Goal: Task Accomplishment & Management: Manage account settings

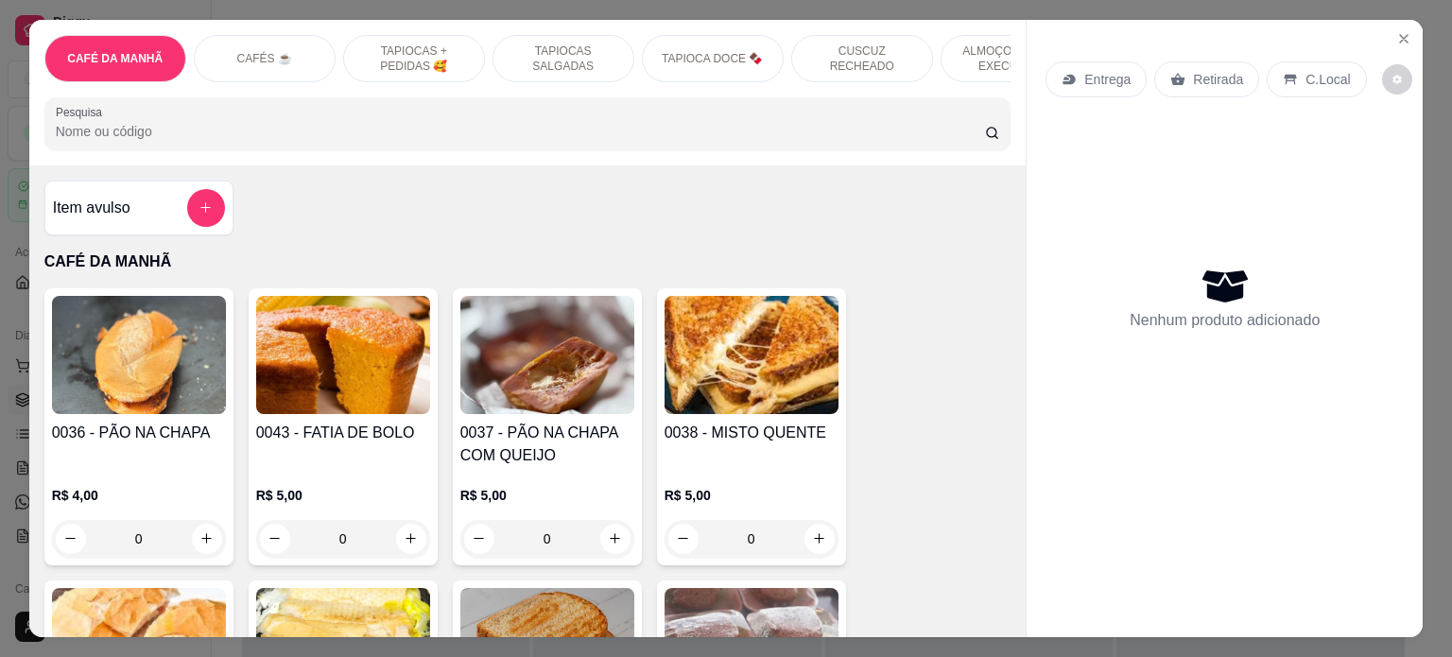
click at [967, 51] on p "ALMOÇO - PRATO EXECUTIVO" at bounding box center [1012, 58] width 110 height 30
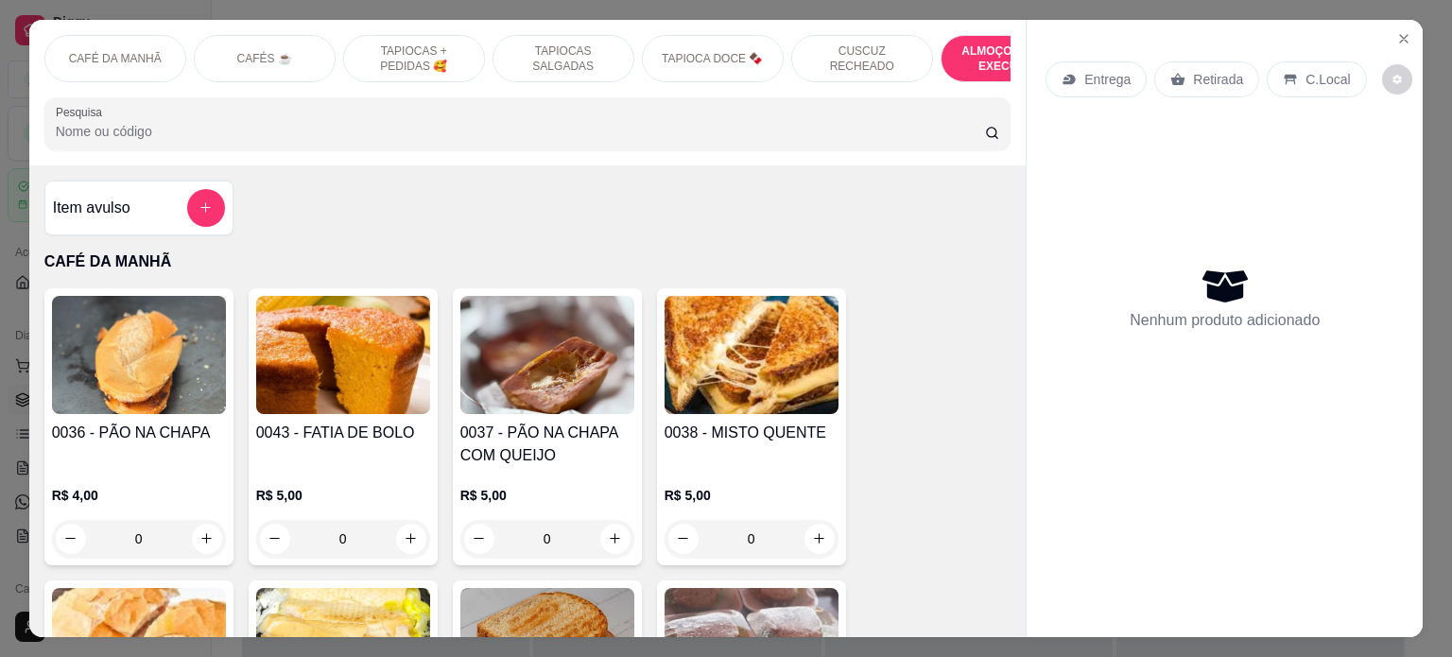
scroll to position [3878, 0]
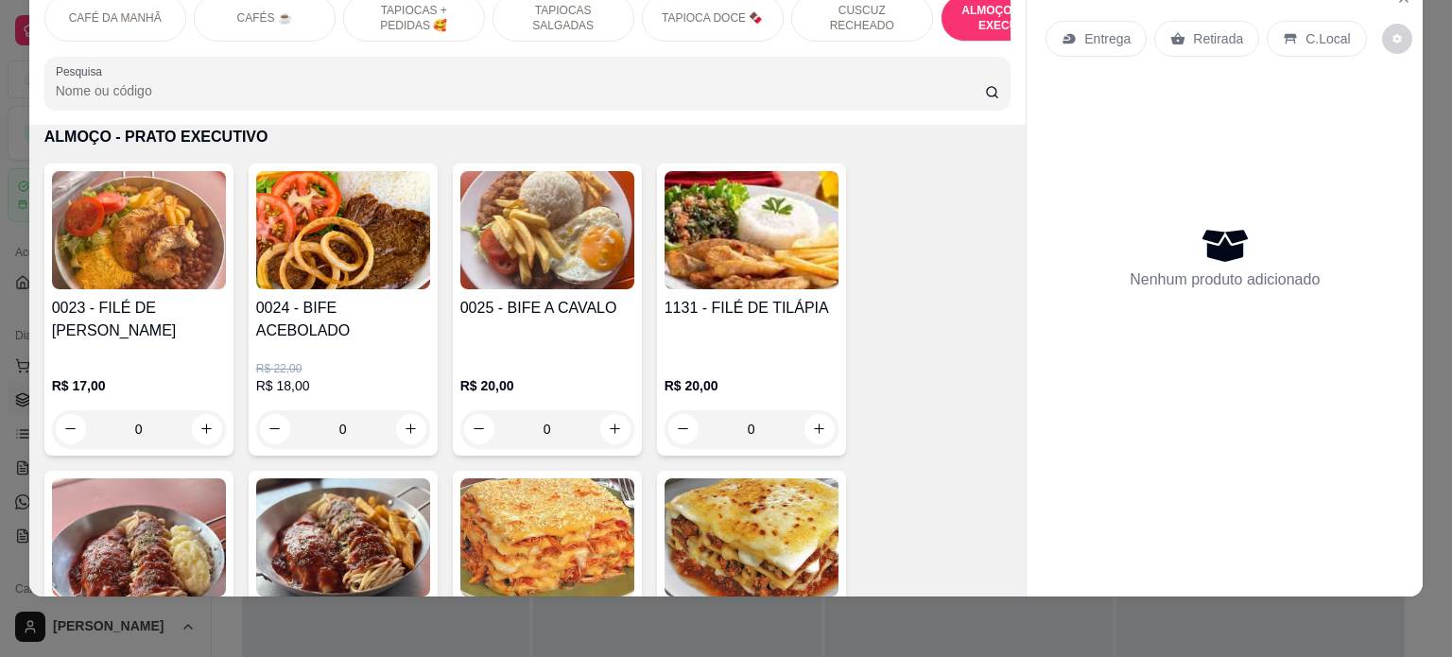
click at [317, 260] on img at bounding box center [343, 230] width 174 height 118
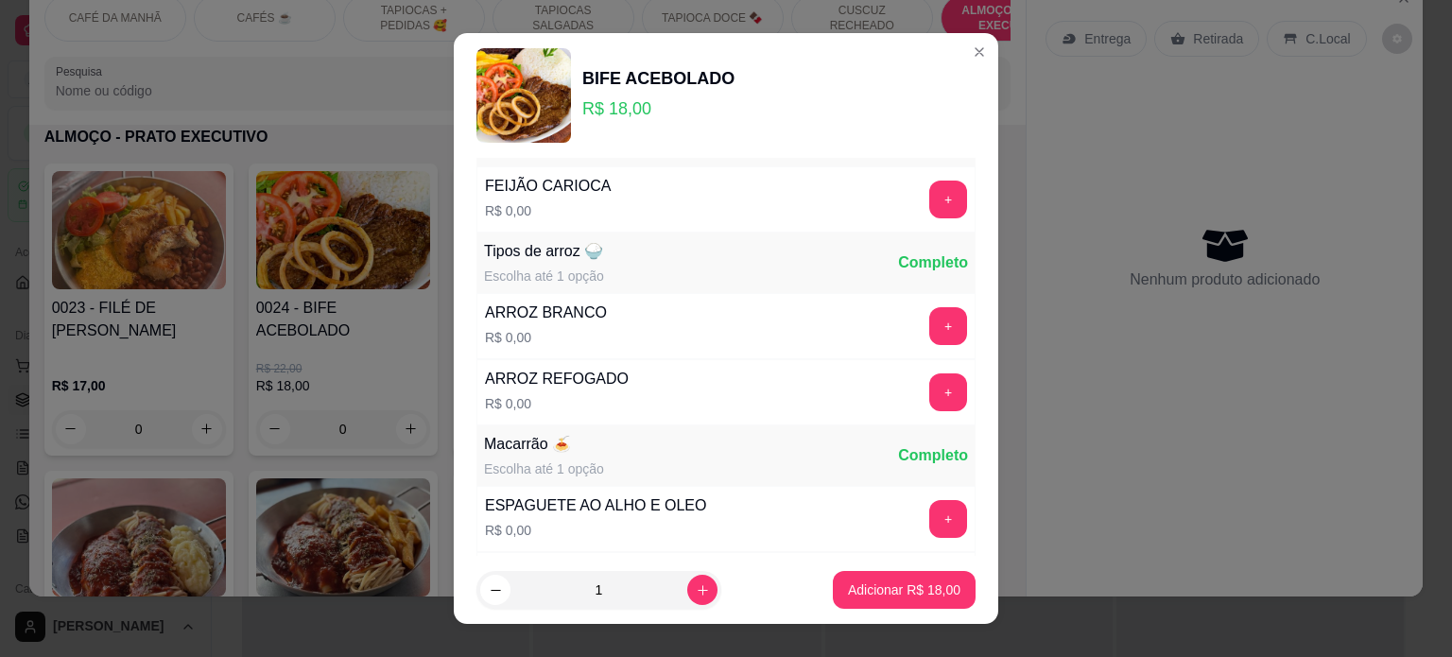
scroll to position [76, 0]
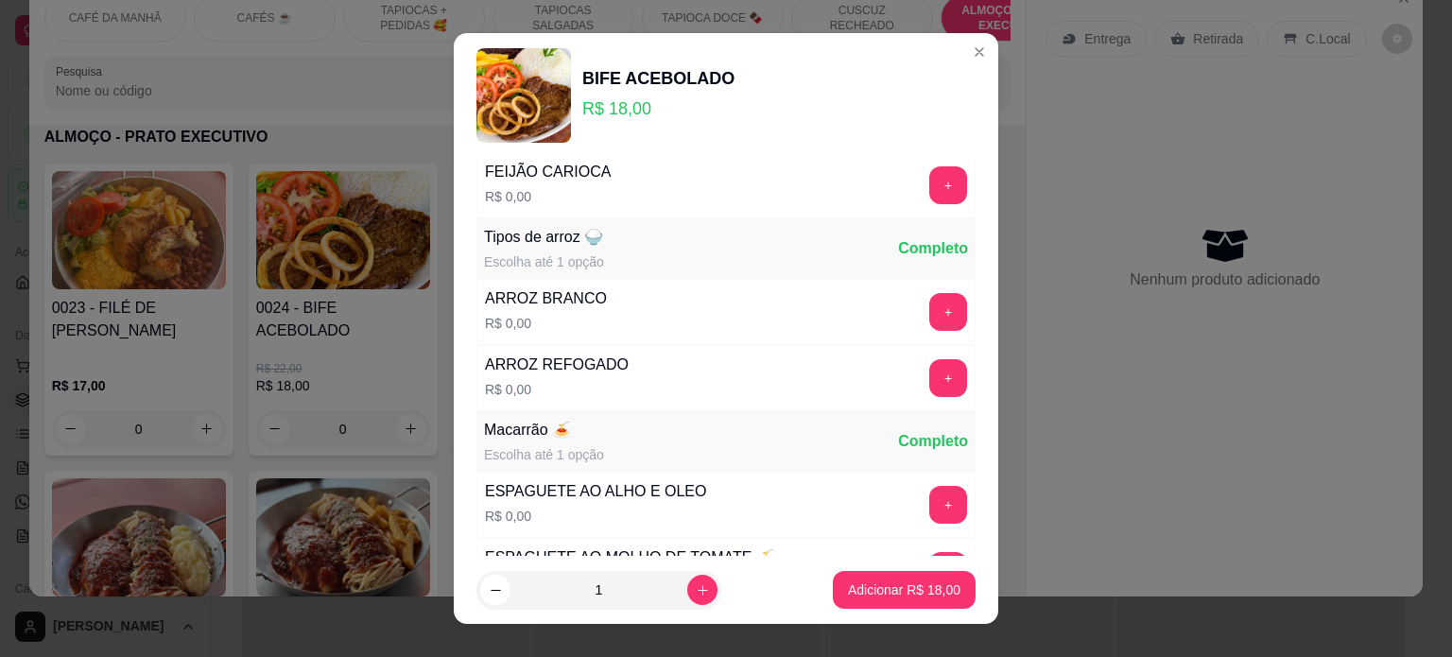
click at [957, 165] on div "Tipos de feijão Escolha até 1 opção Completo FEIJÃO CARIOCA R$ 0,00 + Tipos de …" at bounding box center [726, 357] width 545 height 399
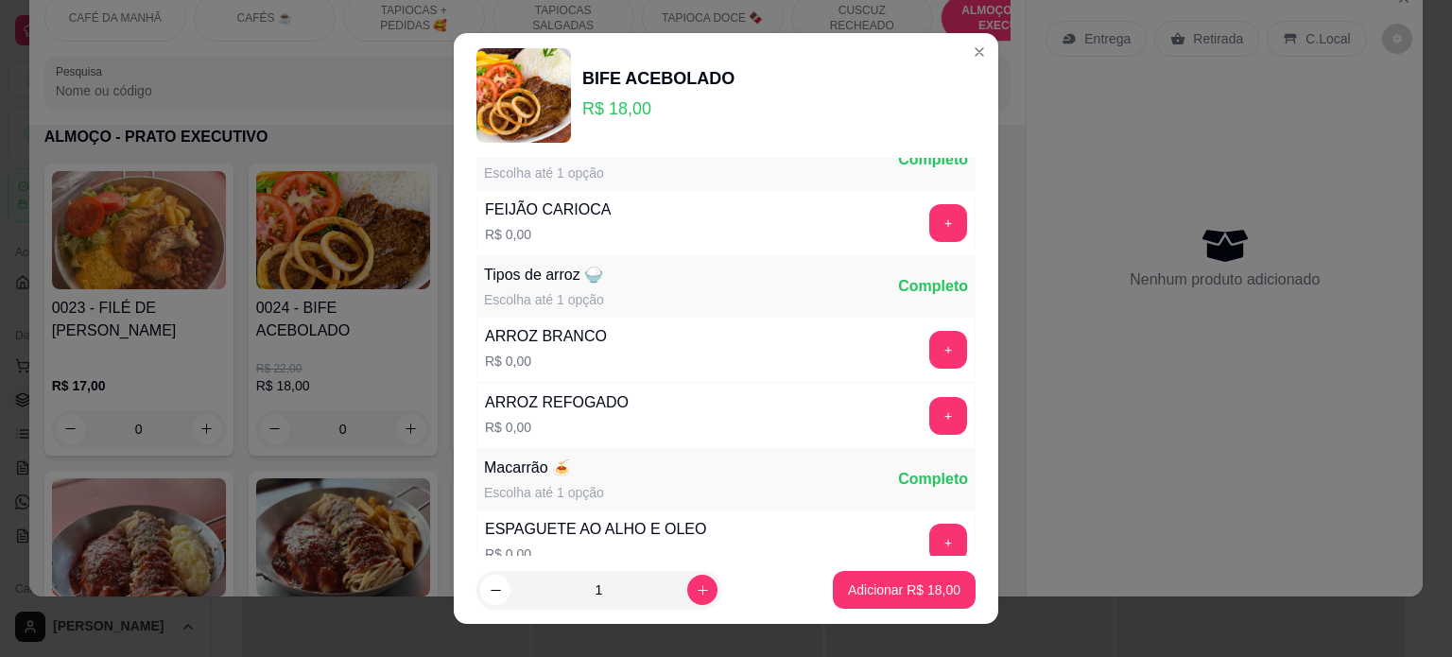
scroll to position [0, 0]
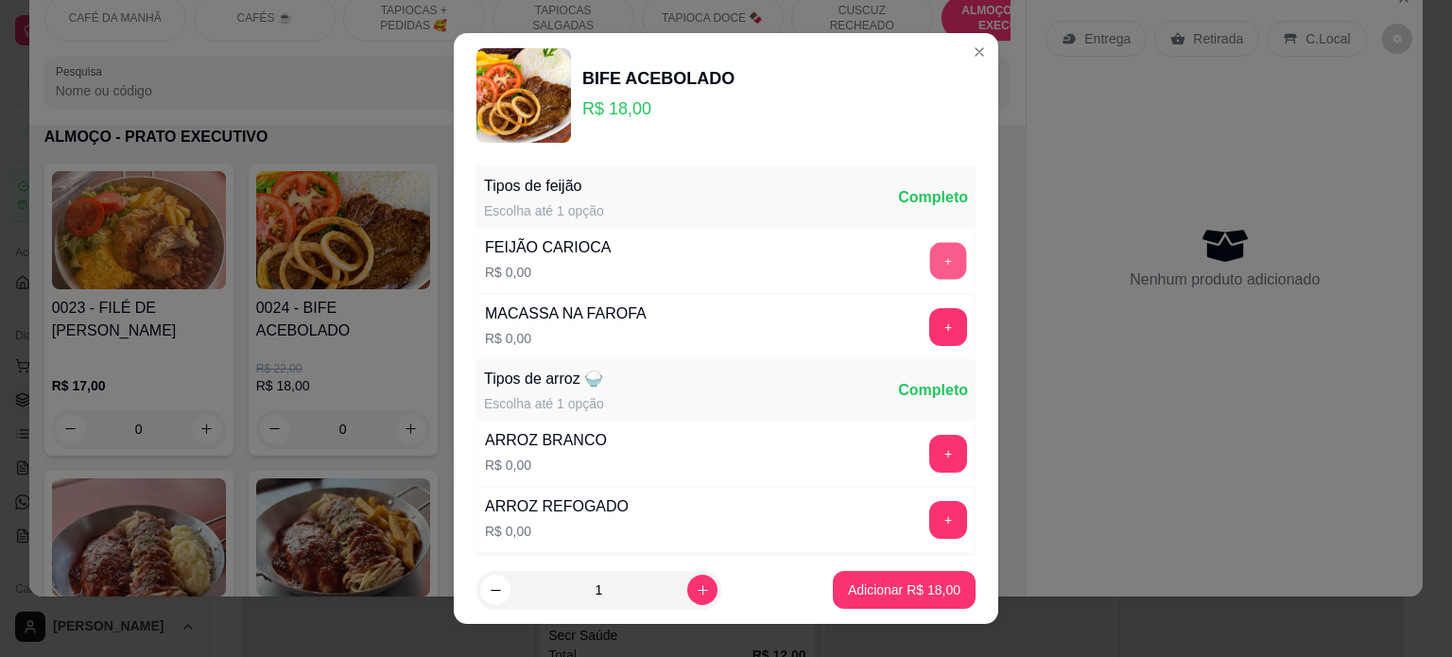
click at [931, 268] on button "+" at bounding box center [949, 260] width 37 height 37
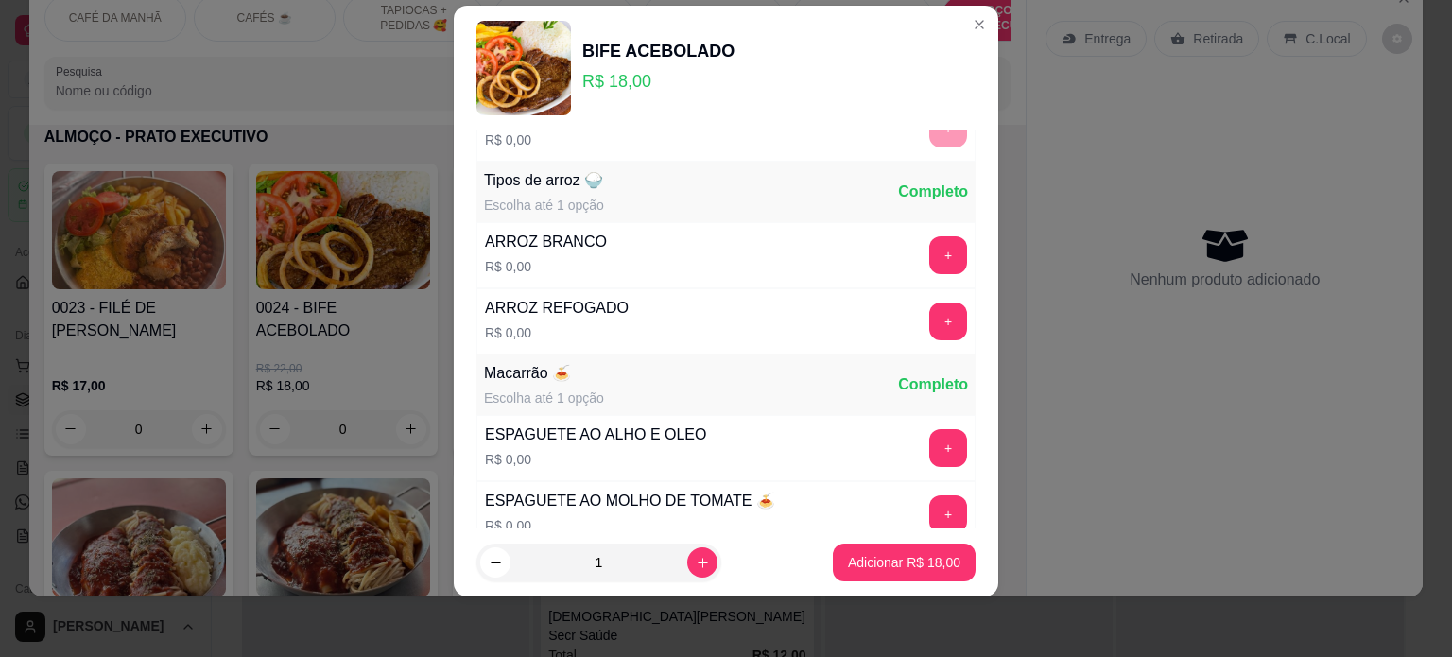
scroll to position [200, 0]
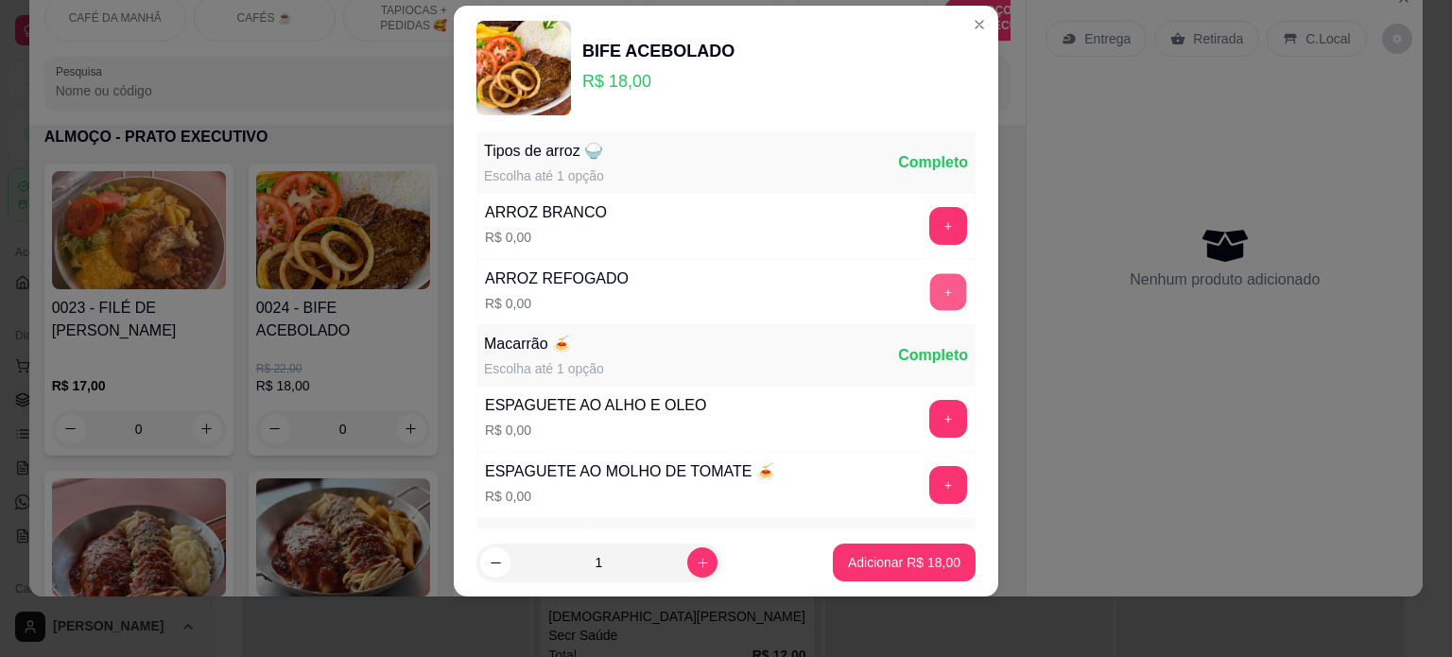
click at [931, 289] on button "+" at bounding box center [949, 291] width 37 height 37
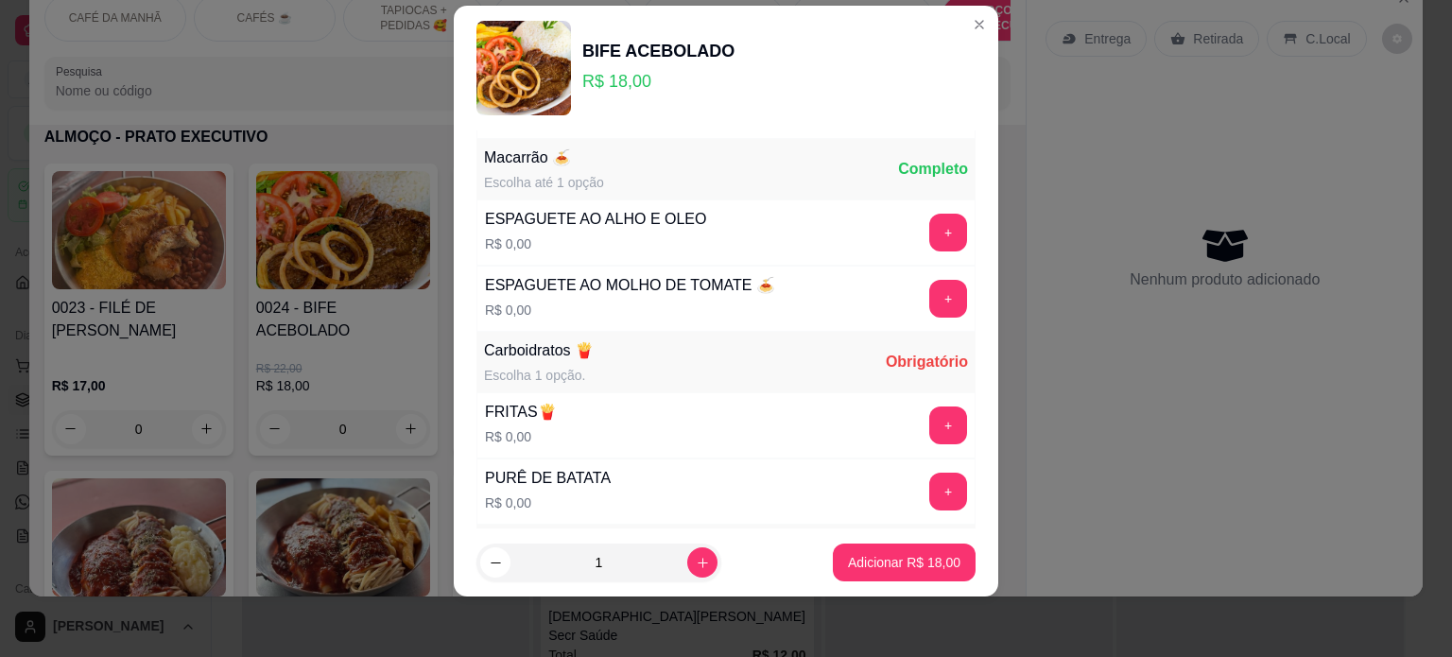
scroll to position [393, 0]
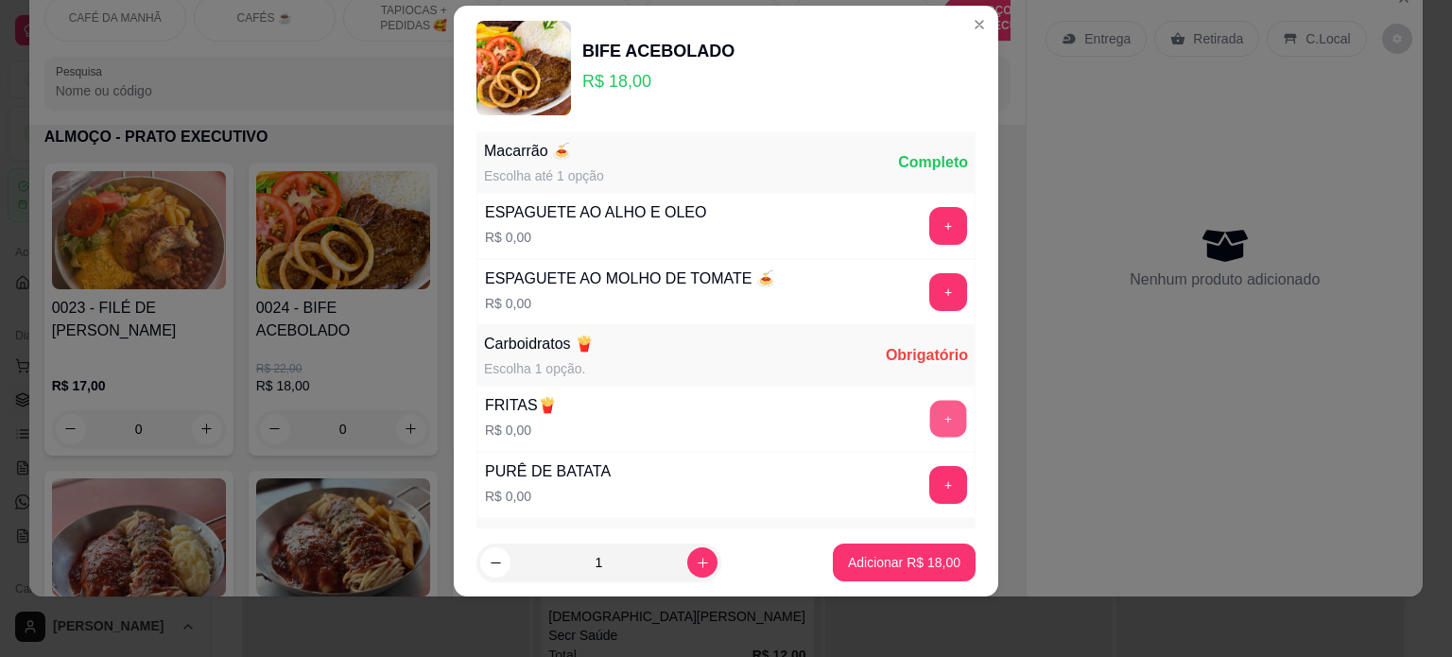
click at [931, 423] on button "+" at bounding box center [949, 418] width 37 height 37
click at [930, 230] on button "+" at bounding box center [949, 226] width 38 height 38
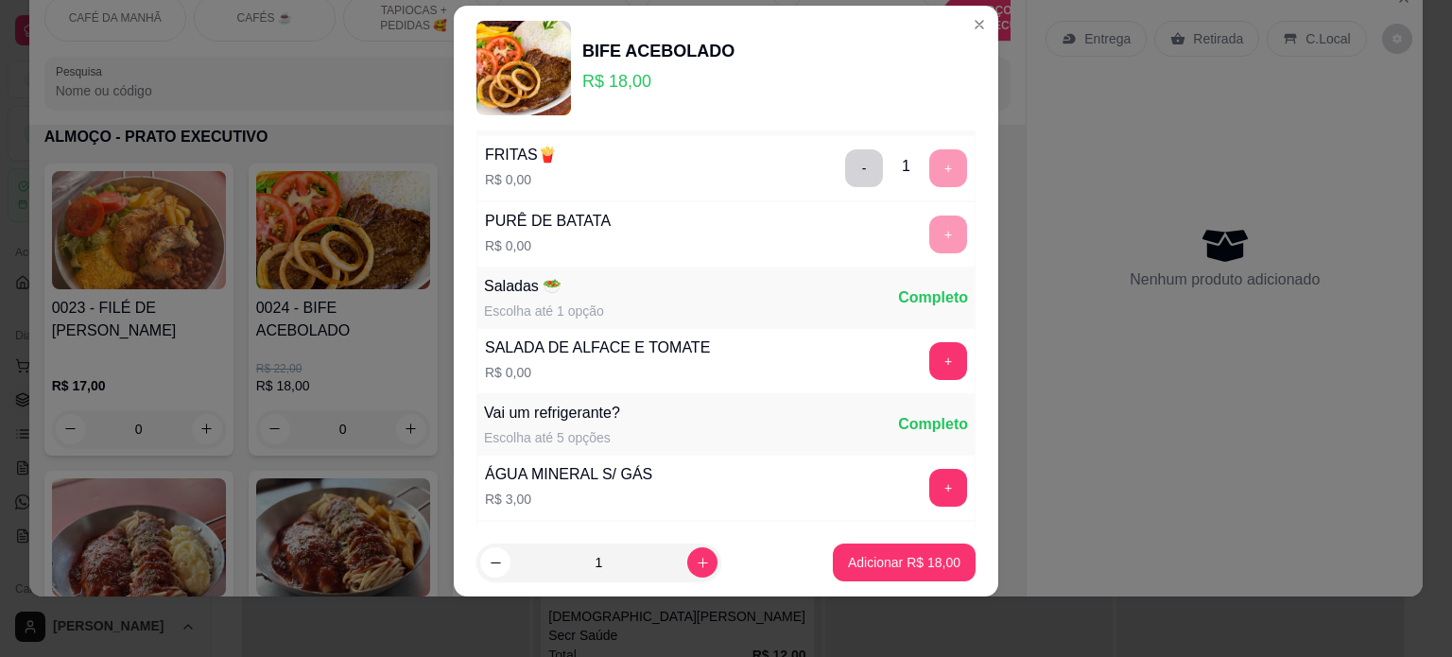
scroll to position [680, 0]
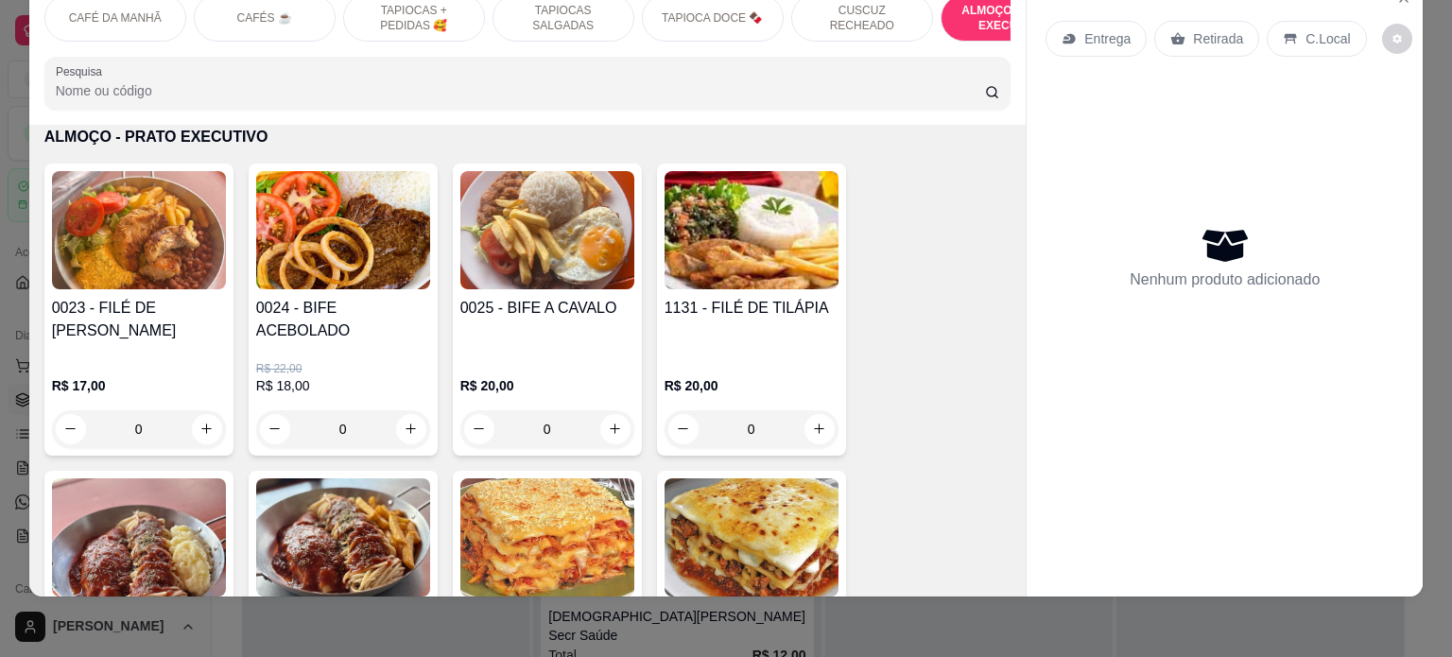
click at [370, 342] on div "R$ 22,00 R$ 18,00 0" at bounding box center [343, 395] width 174 height 106
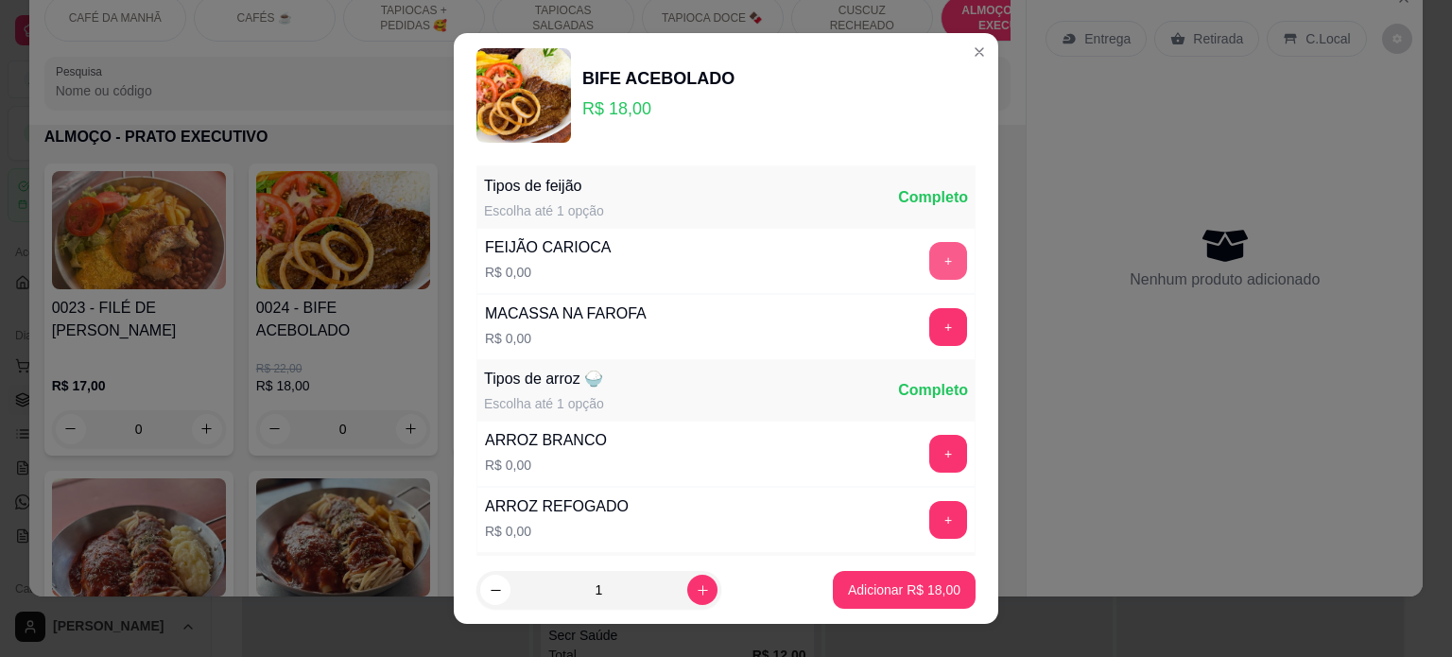
click at [930, 264] on button "+" at bounding box center [949, 261] width 38 height 38
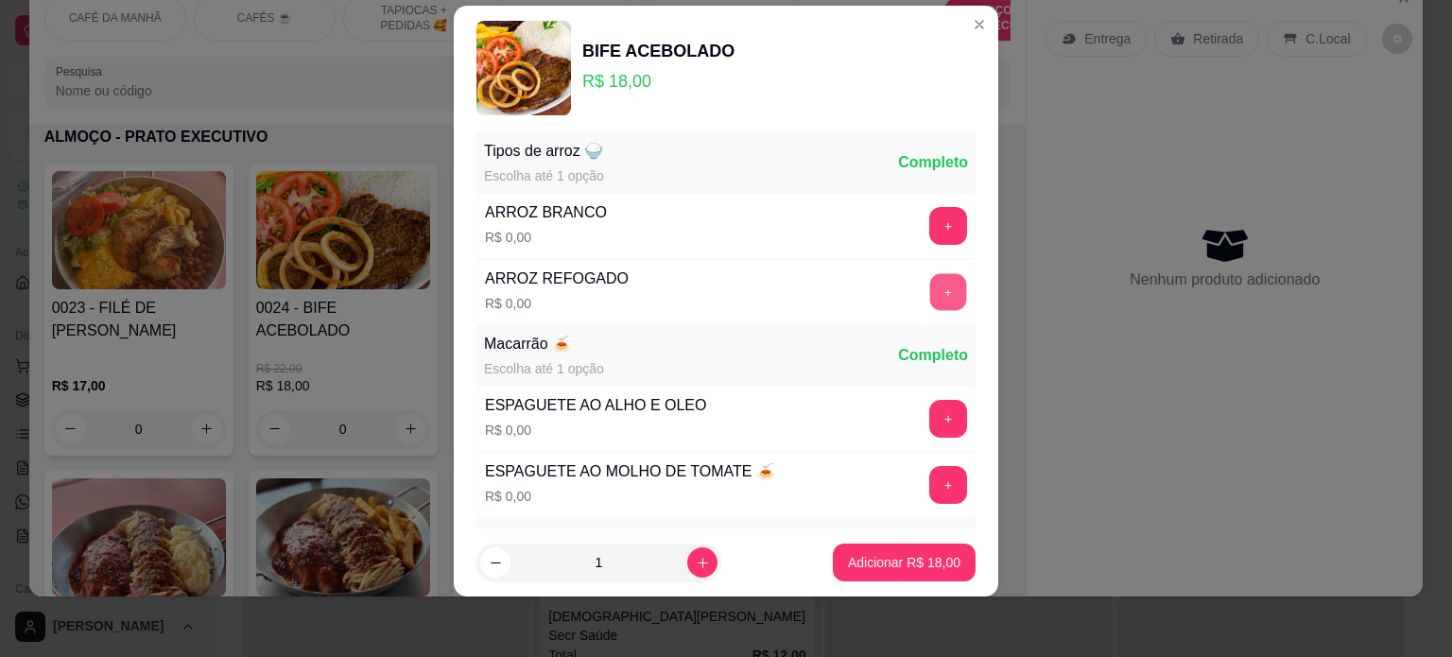
click at [931, 295] on button "+" at bounding box center [949, 291] width 37 height 37
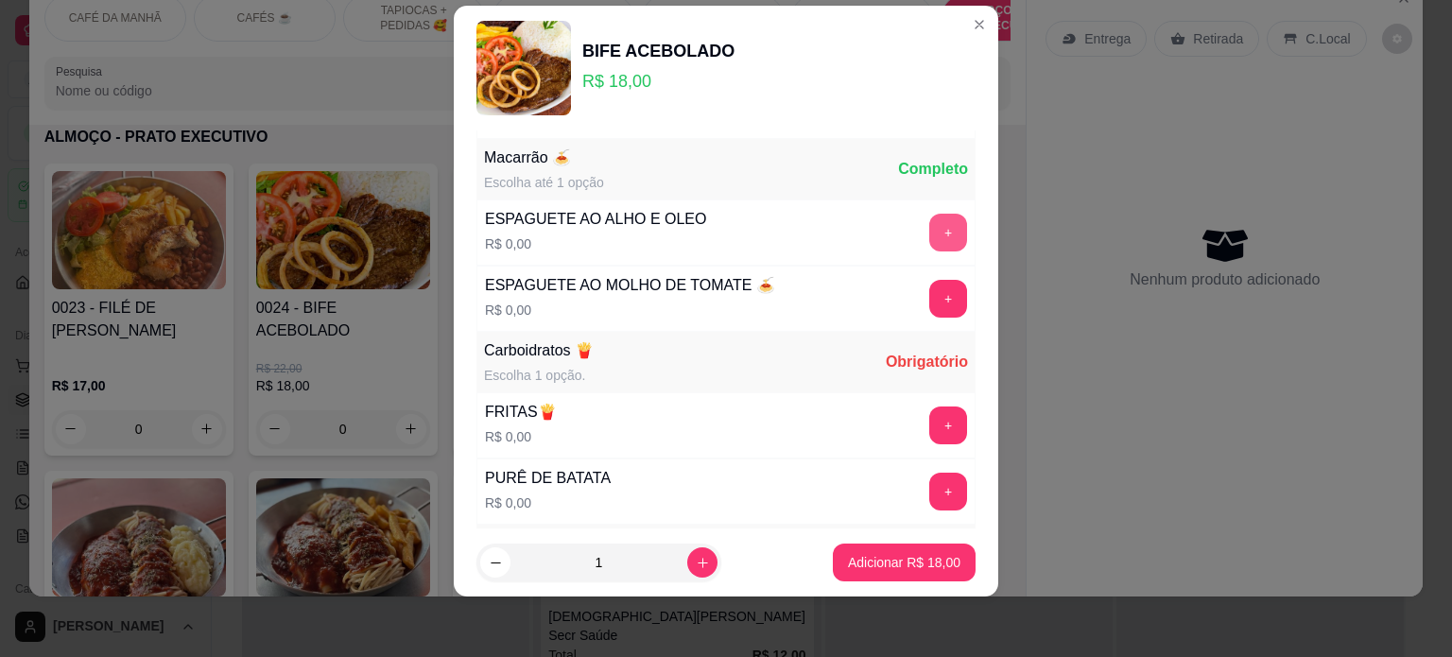
scroll to position [393, 0]
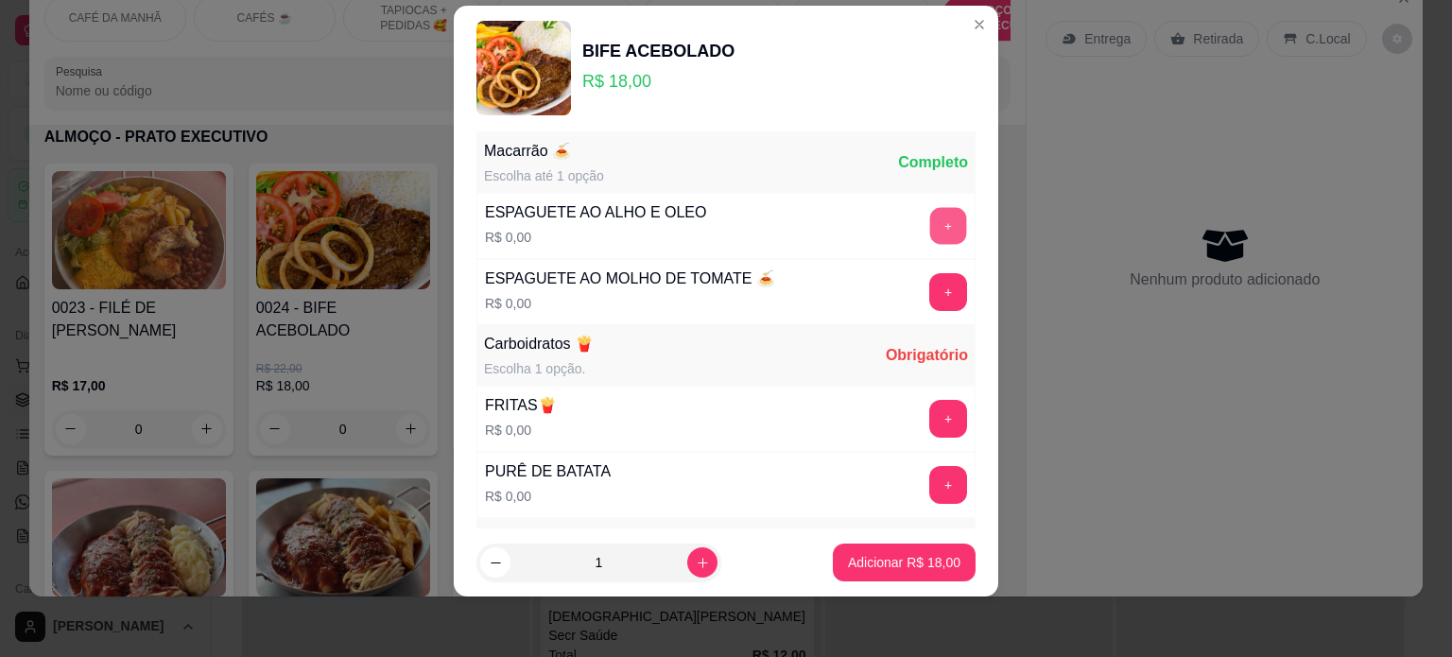
click at [931, 213] on button "+" at bounding box center [949, 225] width 37 height 37
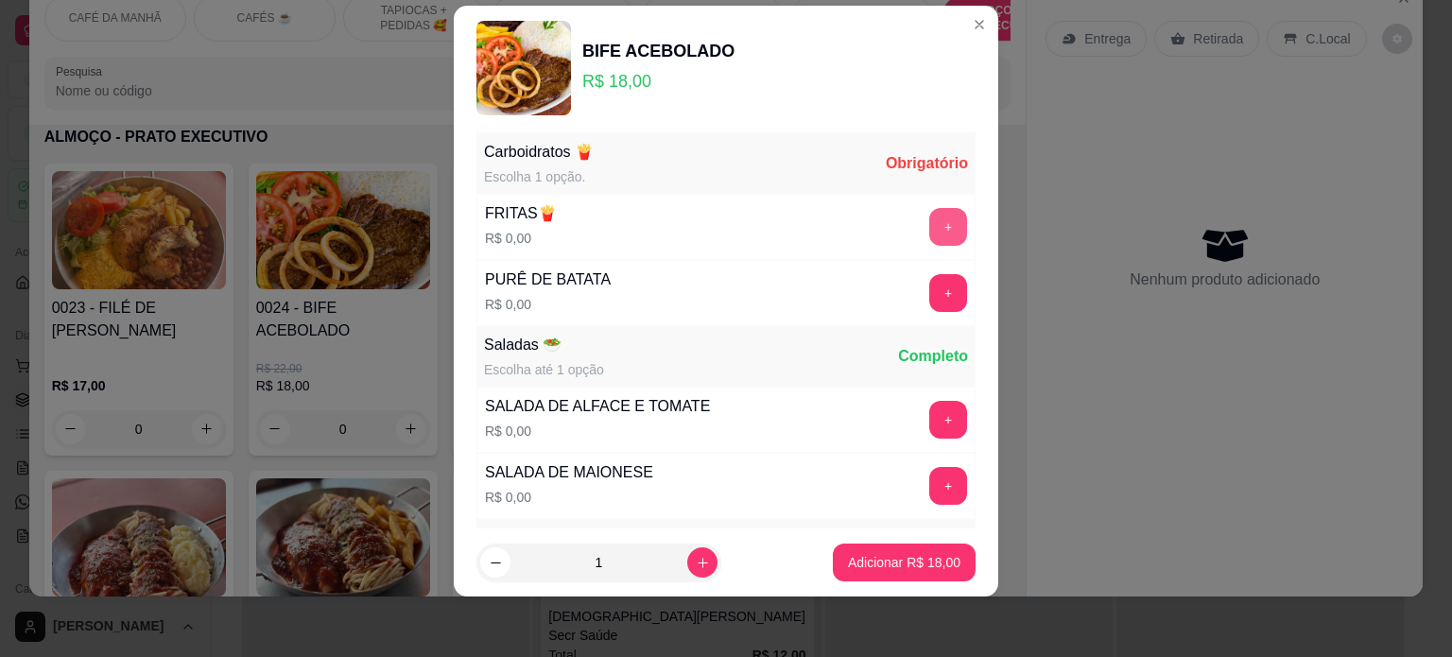
click at [930, 231] on button "+" at bounding box center [949, 227] width 38 height 38
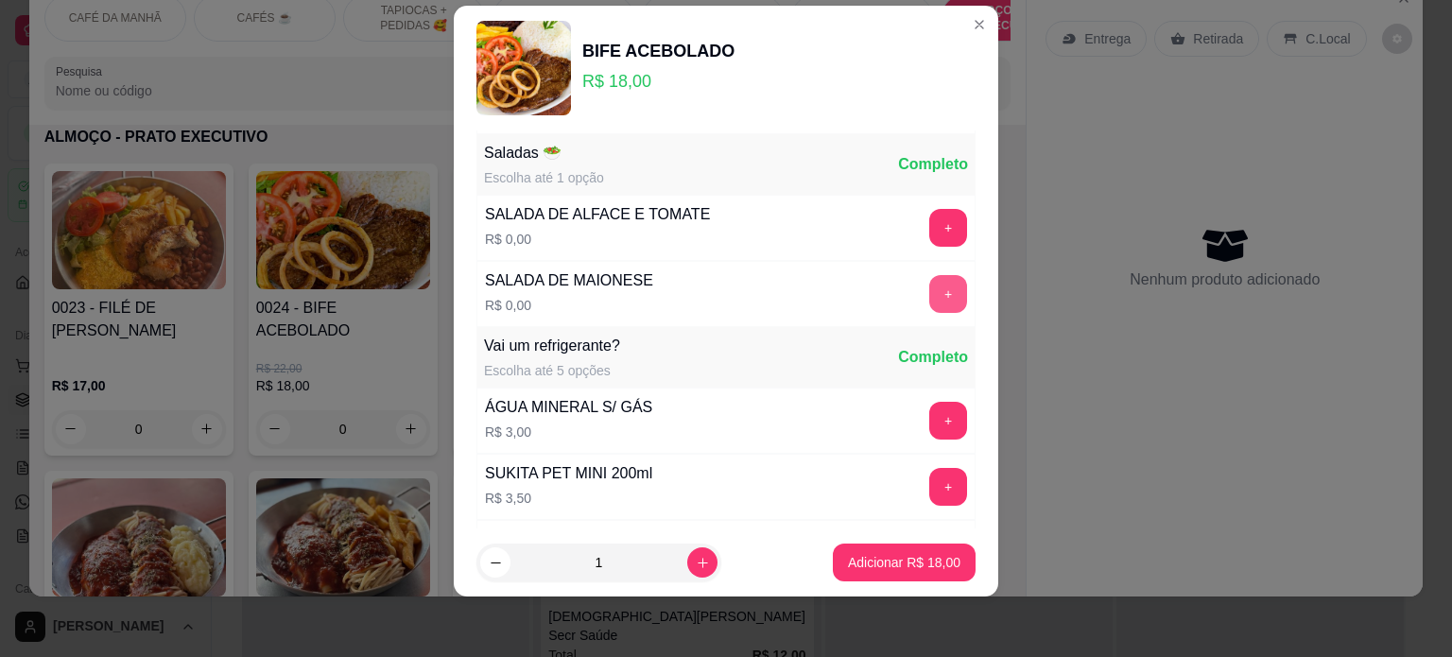
click at [930, 289] on button "+" at bounding box center [949, 294] width 38 height 38
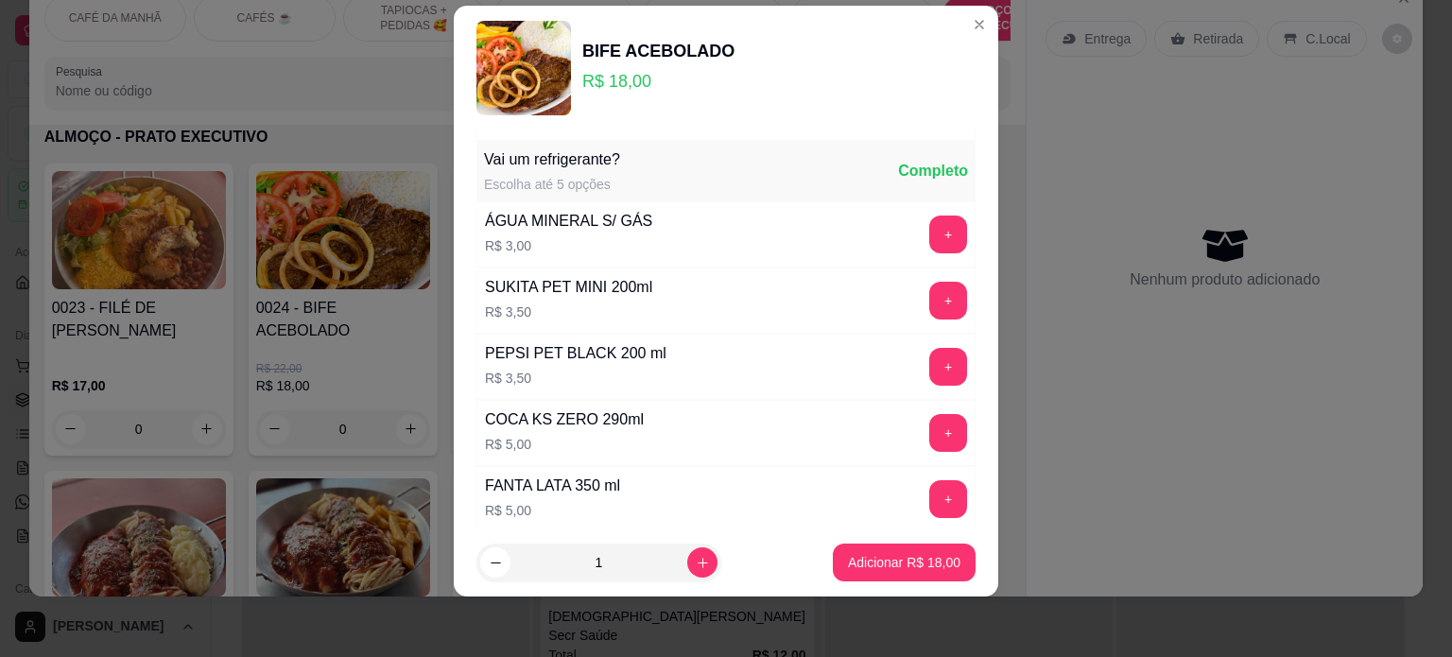
scroll to position [969, 0]
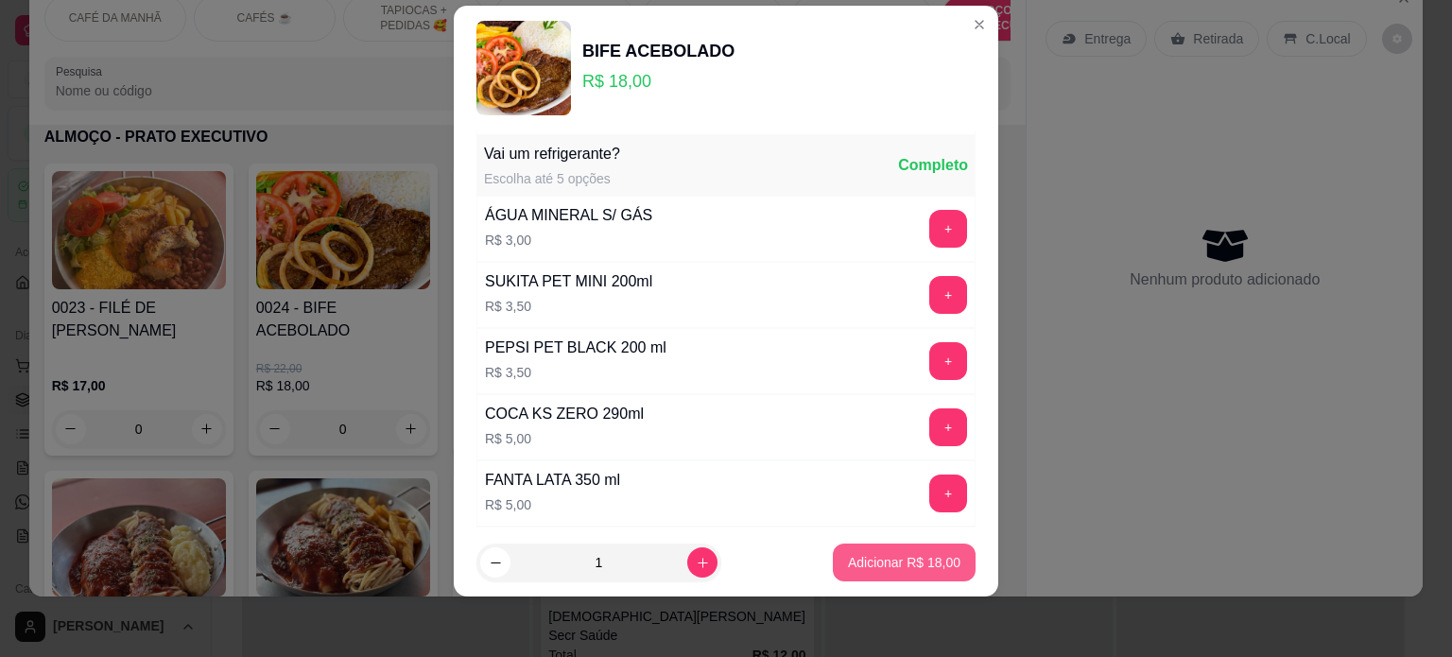
click at [884, 556] on p "Adicionar R$ 18,00" at bounding box center [904, 562] width 113 height 19
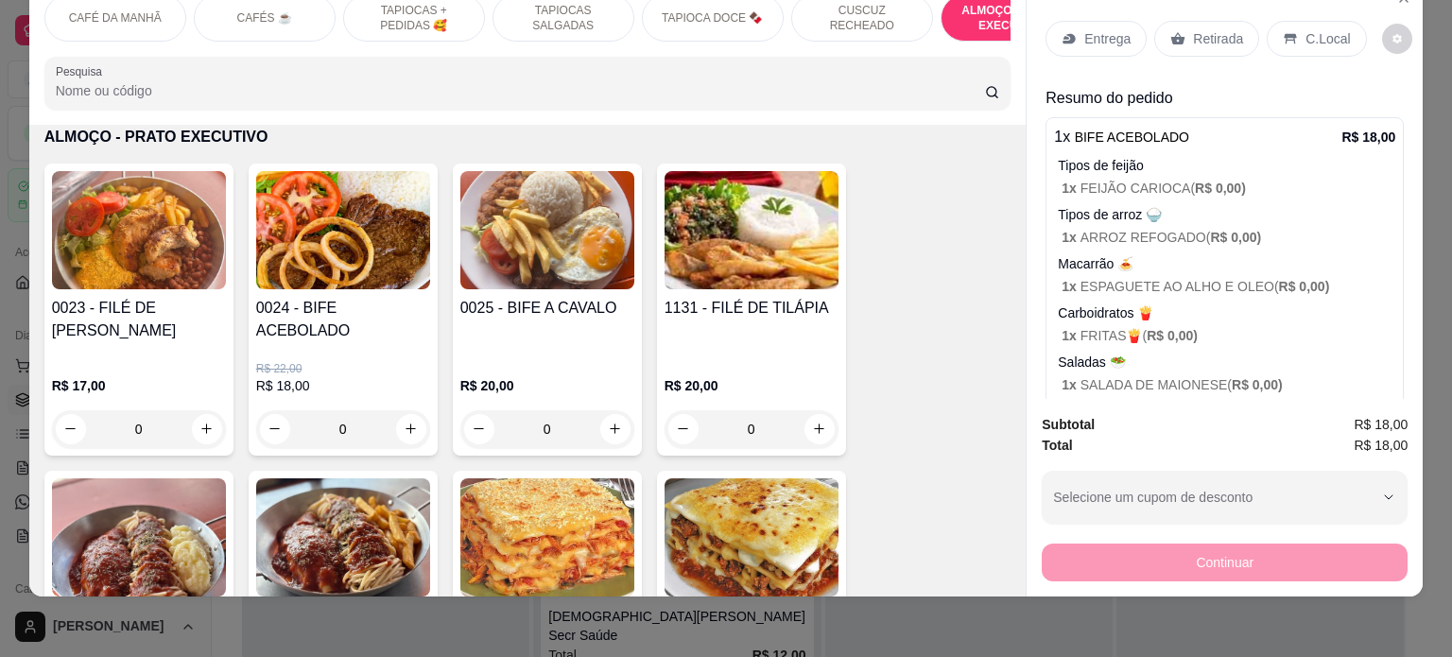
click at [1069, 31] on icon at bounding box center [1069, 38] width 15 height 15
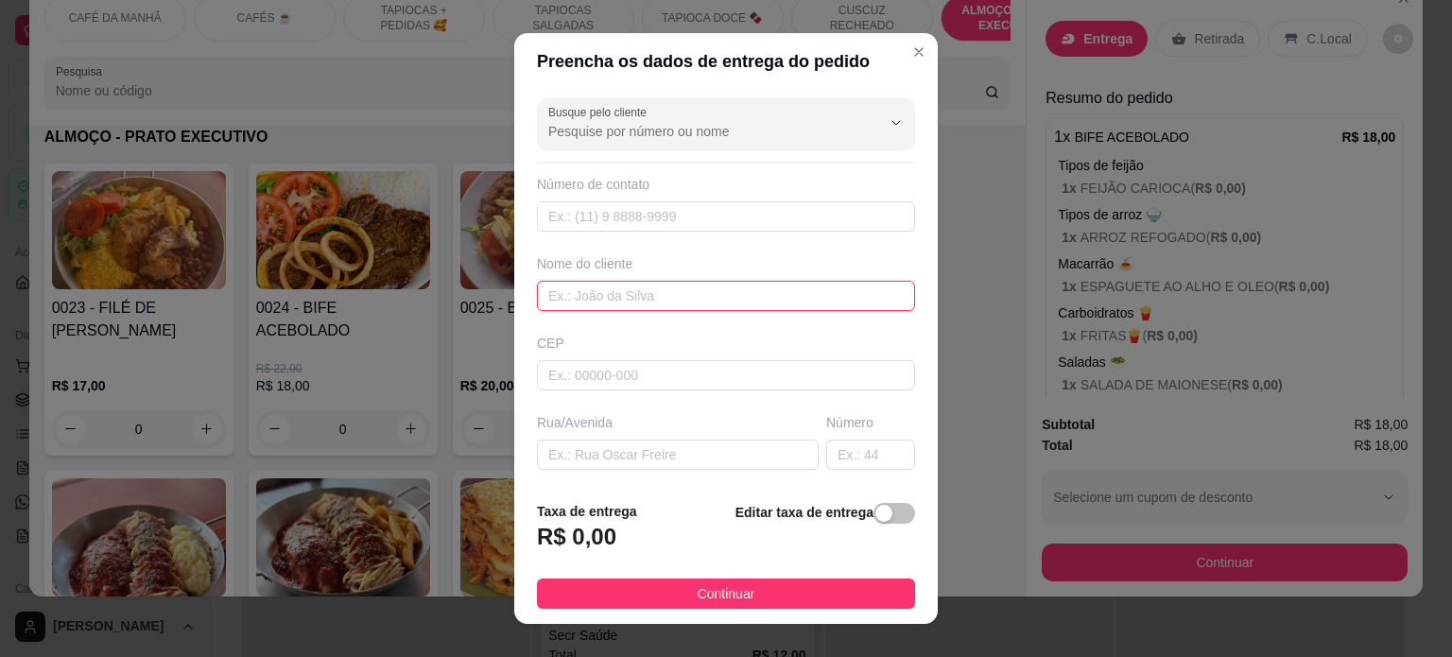
click at [627, 296] on input "text" at bounding box center [726, 296] width 378 height 30
type input "c"
type input "[PERSON_NAME]"
click at [613, 445] on input "text" at bounding box center [678, 455] width 282 height 30
paste input "[STREET_ADDRESS]"
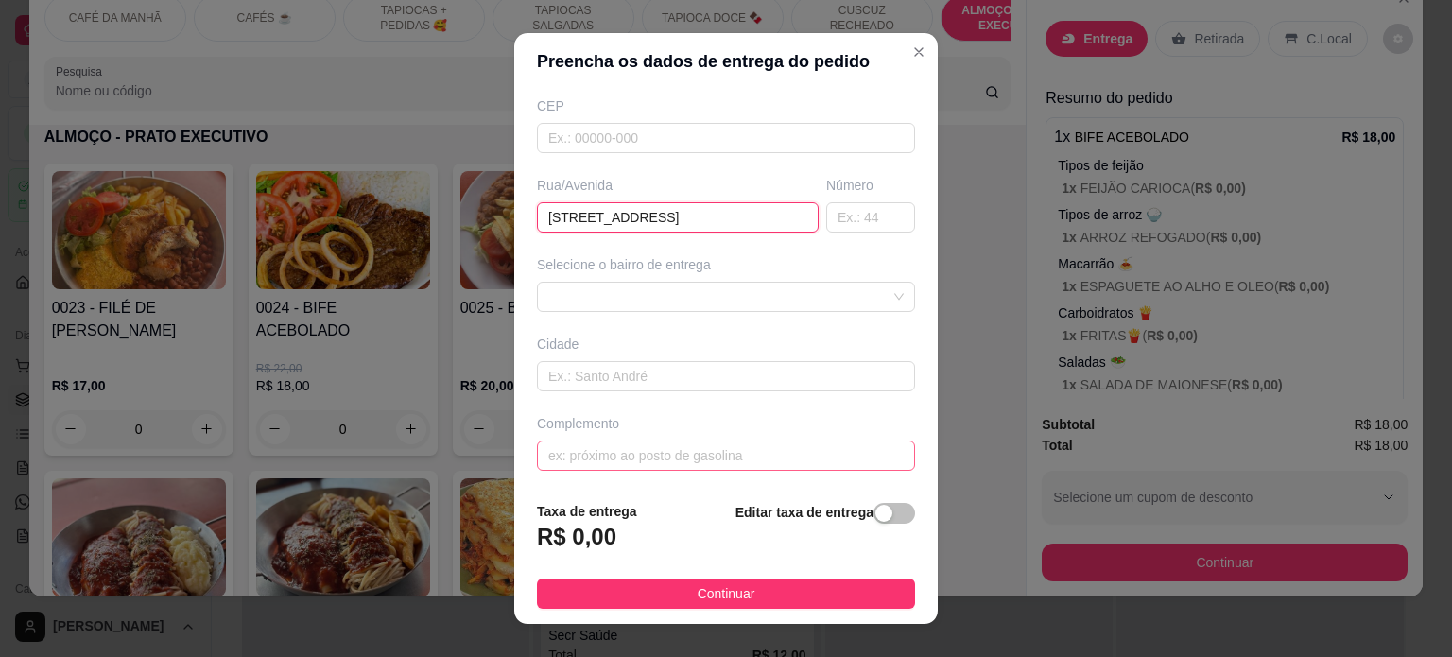
scroll to position [27, 0]
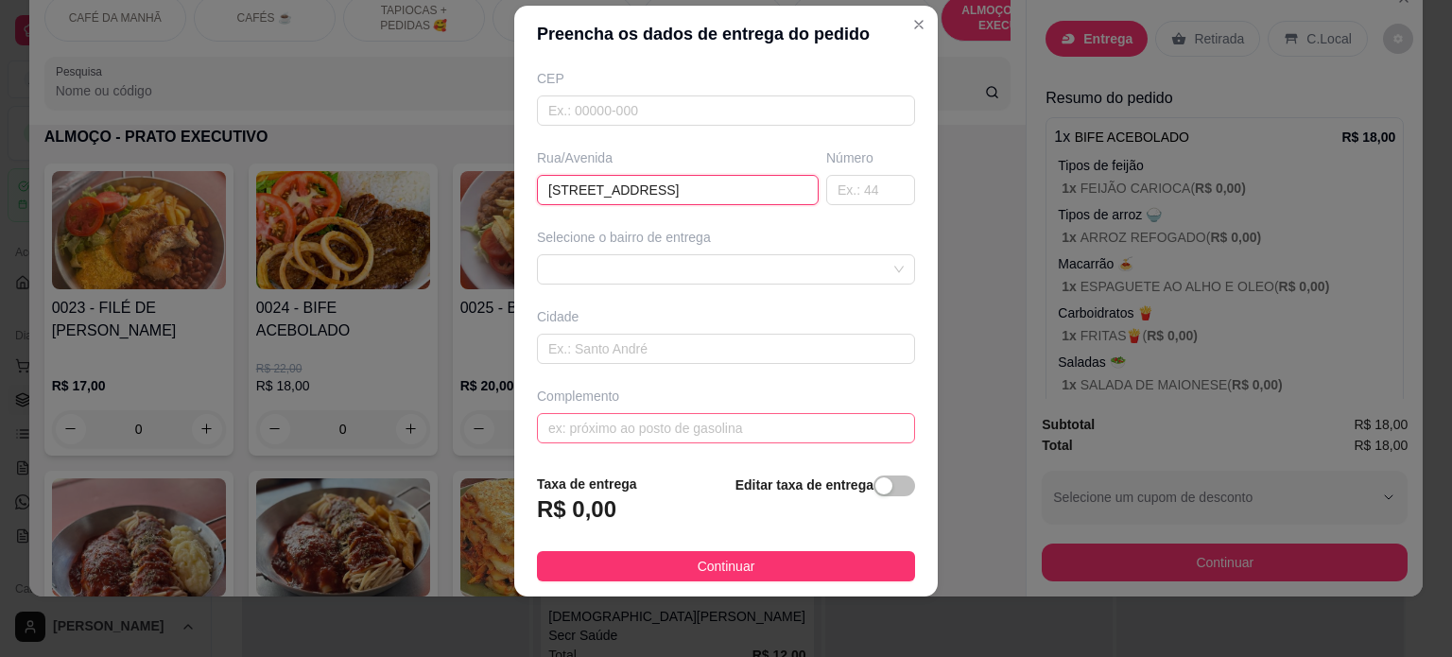
type input "[STREET_ADDRESS]"
click at [606, 427] on input "text" at bounding box center [726, 428] width 378 height 30
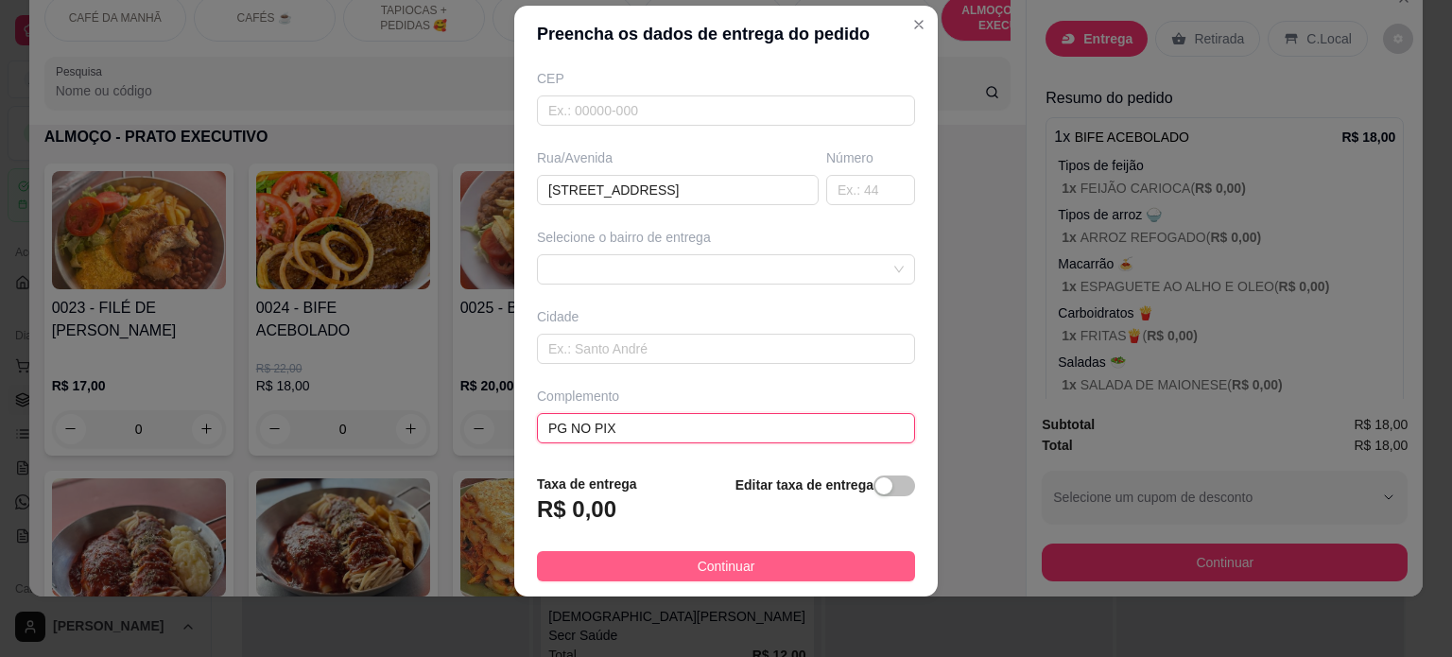
type input "PG NO PIX"
click at [662, 551] on button "Continuar" at bounding box center [726, 566] width 378 height 30
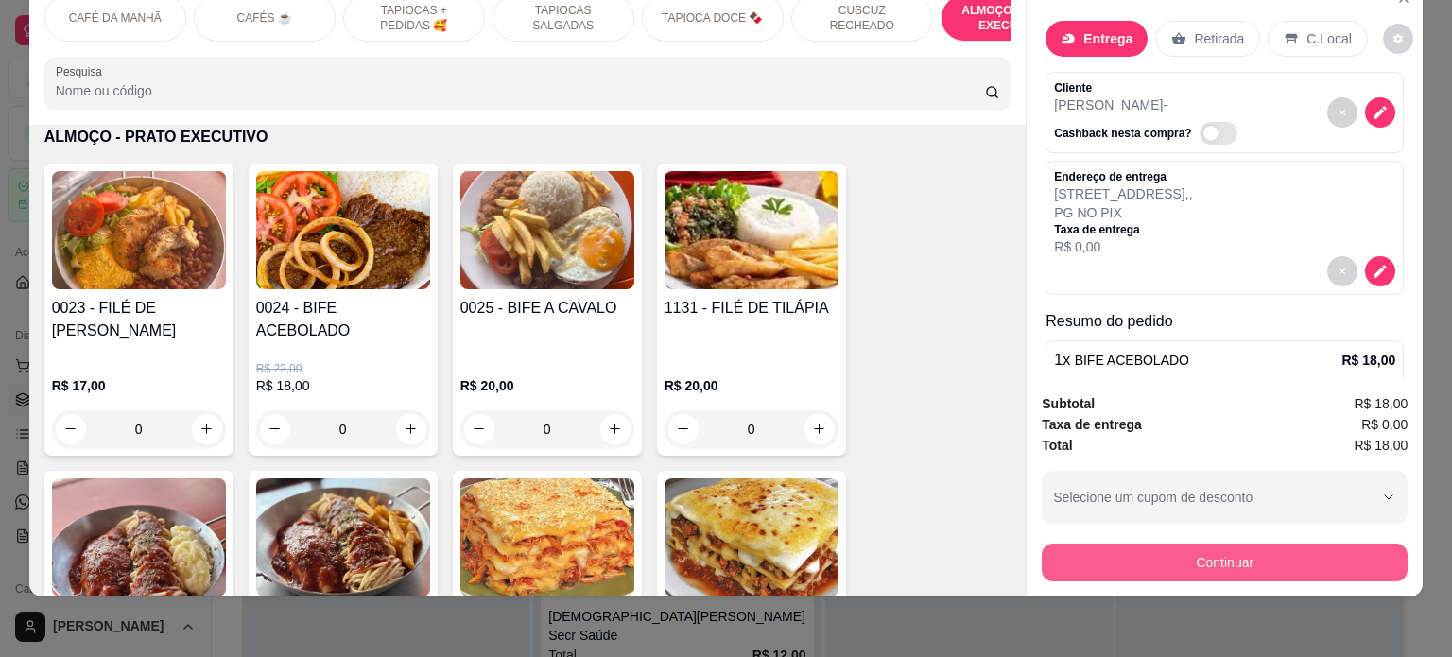
click at [1245, 544] on button "Continuar" at bounding box center [1225, 563] width 366 height 38
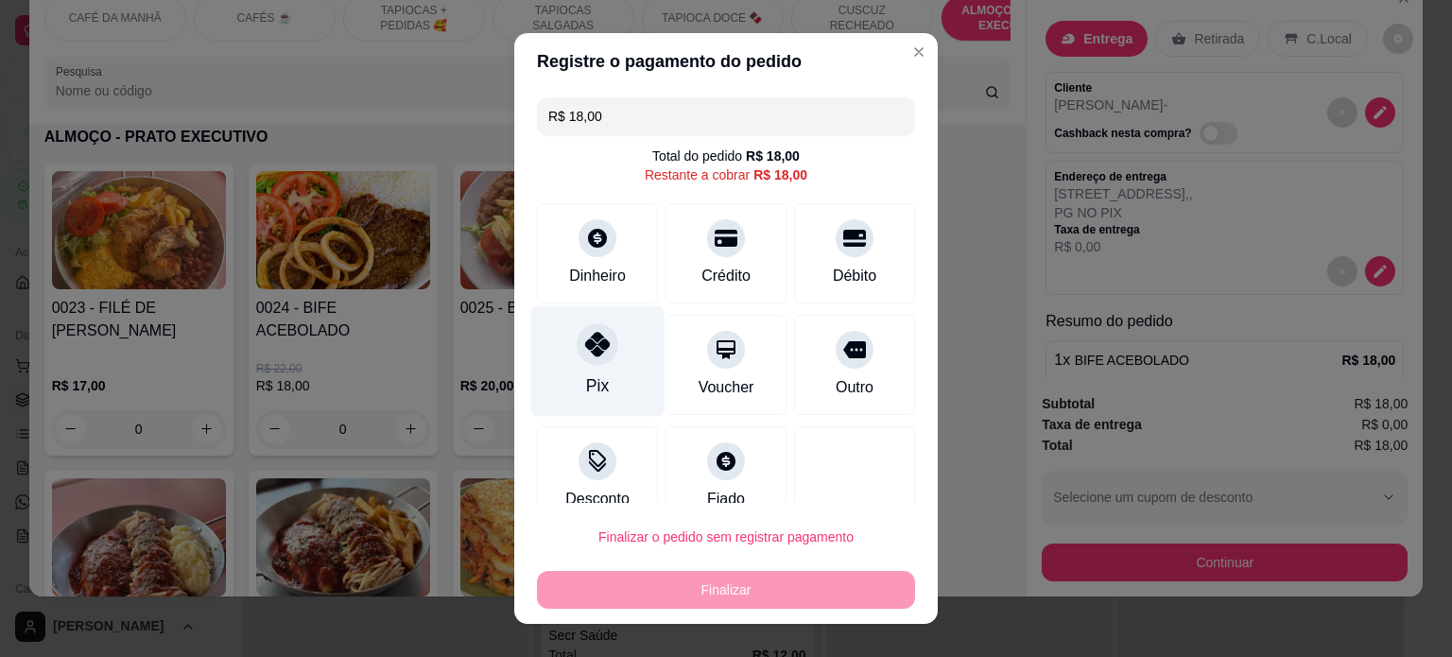
click at [564, 328] on div "Pix" at bounding box center [597, 360] width 133 height 111
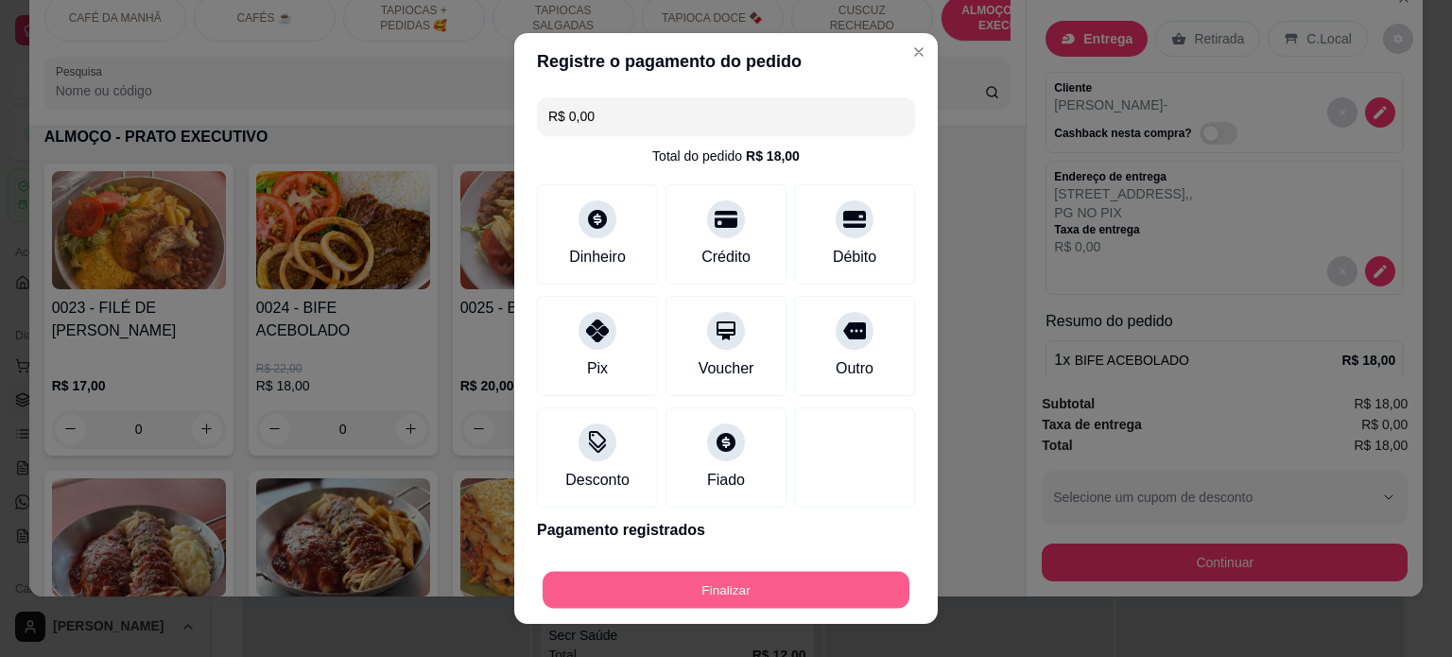
click at [687, 582] on button "Finalizar" at bounding box center [726, 590] width 367 height 37
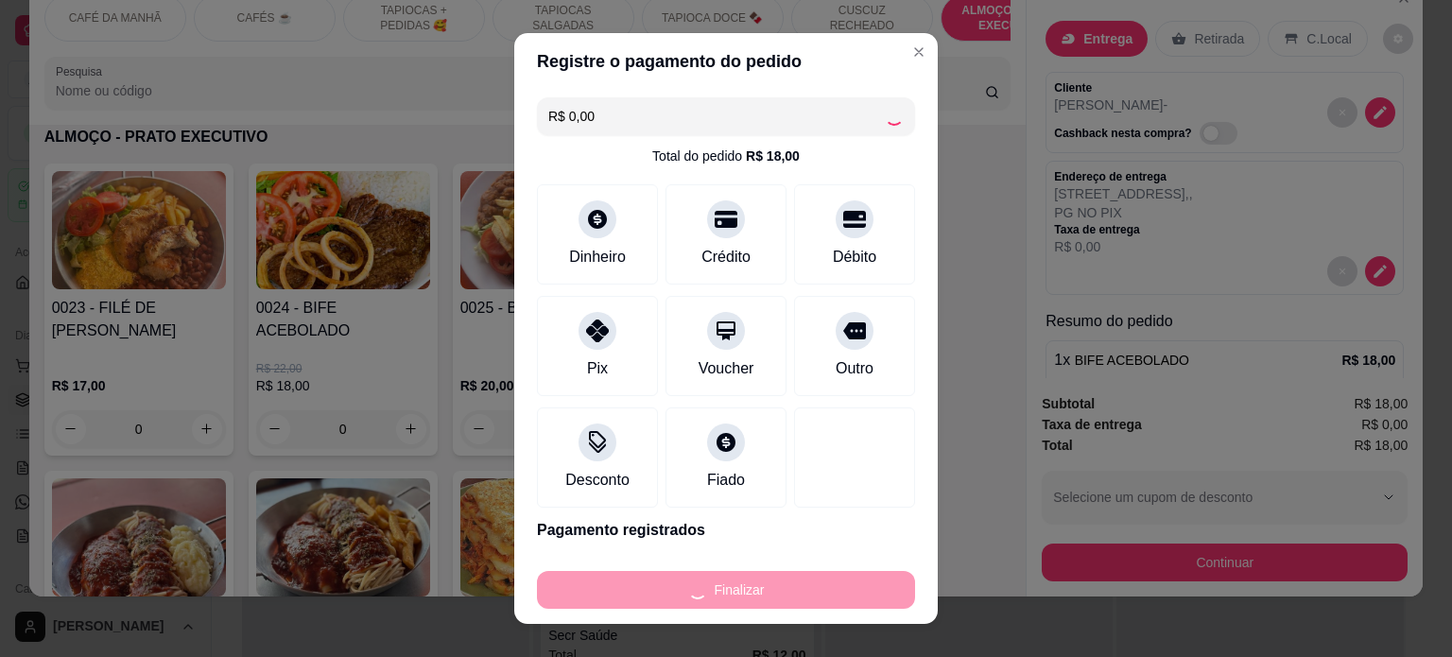
type input "-R$ 18,00"
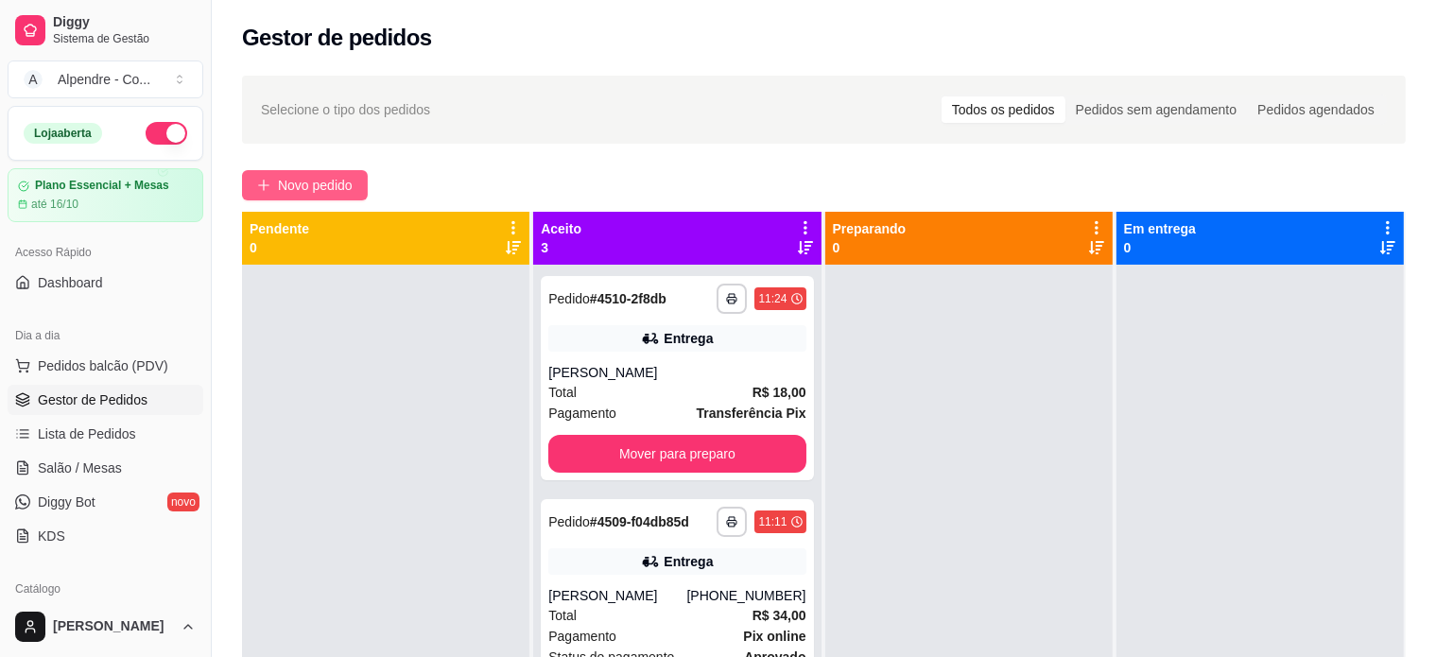
click at [281, 181] on span "Novo pedido" at bounding box center [315, 185] width 75 height 21
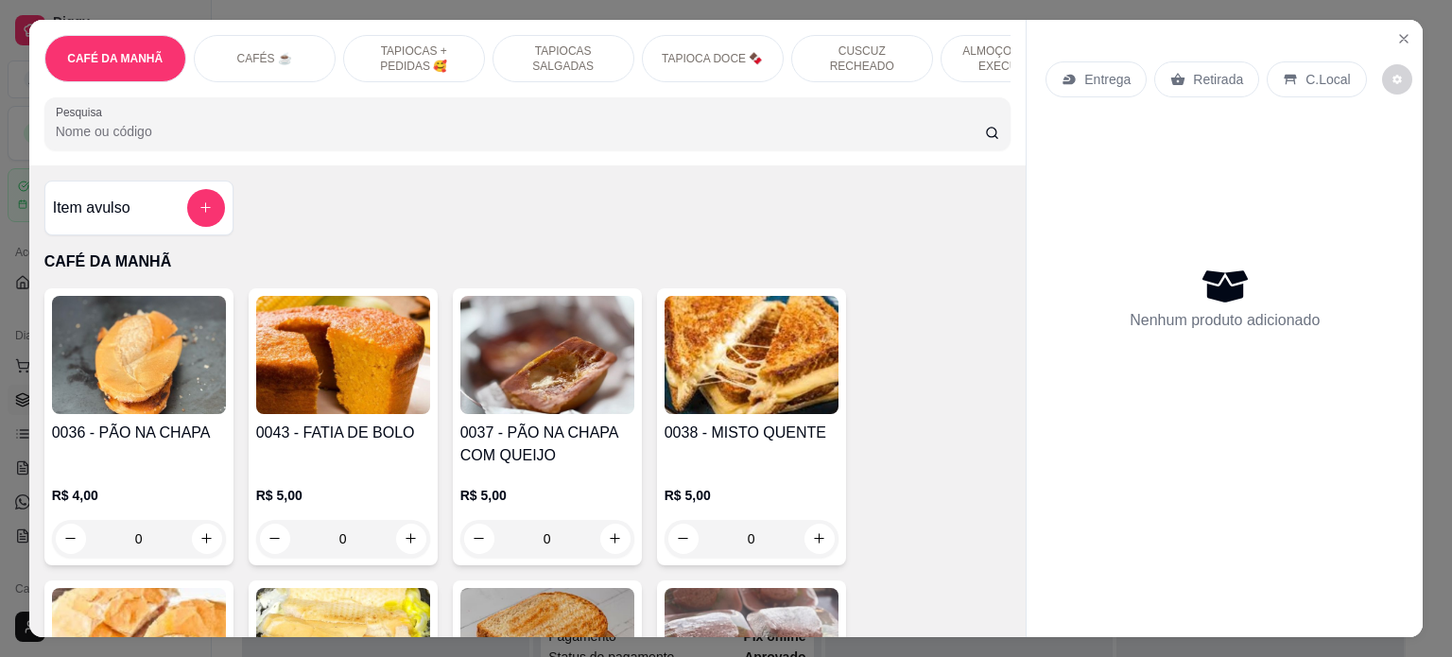
click at [148, 203] on div "Item avulso" at bounding box center [139, 208] width 172 height 38
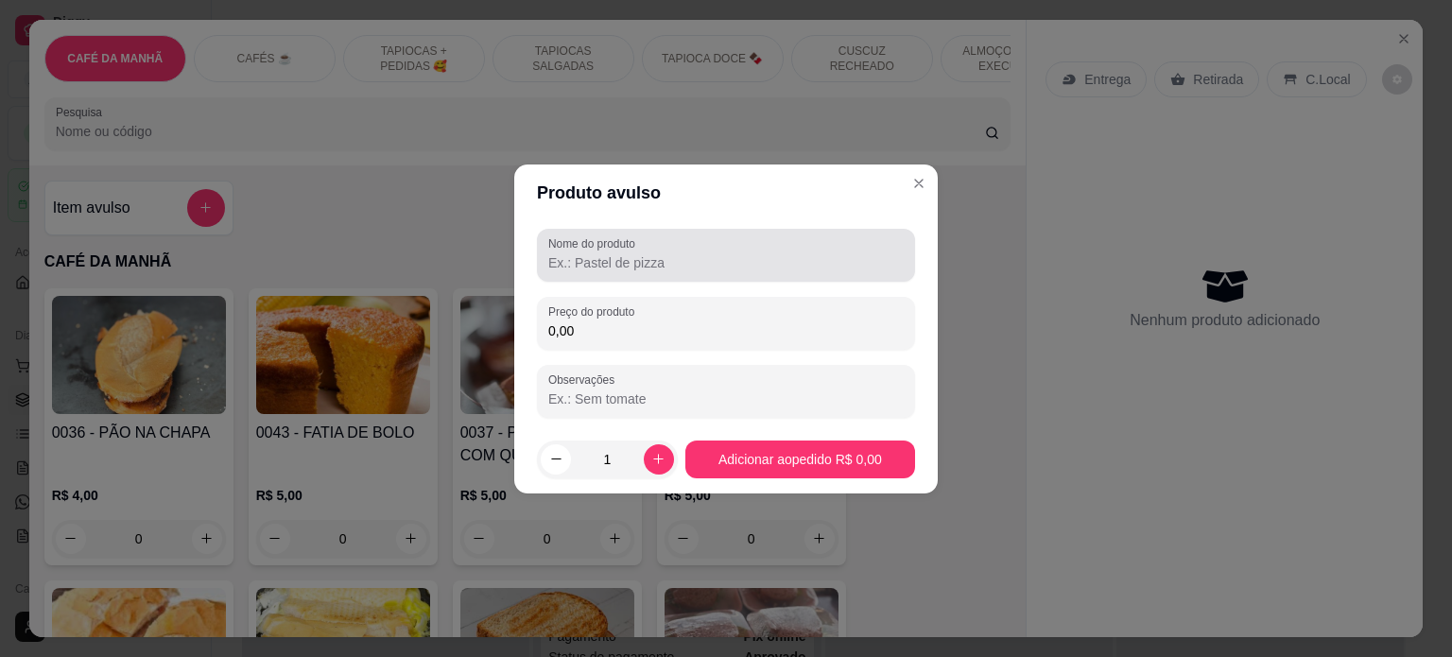
click at [647, 275] on div "Nome do produto" at bounding box center [726, 255] width 378 height 53
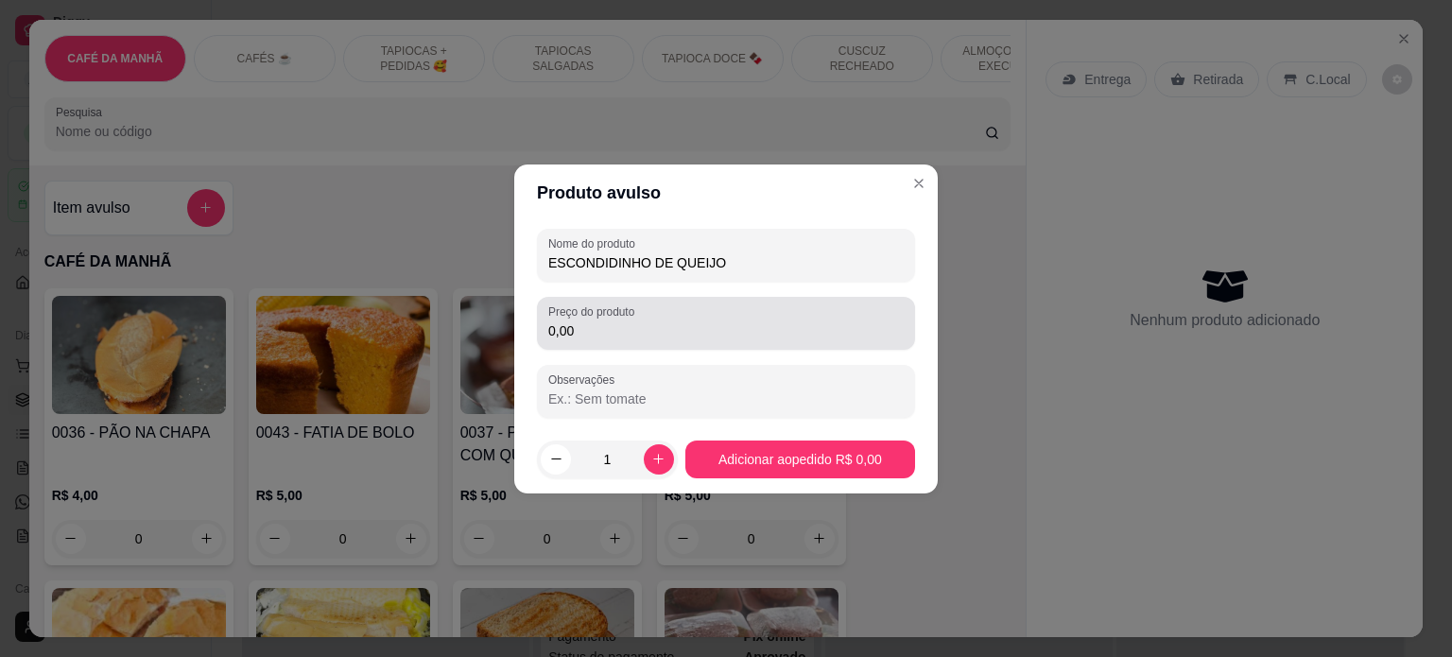
type input "ESCONDIDINHO DE QUEIJO"
click at [606, 316] on label "Preço do produto" at bounding box center [594, 312] width 93 height 16
click at [606, 322] on input "0,00" at bounding box center [726, 331] width 356 height 19
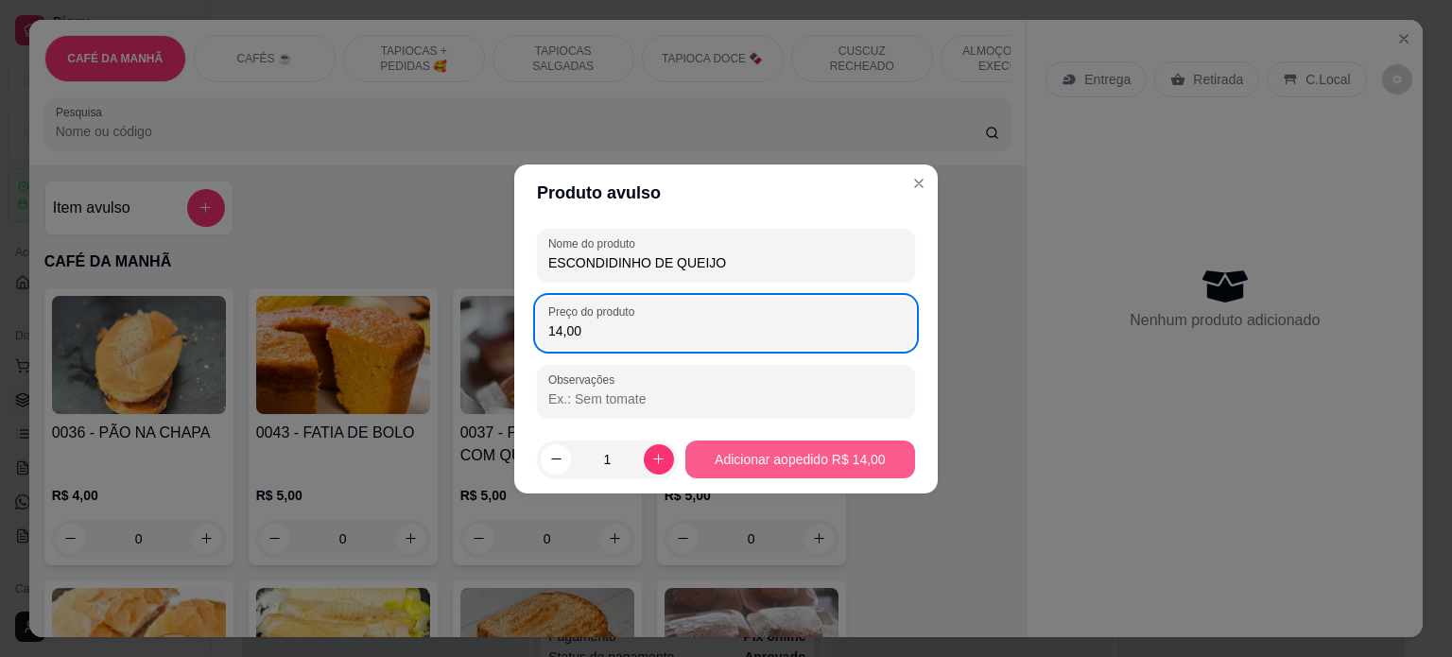
type input "14,00"
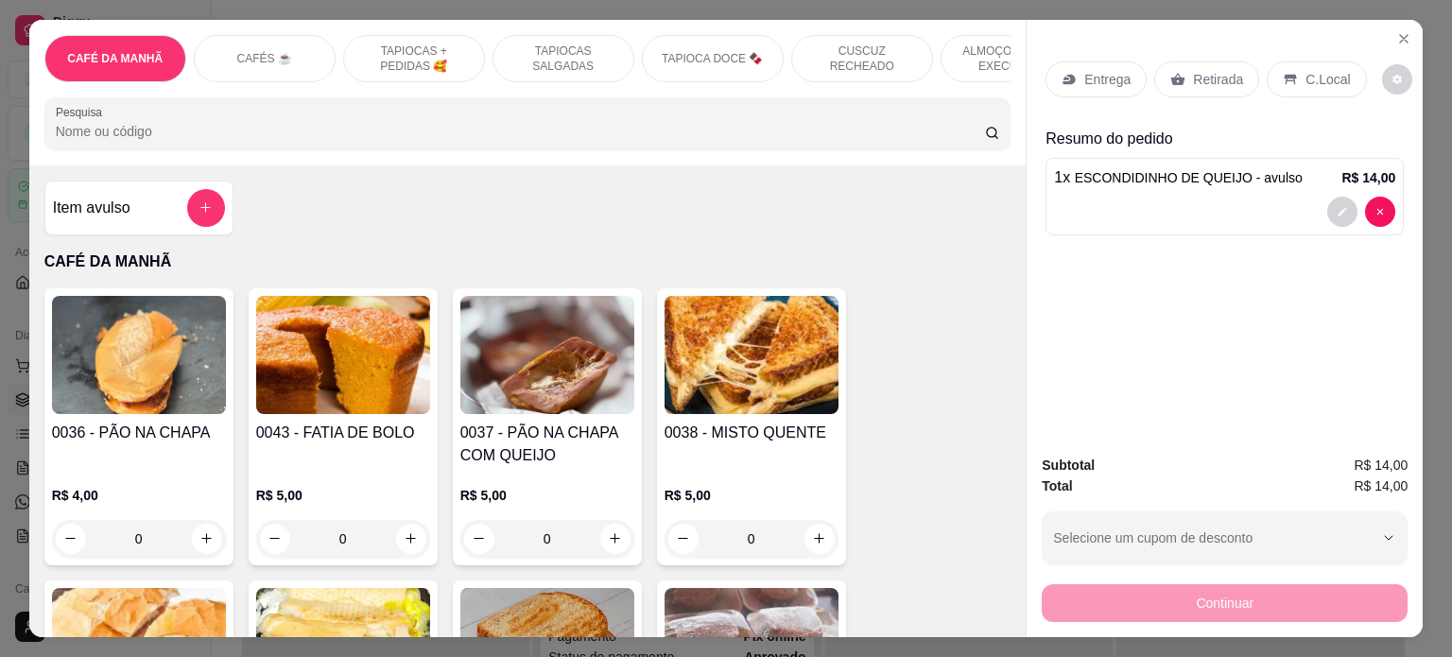
click at [1105, 70] on p "Entrega" at bounding box center [1108, 79] width 46 height 19
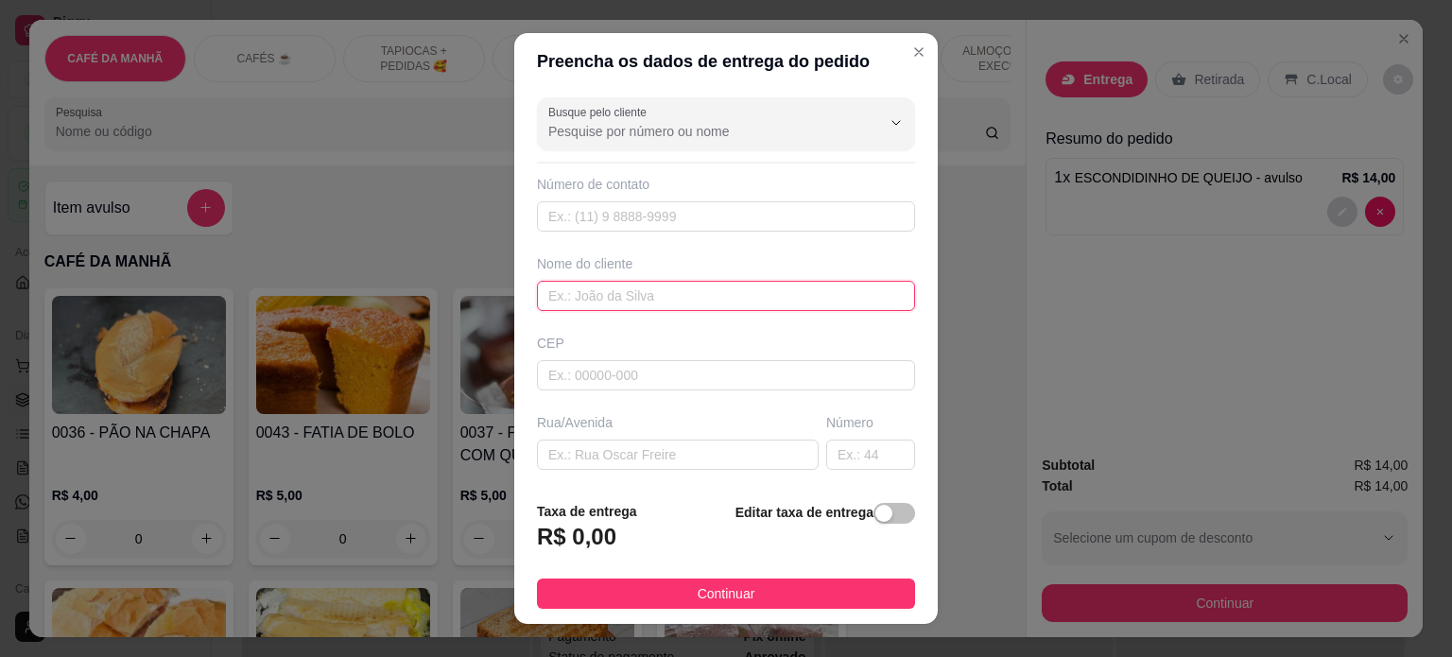
click at [594, 290] on input "text" at bounding box center [726, 296] width 378 height 30
type input "E"
click at [594, 290] on input "ENEIDA" at bounding box center [726, 296] width 378 height 30
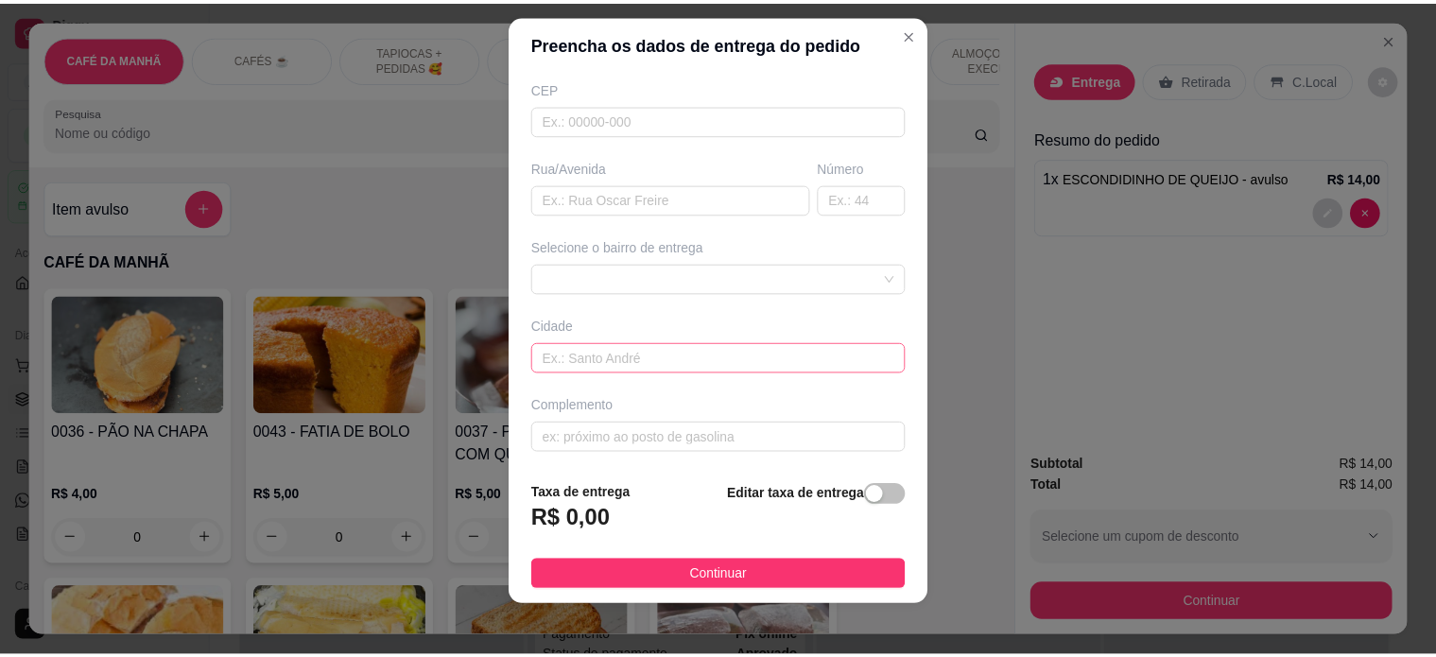
scroll to position [27, 0]
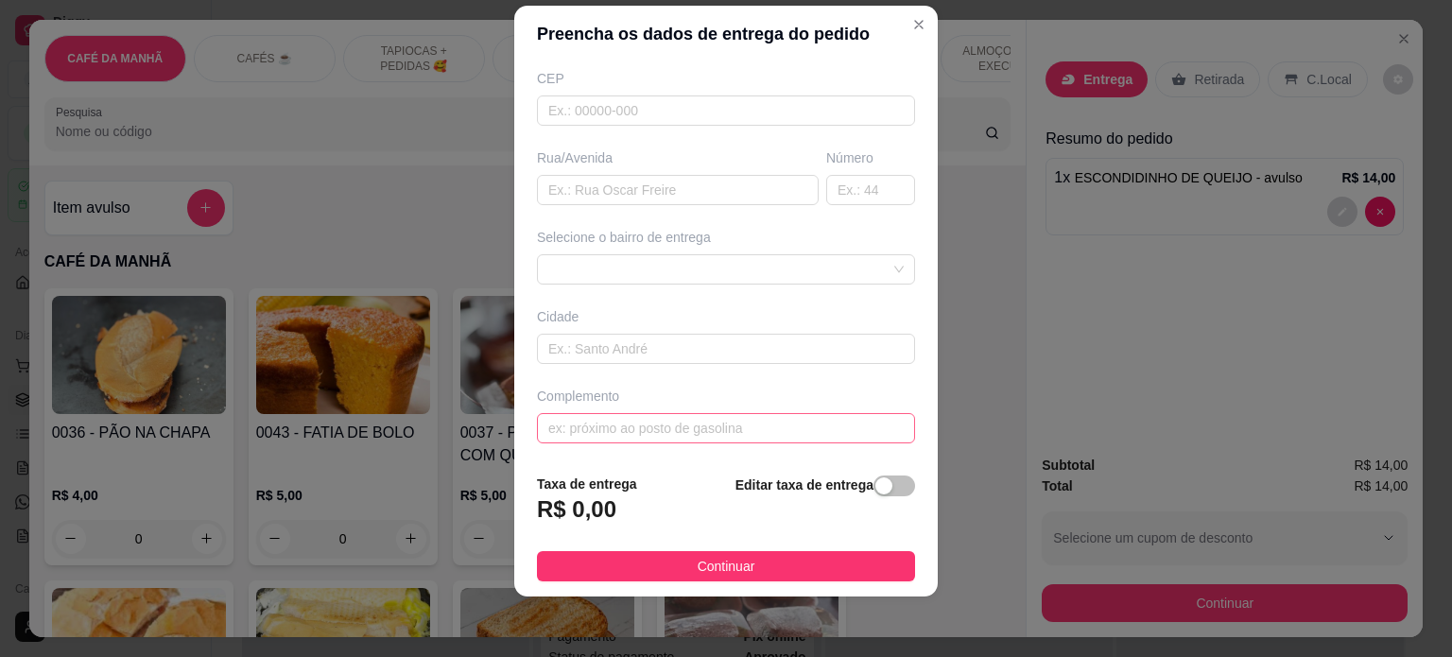
type input "ENEIDA"
click at [673, 426] on input "text" at bounding box center [726, 428] width 378 height 30
type input "P"
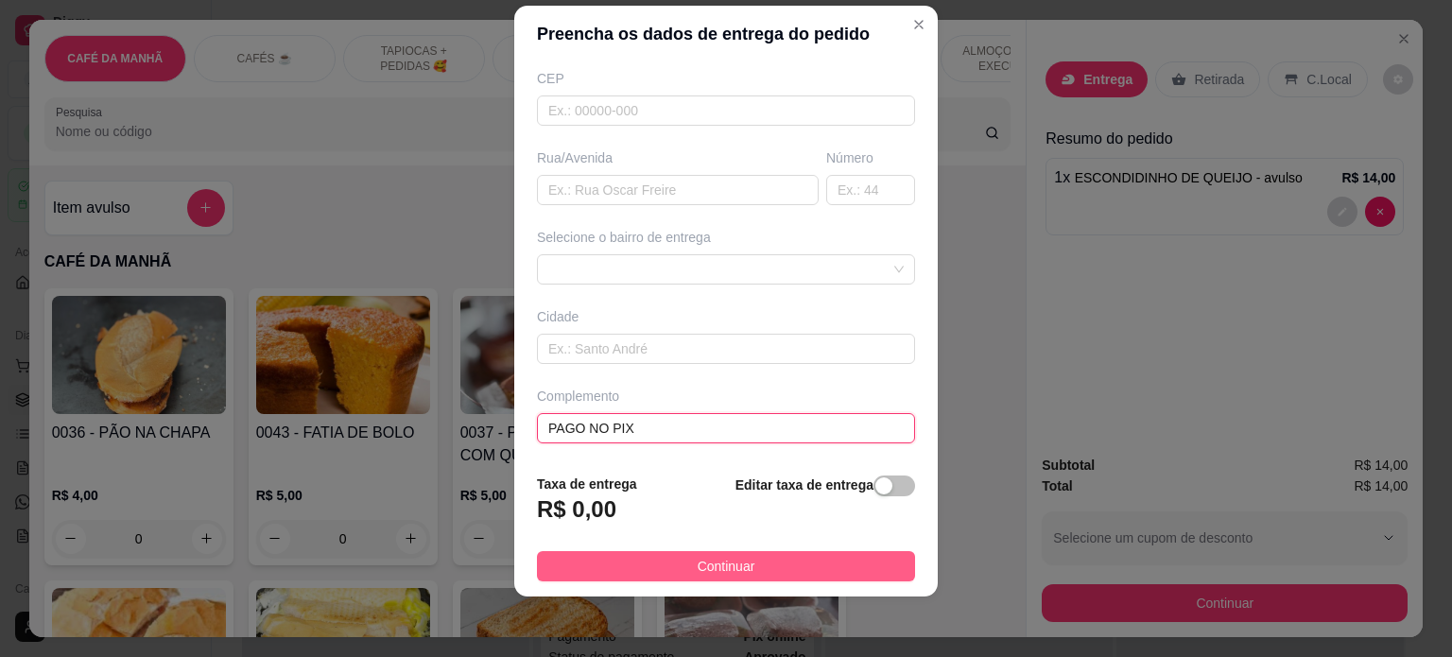
type input "PAGO NO PIX"
click at [732, 565] on span "Continuar" at bounding box center [727, 566] width 58 height 21
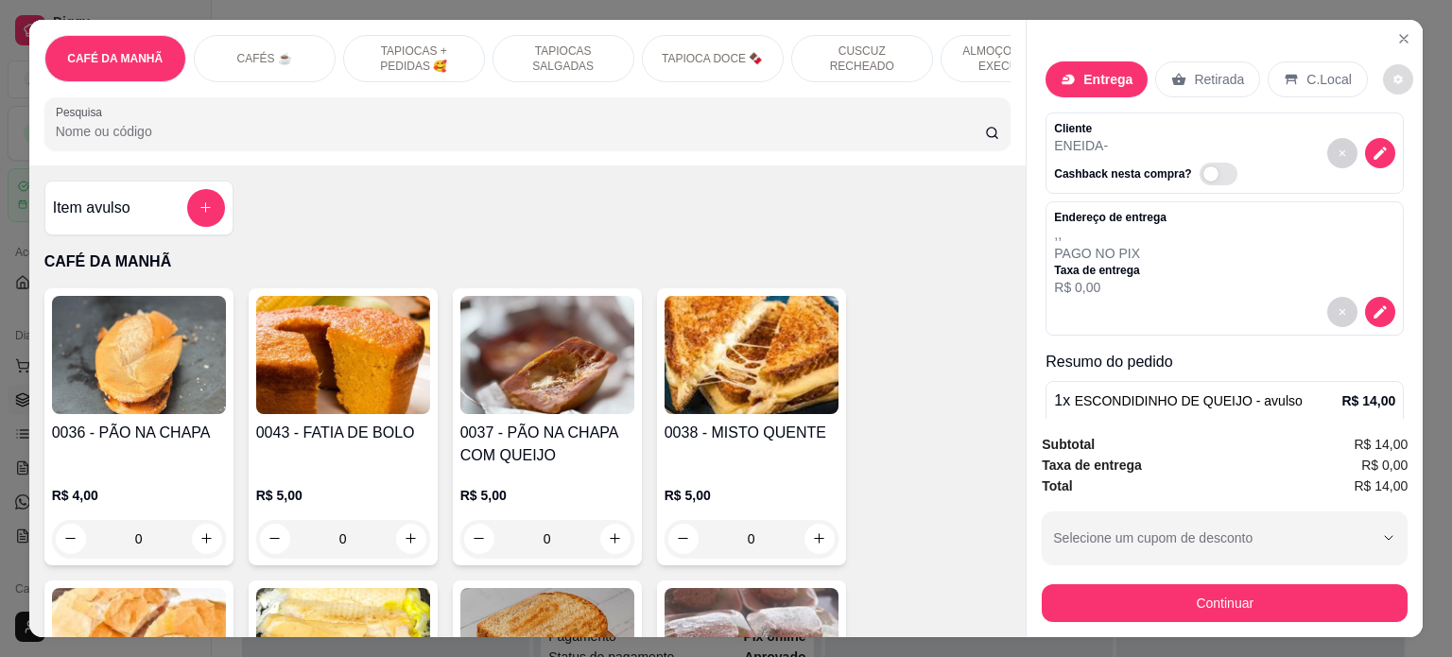
click at [1383, 66] on button "decrease-product-quantity" at bounding box center [1398, 79] width 30 height 30
click at [1407, 147] on span "Automatic updates" at bounding box center [1407, 146] width 19 height 15
click at [1394, 147] on input "Automatic updates" at bounding box center [1388, 153] width 12 height 12
checkbox input "false"
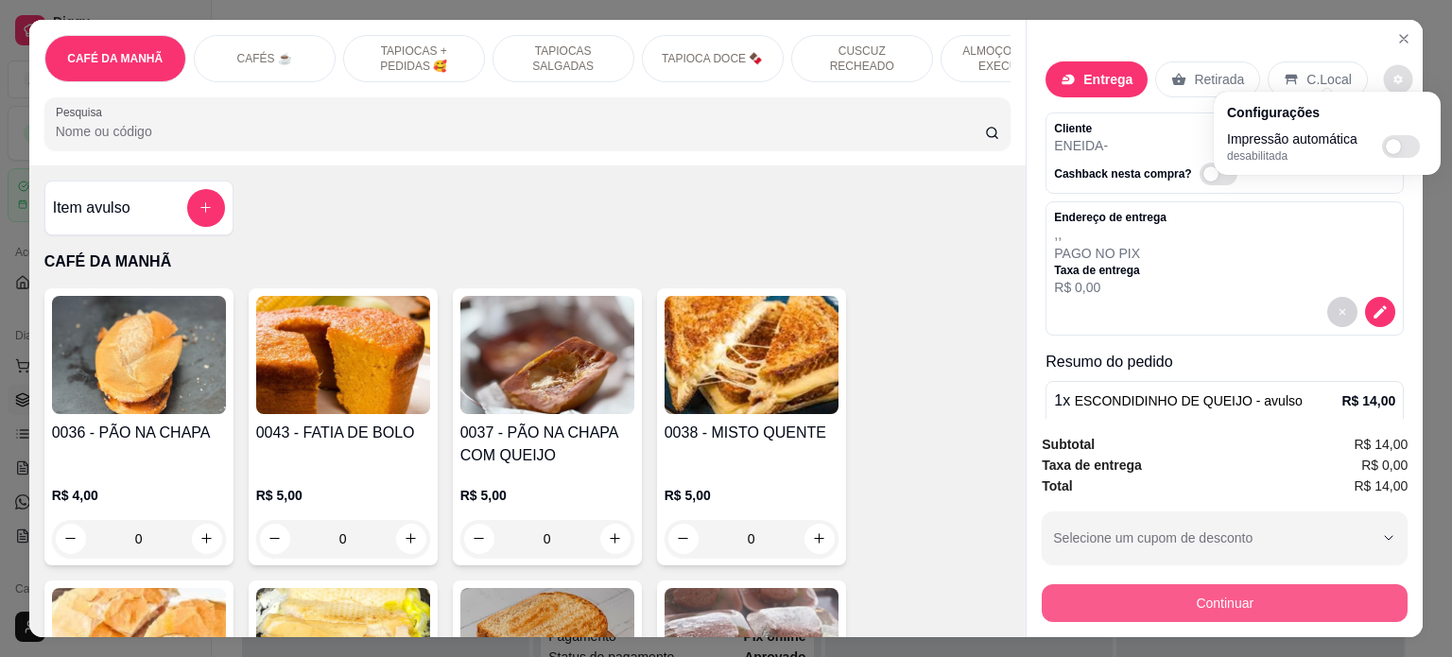
click at [1275, 588] on button "Continuar" at bounding box center [1225, 603] width 366 height 38
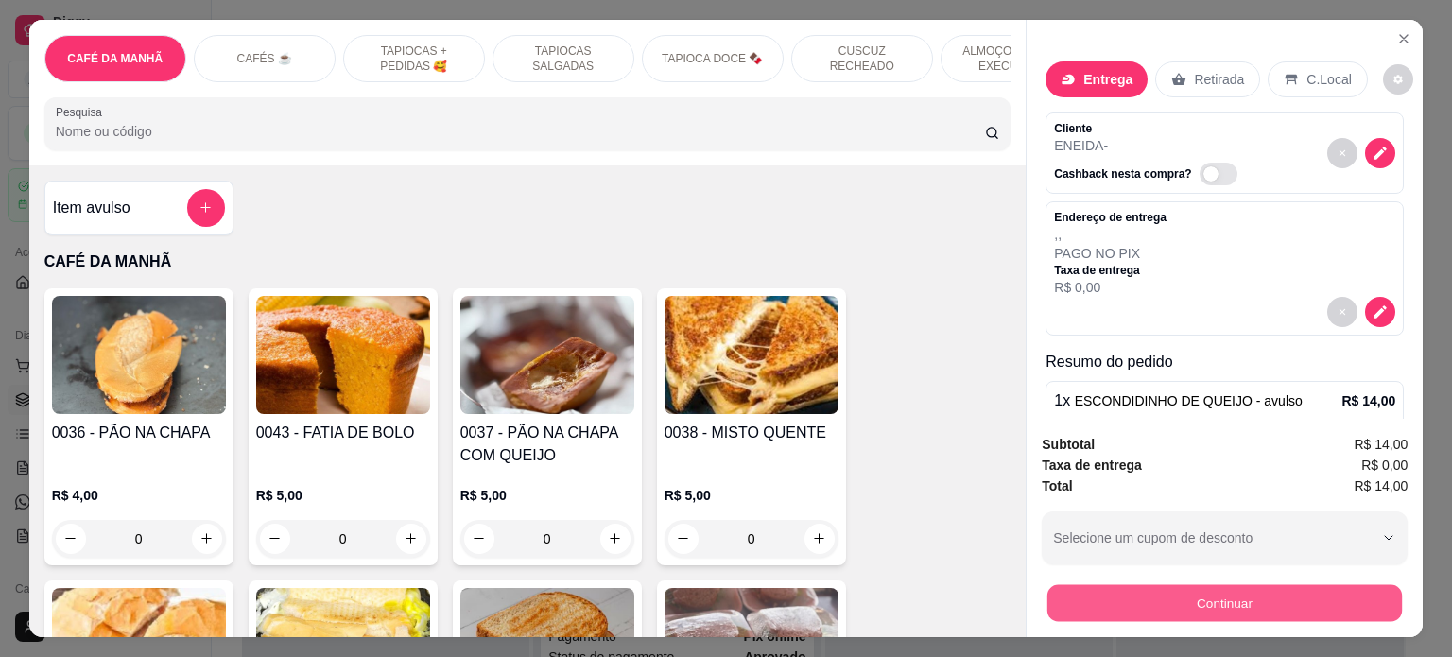
click at [1222, 597] on button "Continuar" at bounding box center [1225, 603] width 355 height 37
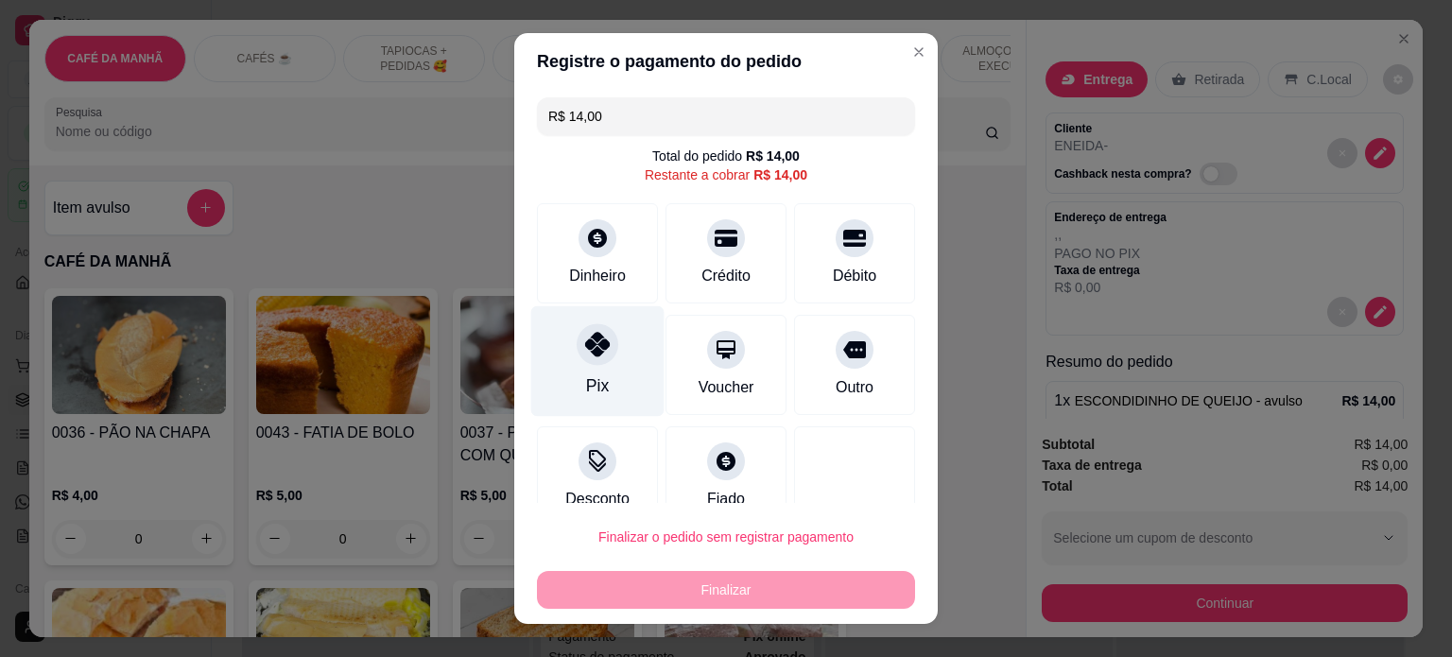
click at [583, 357] on div at bounding box center [598, 344] width 42 height 42
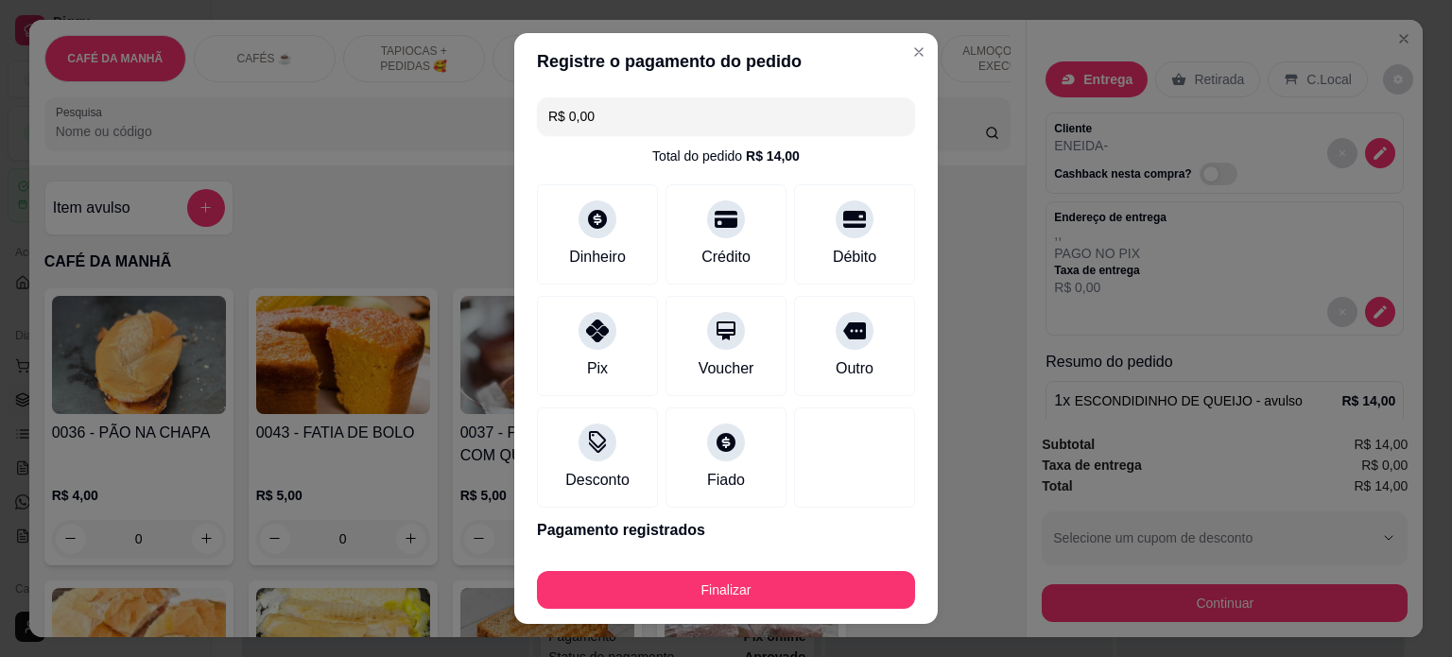
click at [715, 565] on div "Finalizar" at bounding box center [726, 586] width 378 height 45
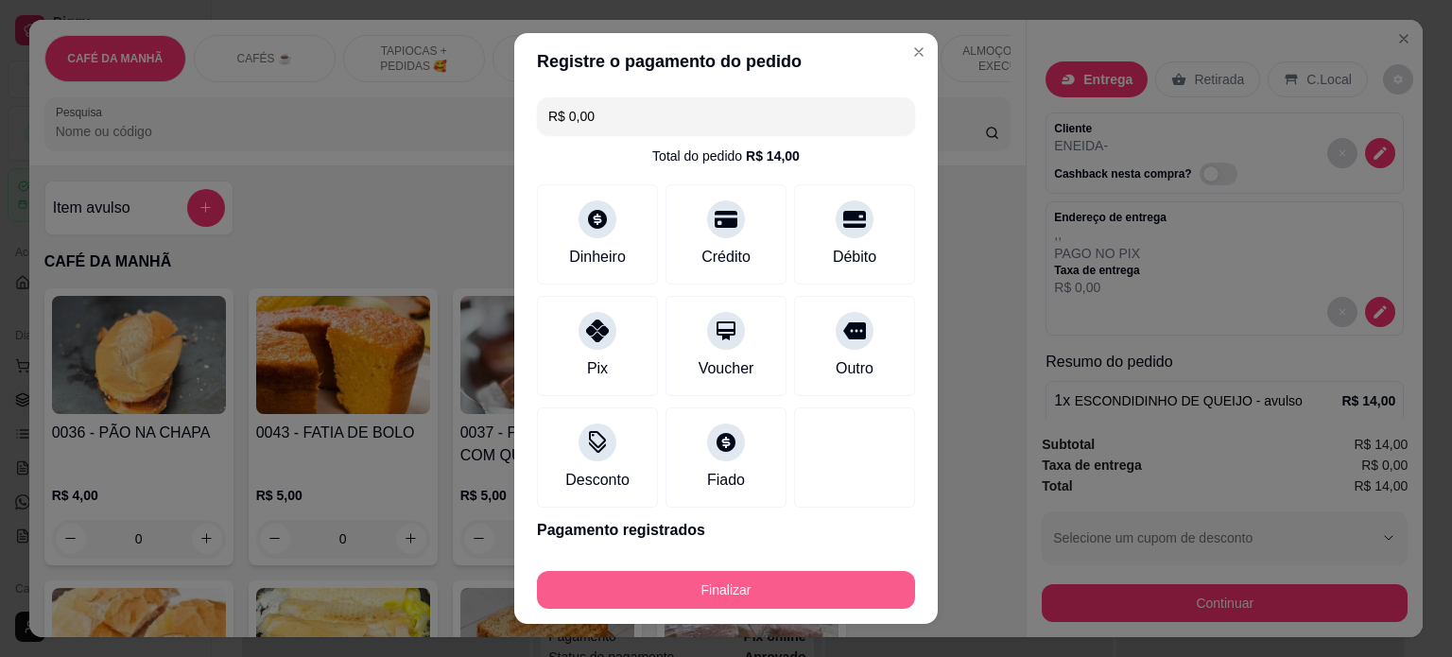
click at [719, 582] on button "Finalizar" at bounding box center [726, 590] width 378 height 38
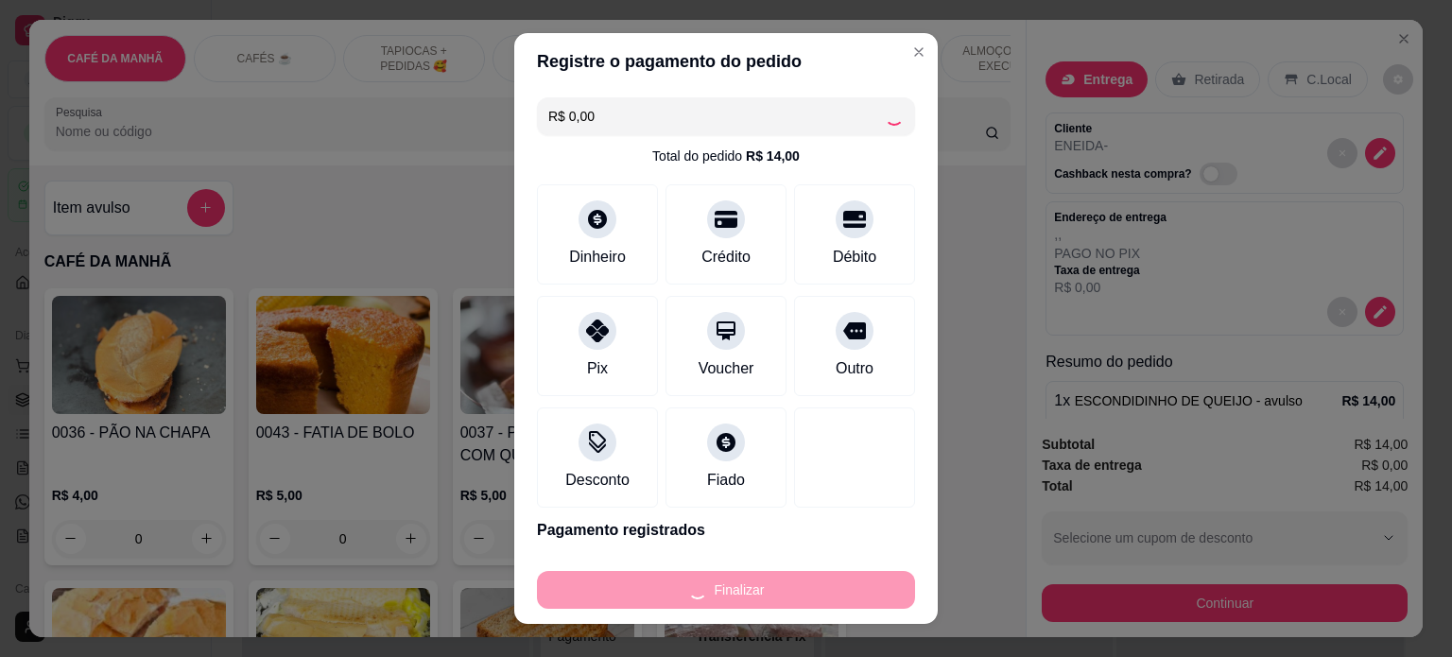
type input "-R$ 14,00"
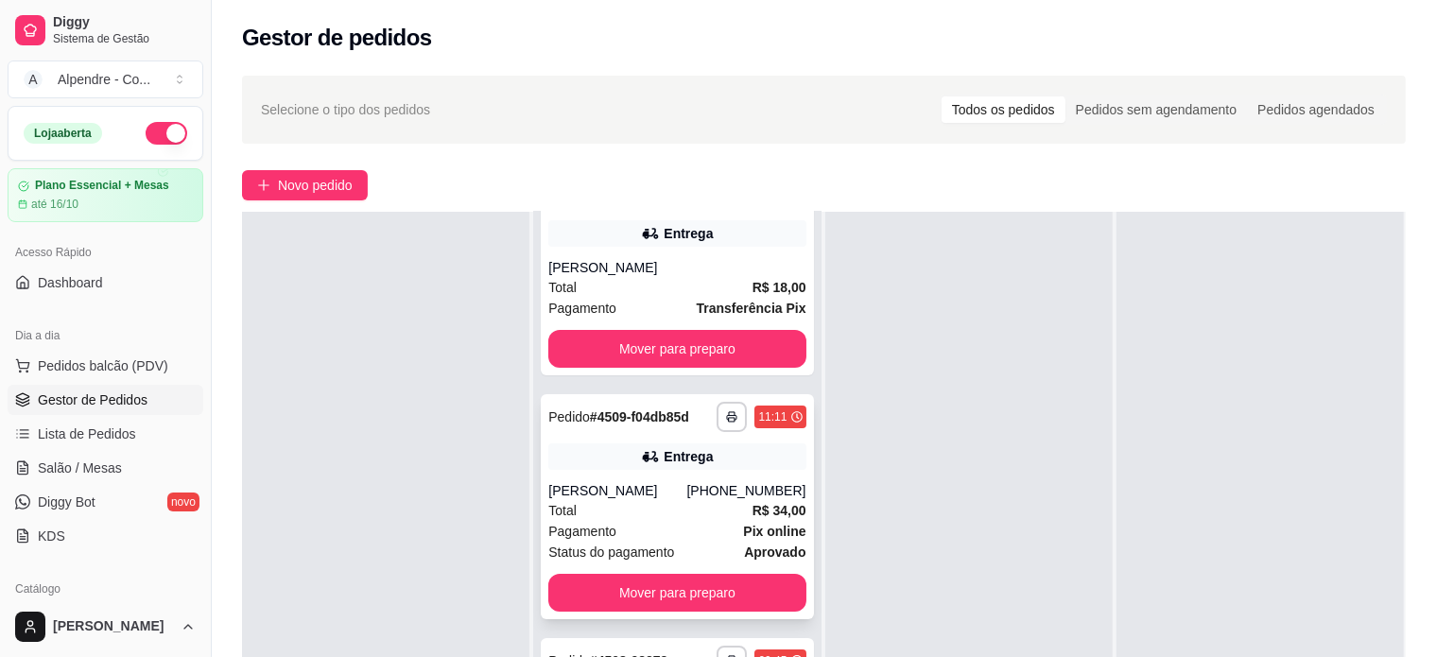
scroll to position [275, 0]
click at [662, 521] on div "Pagamento Pix online" at bounding box center [676, 531] width 257 height 21
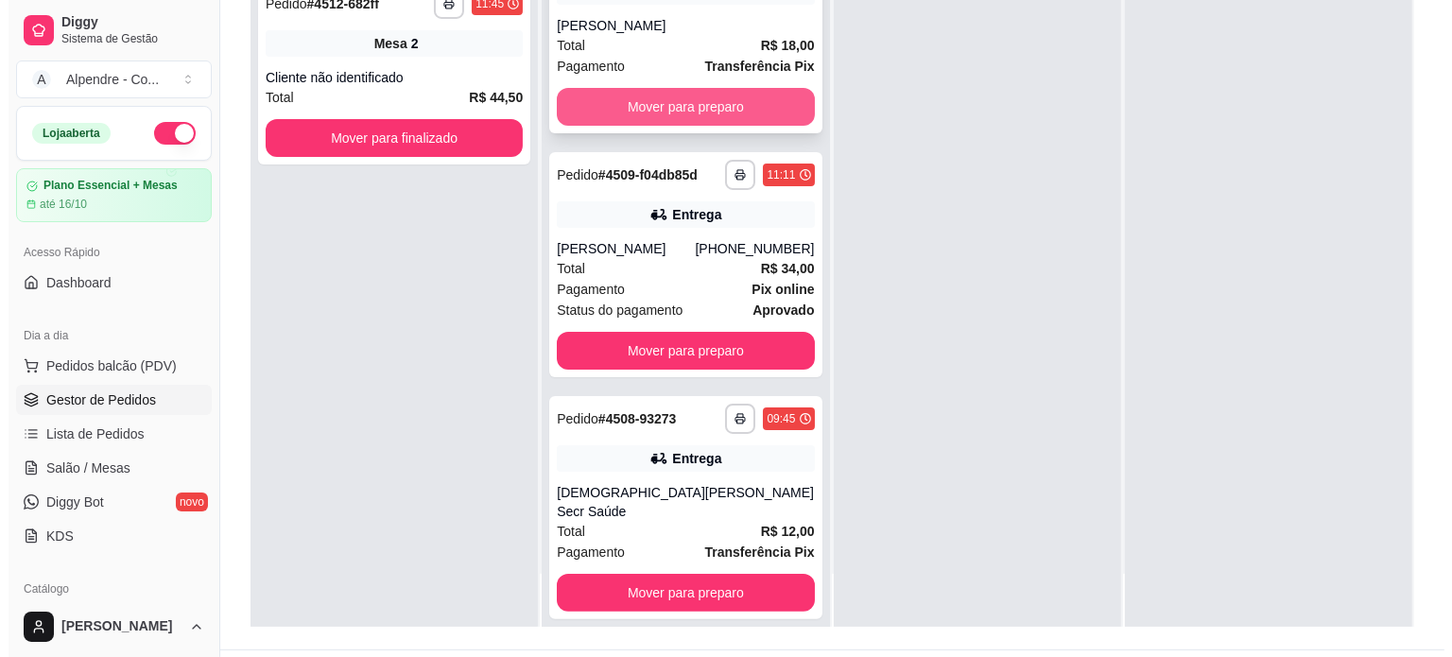
scroll to position [287, 0]
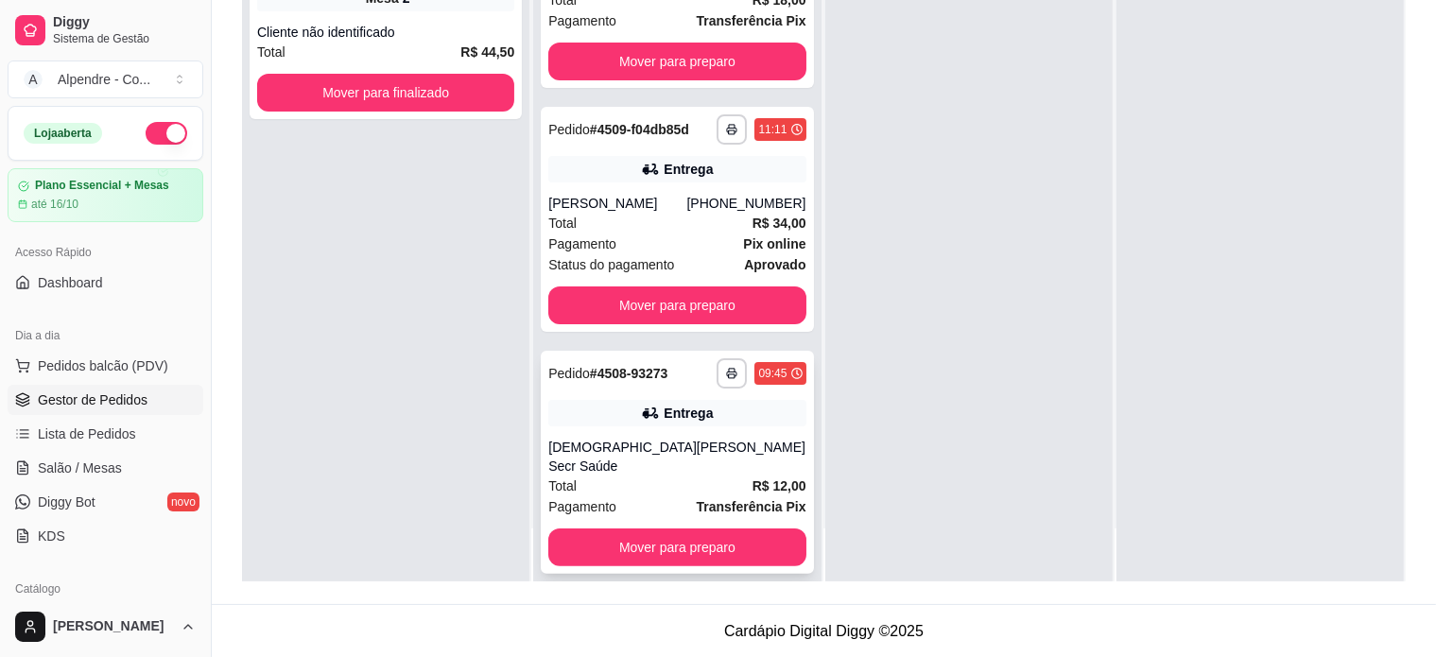
click at [635, 476] on div "Total R$ 12,00" at bounding box center [676, 486] width 257 height 21
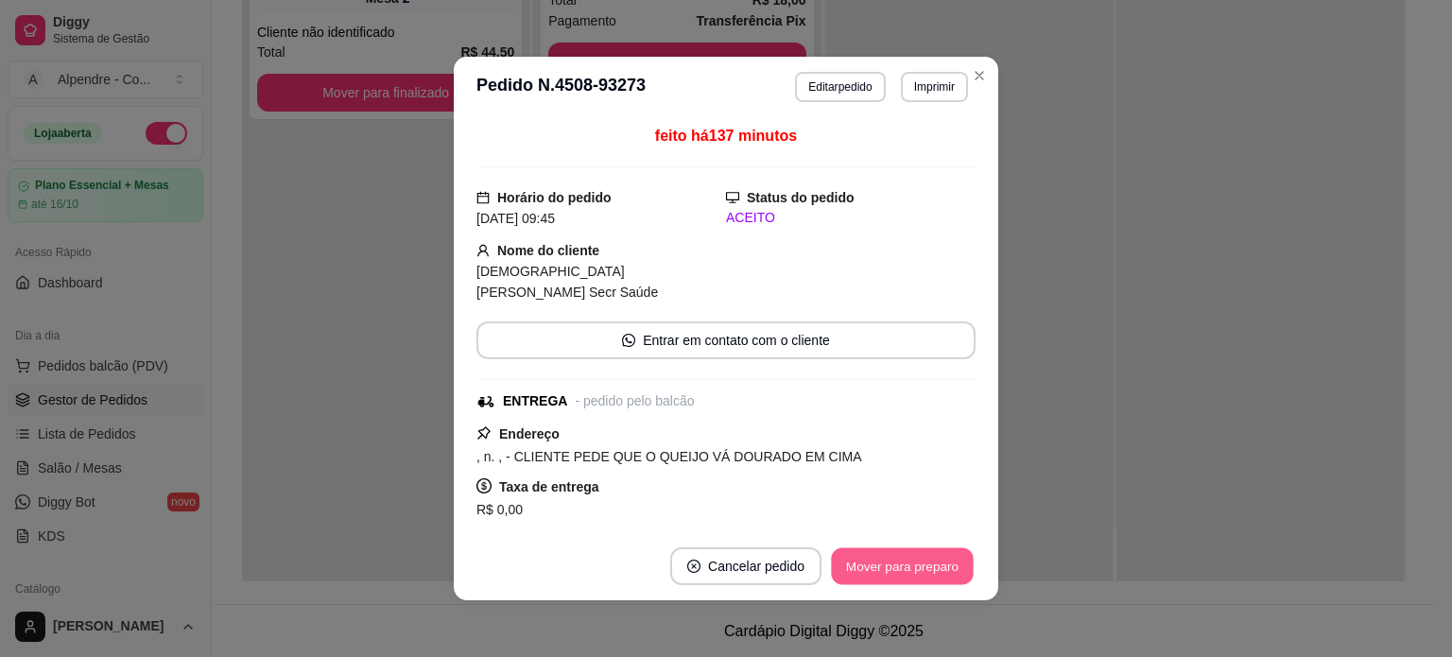
click at [897, 559] on button "Mover para preparo" at bounding box center [902, 566] width 142 height 37
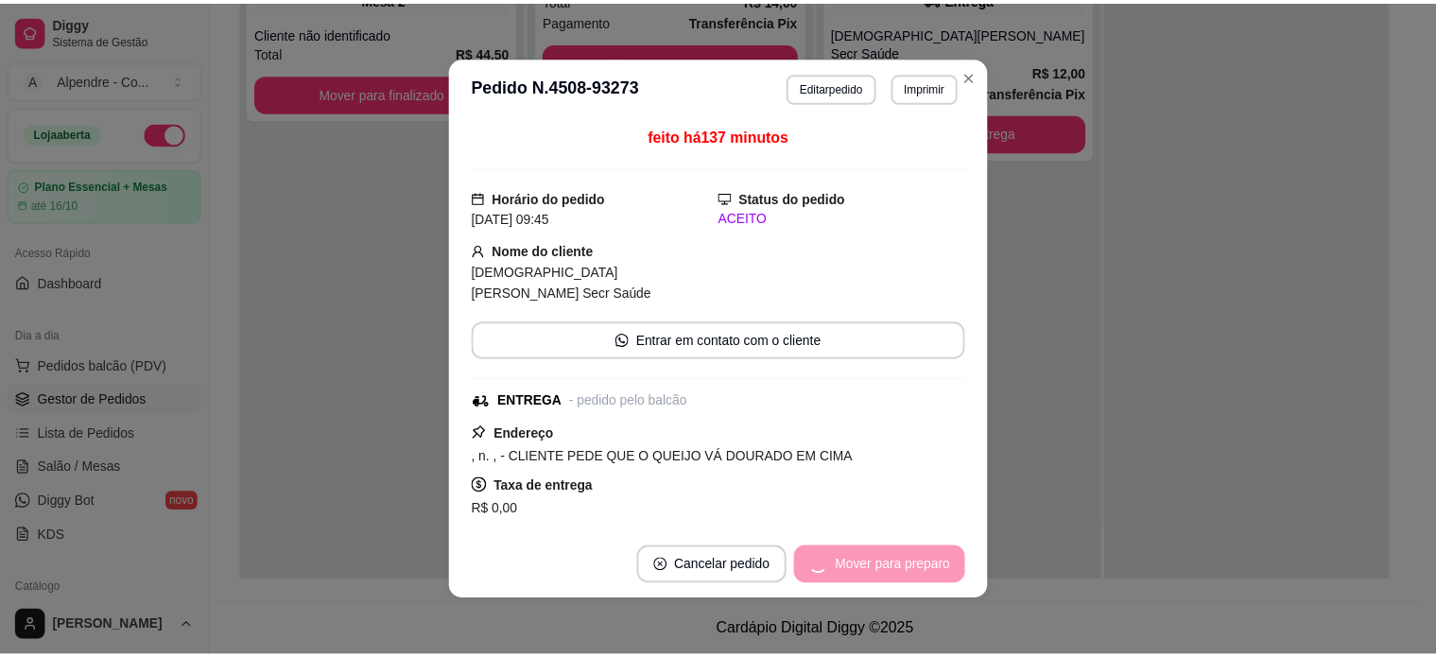
scroll to position [52, 0]
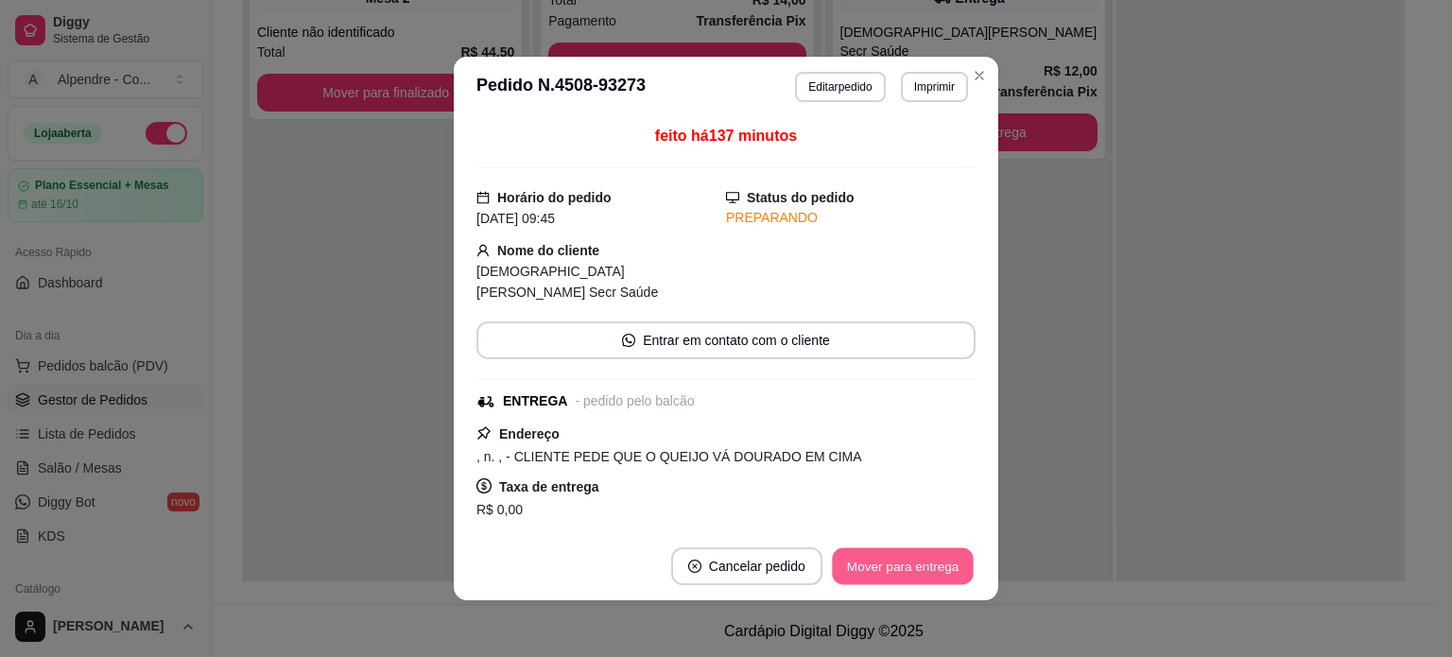
click at [902, 567] on button "Mover para entrega" at bounding box center [903, 566] width 142 height 37
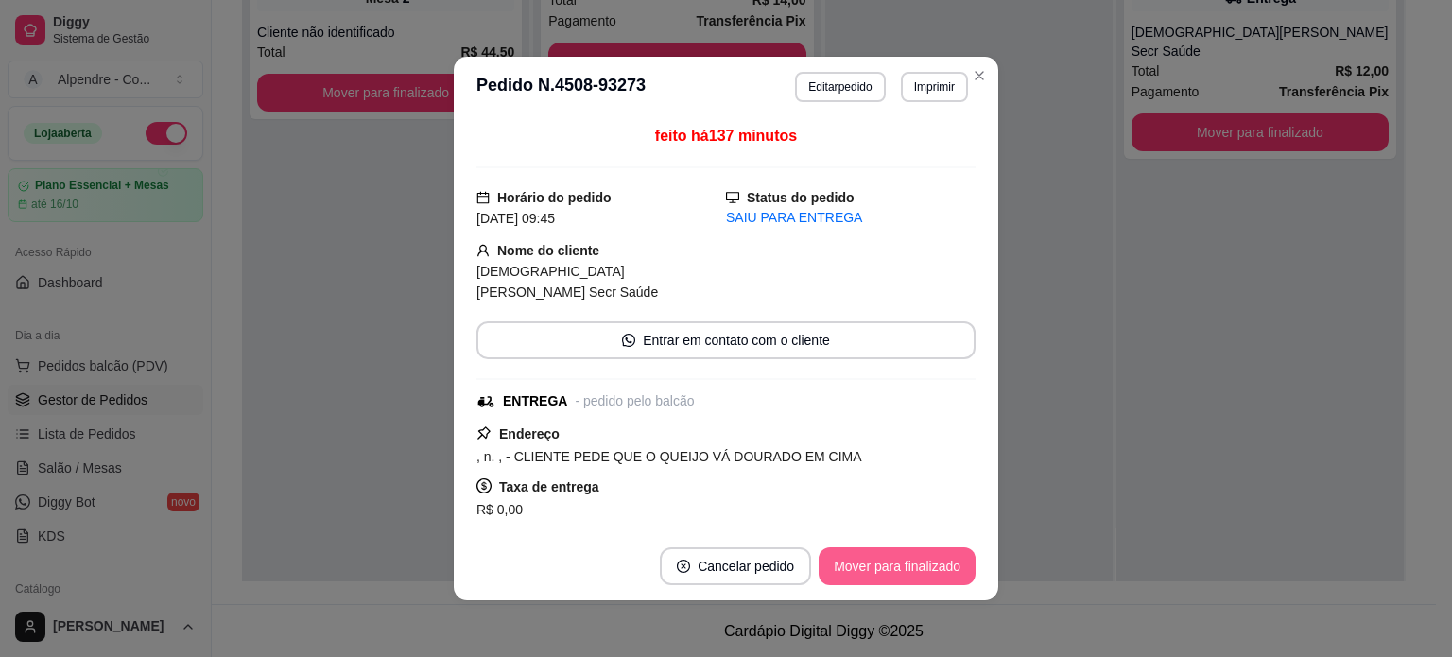
click at [957, 554] on button "Mover para finalizado" at bounding box center [897, 567] width 157 height 38
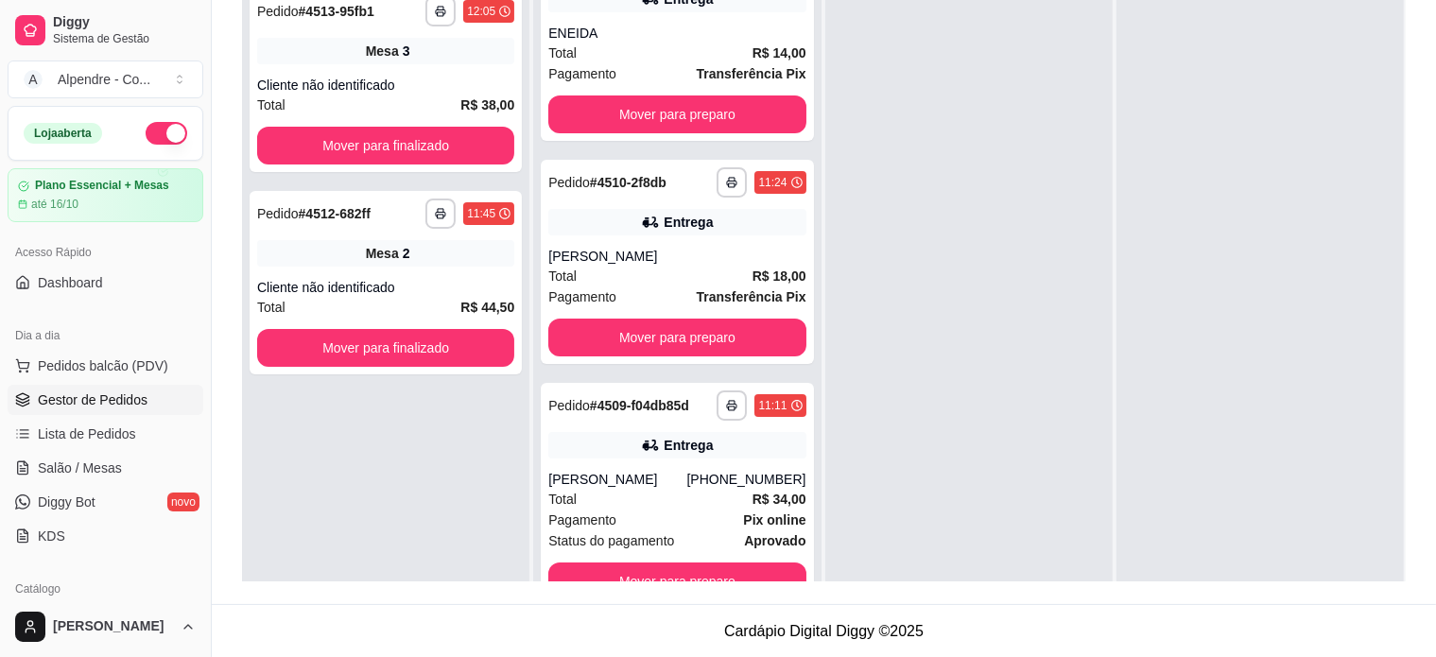
scroll to position [0, 0]
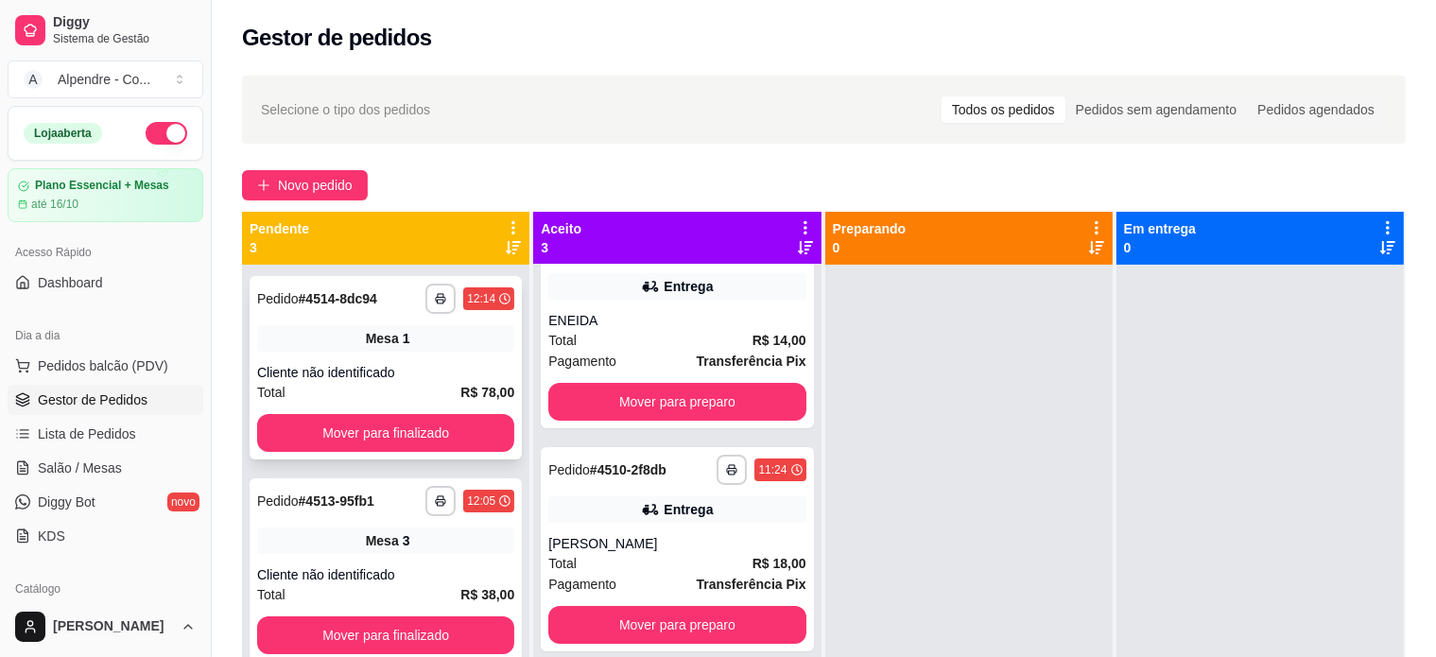
click at [434, 369] on div "Cliente não identificado" at bounding box center [385, 372] width 257 height 19
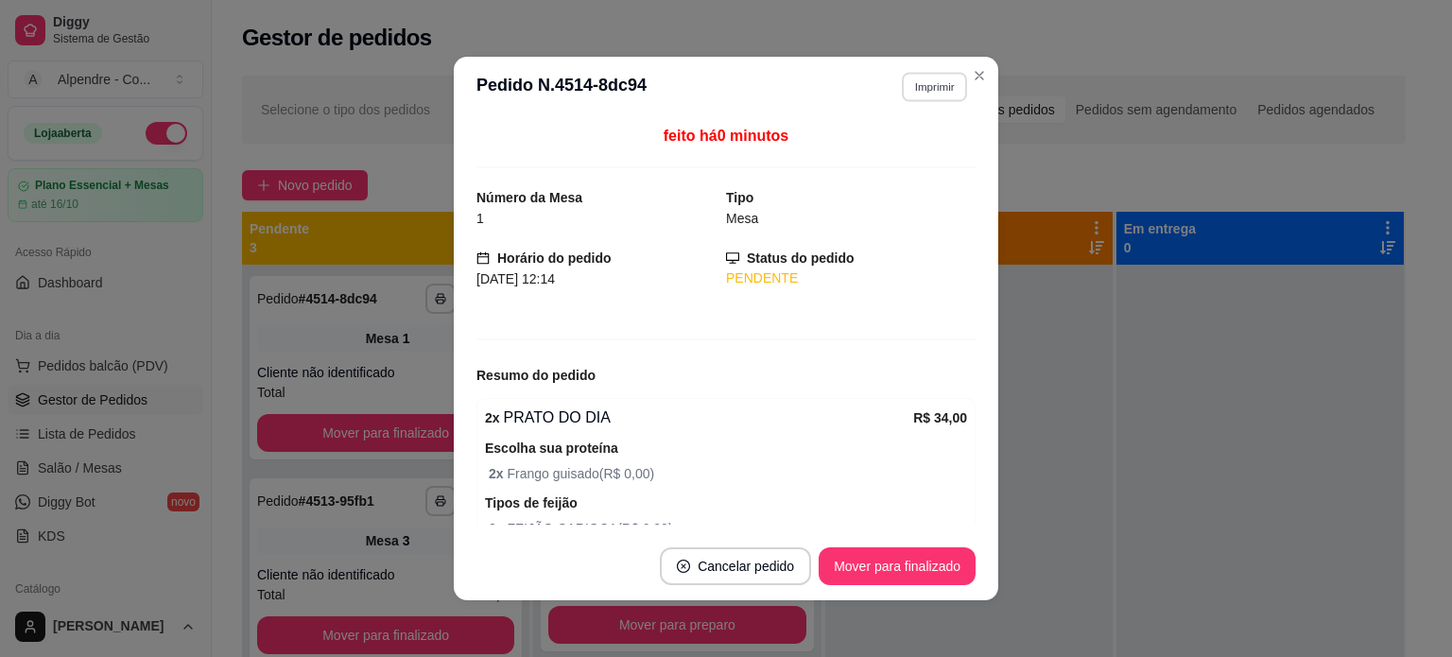
click at [935, 90] on button "Imprimir" at bounding box center [934, 86] width 65 height 29
click at [895, 160] on button "Impressora container" at bounding box center [887, 152] width 132 height 29
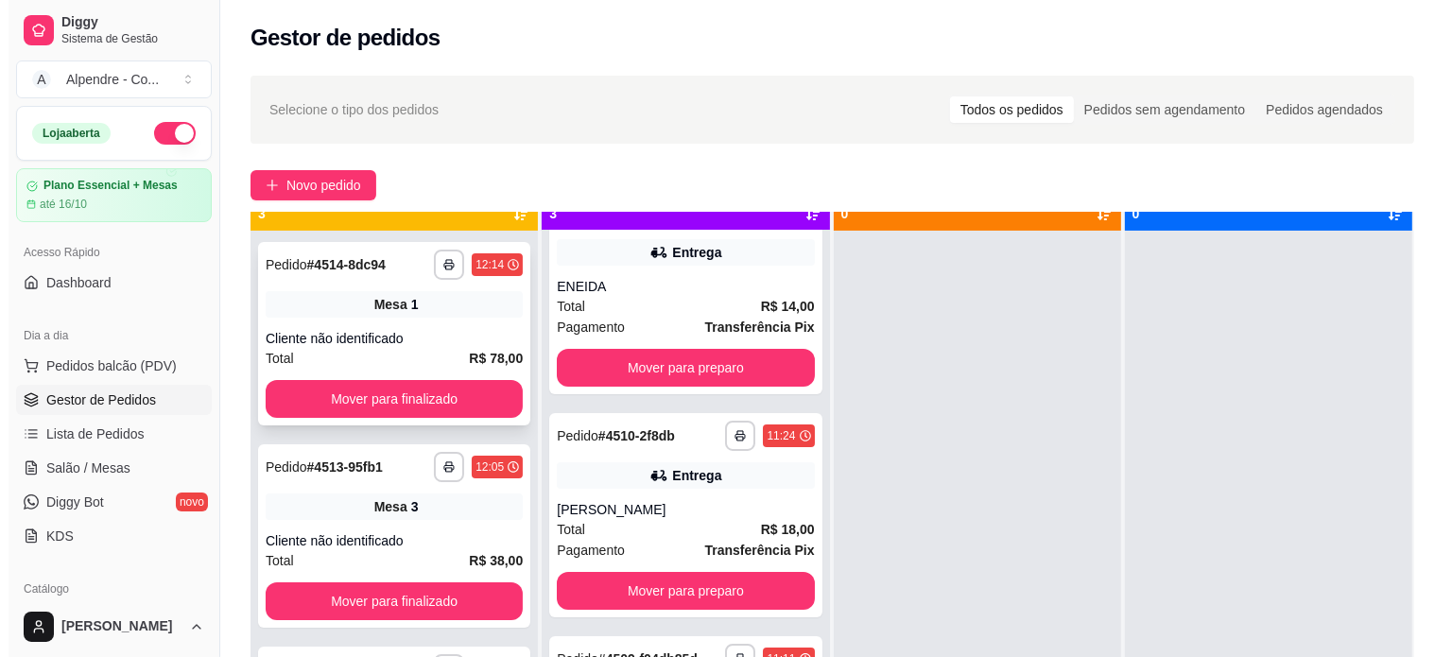
scroll to position [53, 0]
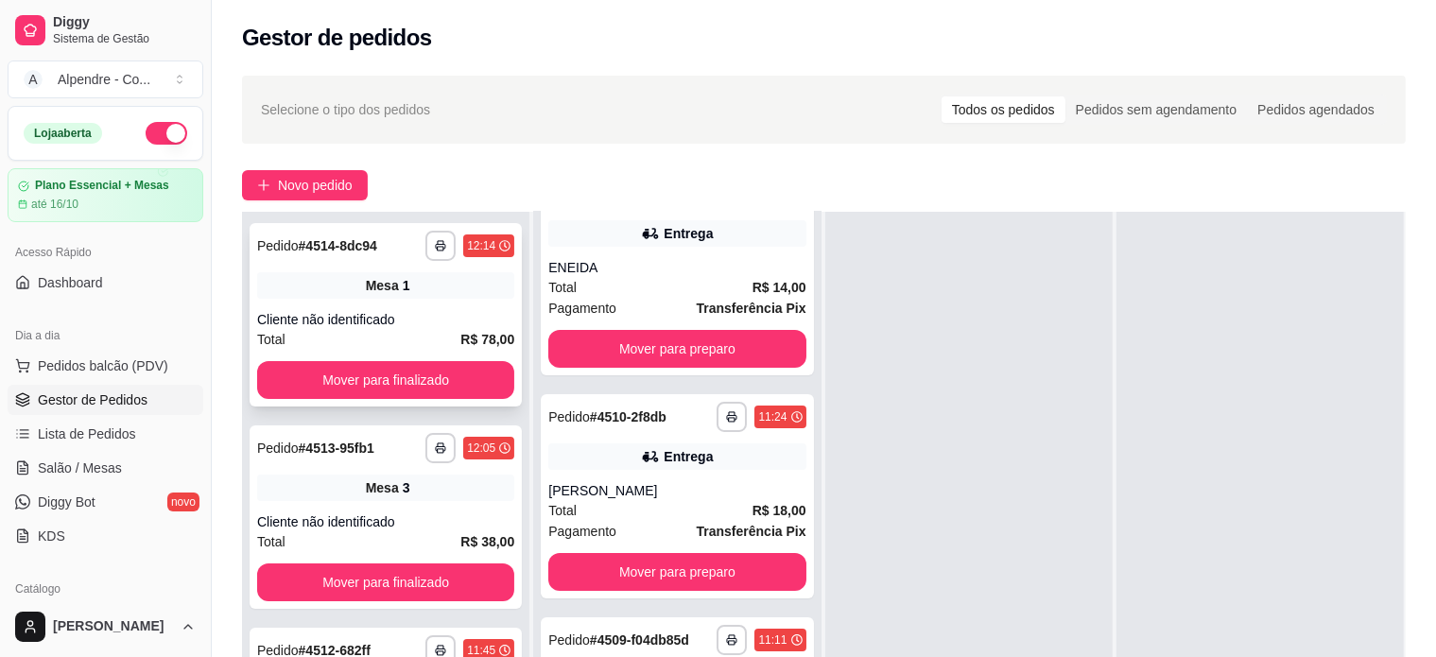
click at [421, 333] on div "Total R$ 78,00" at bounding box center [385, 339] width 257 height 21
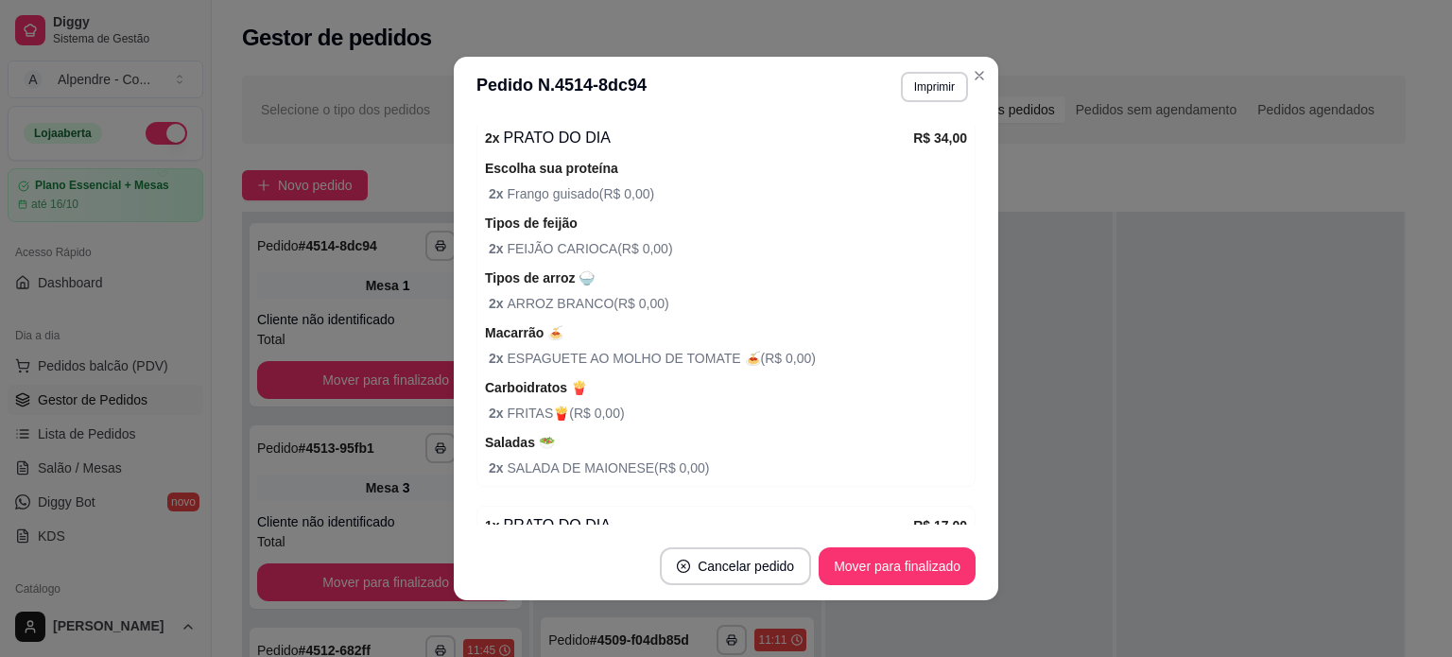
scroll to position [0, 0]
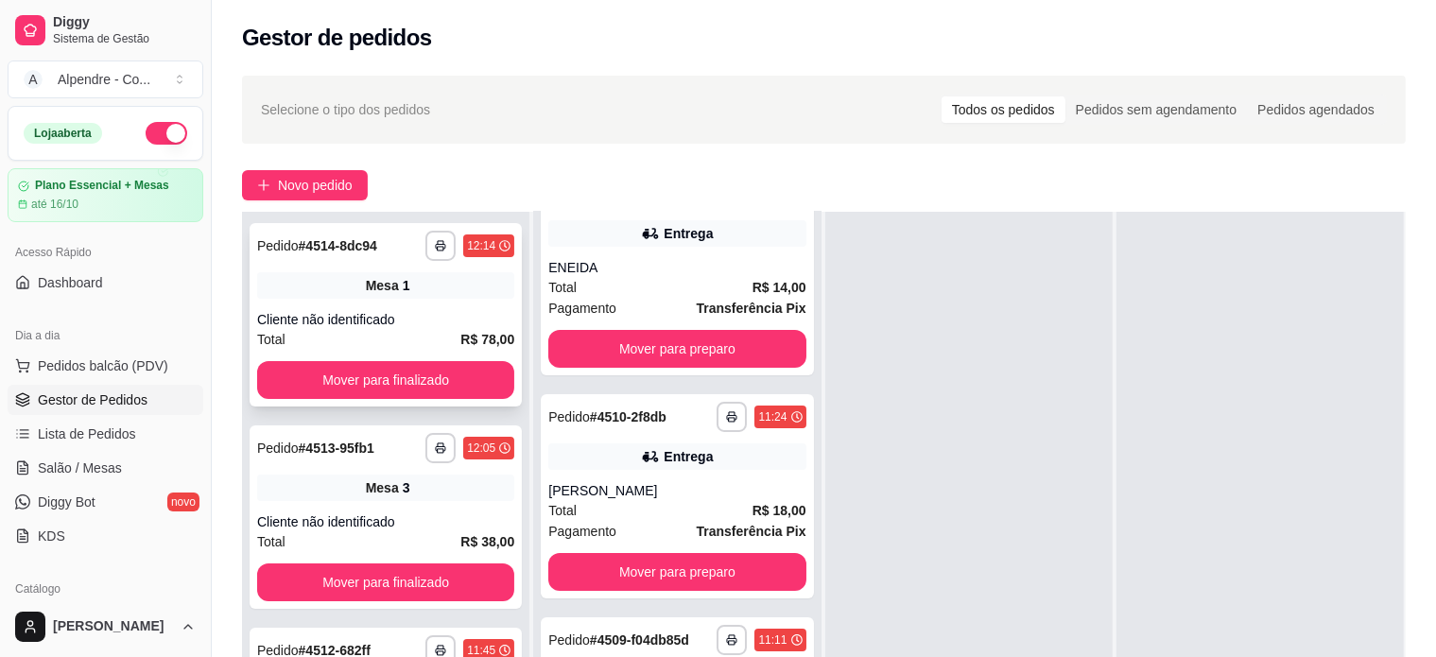
click at [426, 288] on div "Mesa 1" at bounding box center [385, 285] width 257 height 26
click at [666, 302] on div "Pagamento Transferência Pix" at bounding box center [676, 308] width 257 height 21
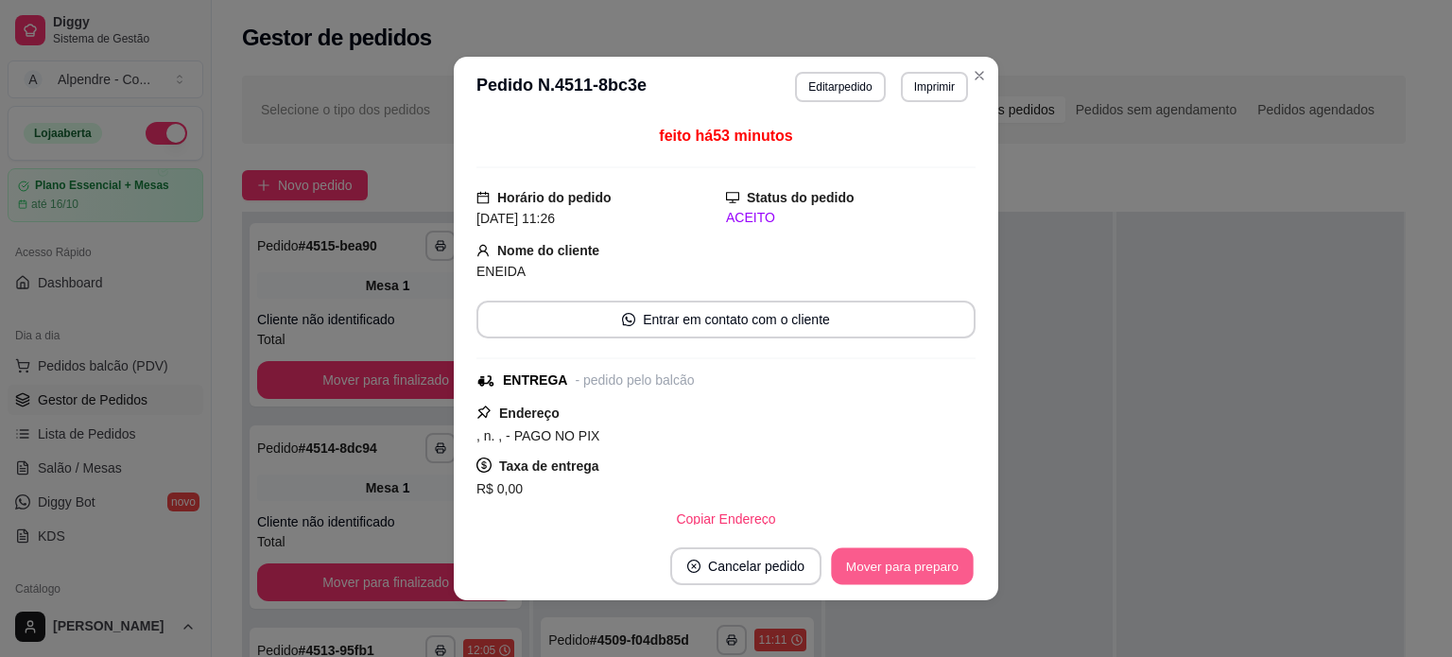
click at [885, 567] on button "Mover para preparo" at bounding box center [902, 566] width 142 height 37
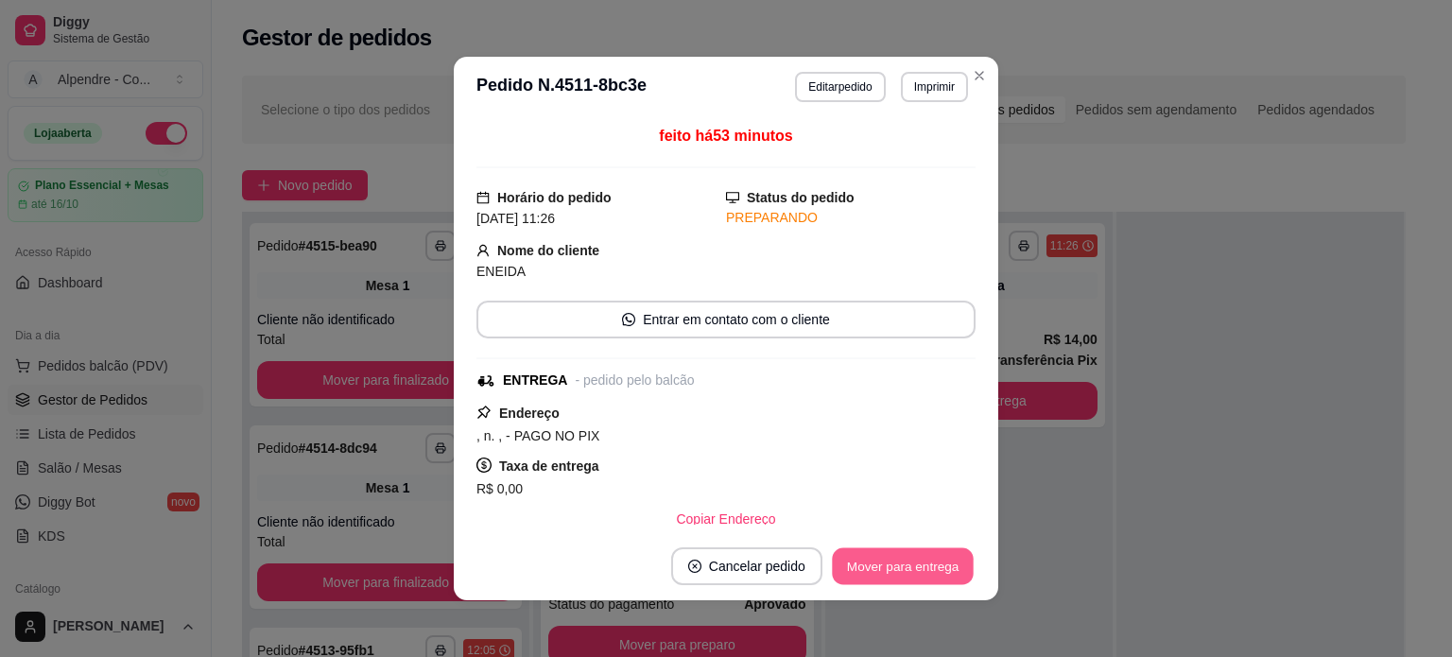
click at [889, 566] on button "Mover para entrega" at bounding box center [903, 566] width 142 height 37
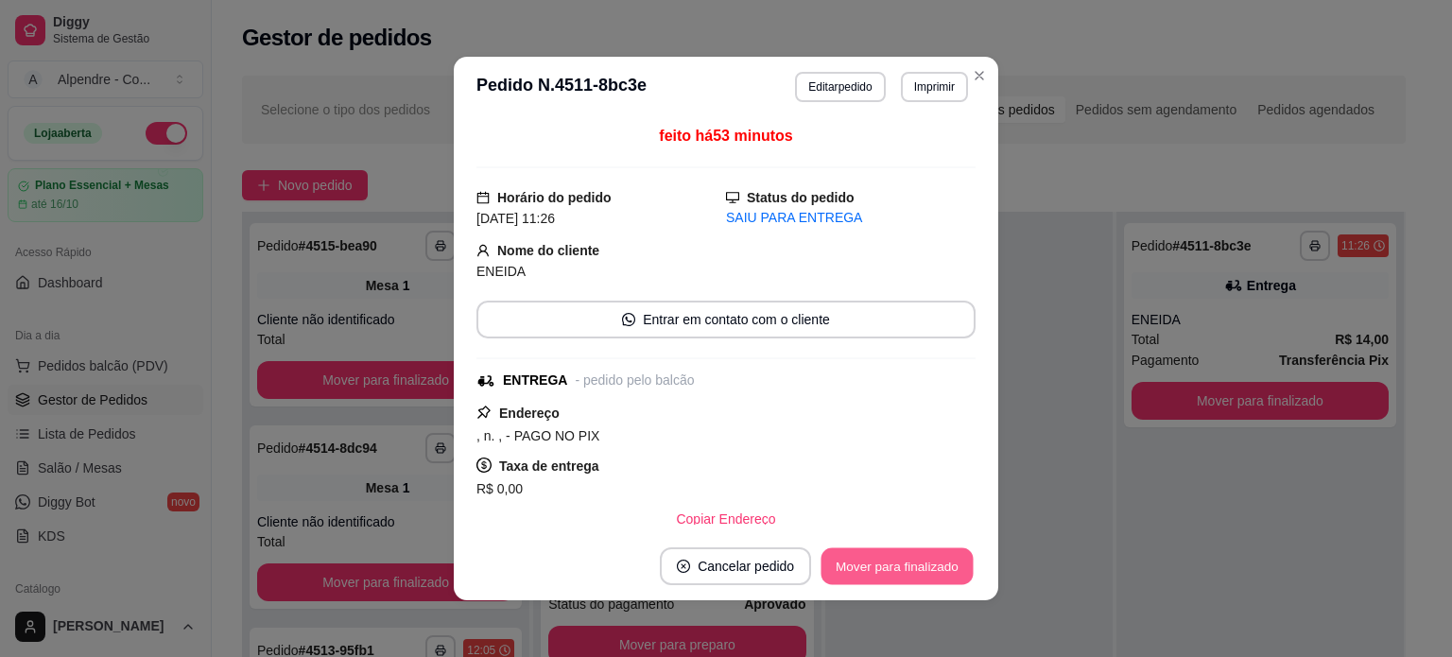
click at [896, 566] on button "Mover para finalizado" at bounding box center [898, 566] width 152 height 37
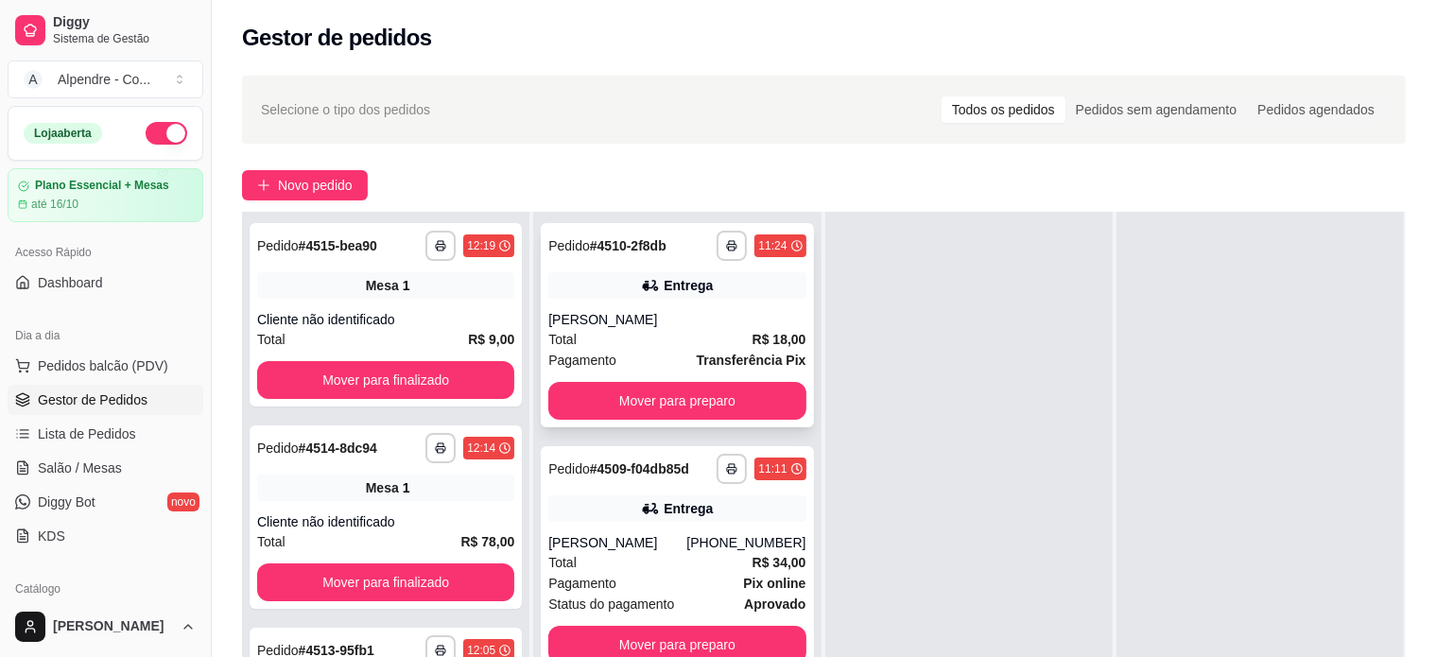
click at [659, 339] on div "Total R$ 18,00" at bounding box center [676, 339] width 257 height 21
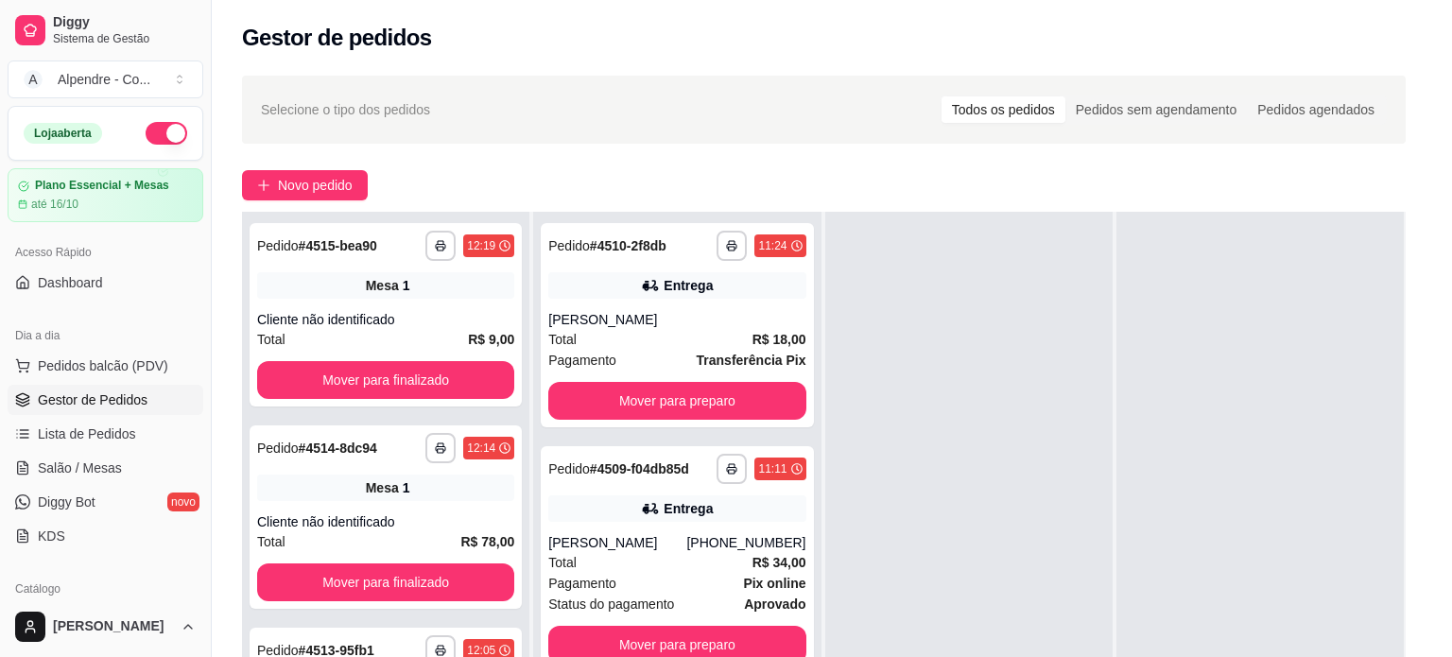
click at [883, 570] on button "Mover para preparo" at bounding box center [902, 567] width 147 height 38
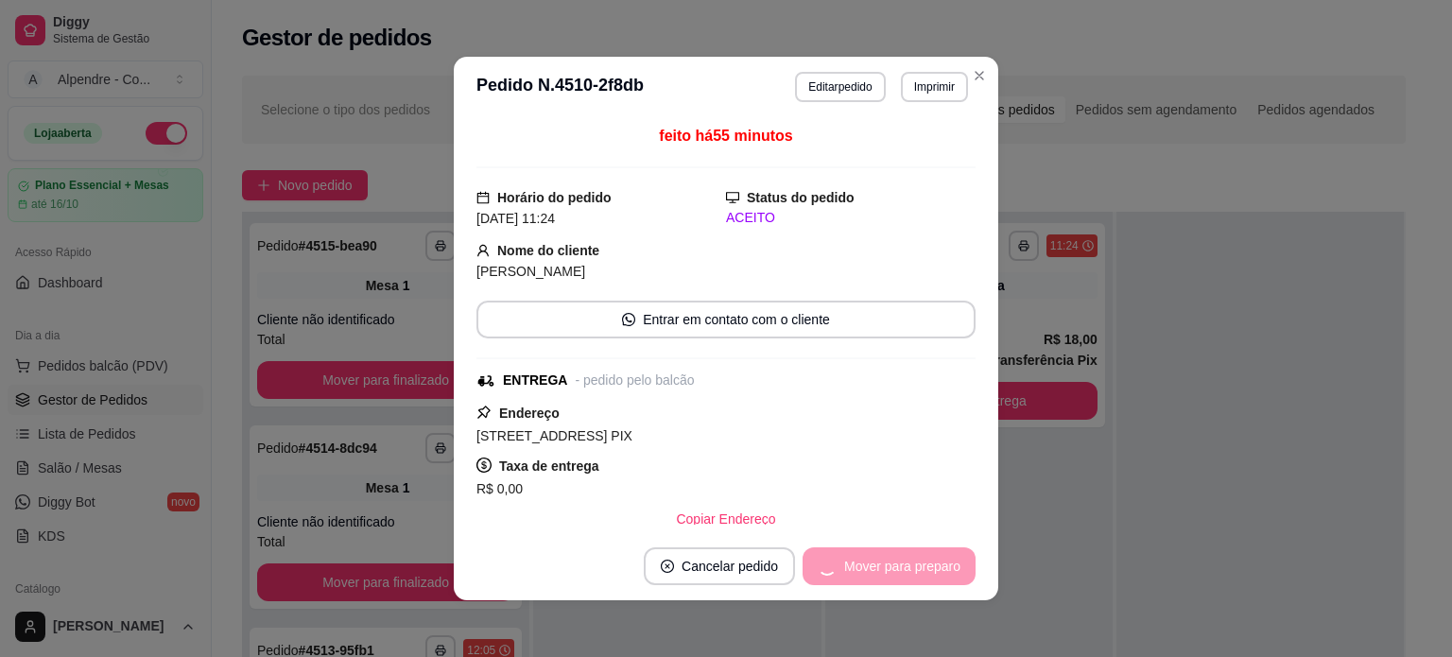
click at [883, 570] on div "Mover para preparo" at bounding box center [889, 567] width 173 height 38
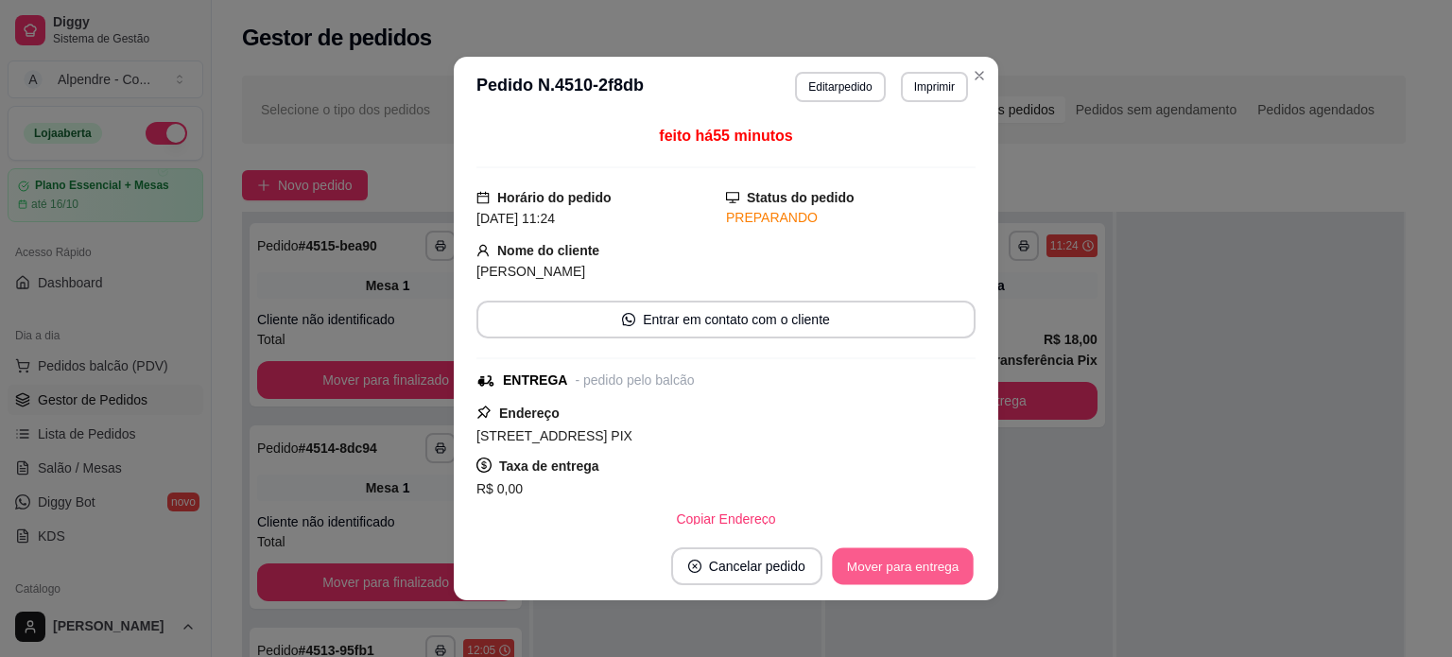
click at [883, 570] on button "Mover para entrega" at bounding box center [903, 566] width 142 height 37
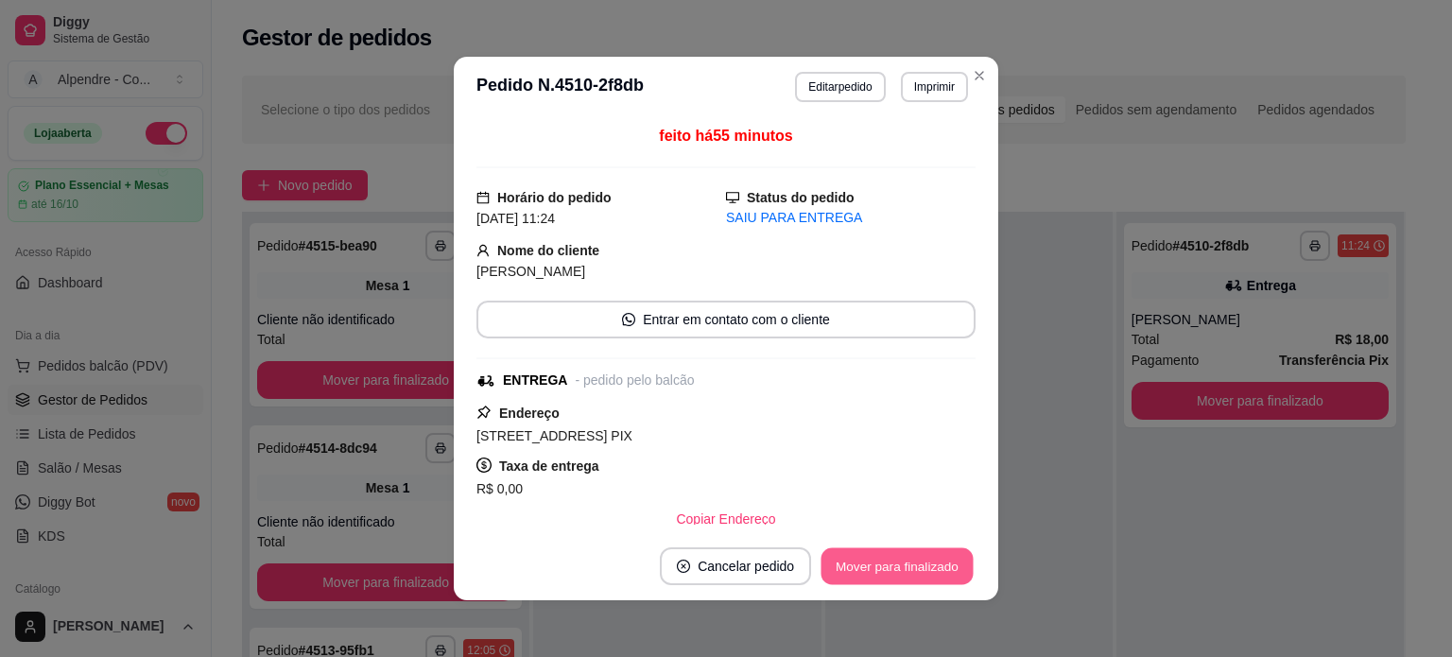
click at [883, 570] on button "Mover para finalizado" at bounding box center [898, 566] width 152 height 37
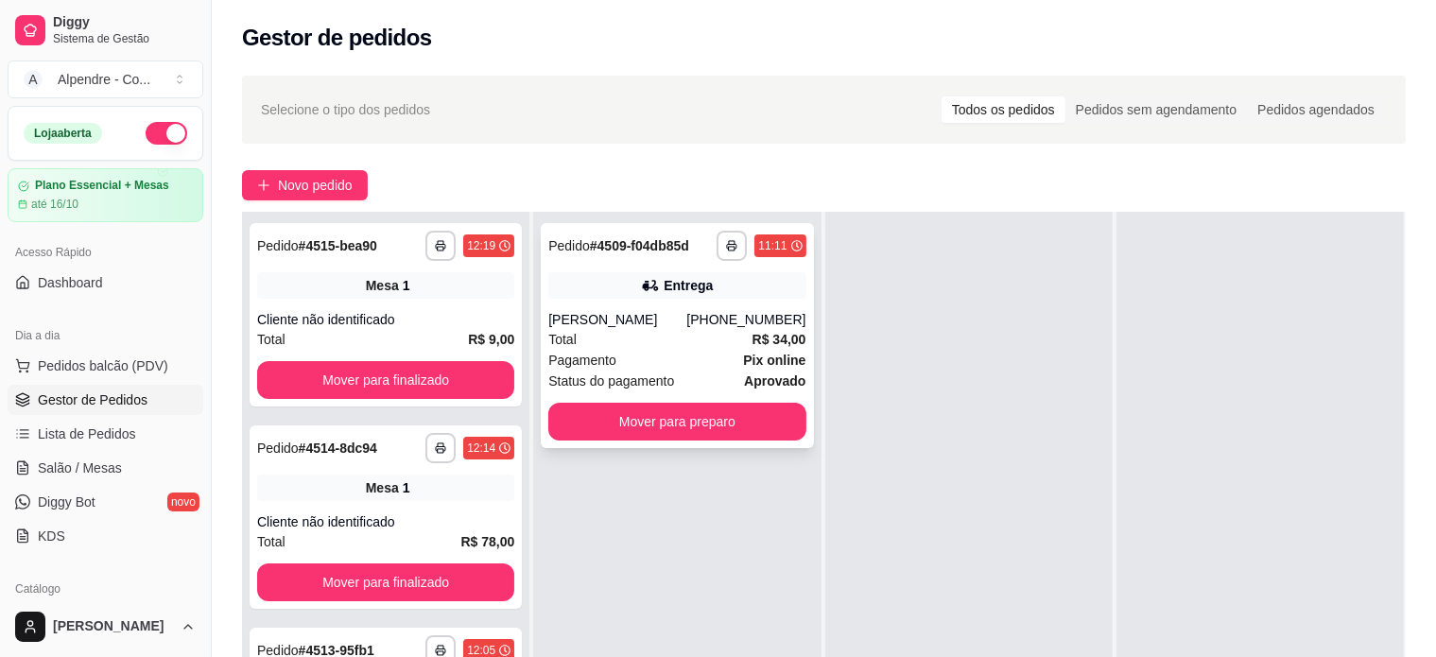
click at [667, 355] on div "Pagamento Pix online" at bounding box center [676, 360] width 257 height 21
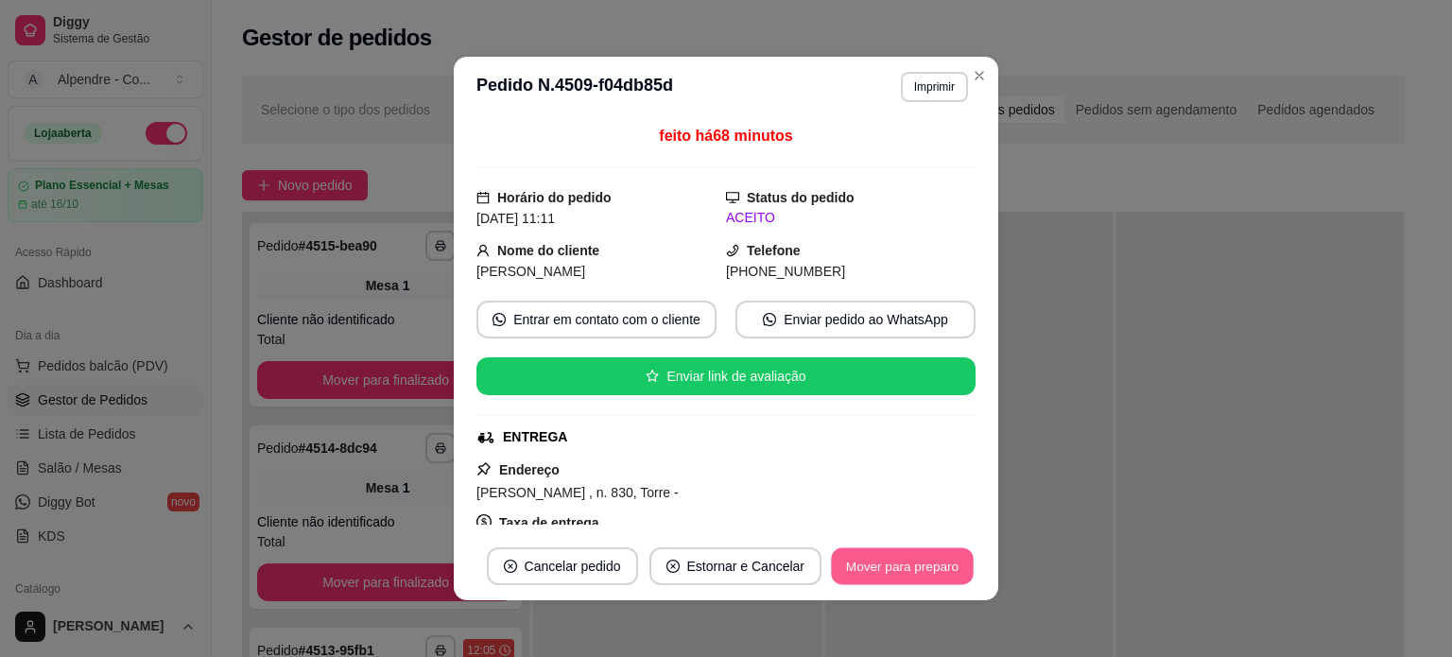
click at [876, 570] on button "Mover para preparo" at bounding box center [902, 566] width 142 height 37
click at [876, 570] on div "Mover para preparo" at bounding box center [902, 567] width 147 height 38
click at [876, 570] on div "Mover para preparo" at bounding box center [889, 567] width 173 height 38
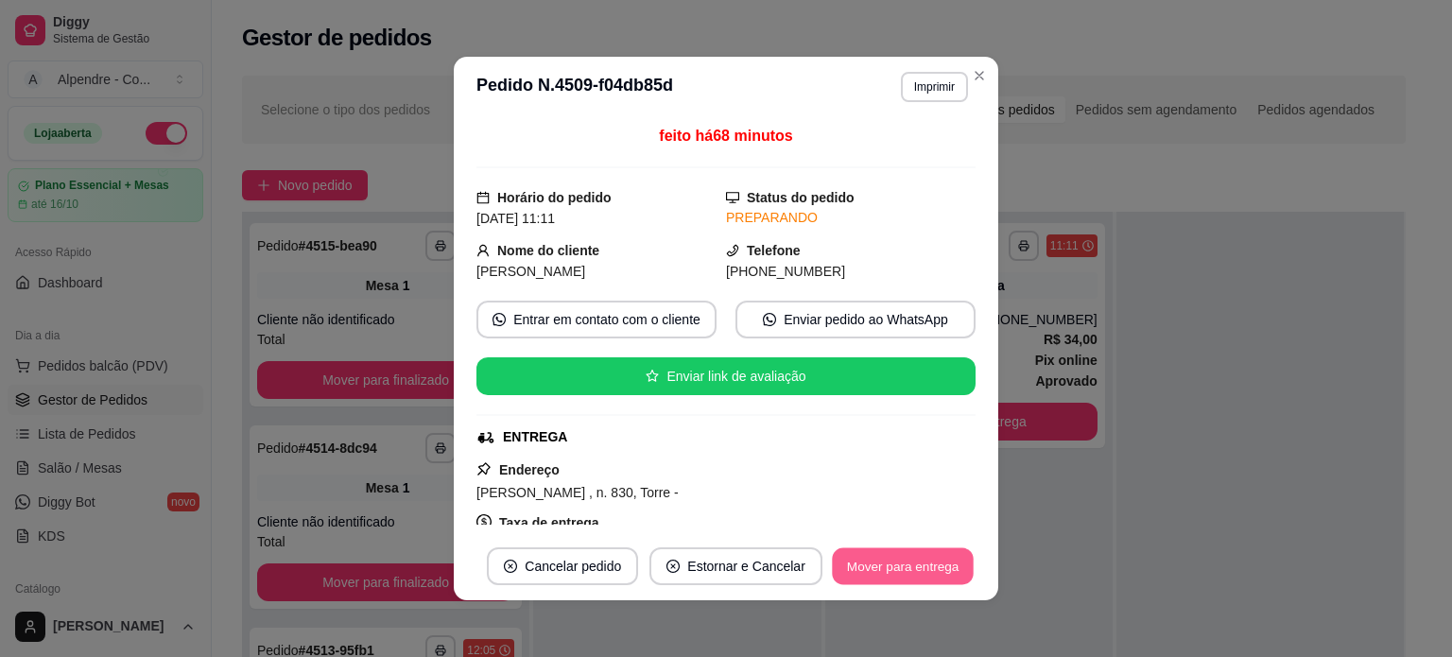
click at [876, 570] on button "Mover para entrega" at bounding box center [903, 566] width 142 height 37
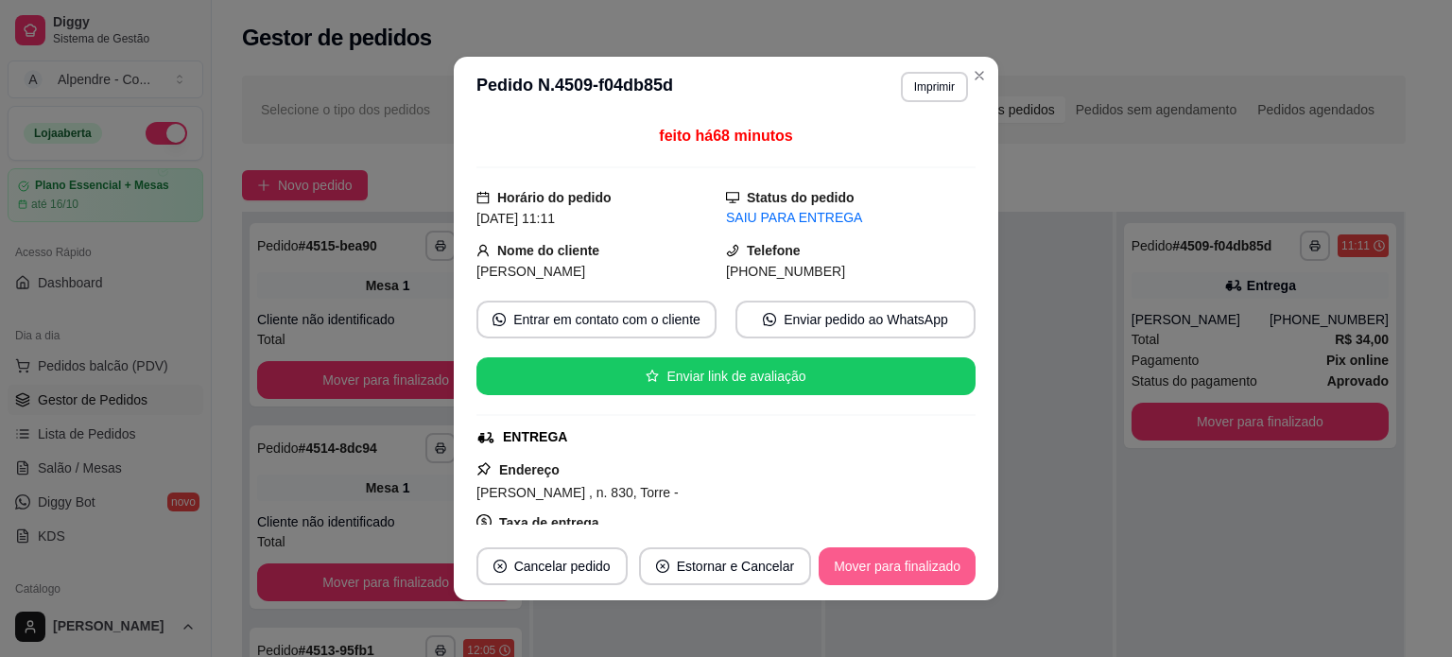
click at [876, 570] on button "Mover para finalizado" at bounding box center [897, 567] width 157 height 38
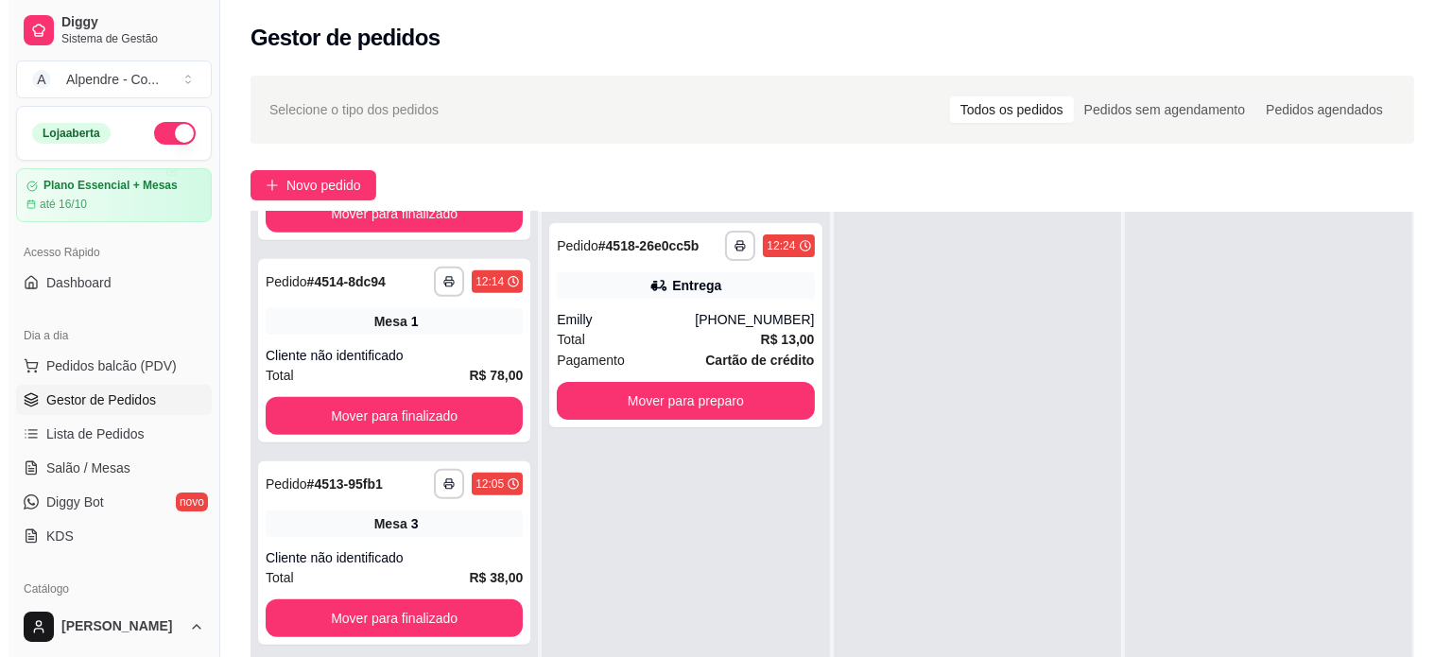
scroll to position [980, 0]
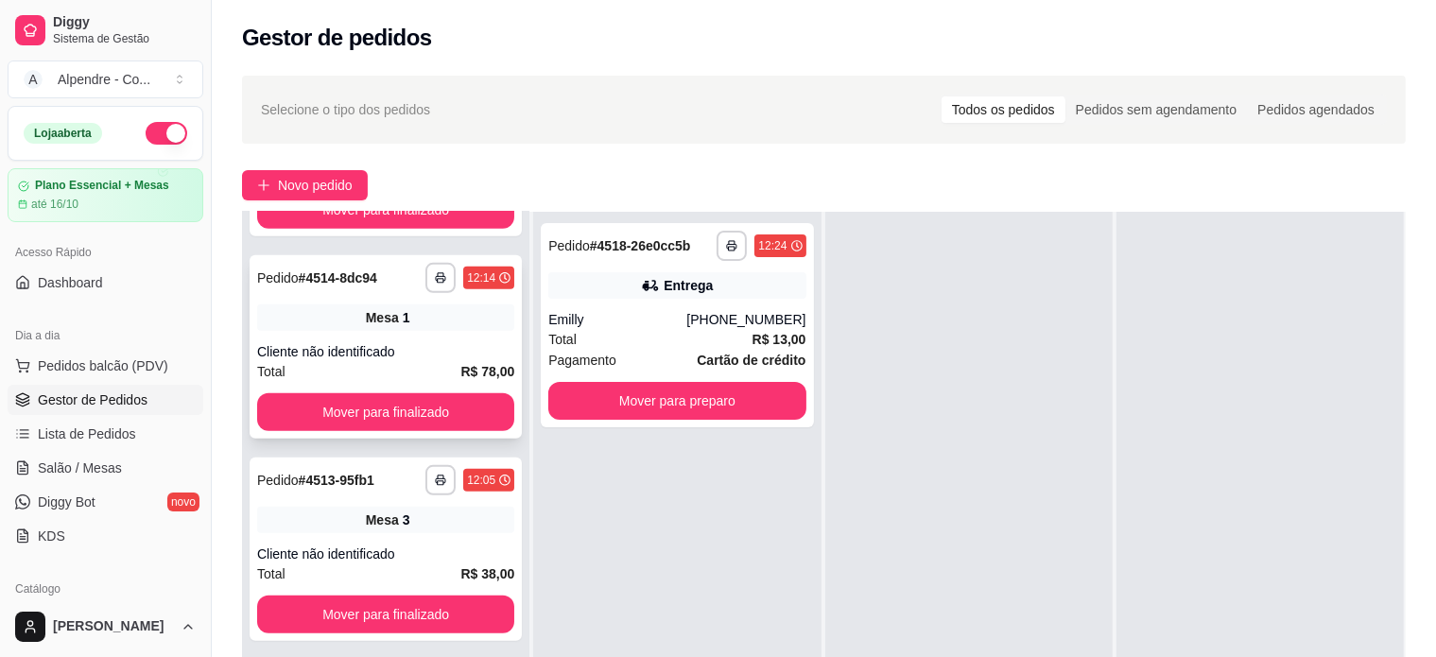
click at [357, 346] on div "Cliente não identificado" at bounding box center [385, 351] width 257 height 19
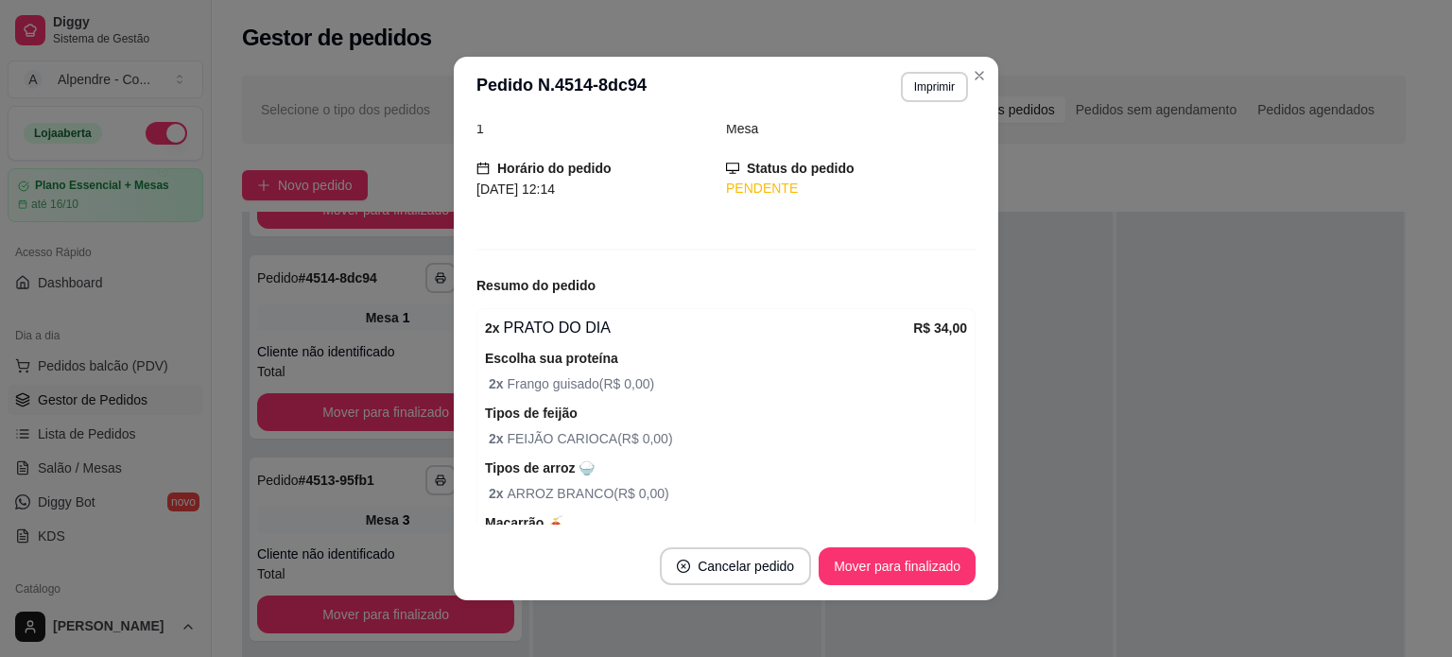
scroll to position [284, 0]
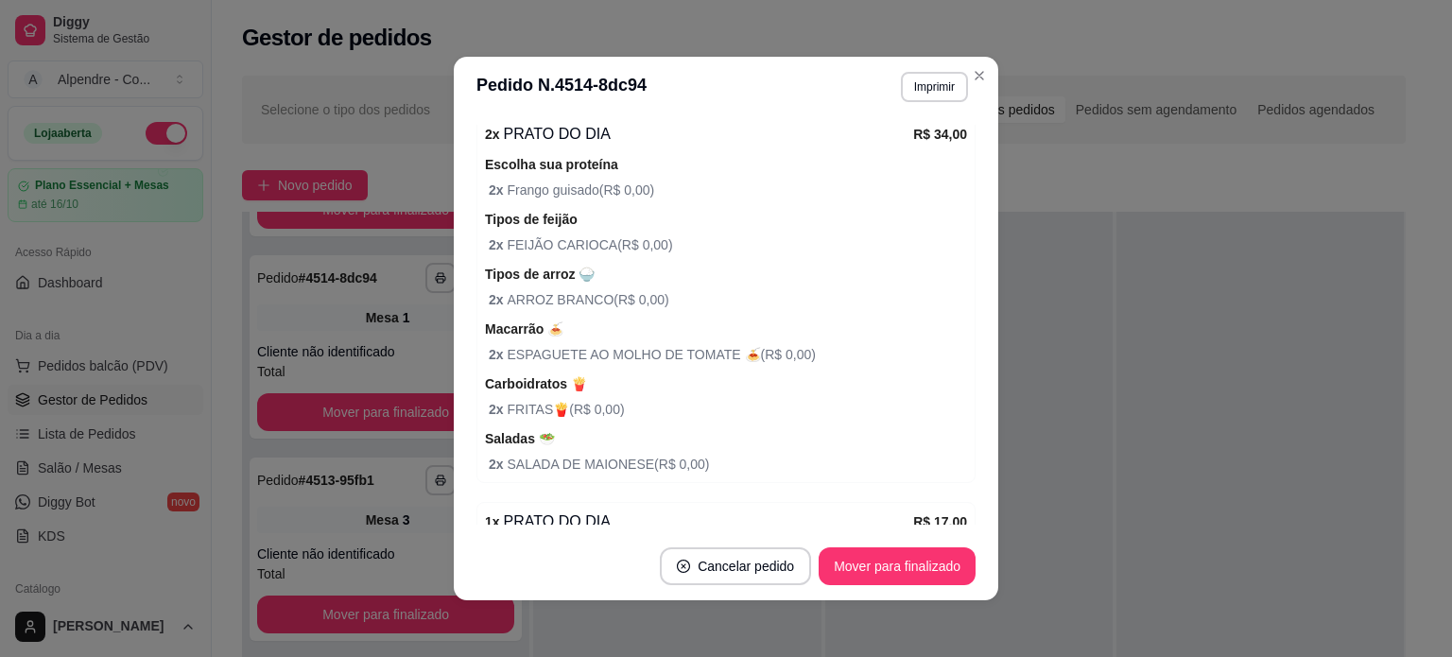
click at [688, 322] on div "Macarrão 🍝 2 x ESPAGUETE AO MOLHO DE TOMATE 🍝 ( R$ 0,00 )" at bounding box center [726, 341] width 482 height 47
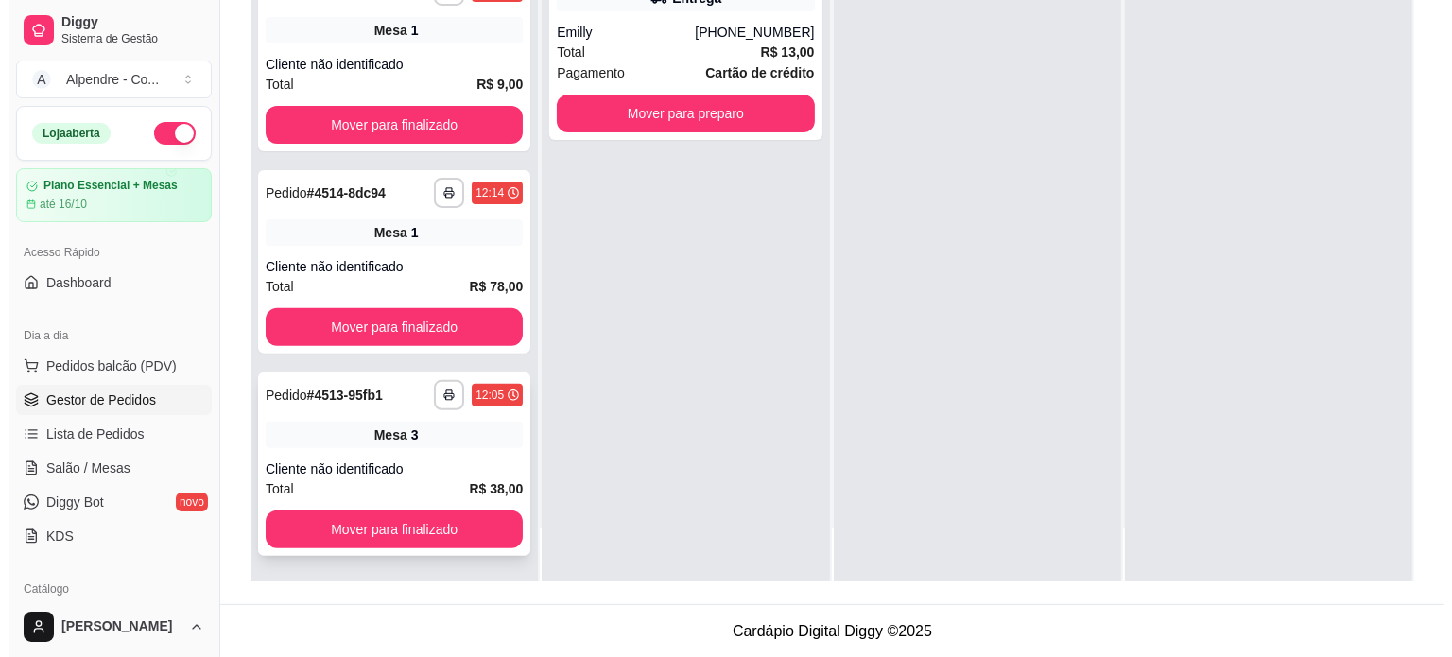
scroll to position [287, 0]
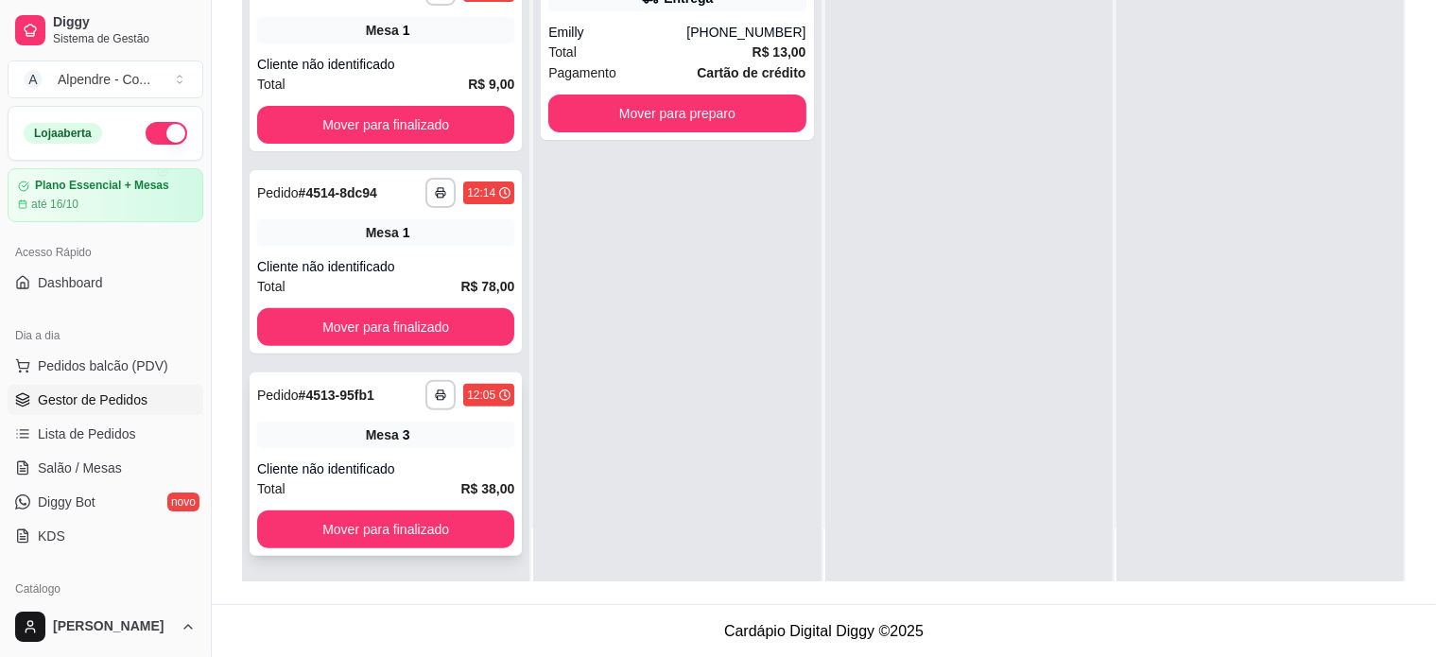
click at [409, 470] on div "Cliente não identificado" at bounding box center [385, 469] width 257 height 19
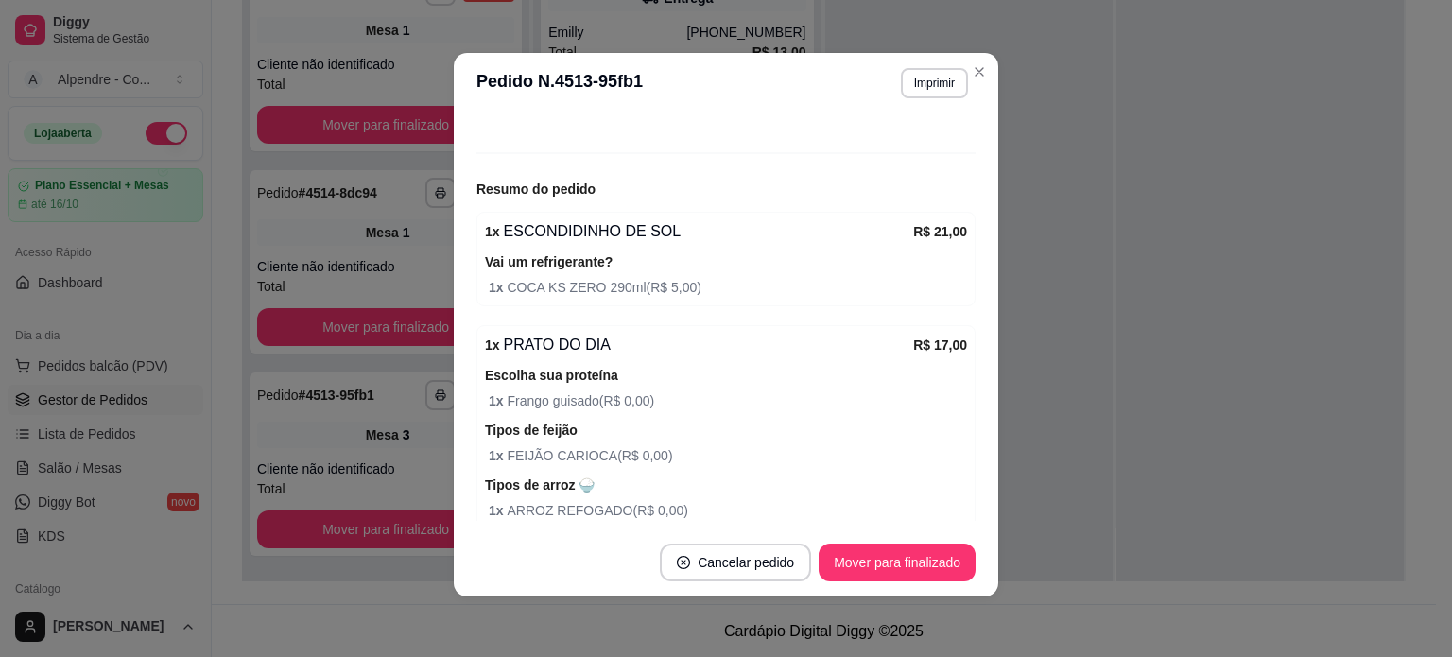
scroll to position [372, 0]
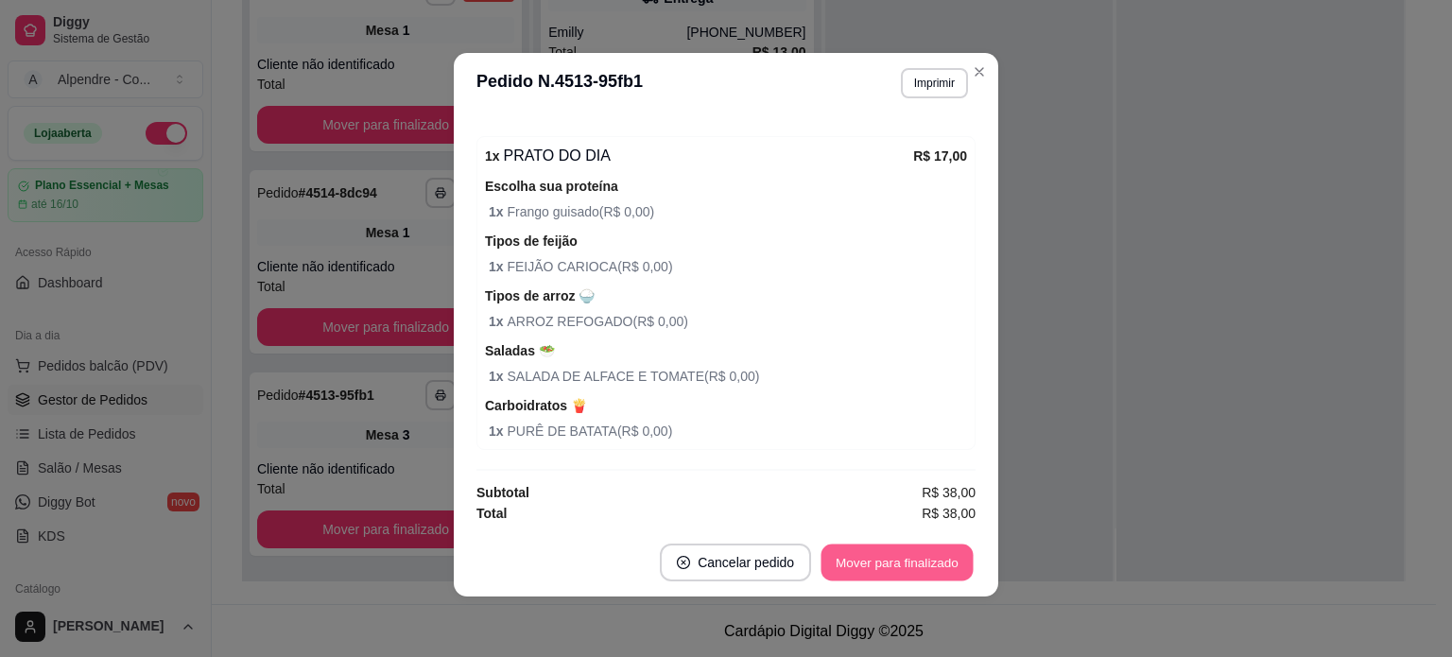
click at [861, 563] on button "Mover para finalizado" at bounding box center [898, 563] width 152 height 37
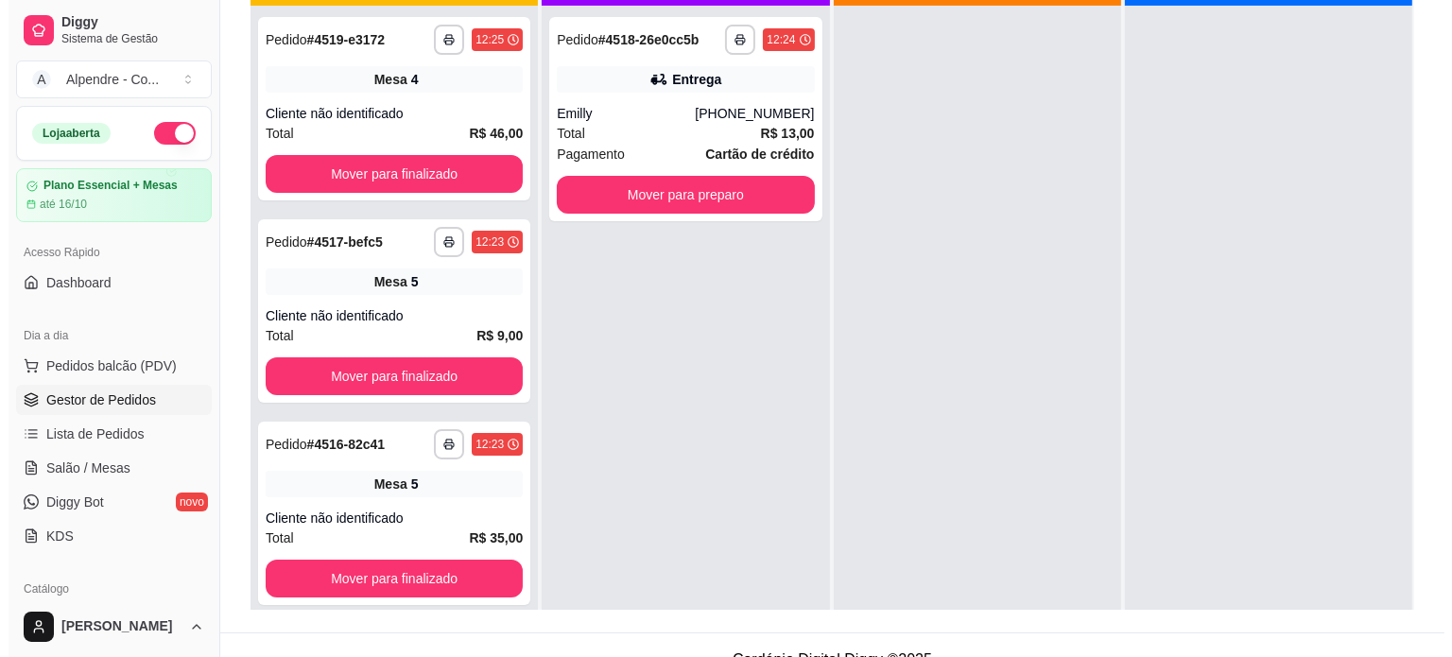
scroll to position [0, 0]
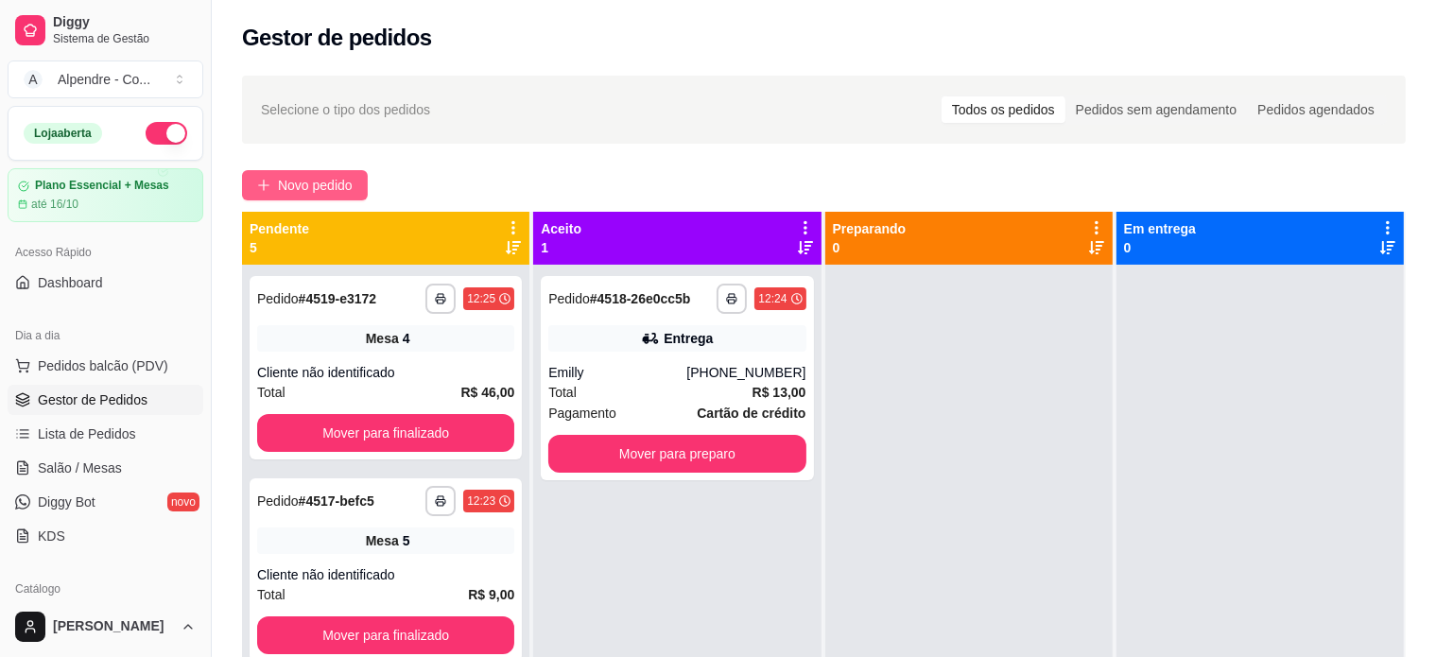
click at [291, 183] on span "Novo pedido" at bounding box center [315, 185] width 75 height 21
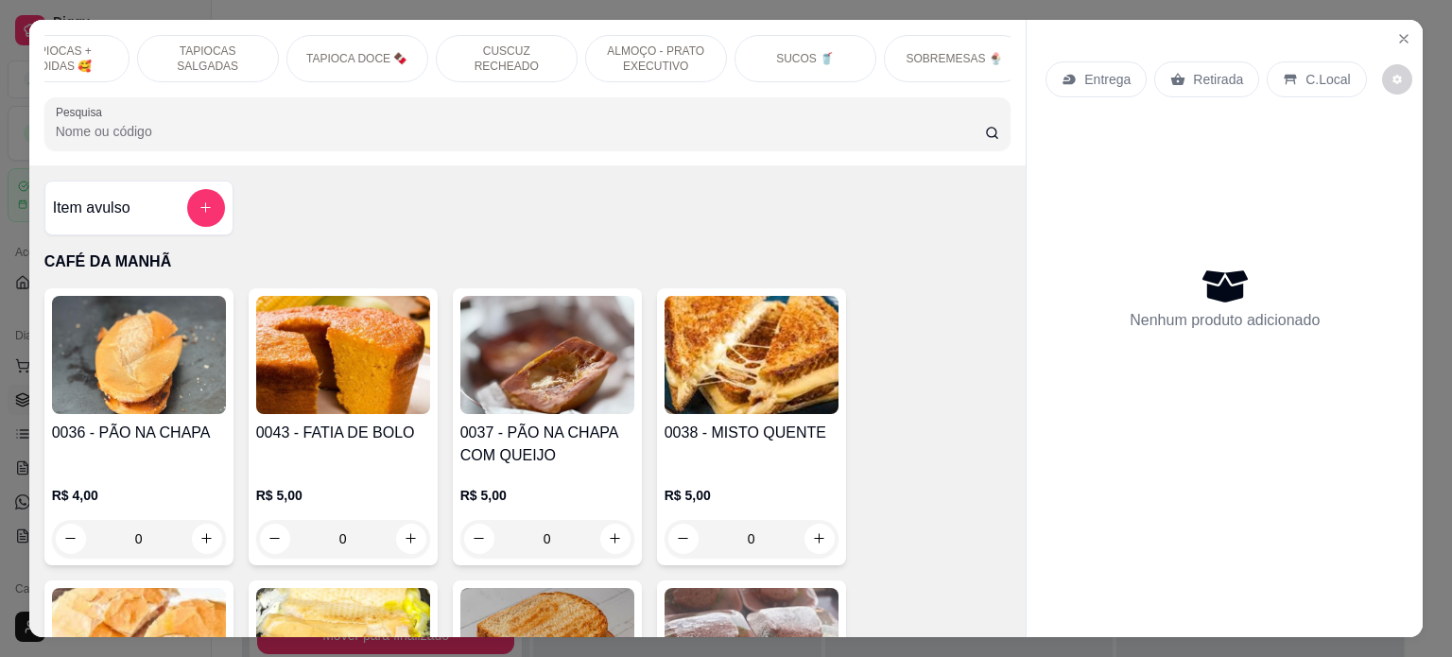
scroll to position [0, 359]
click at [925, 62] on div "SOBREMESAS 🍨" at bounding box center [951, 58] width 142 height 47
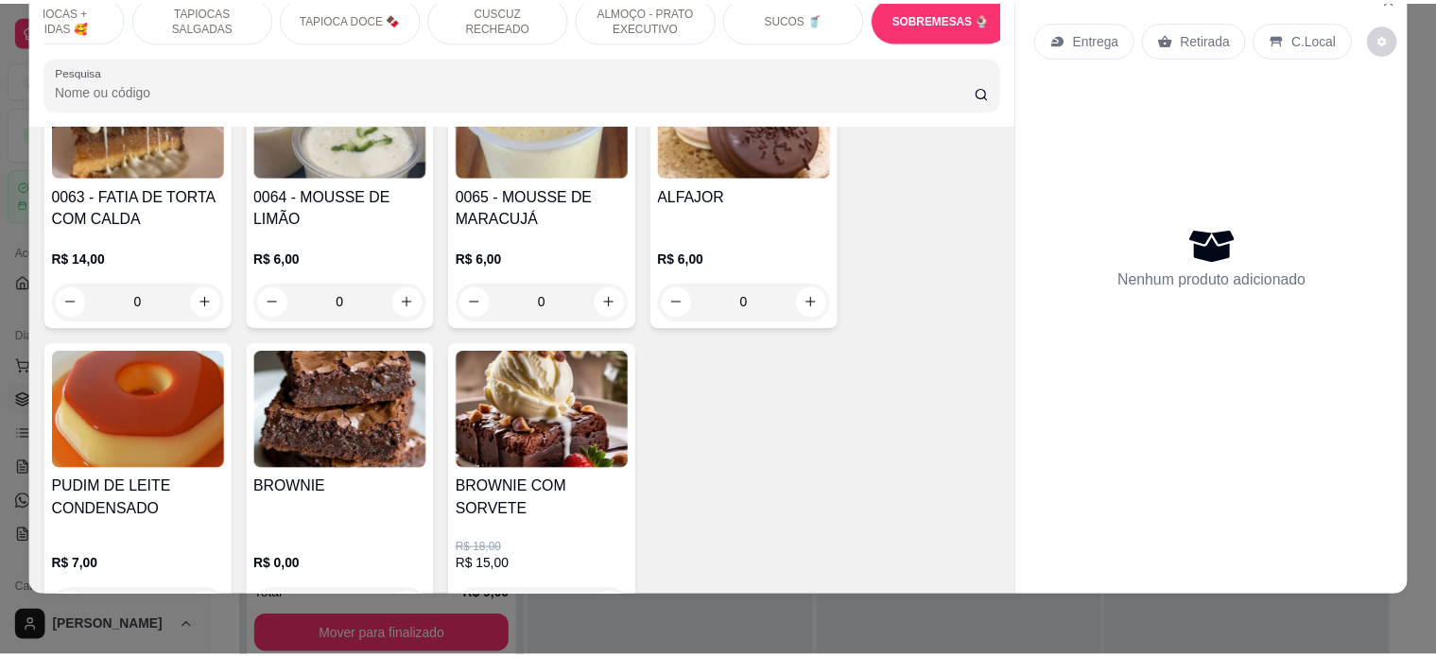
scroll to position [6237, 0]
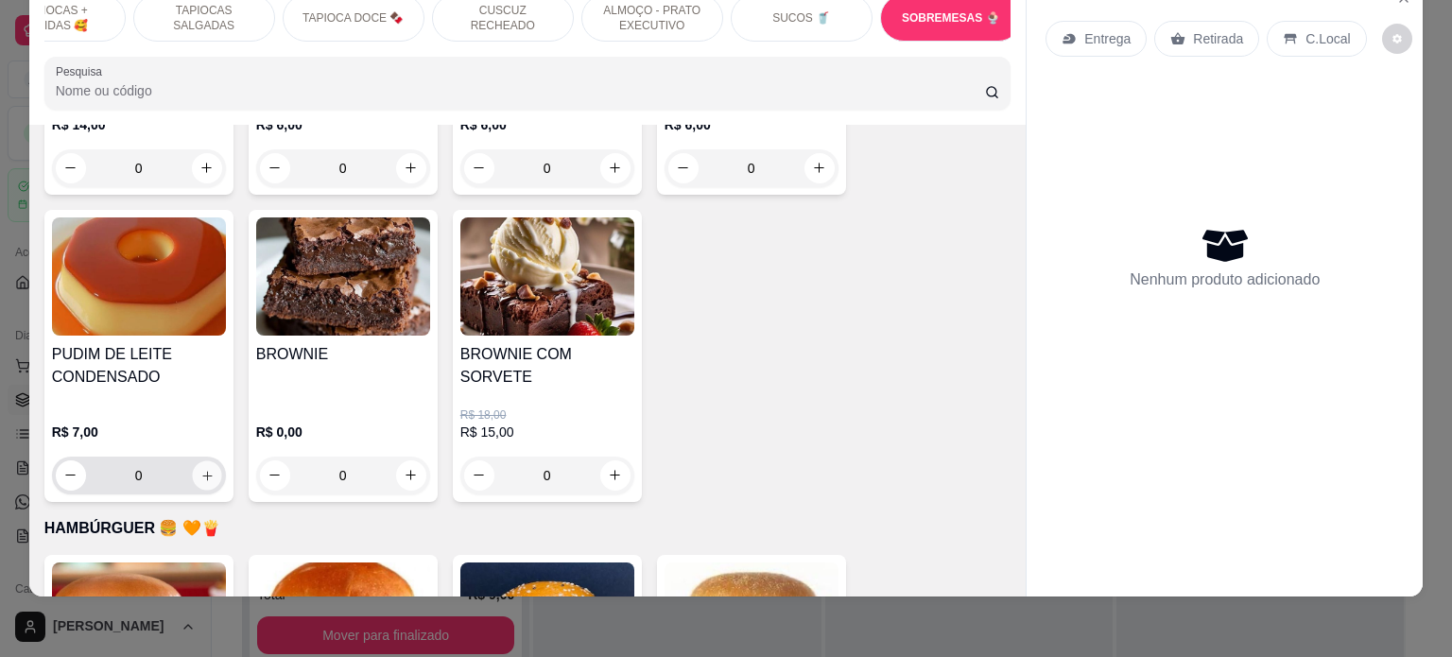
click at [200, 461] on button "increase-product-quantity" at bounding box center [206, 475] width 29 height 29
type input "1"
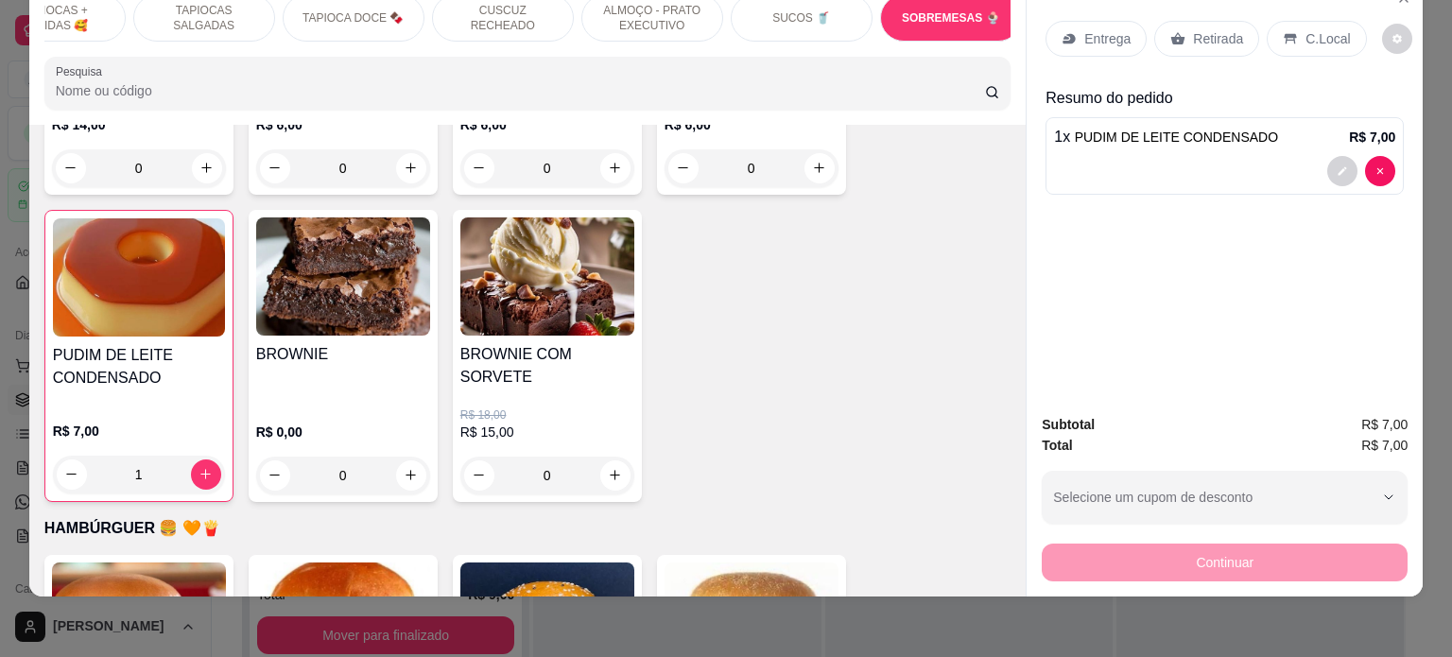
click at [1226, 30] on p "Retirada" at bounding box center [1218, 38] width 50 height 19
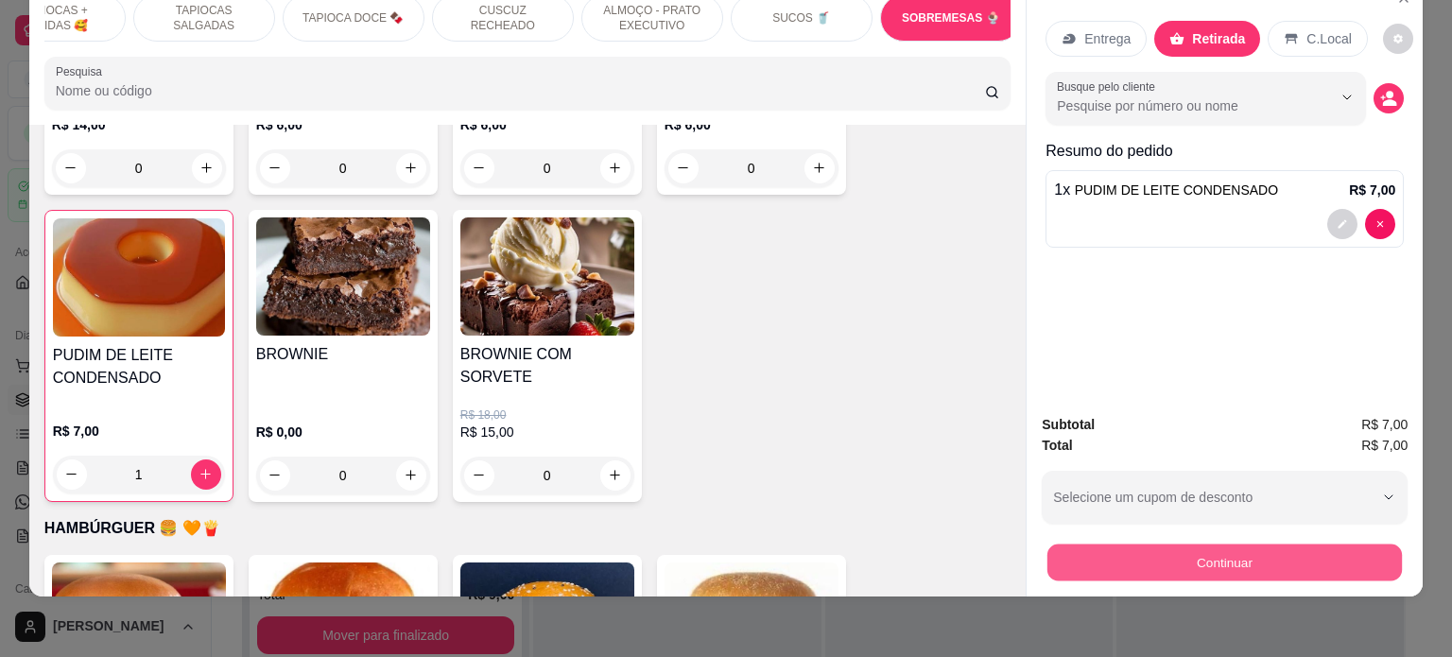
click at [1244, 545] on button "Continuar" at bounding box center [1225, 563] width 355 height 37
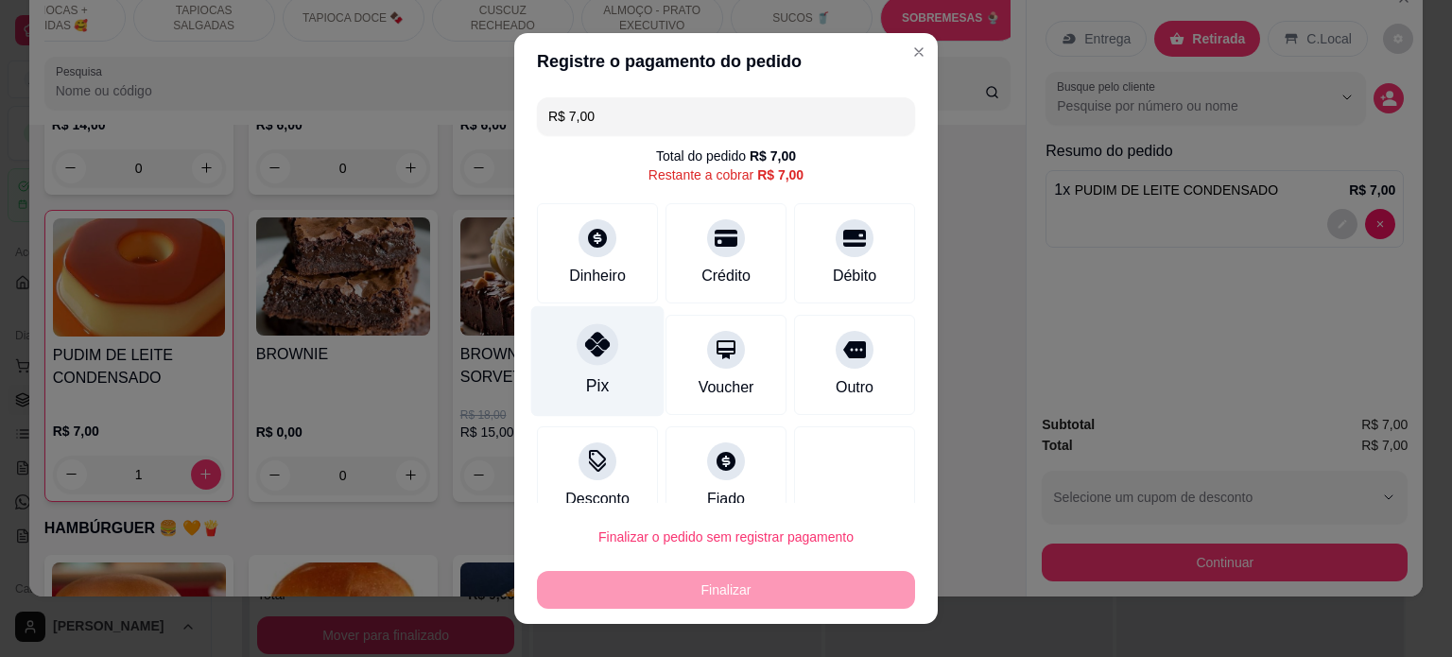
click at [598, 348] on div at bounding box center [598, 344] width 42 height 42
type input "R$ 0,00"
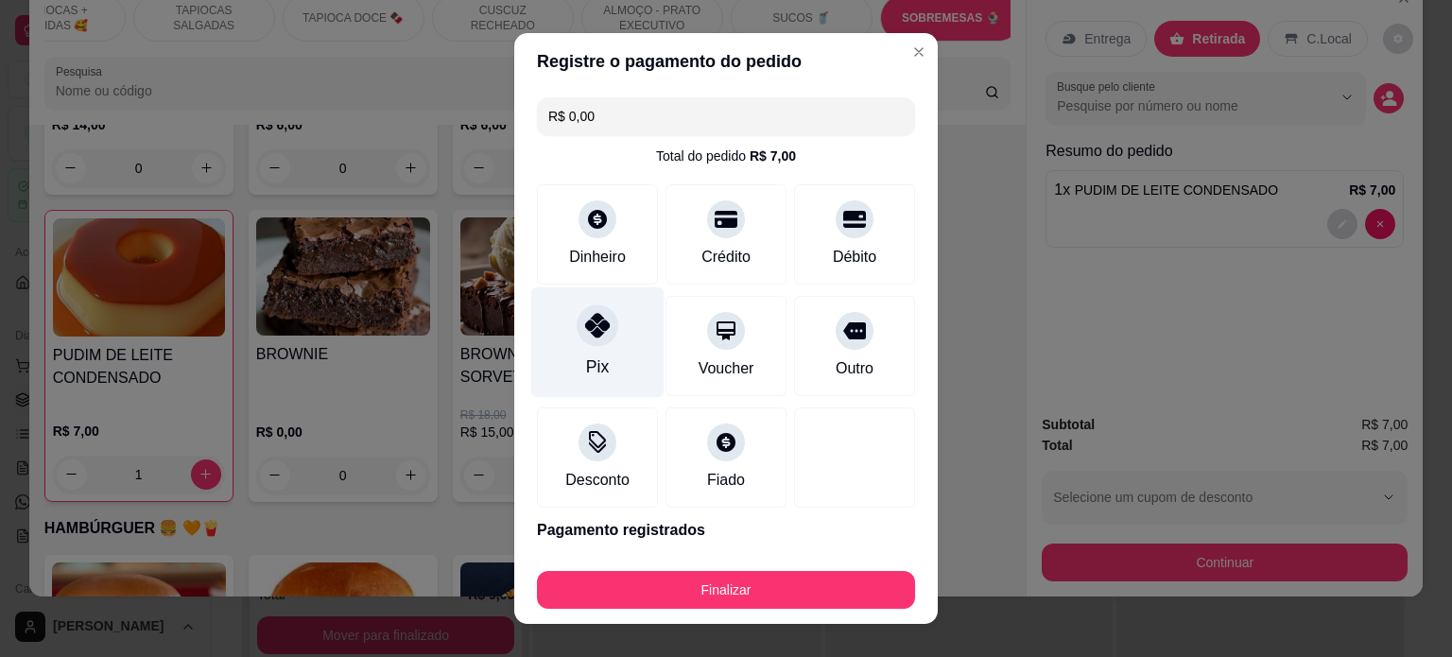
click at [592, 363] on div "Pix" at bounding box center [597, 367] width 23 height 25
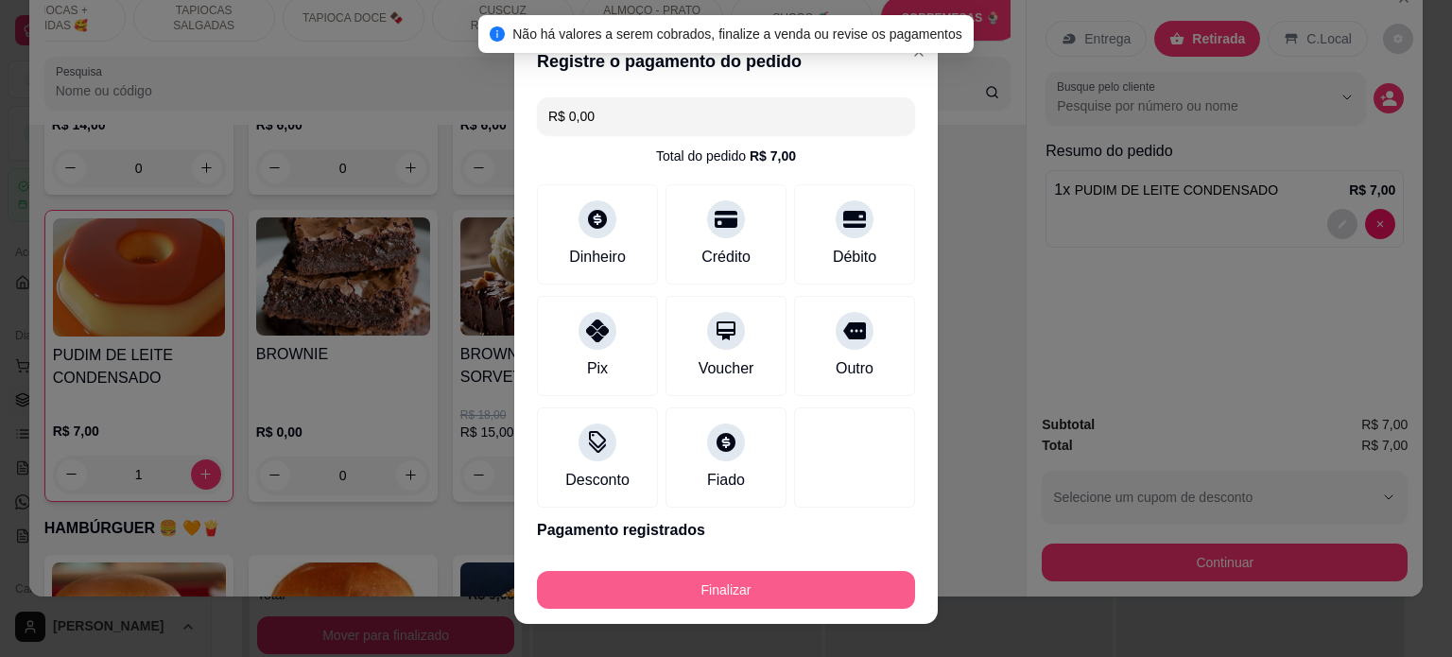
click at [726, 586] on button "Finalizar" at bounding box center [726, 590] width 378 height 38
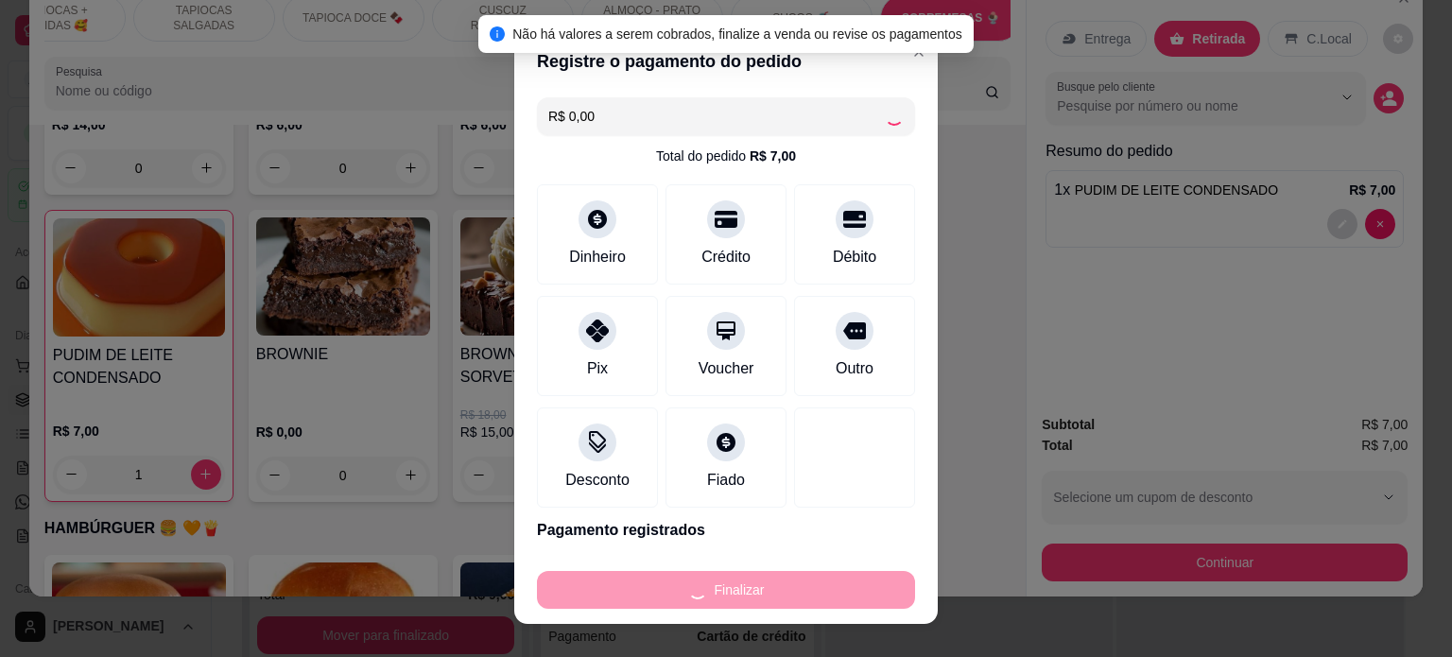
type input "0"
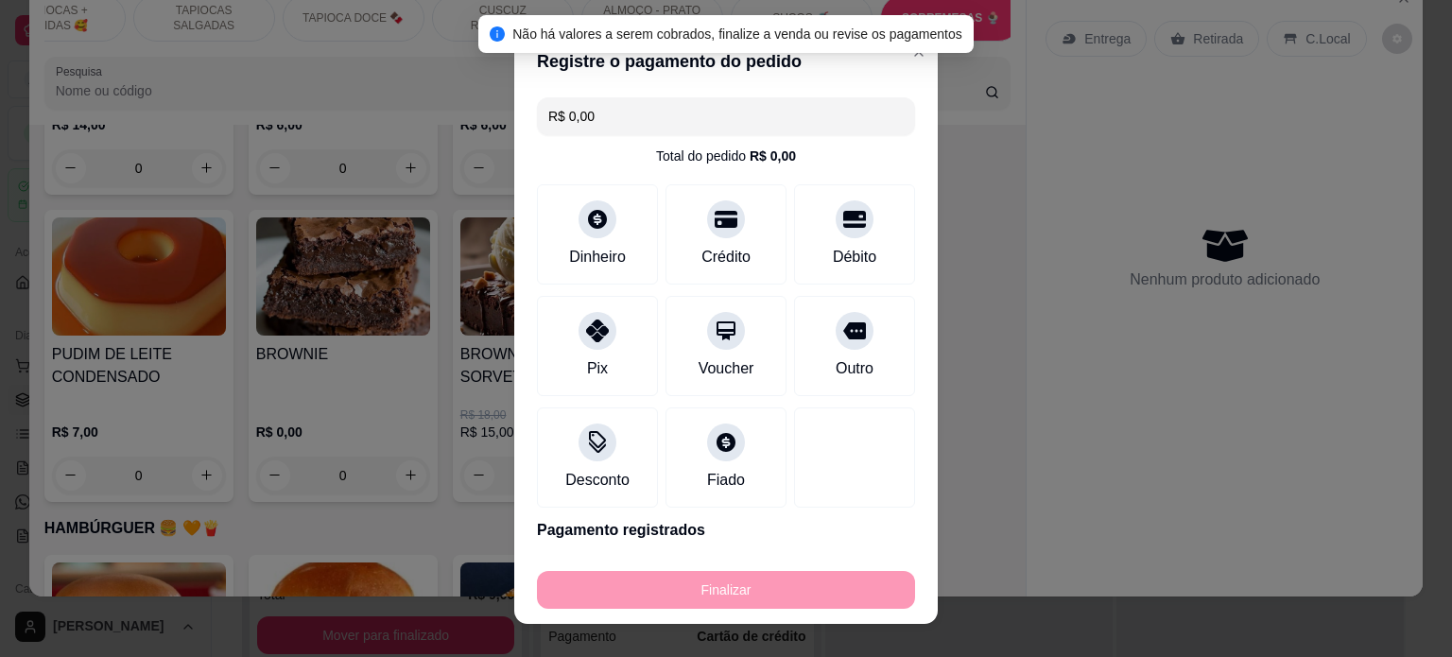
type input "-R$ 7,00"
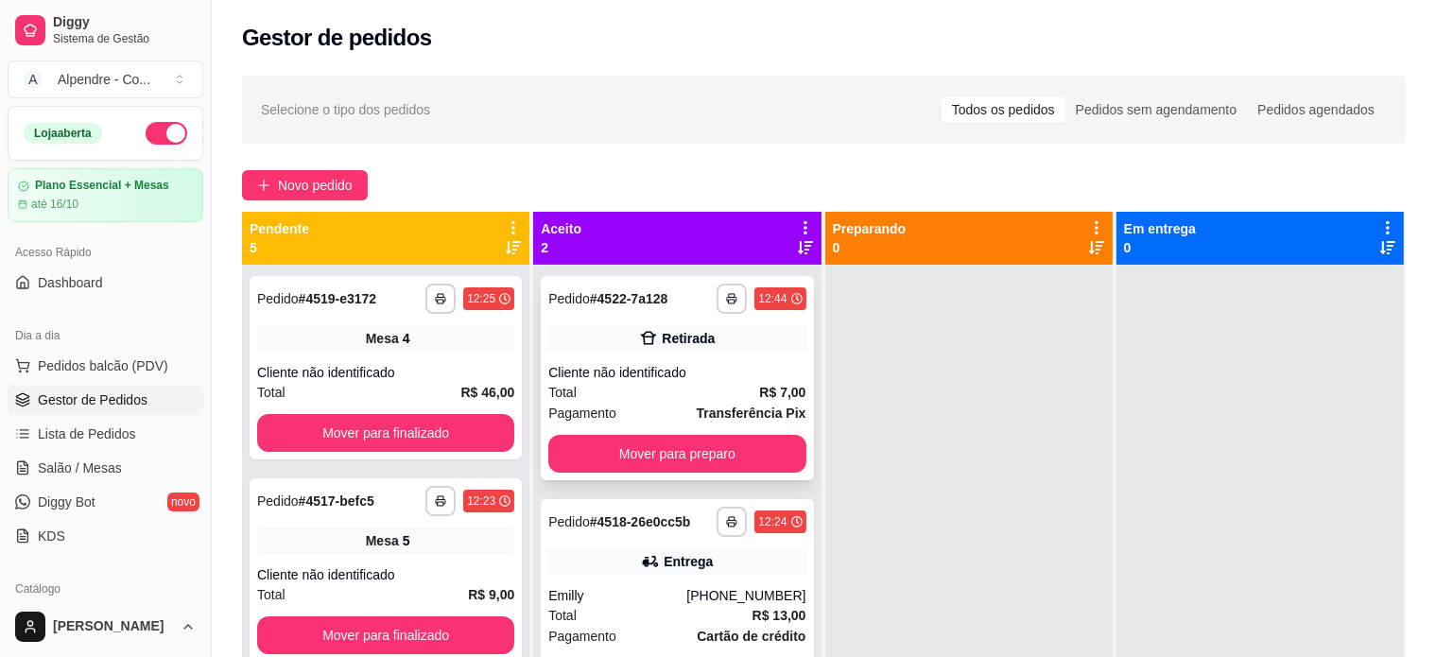
click at [642, 386] on div "Total R$ 7,00" at bounding box center [676, 392] width 257 height 21
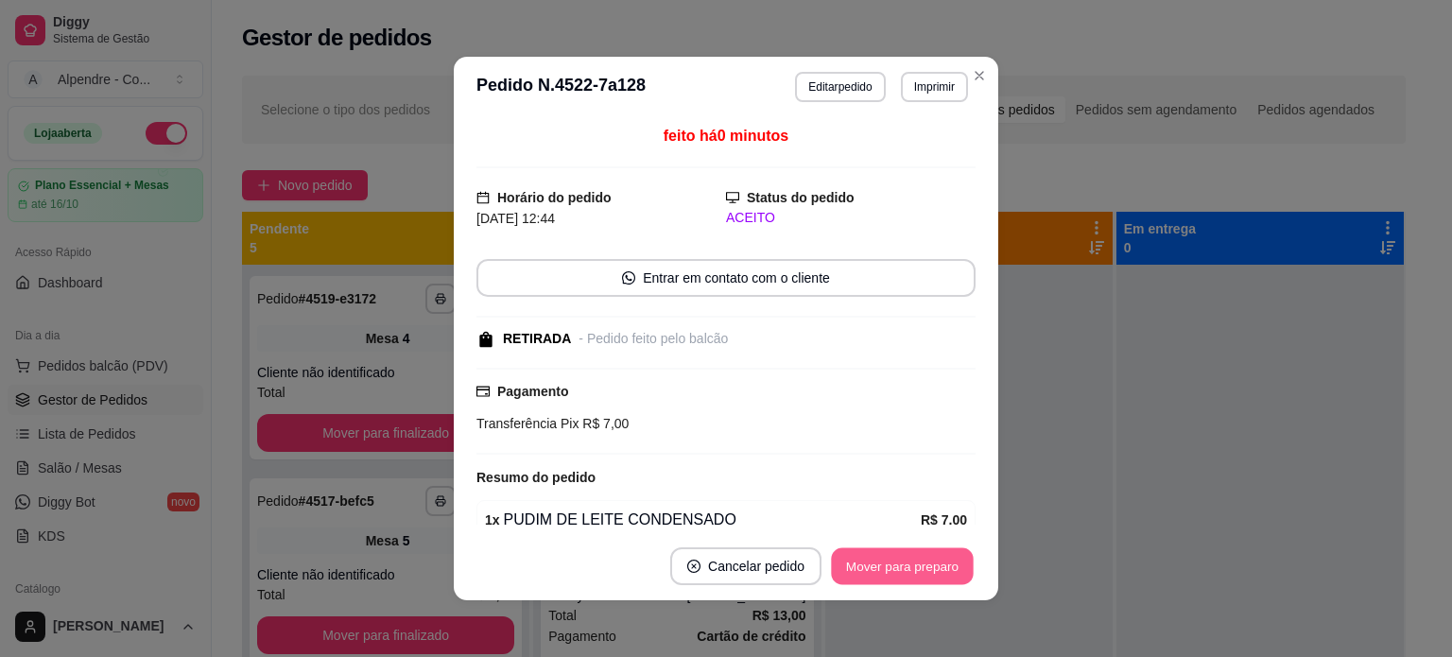
click at [870, 550] on button "Mover para preparo" at bounding box center [902, 566] width 142 height 37
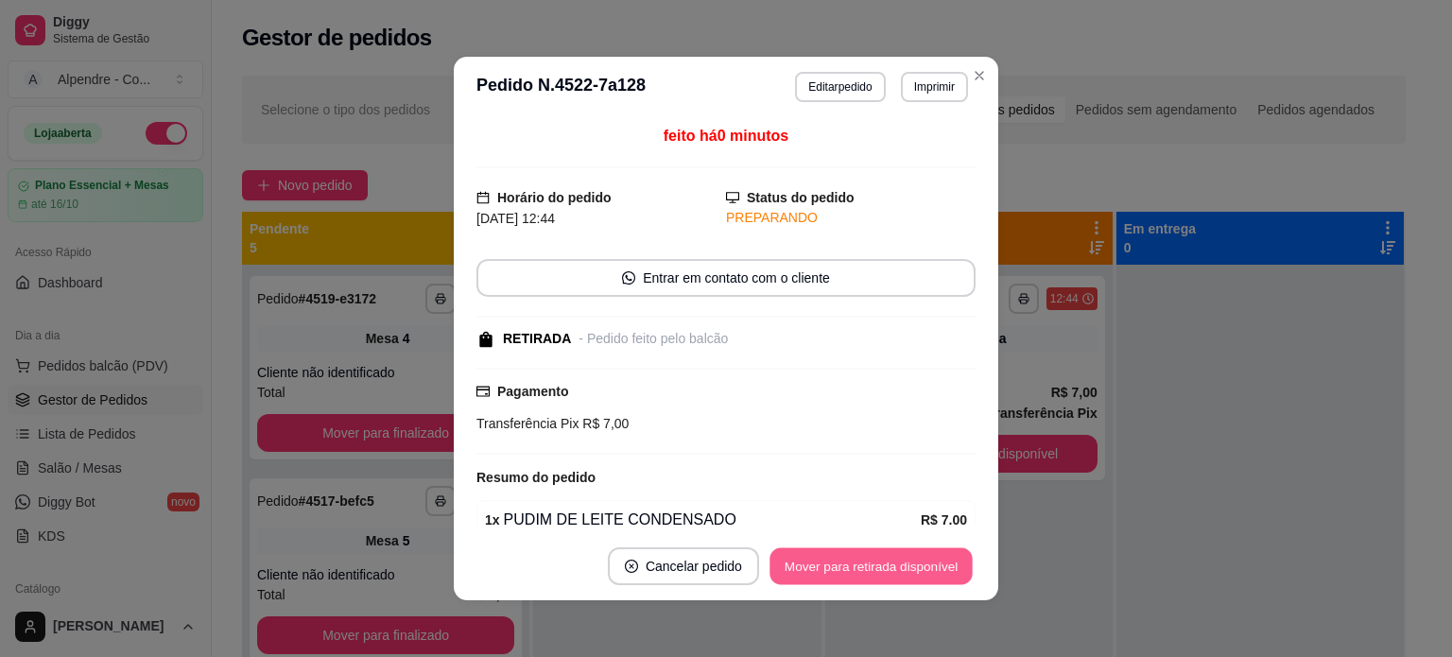
click at [917, 561] on button "Mover para retirada disponível" at bounding box center [871, 566] width 202 height 37
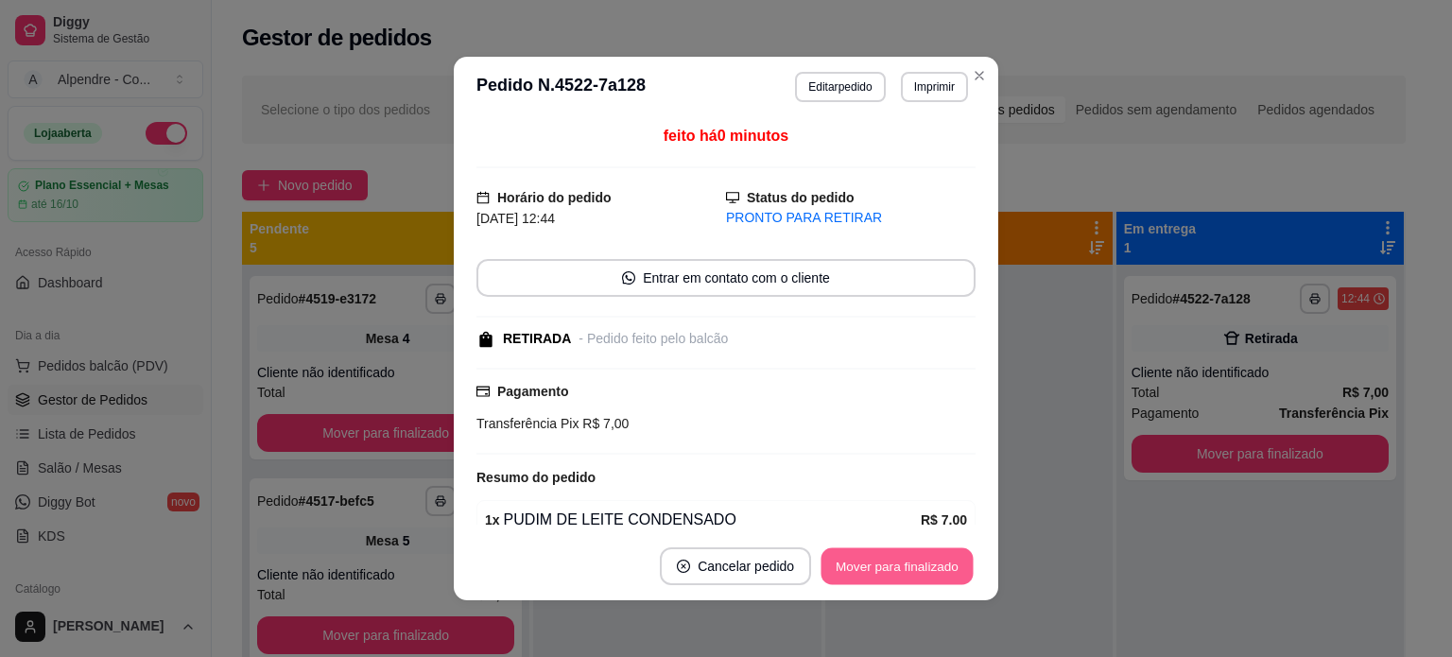
click at [923, 550] on button "Mover para finalizado" at bounding box center [898, 566] width 152 height 37
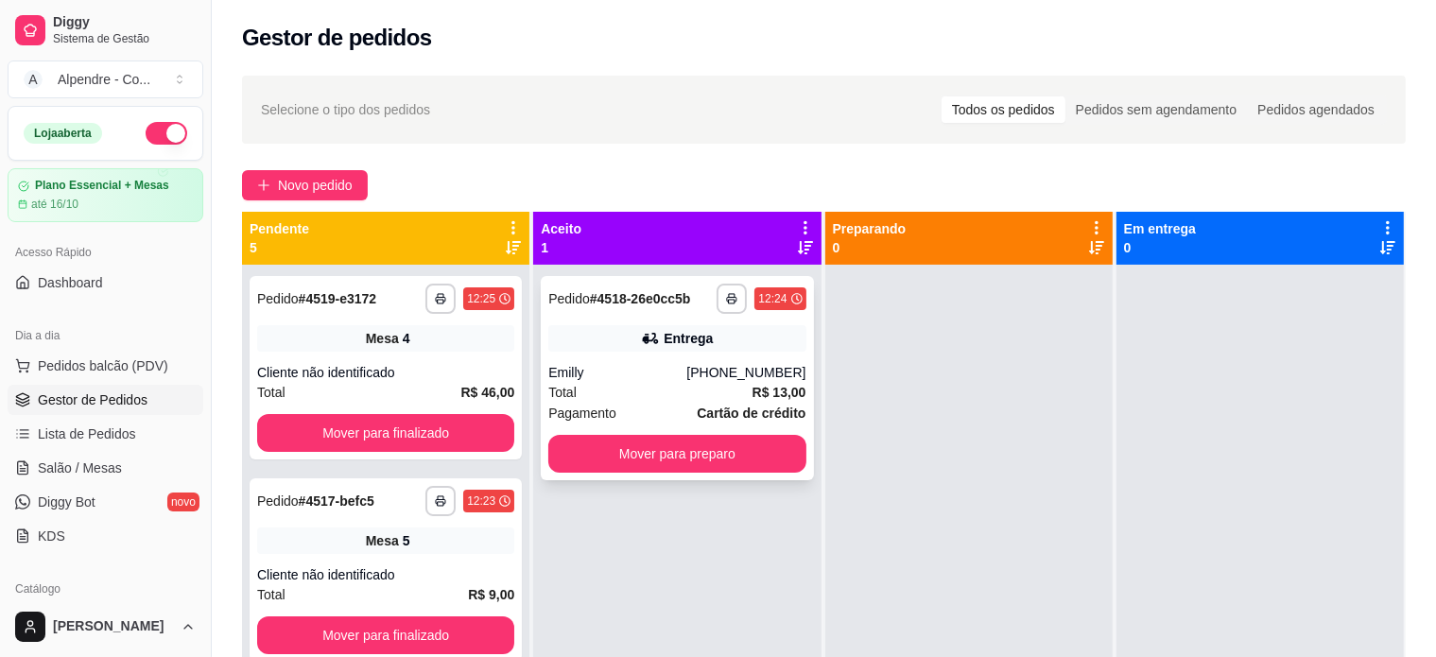
click at [627, 385] on div "Total R$ 13,00" at bounding box center [676, 392] width 257 height 21
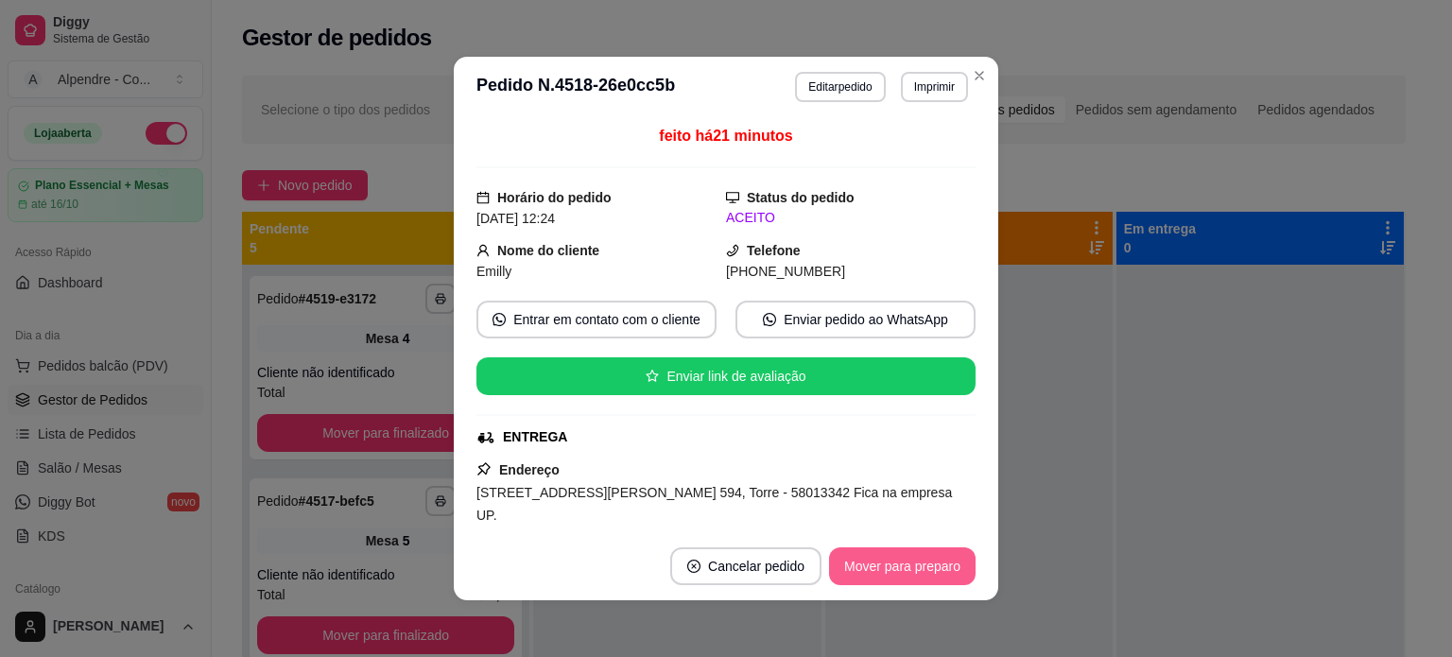
click at [859, 572] on button "Mover para preparo" at bounding box center [902, 567] width 147 height 38
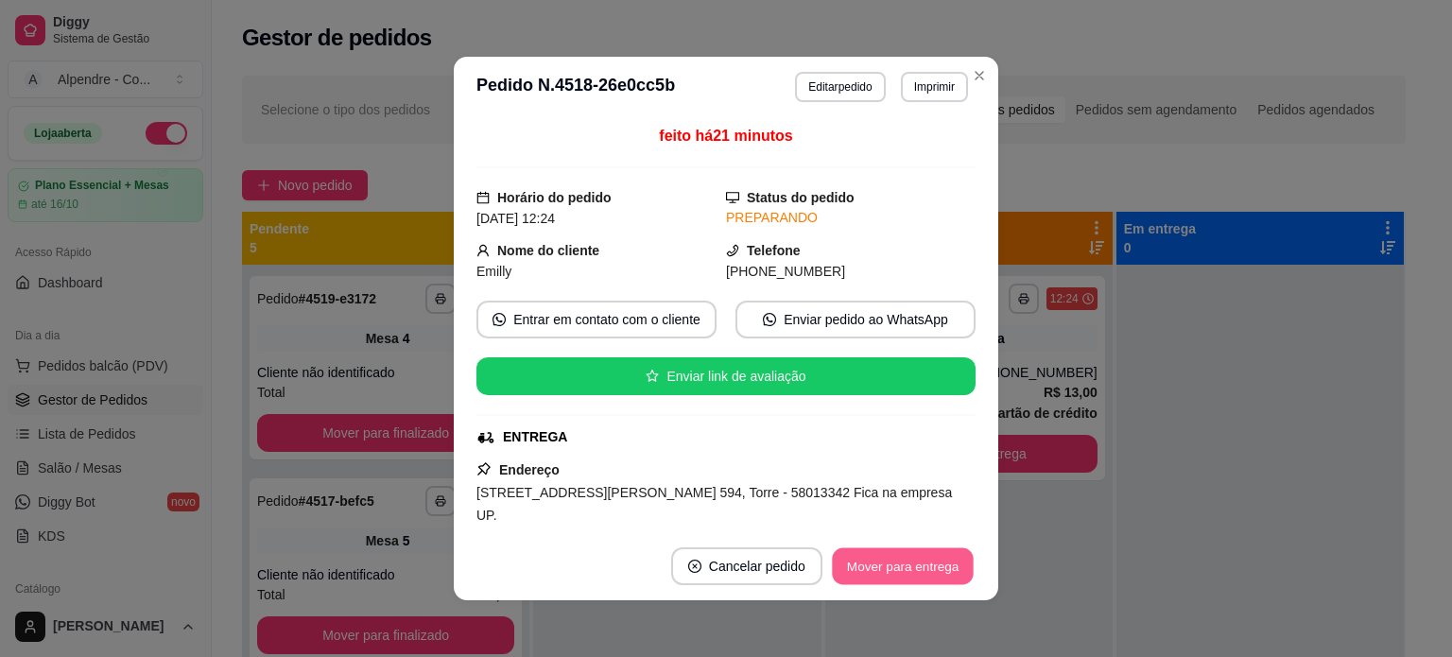
click at [882, 567] on button "Mover para entrega" at bounding box center [903, 566] width 142 height 37
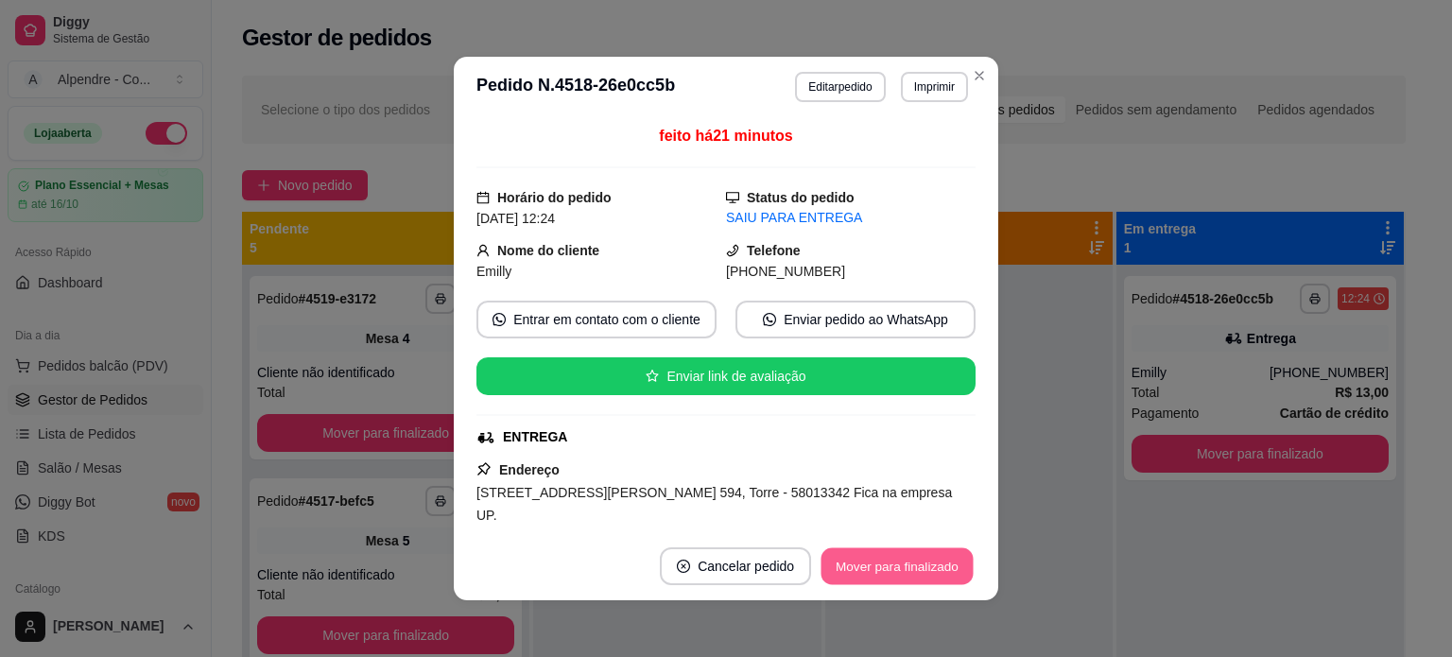
click at [874, 575] on button "Mover para finalizado" at bounding box center [898, 566] width 152 height 37
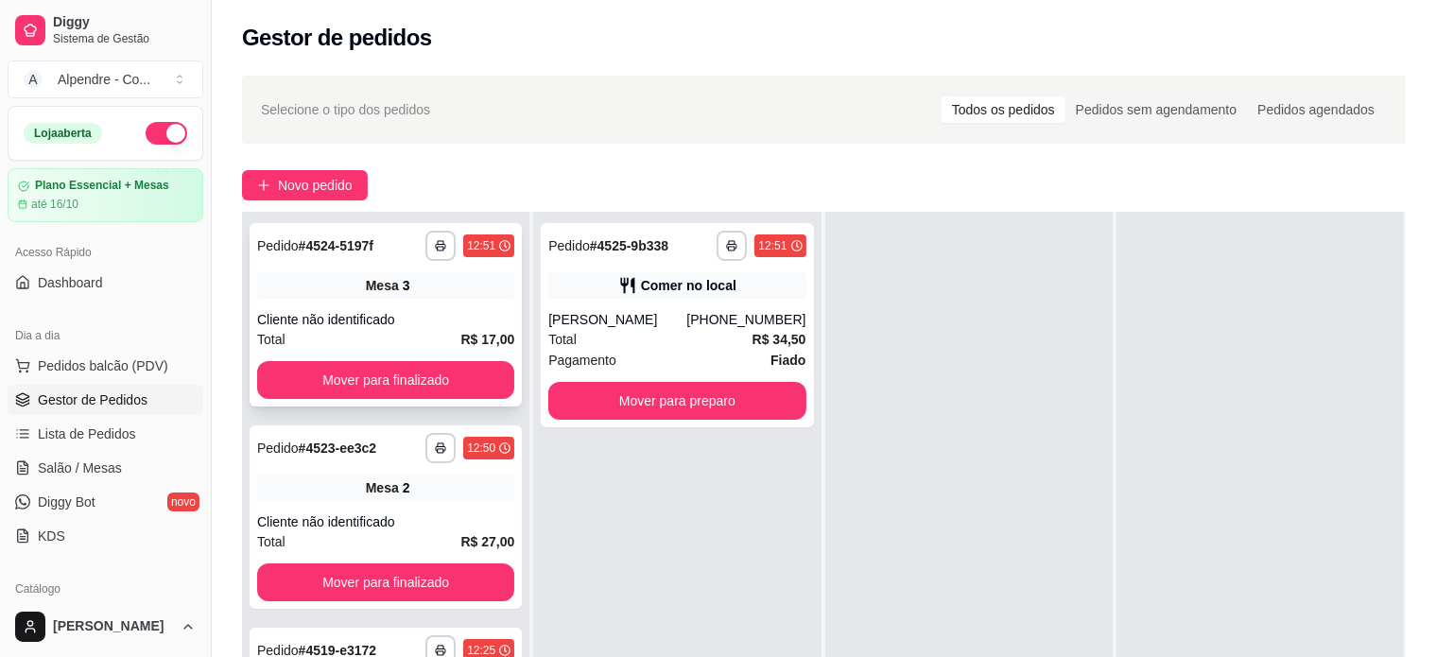
click at [401, 320] on div "Cliente não identificado" at bounding box center [385, 319] width 257 height 19
click at [418, 280] on div "Mesa 3" at bounding box center [385, 285] width 257 height 26
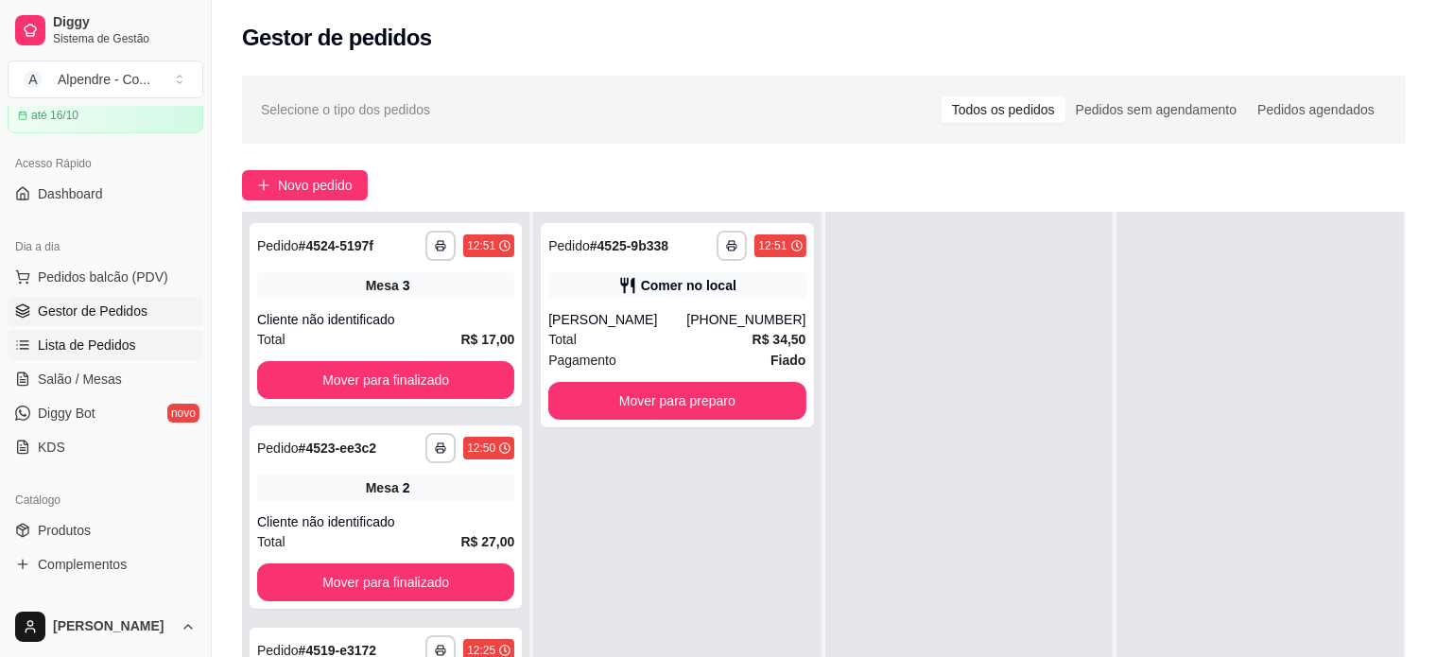
scroll to position [189, 0]
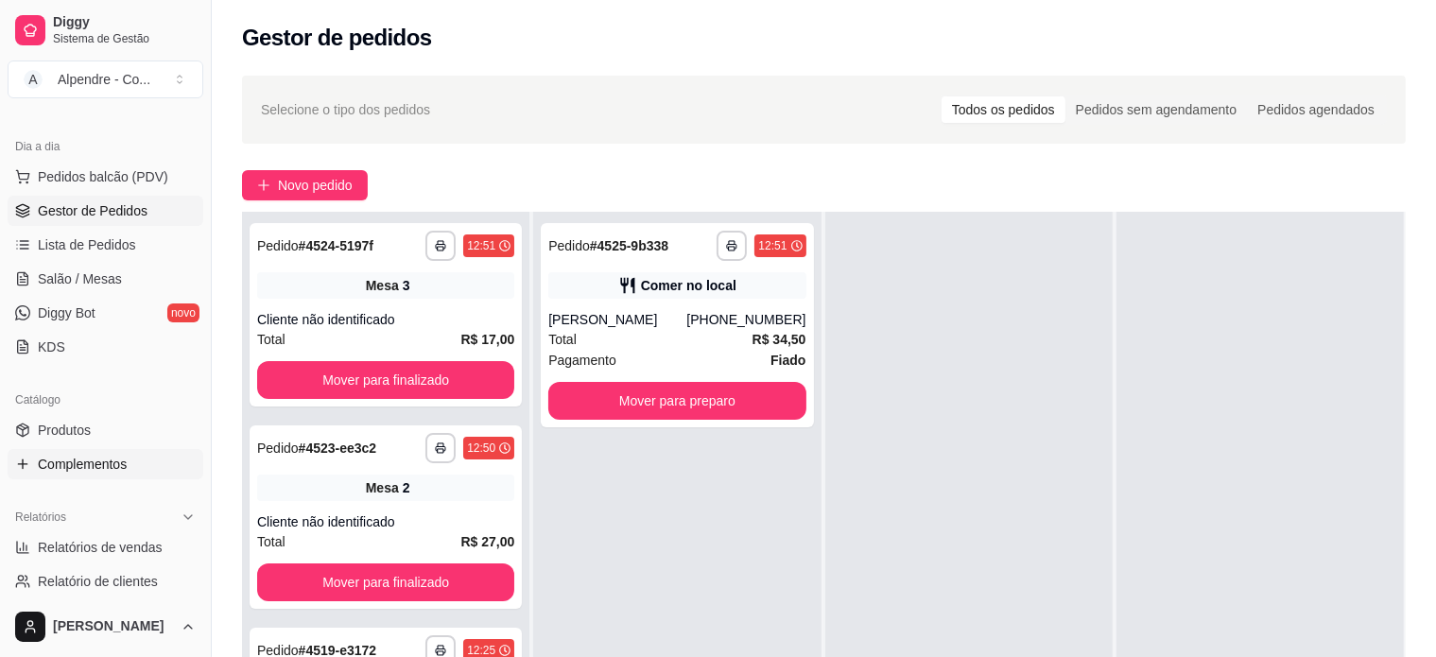
click at [121, 460] on span "Complementos" at bounding box center [82, 464] width 89 height 19
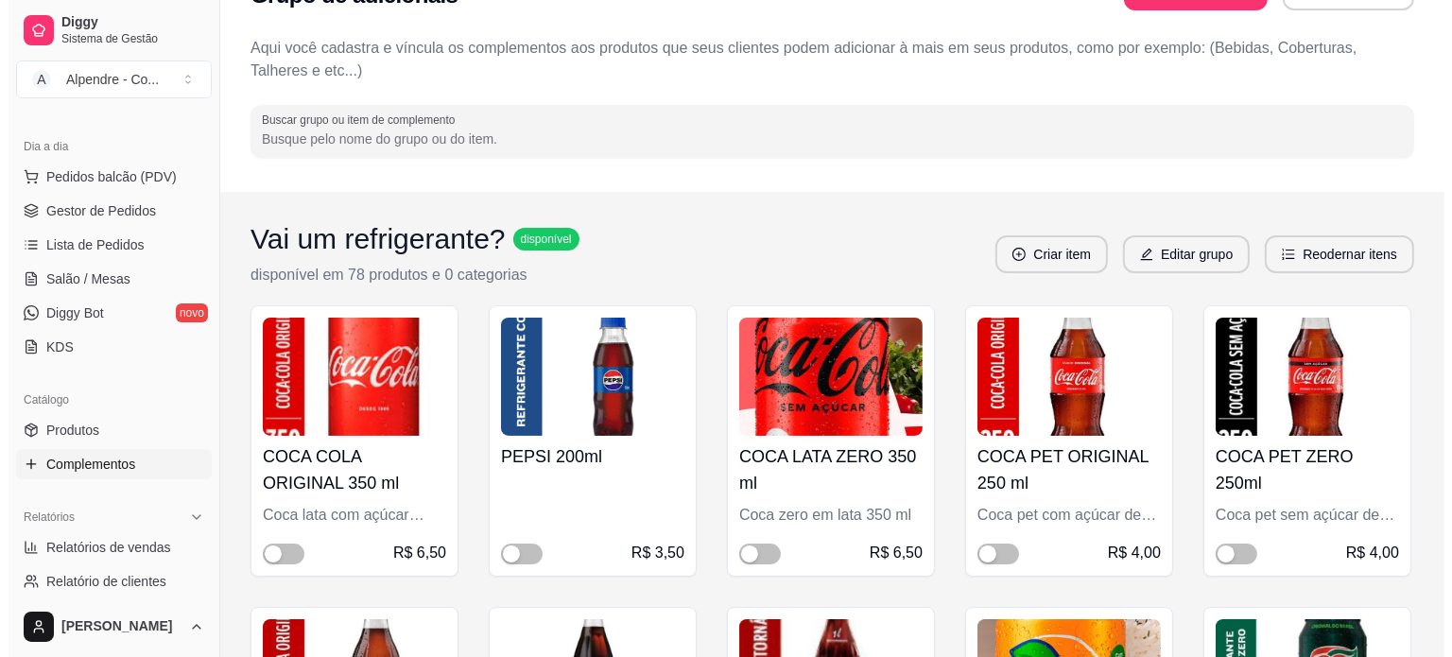
scroll to position [95, 0]
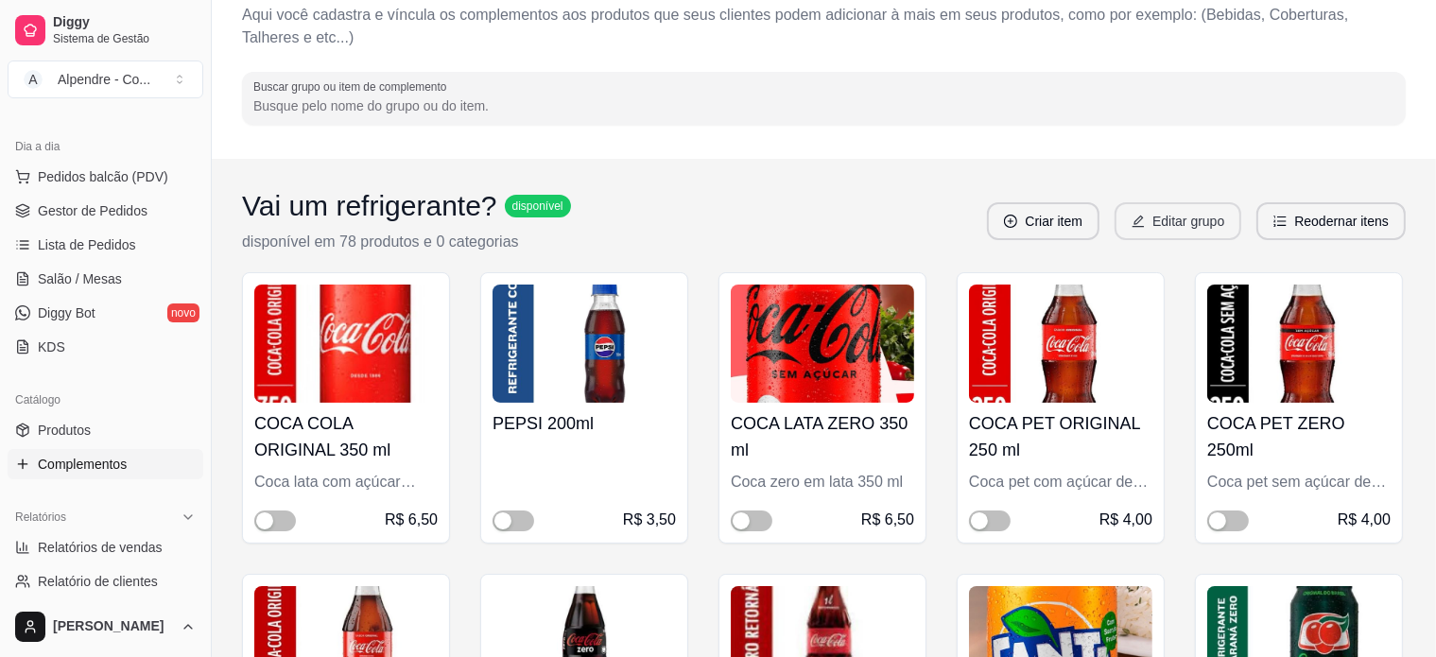
click at [1169, 227] on button "Editar grupo" at bounding box center [1178, 221] width 127 height 38
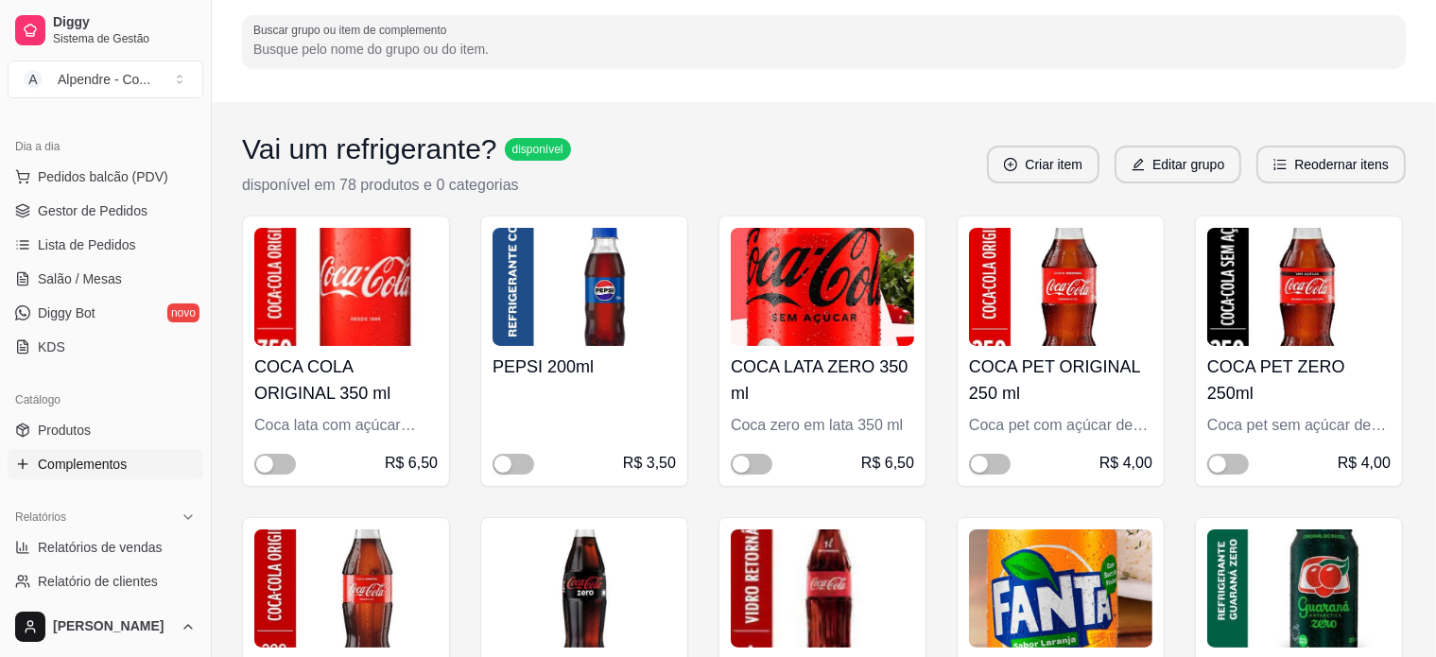
scroll to position [0, 0]
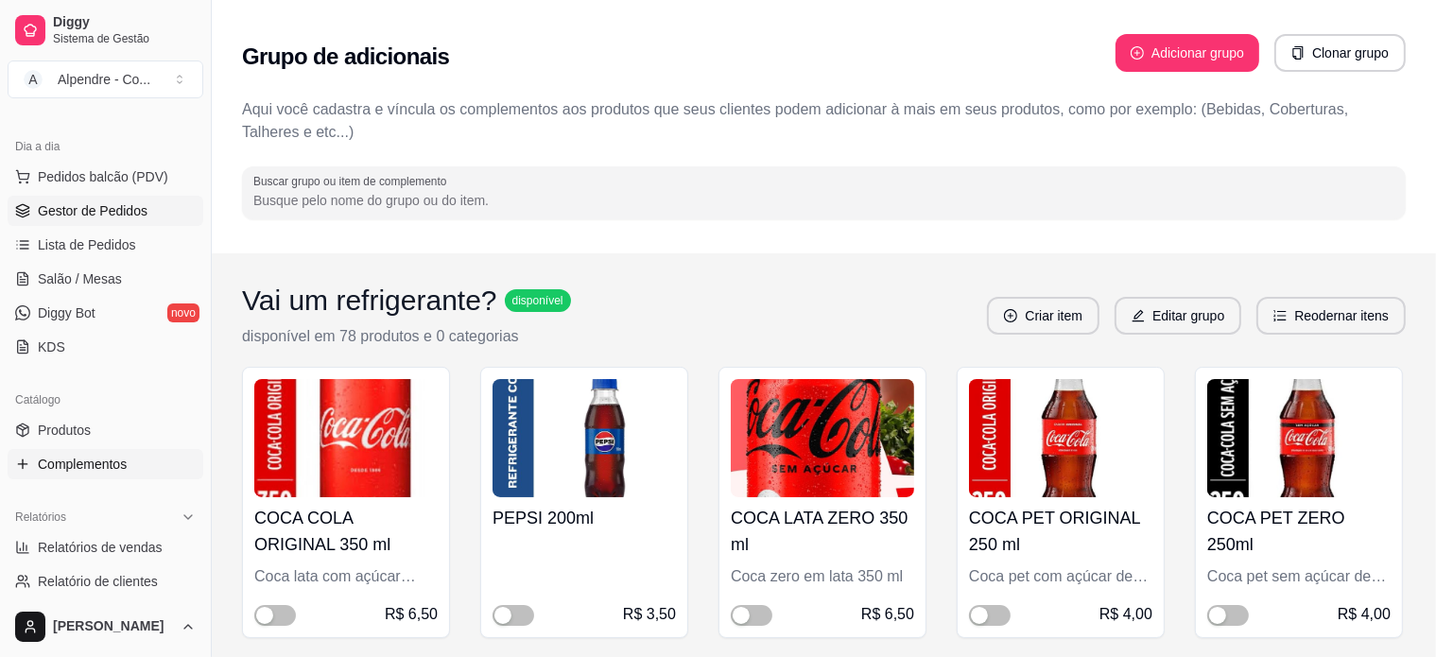
click at [77, 206] on span "Gestor de Pedidos" at bounding box center [93, 210] width 110 height 19
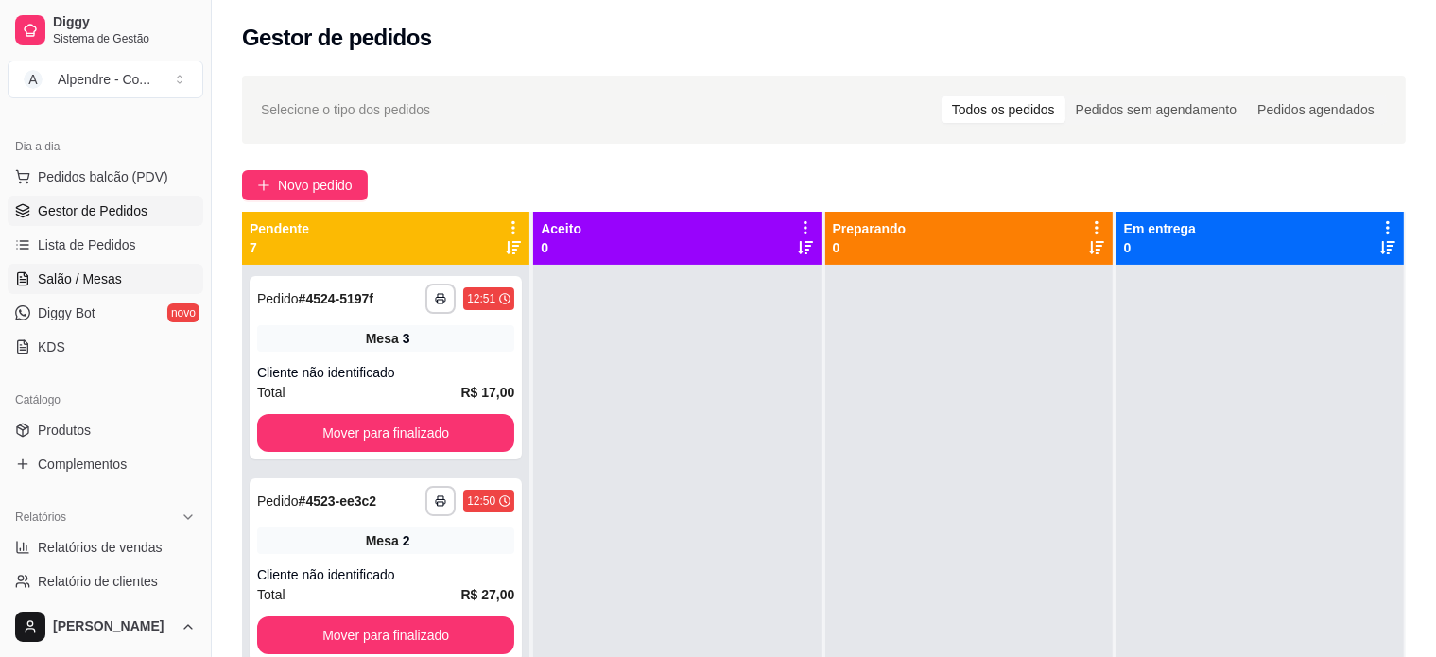
click at [62, 287] on link "Salão / Mesas" at bounding box center [106, 279] width 196 height 30
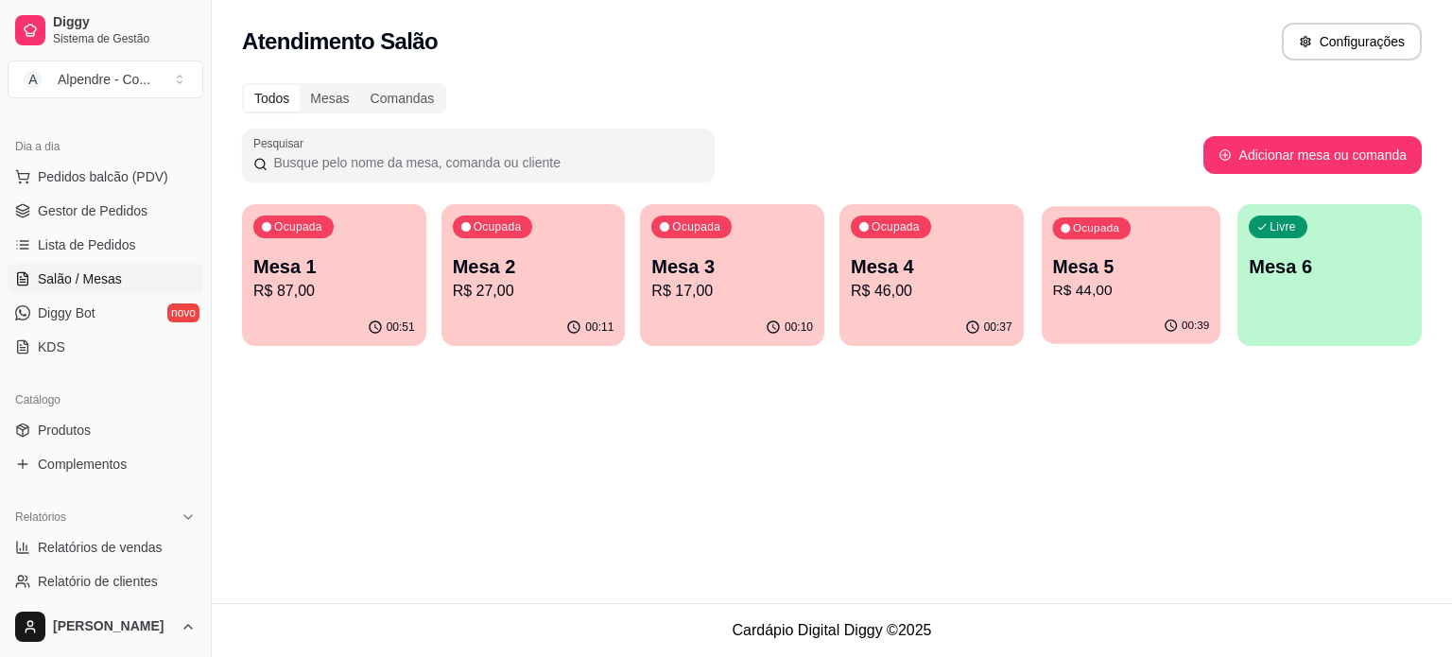
click at [1141, 290] on p "R$ 44,00" at bounding box center [1130, 291] width 157 height 22
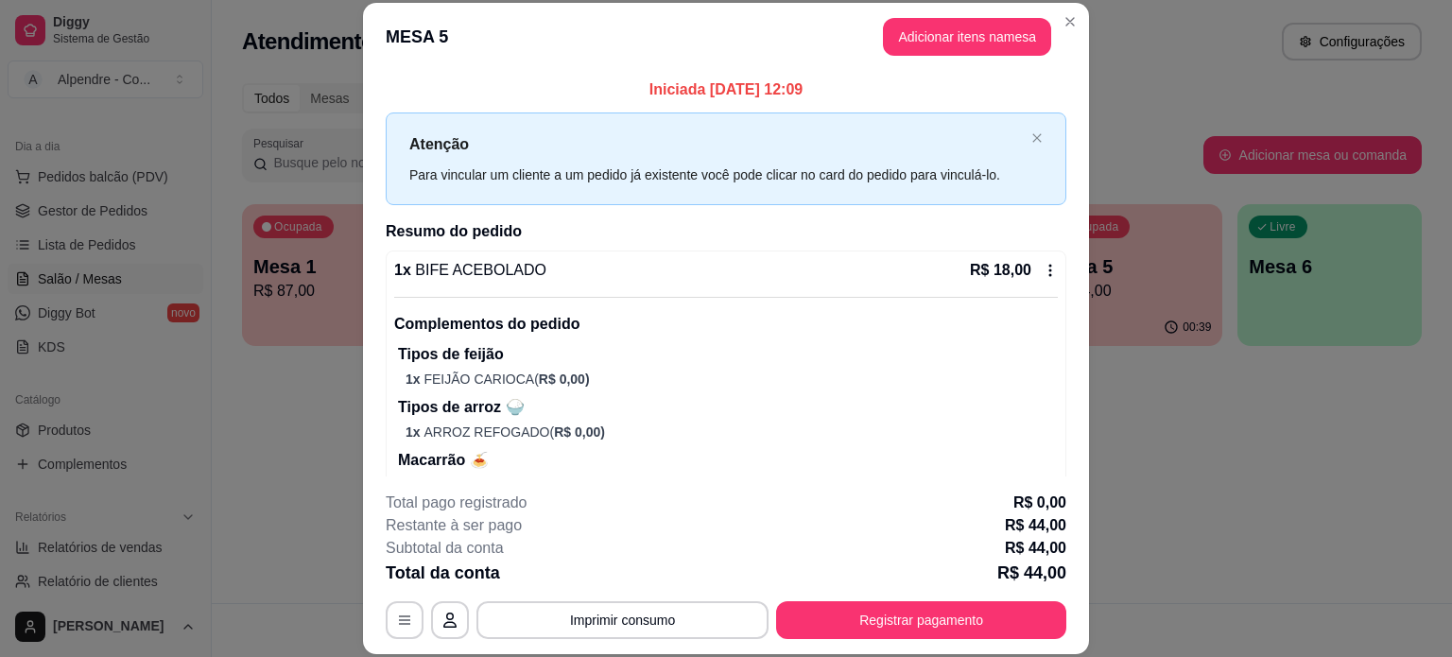
scroll to position [638, 0]
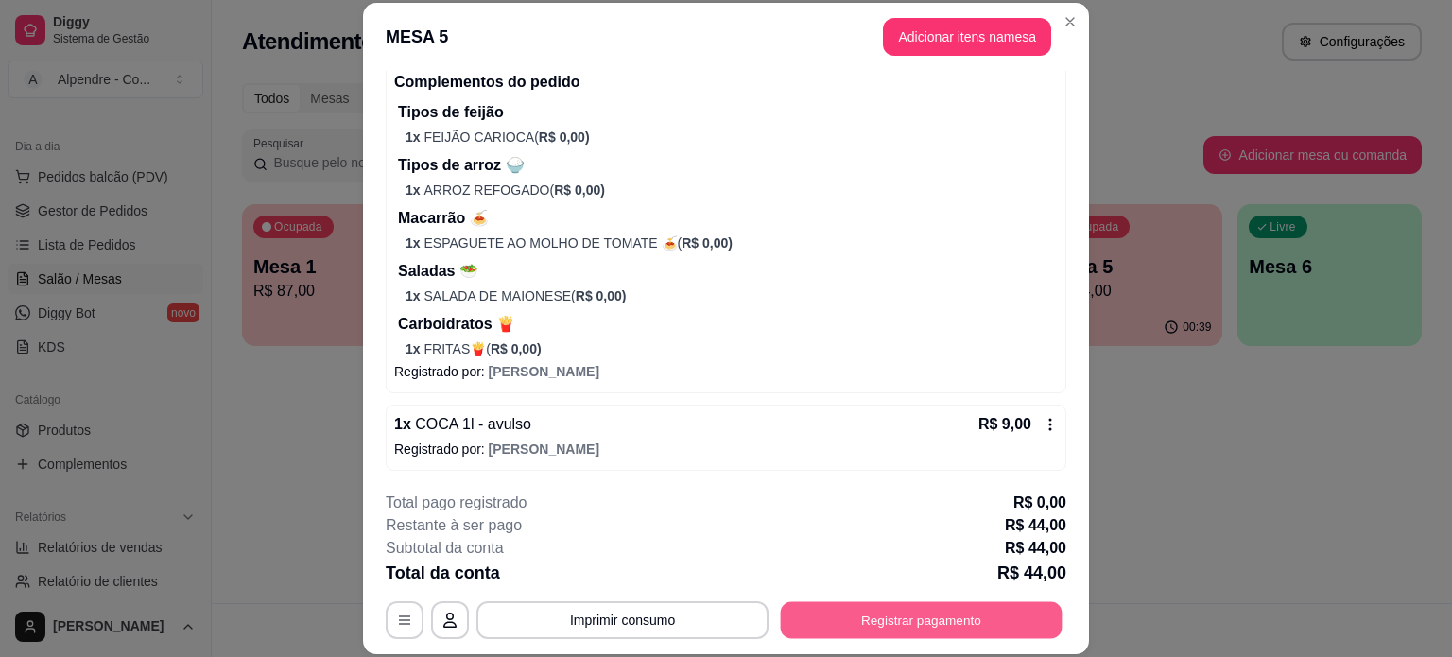
click at [897, 618] on button "Registrar pagamento" at bounding box center [922, 619] width 282 height 37
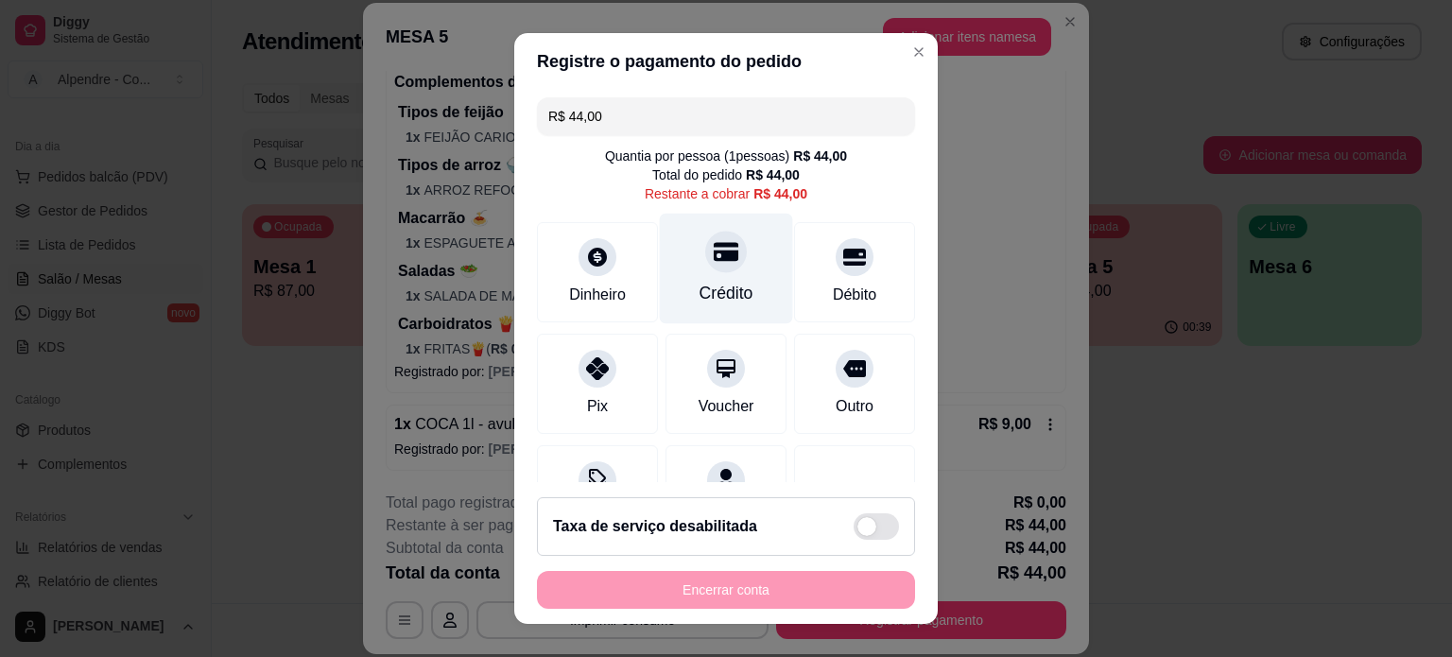
click at [720, 291] on div "Crédito" at bounding box center [727, 293] width 54 height 25
type input "R$ 0,00"
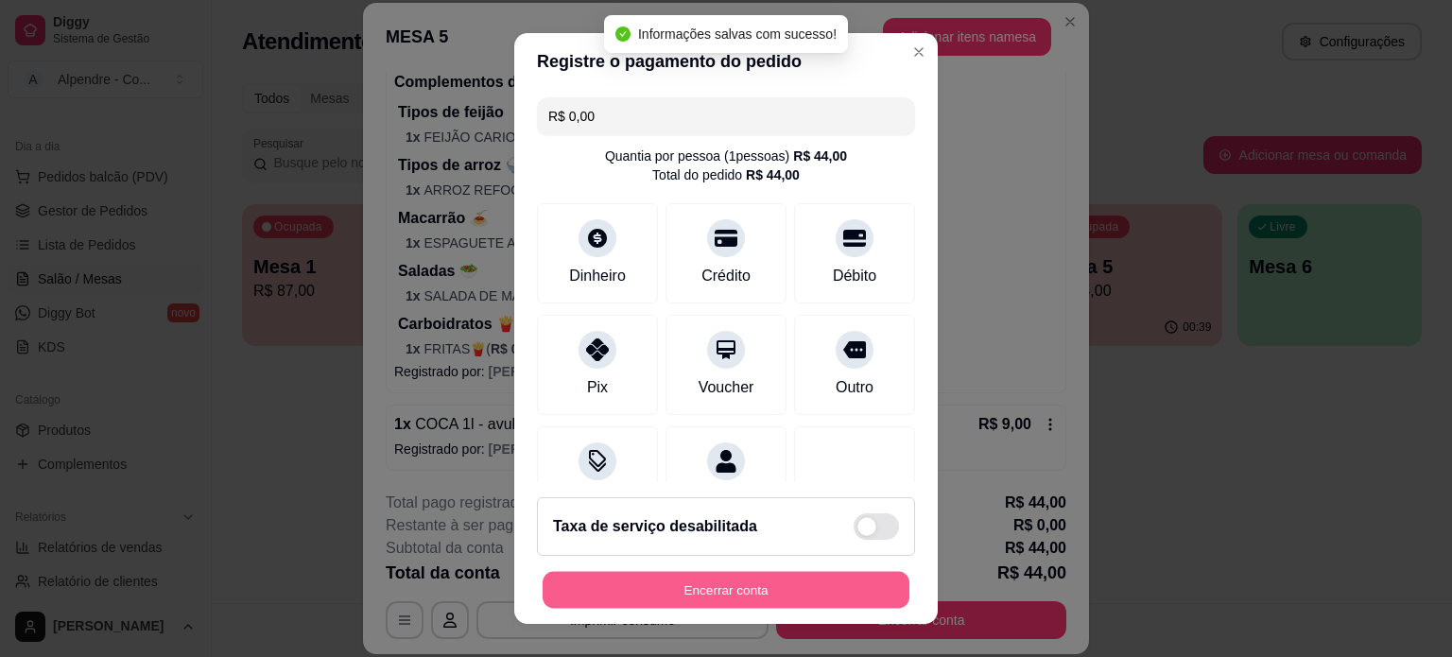
click at [737, 585] on button "Encerrar conta" at bounding box center [726, 590] width 367 height 37
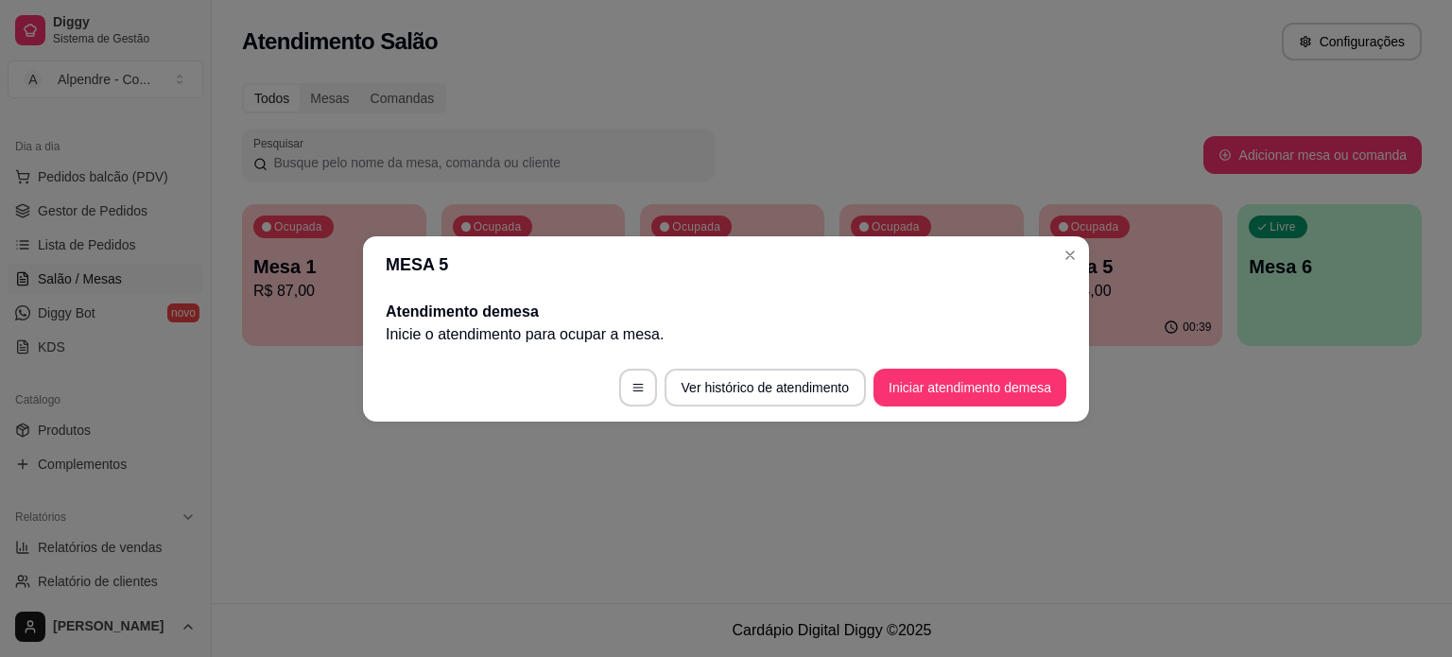
scroll to position [0, 0]
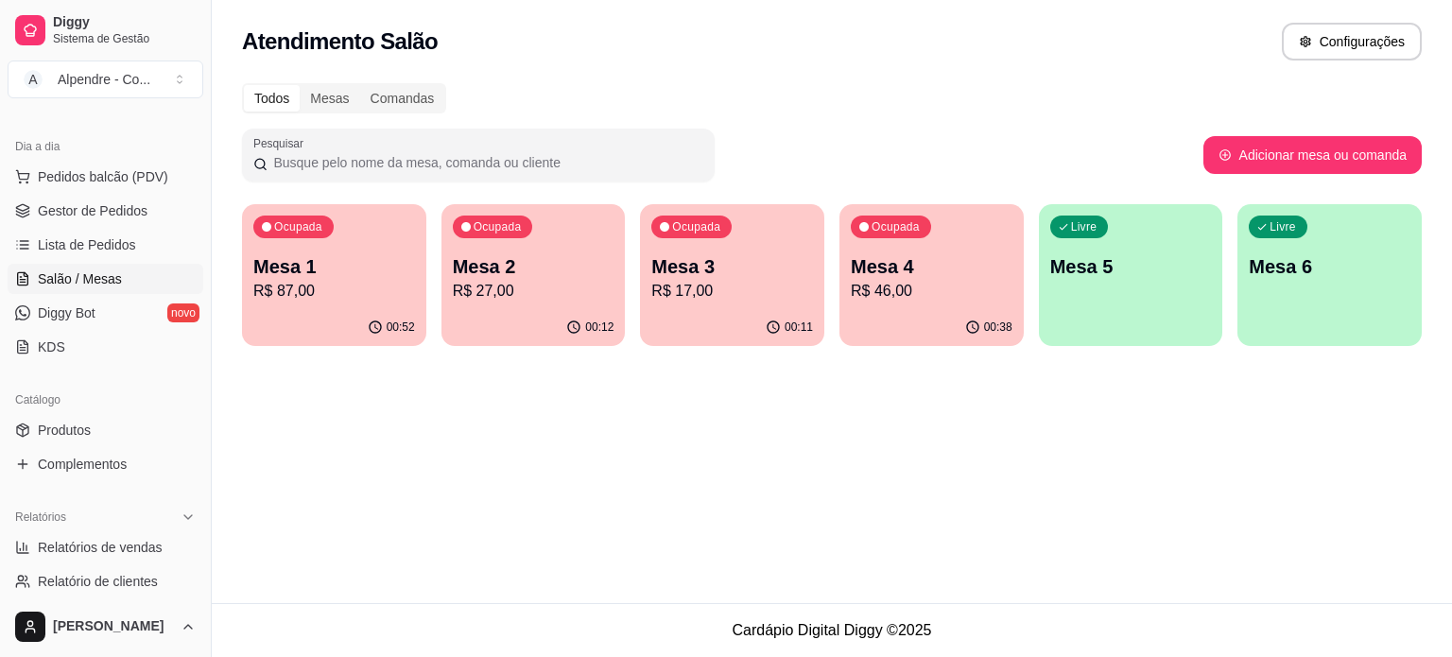
click at [326, 307] on div "Ocupada Mesa 1 R$ 87,00" at bounding box center [334, 256] width 184 height 105
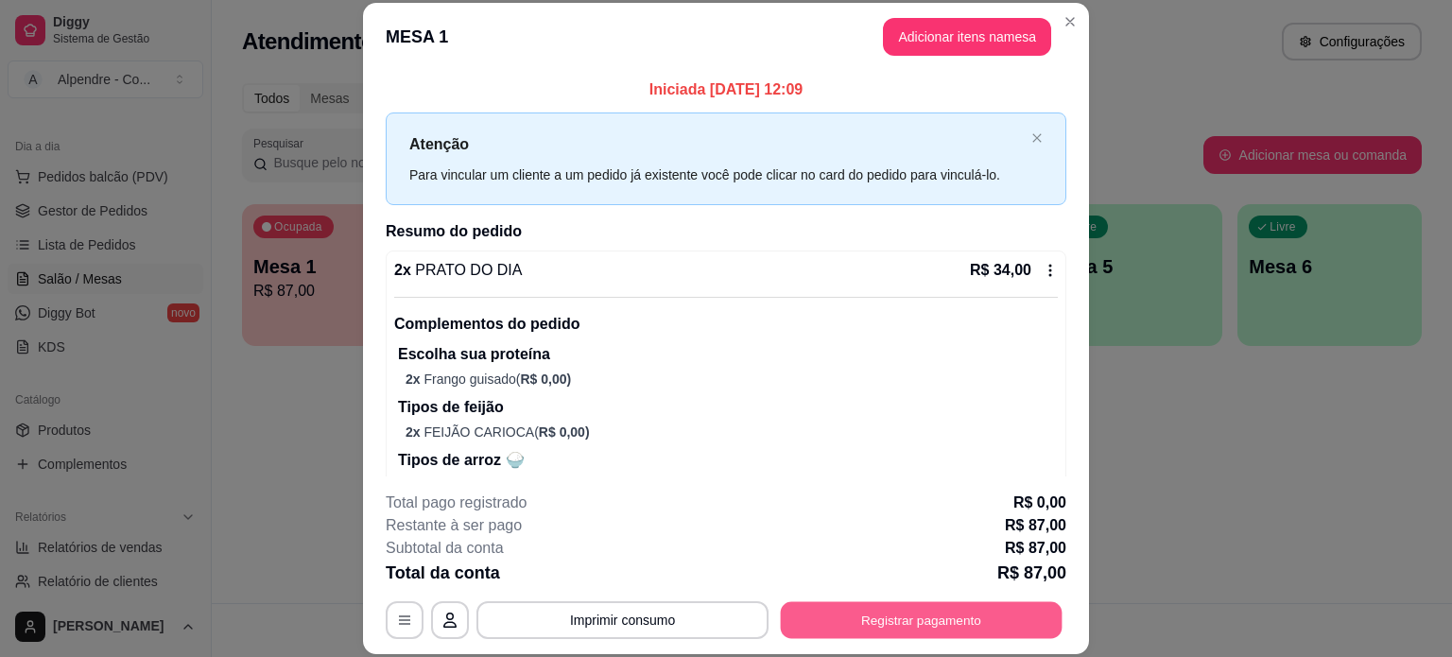
click at [874, 610] on button "Registrar pagamento" at bounding box center [922, 619] width 282 height 37
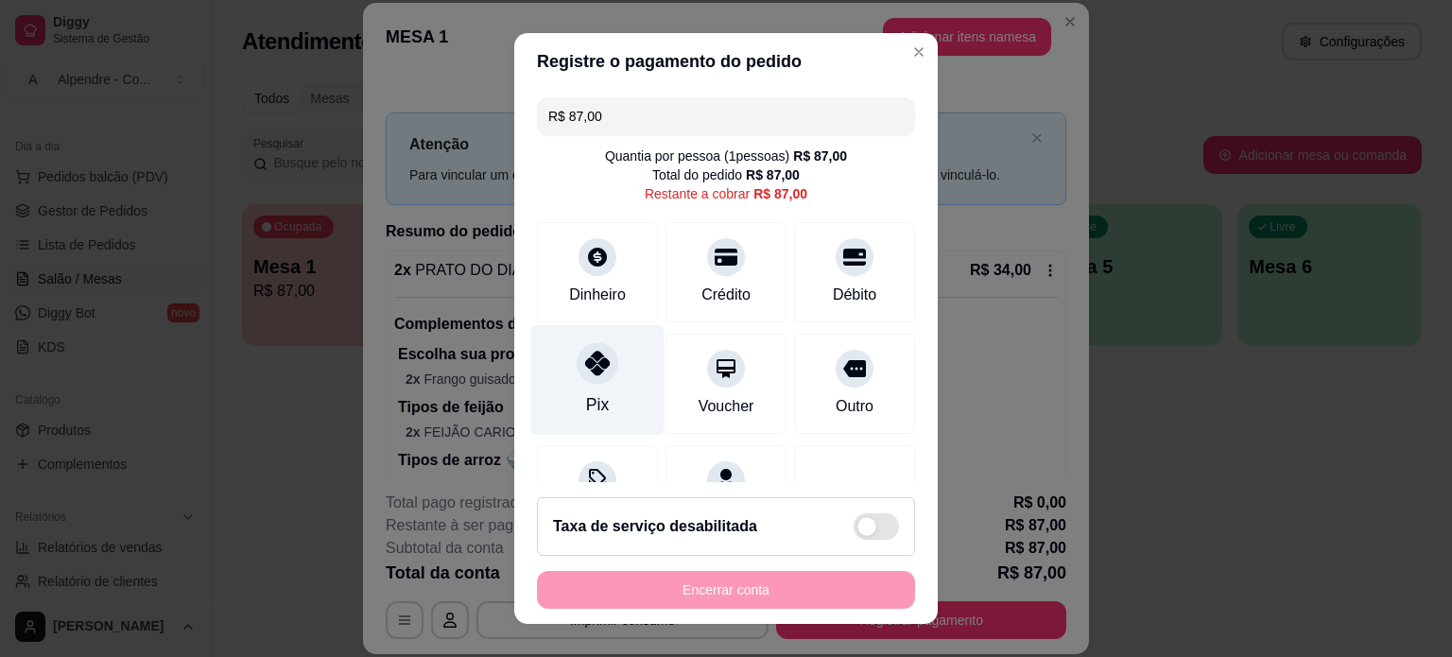
click at [600, 385] on div "Pix" at bounding box center [597, 379] width 133 height 111
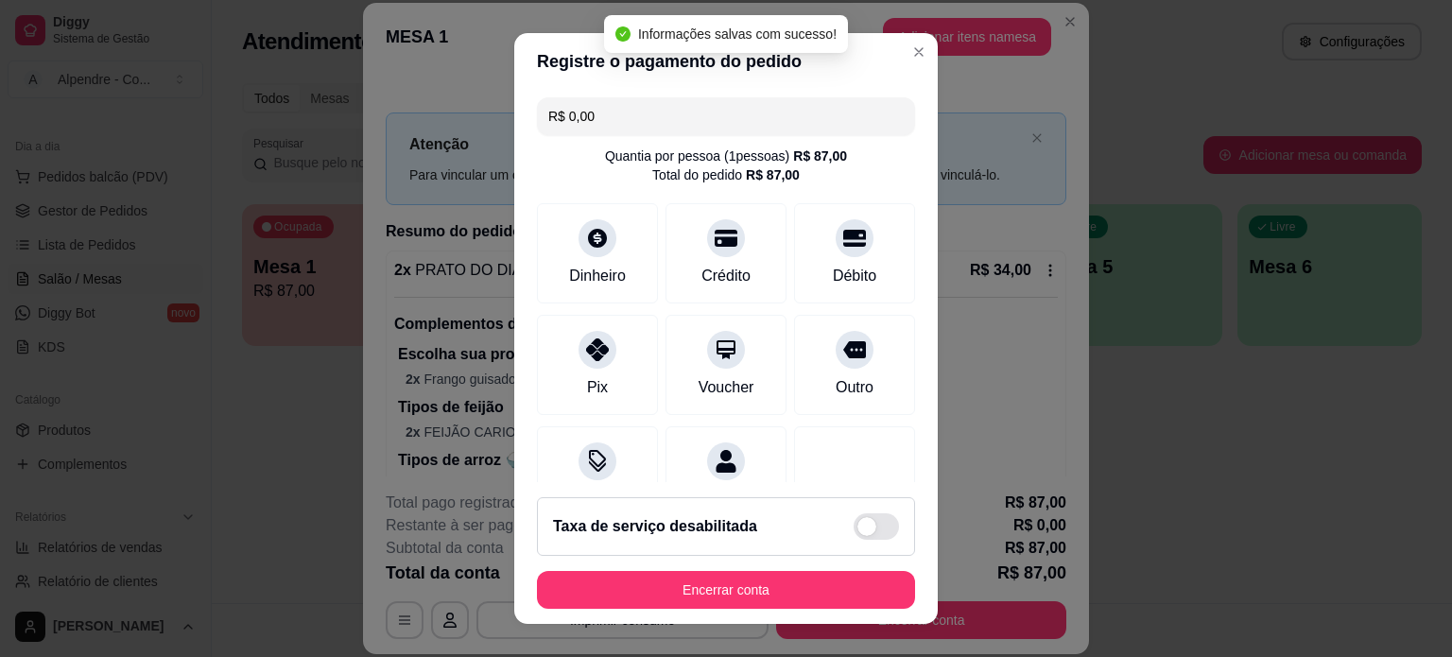
type input "R$ 0,00"
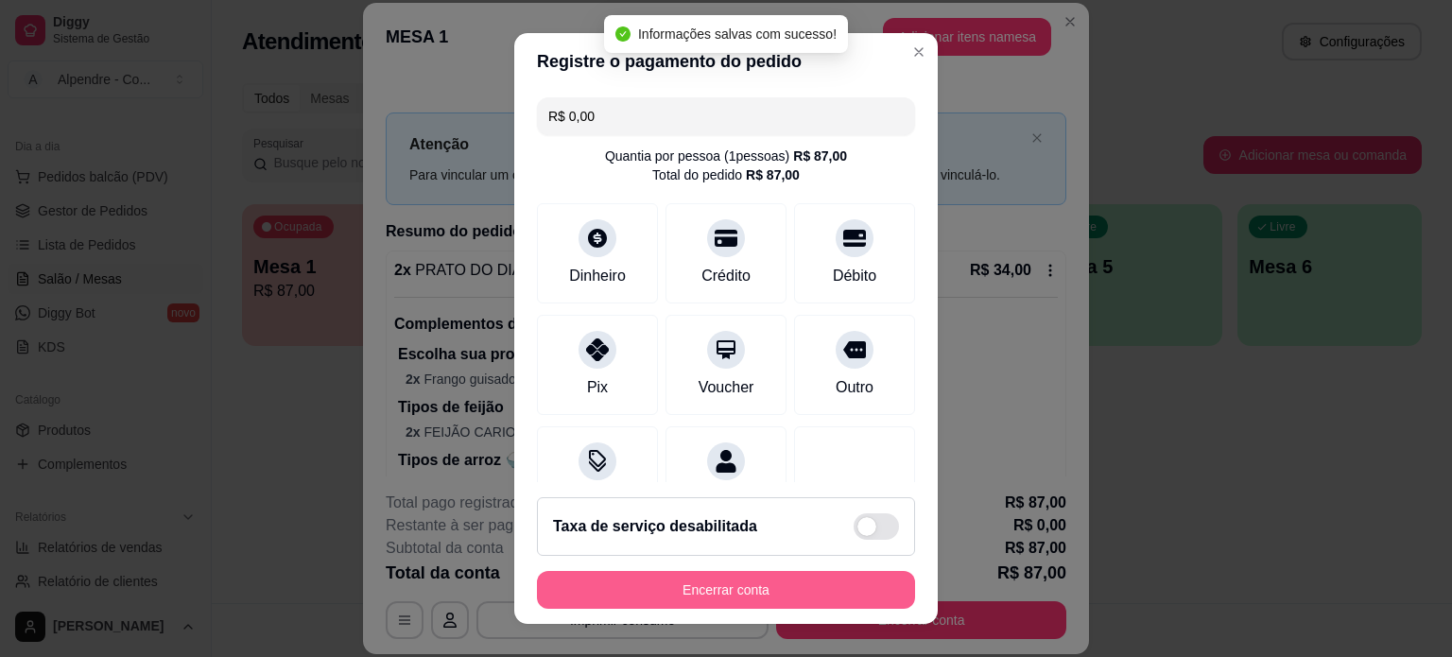
click at [720, 603] on button "Encerrar conta" at bounding box center [726, 590] width 378 height 38
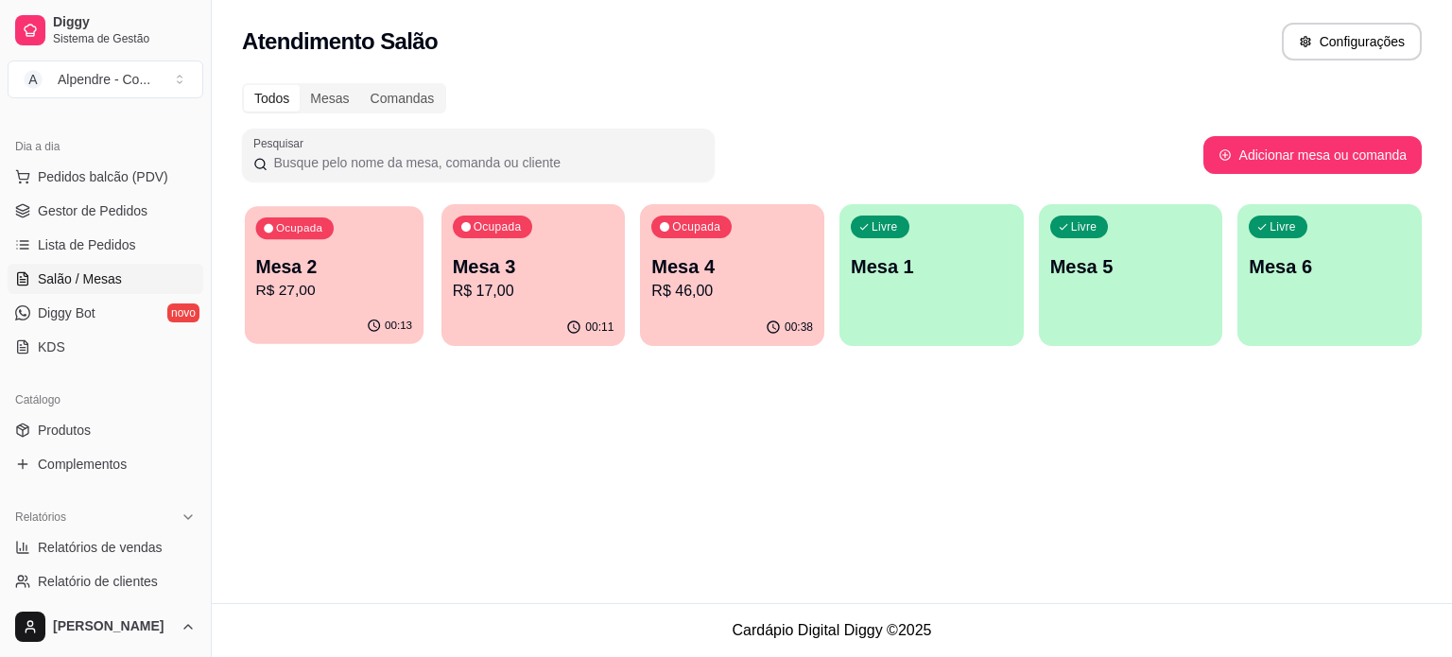
click at [310, 295] on p "R$ 27,00" at bounding box center [334, 291] width 157 height 22
click at [706, 296] on p "R$ 46,00" at bounding box center [732, 291] width 157 height 22
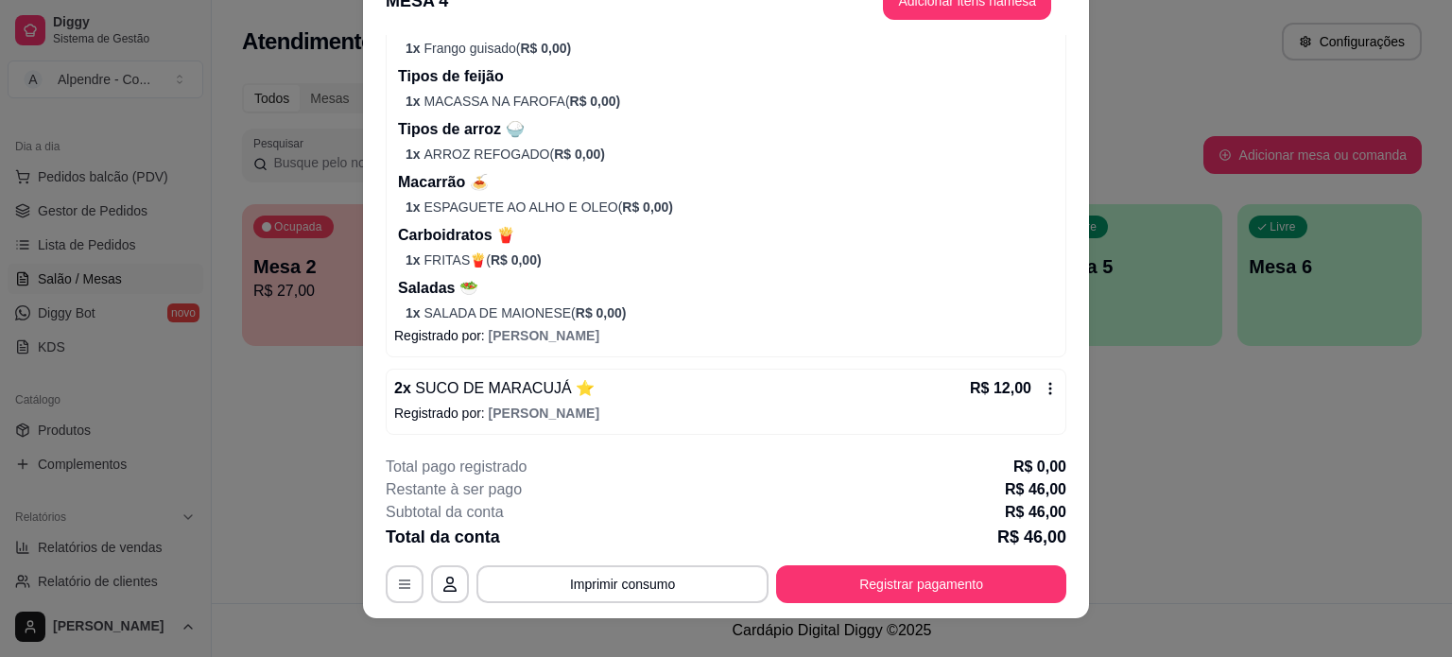
scroll to position [57, 0]
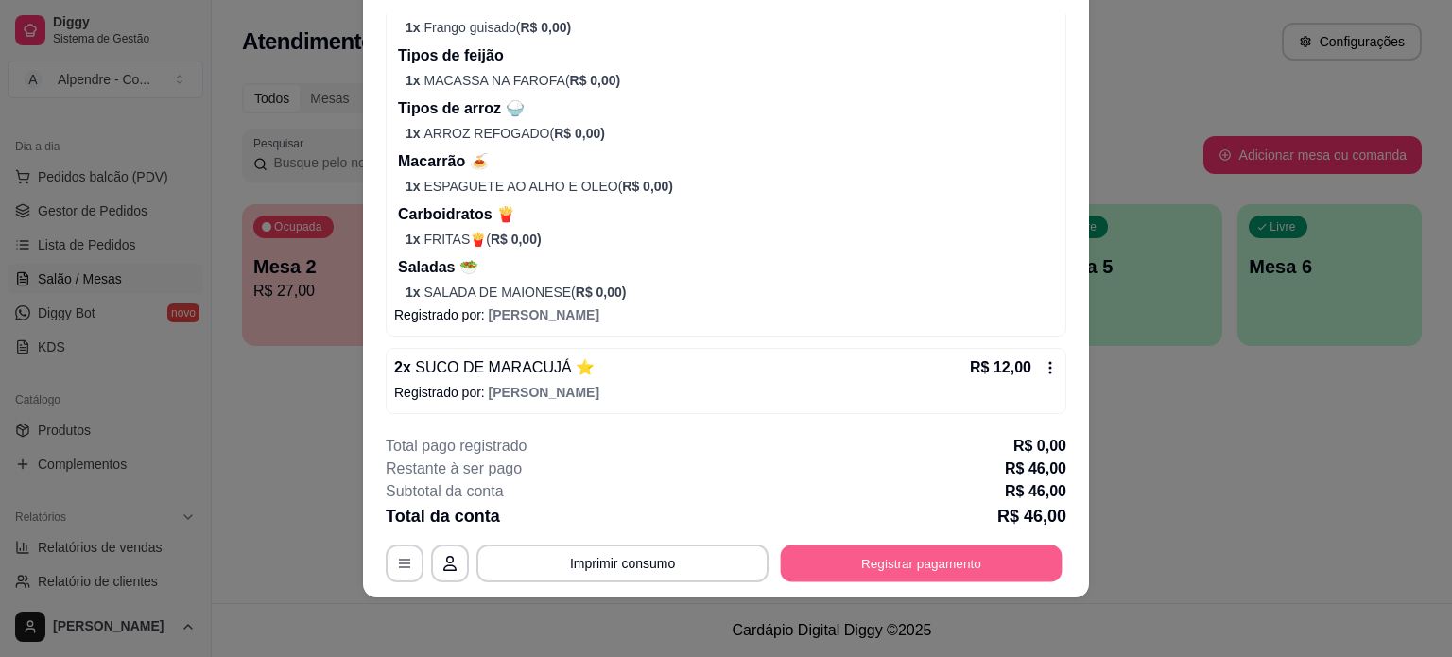
click at [900, 570] on button "Registrar pagamento" at bounding box center [922, 563] width 282 height 37
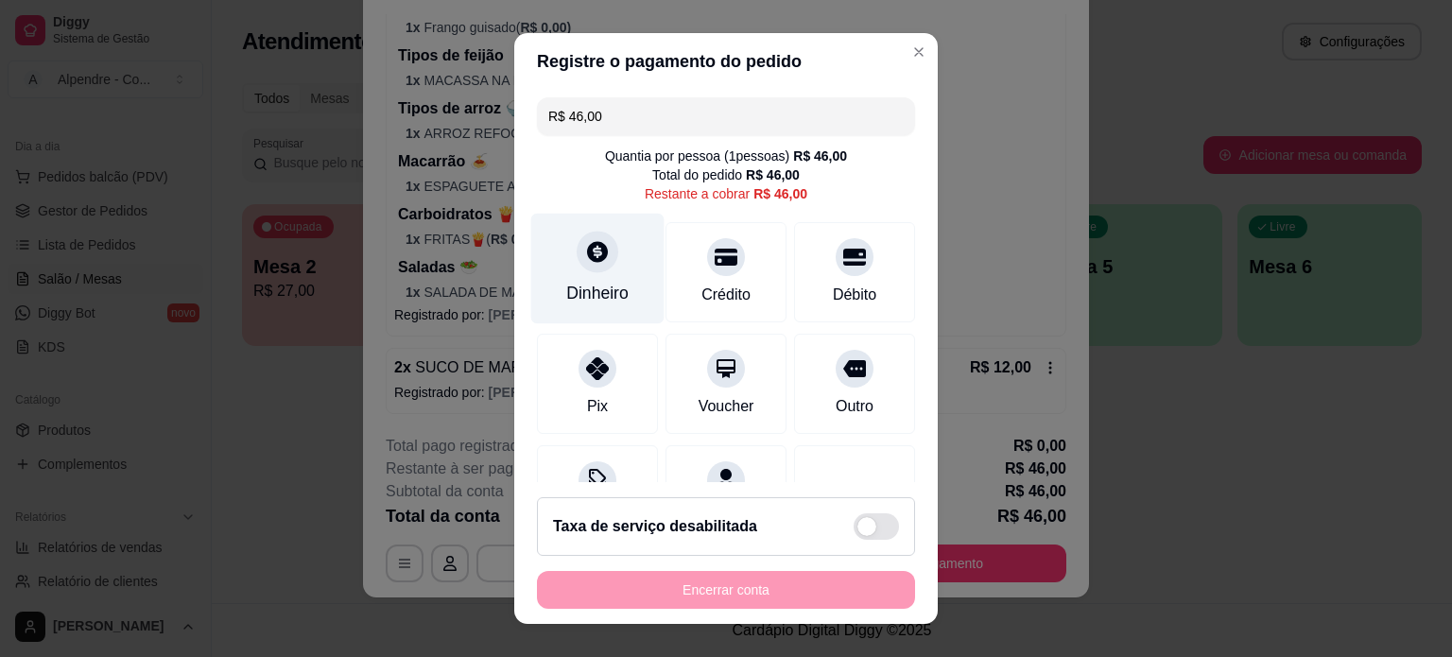
click at [588, 274] on div "Dinheiro" at bounding box center [597, 268] width 133 height 111
type input "R$ 0,00"
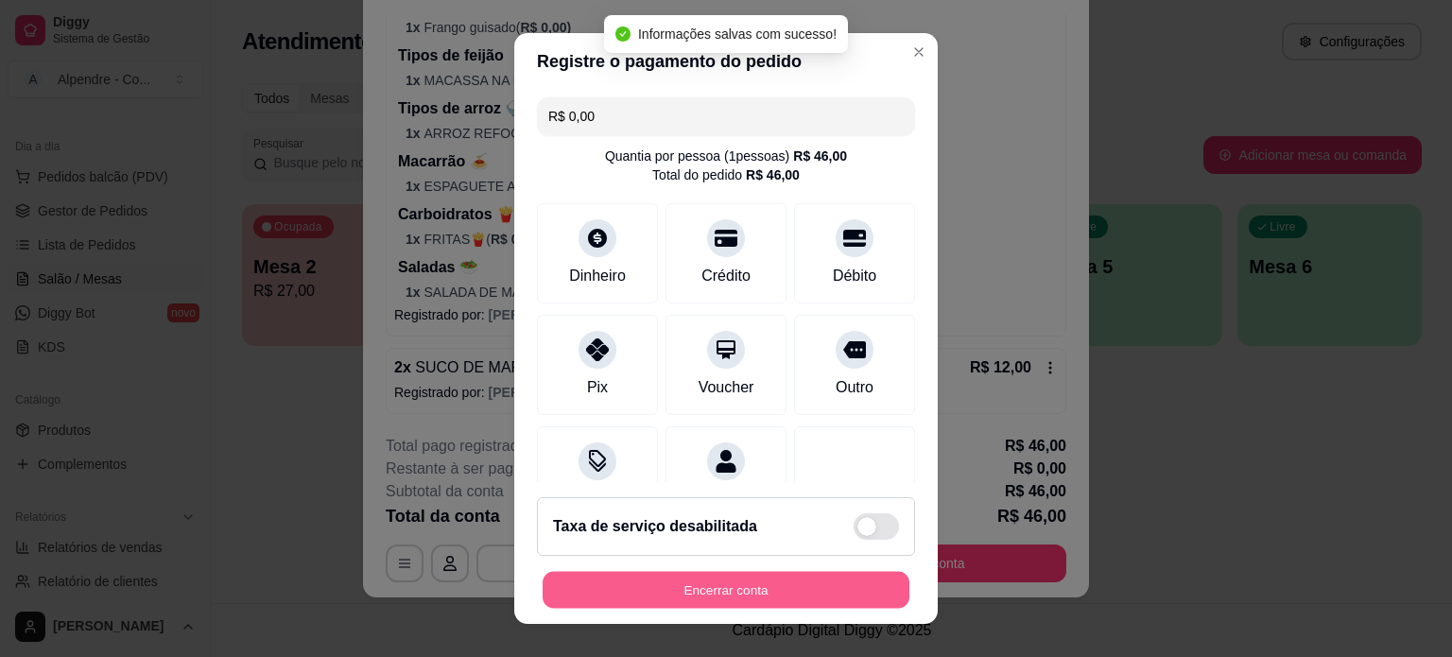
click at [727, 587] on button "Encerrar conta" at bounding box center [726, 590] width 367 height 37
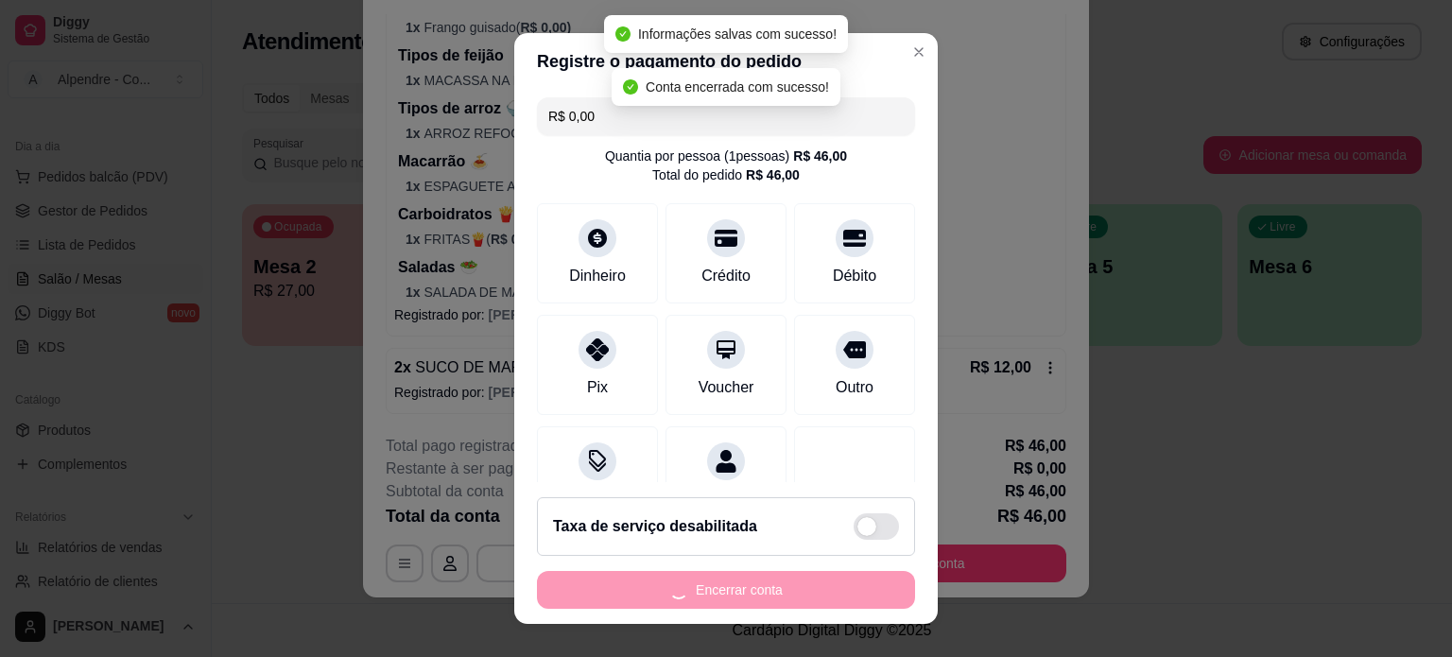
scroll to position [0, 0]
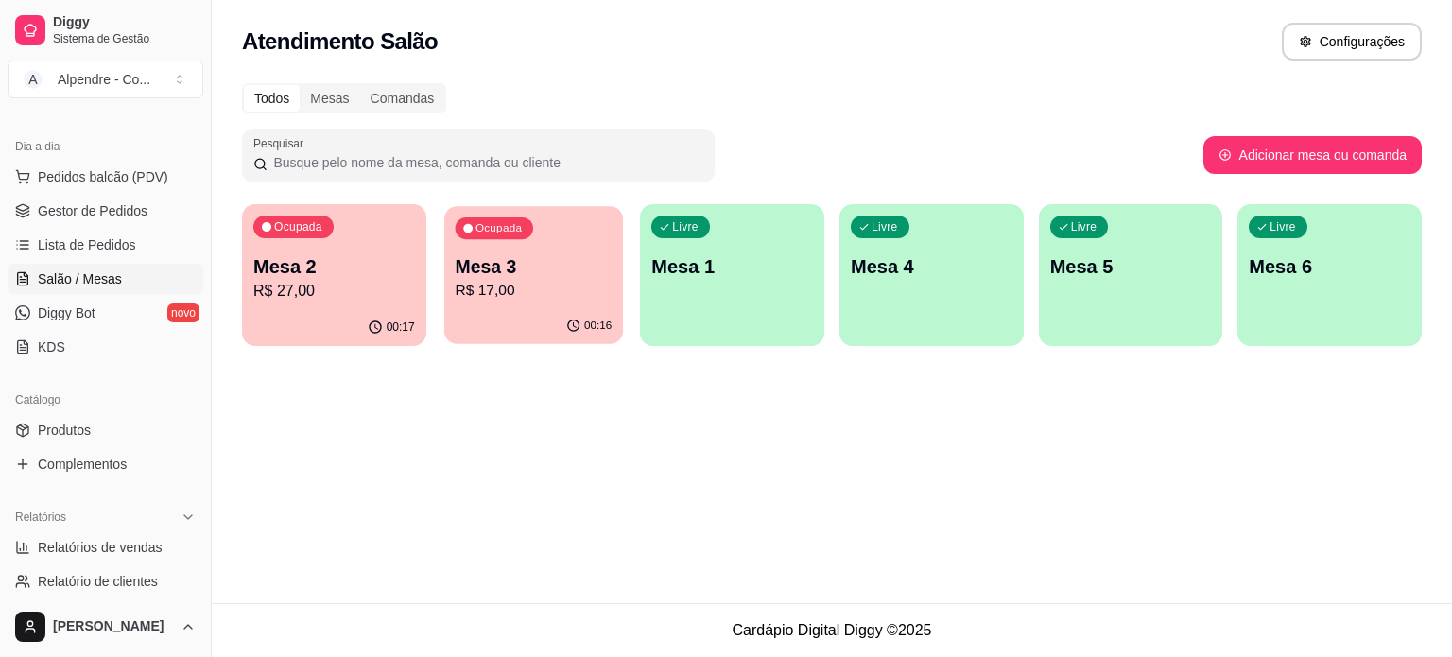
click at [488, 284] on p "R$ 17,00" at bounding box center [533, 291] width 157 height 22
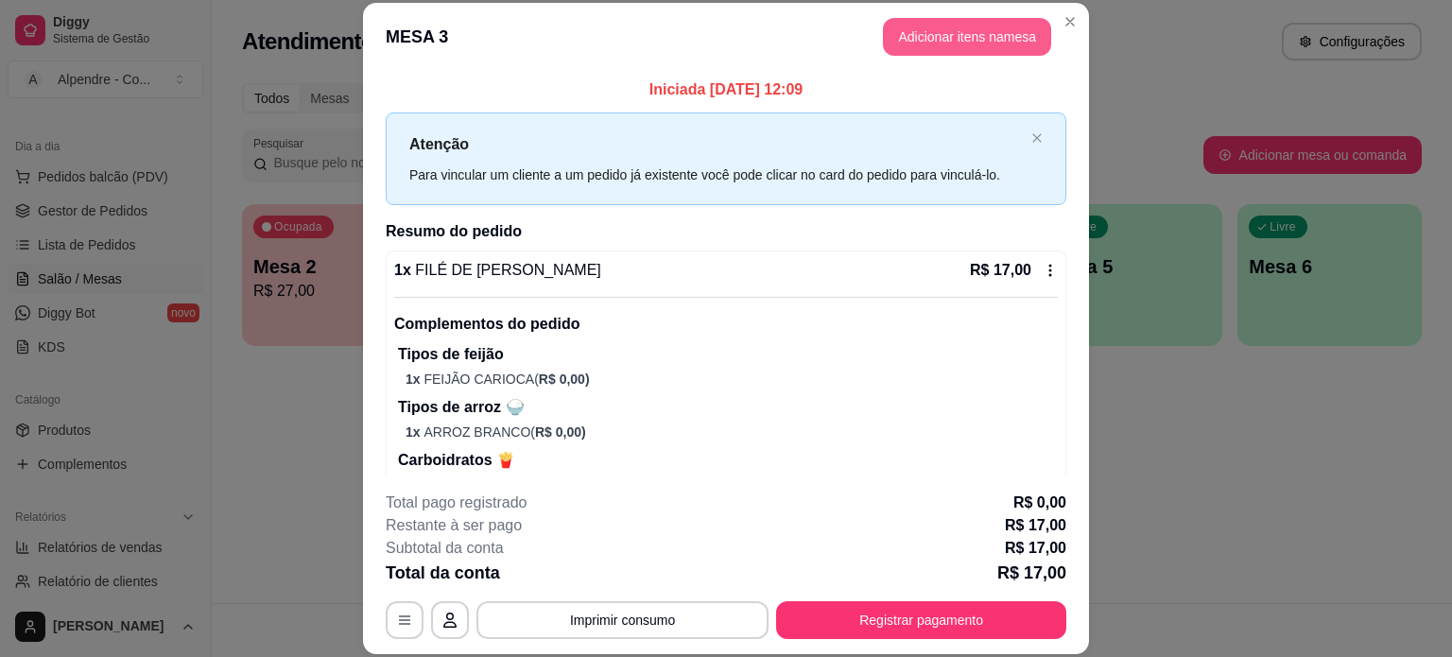
click at [951, 50] on button "Adicionar itens na mesa" at bounding box center [967, 37] width 168 height 38
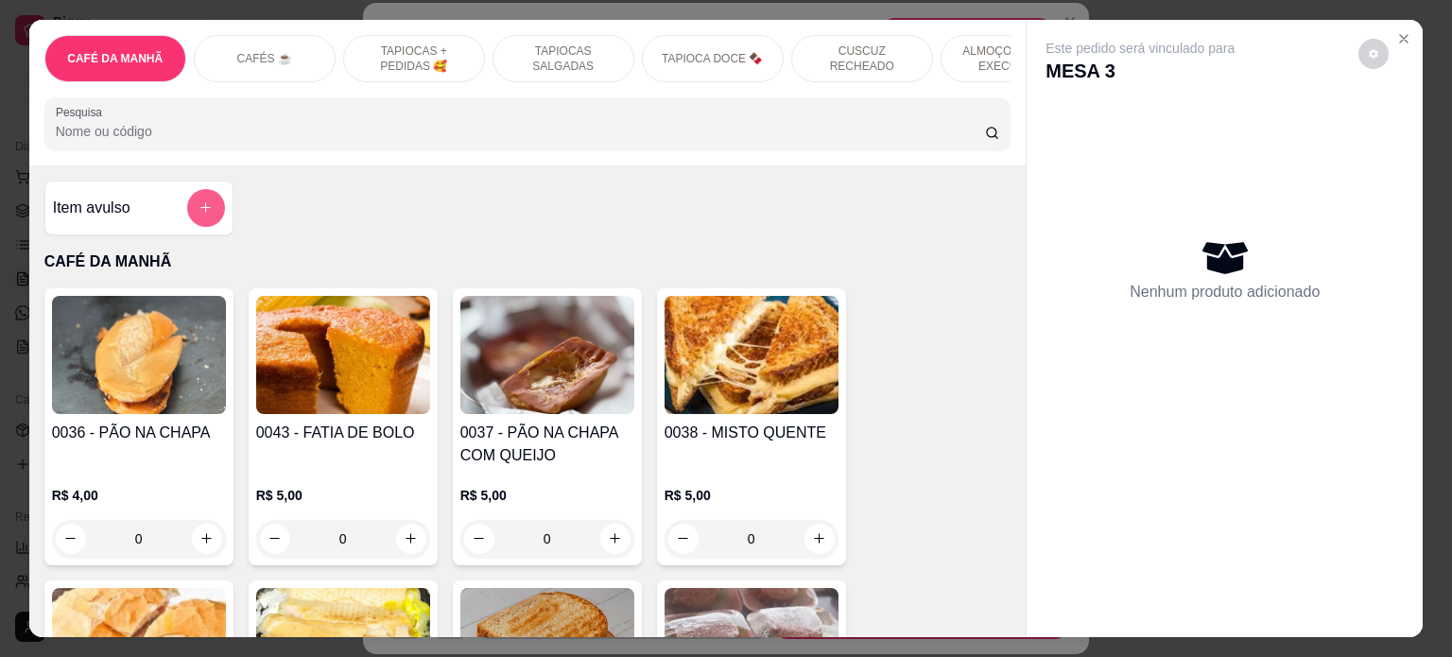
click at [199, 210] on icon "add-separate-item" at bounding box center [206, 207] width 14 height 14
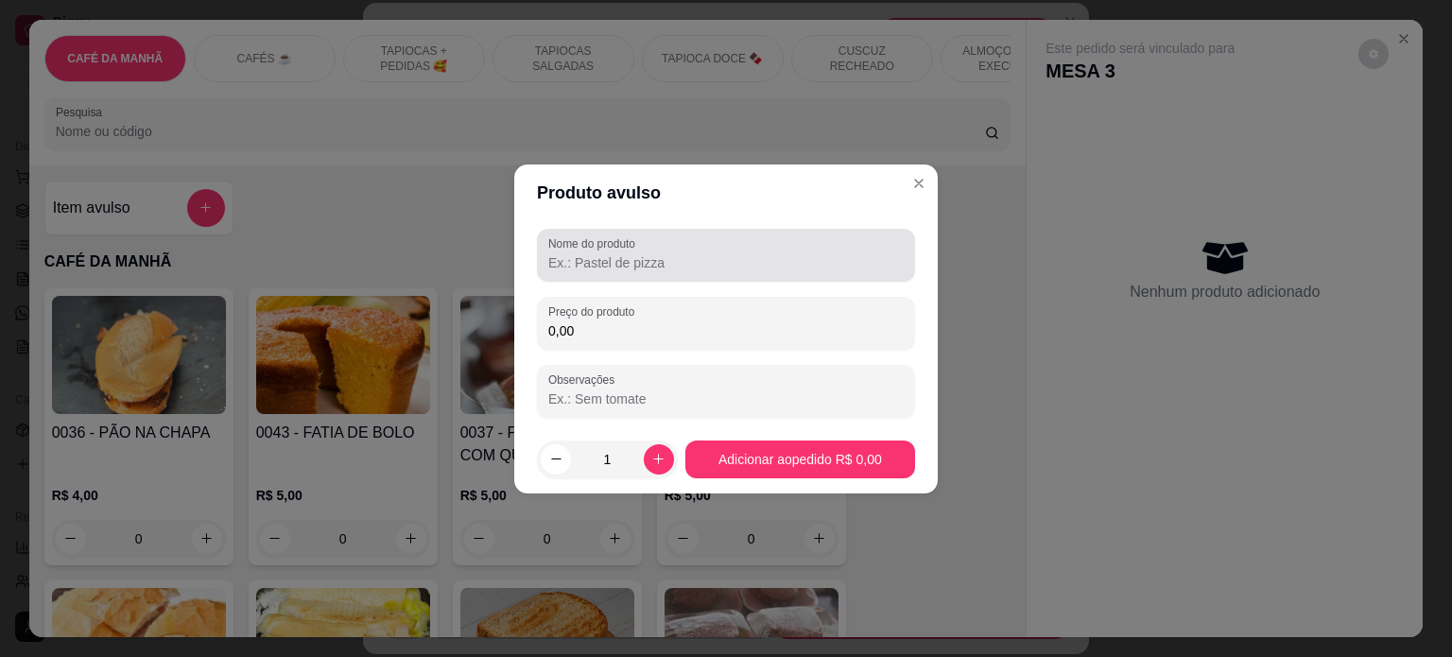
click at [713, 279] on div "Nome do produto" at bounding box center [726, 255] width 378 height 53
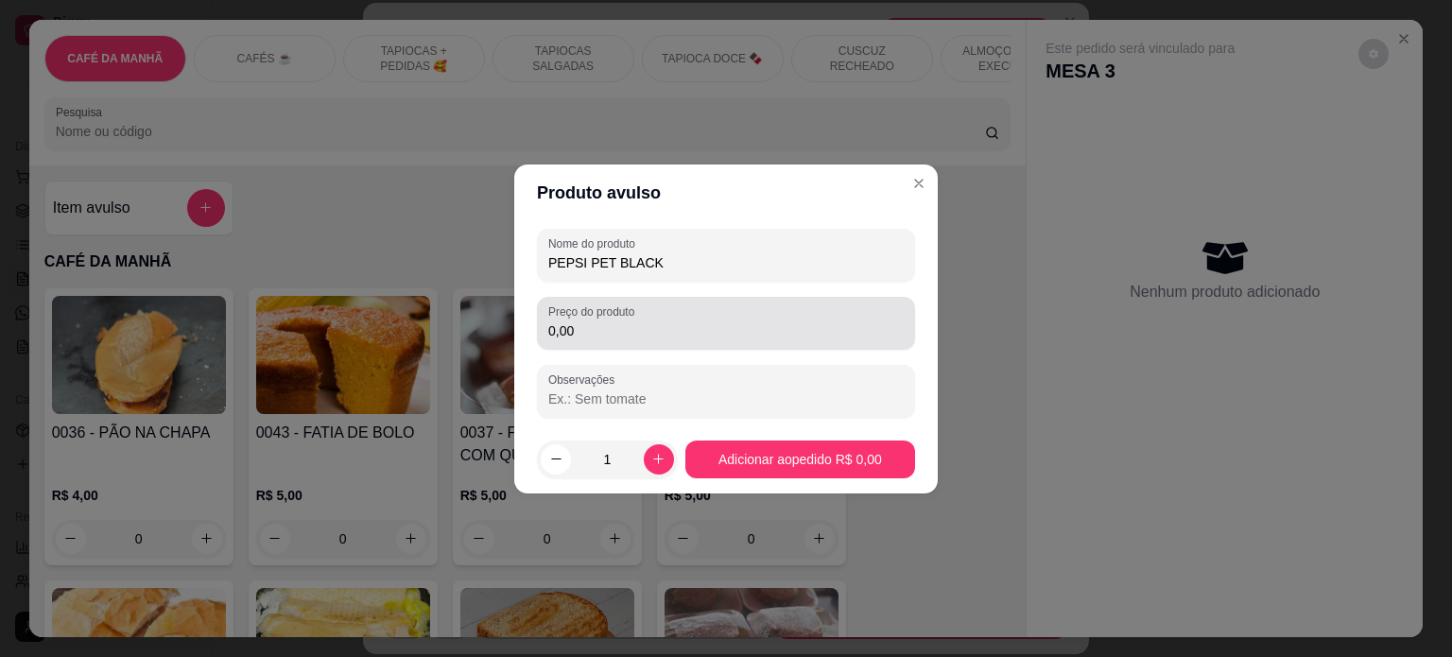
type input "PEPSI PET BLACK"
click at [719, 313] on div "0,00" at bounding box center [726, 323] width 356 height 38
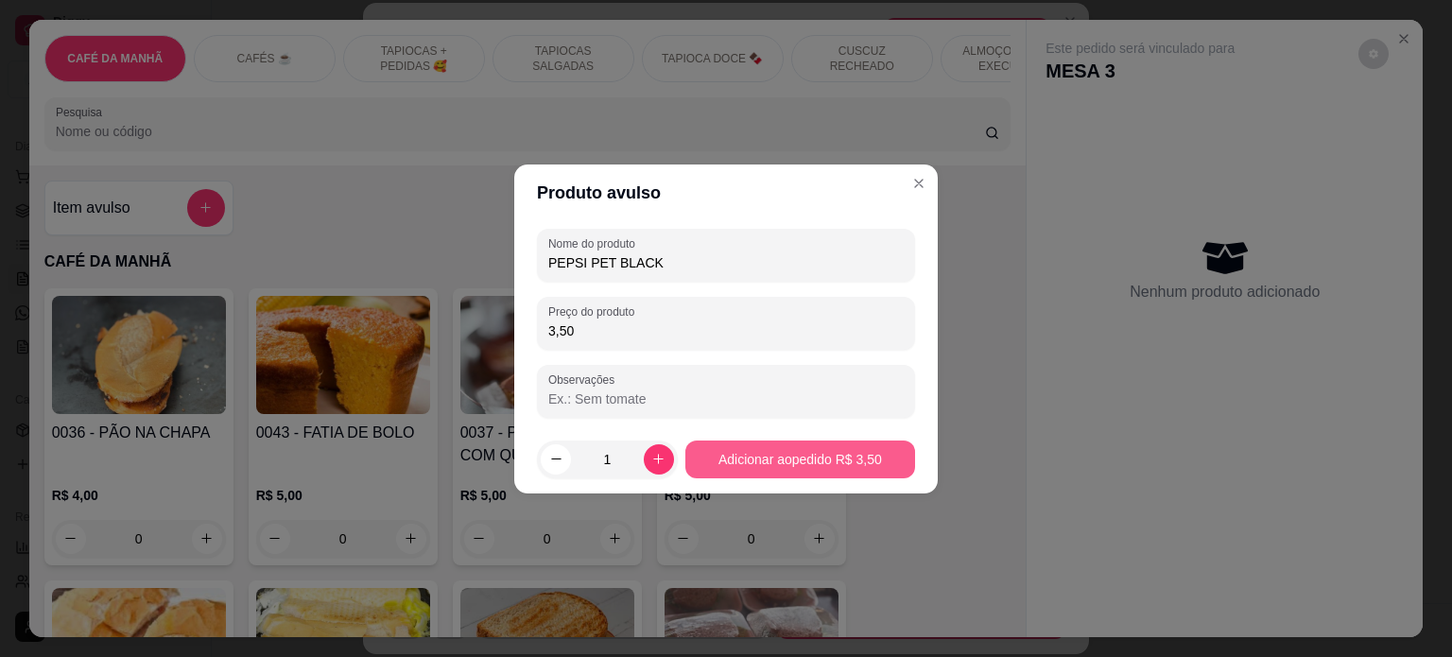
type input "3,50"
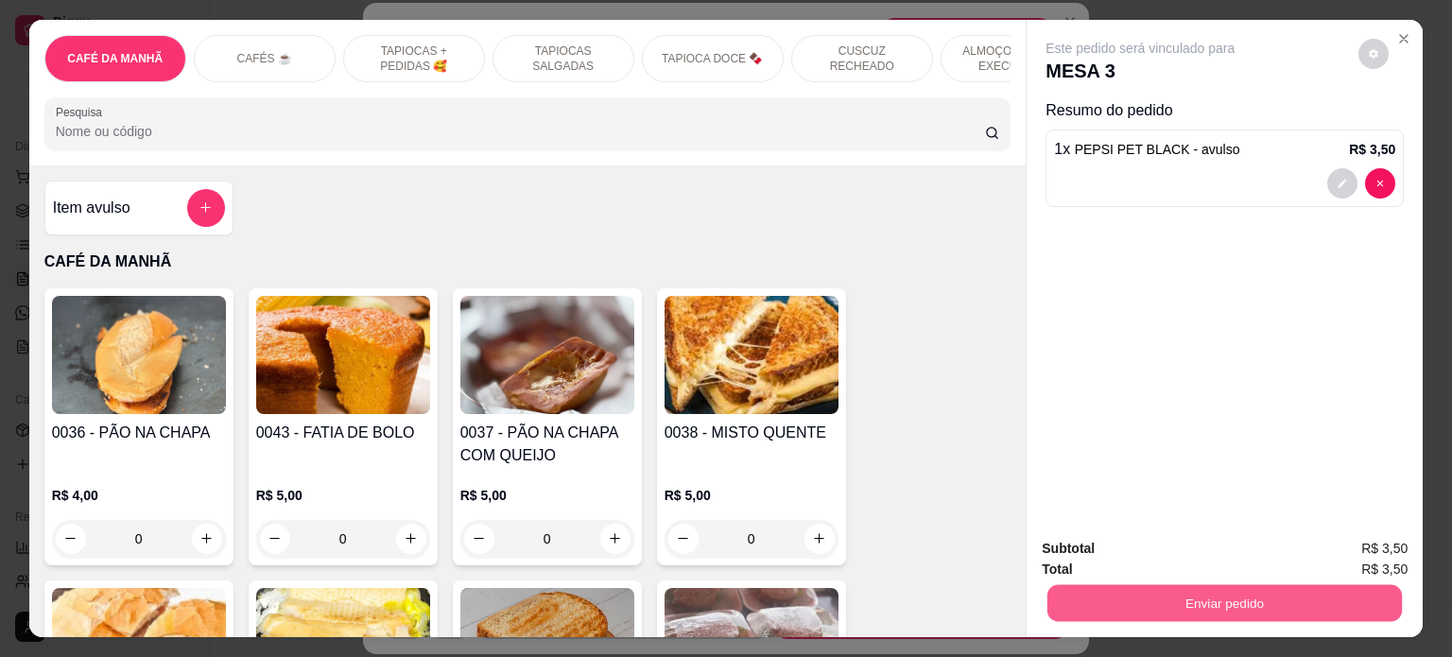
click at [1271, 604] on button "Enviar pedido" at bounding box center [1225, 603] width 355 height 37
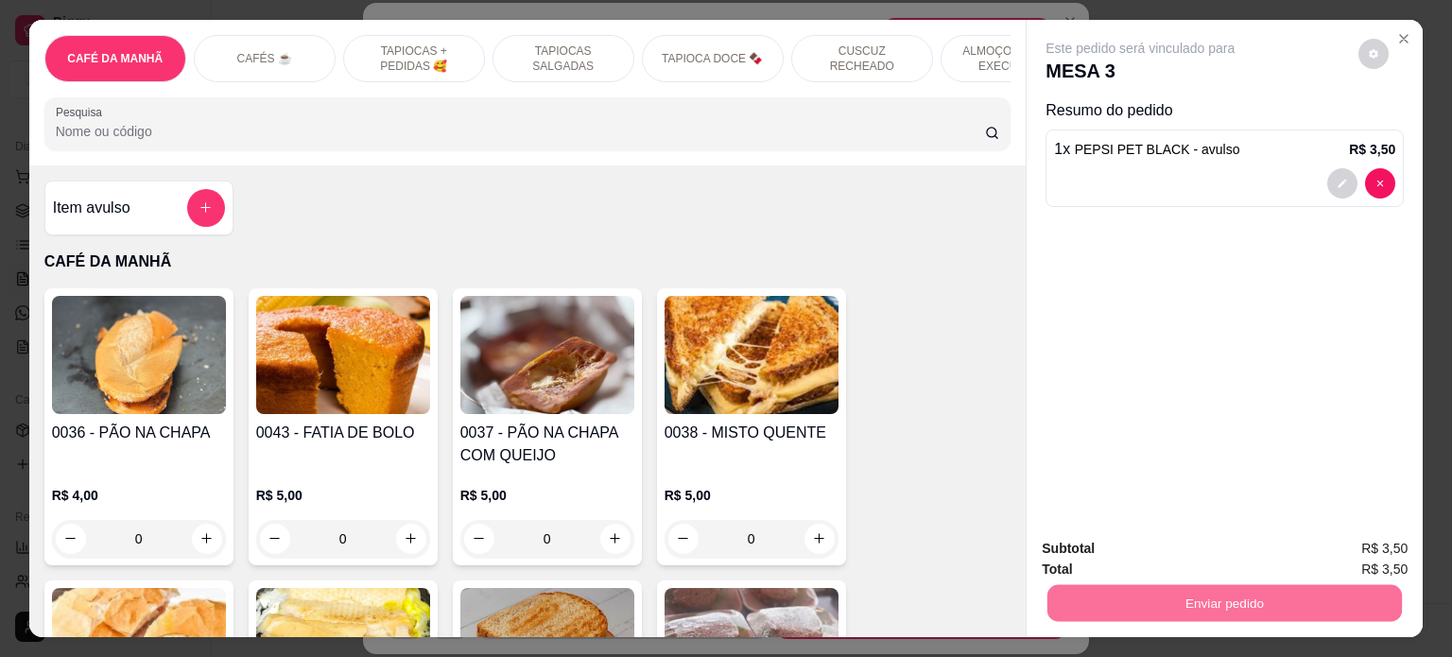
click at [1334, 548] on button "Enviar pedido" at bounding box center [1358, 548] width 104 height 35
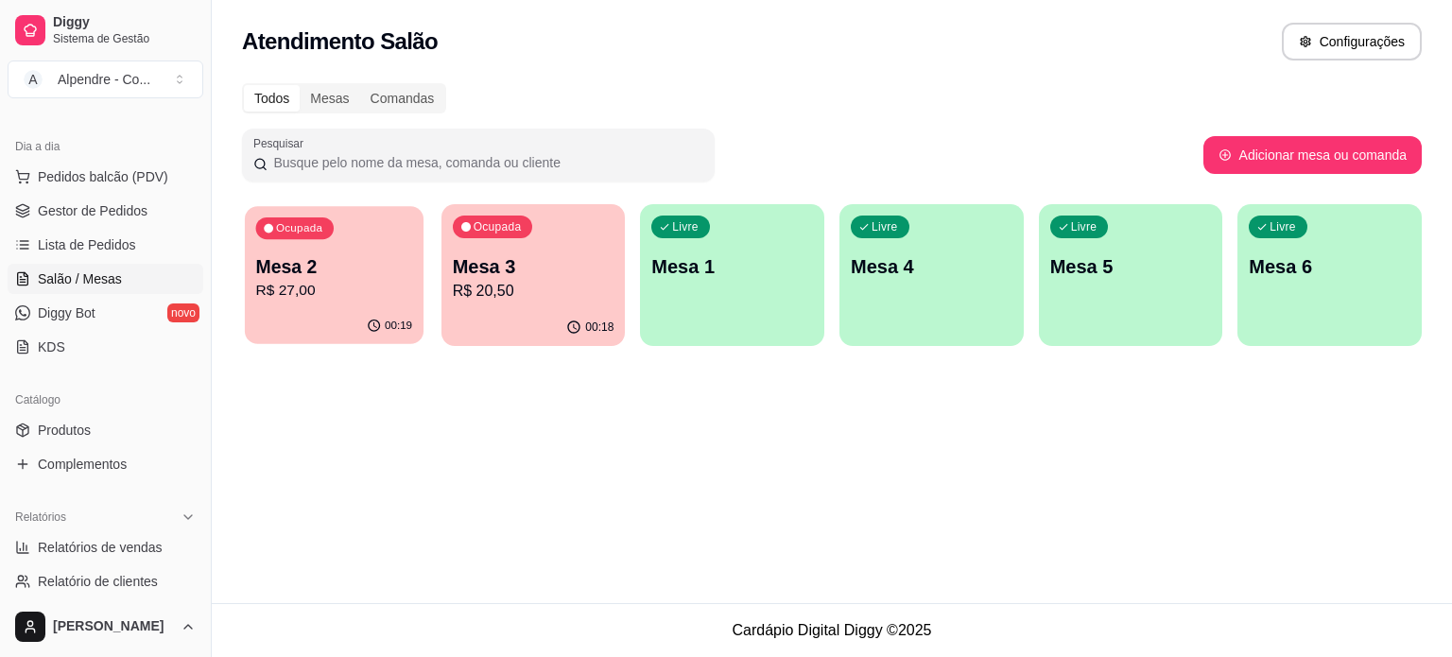
click at [311, 295] on p "R$ 27,00" at bounding box center [334, 291] width 157 height 22
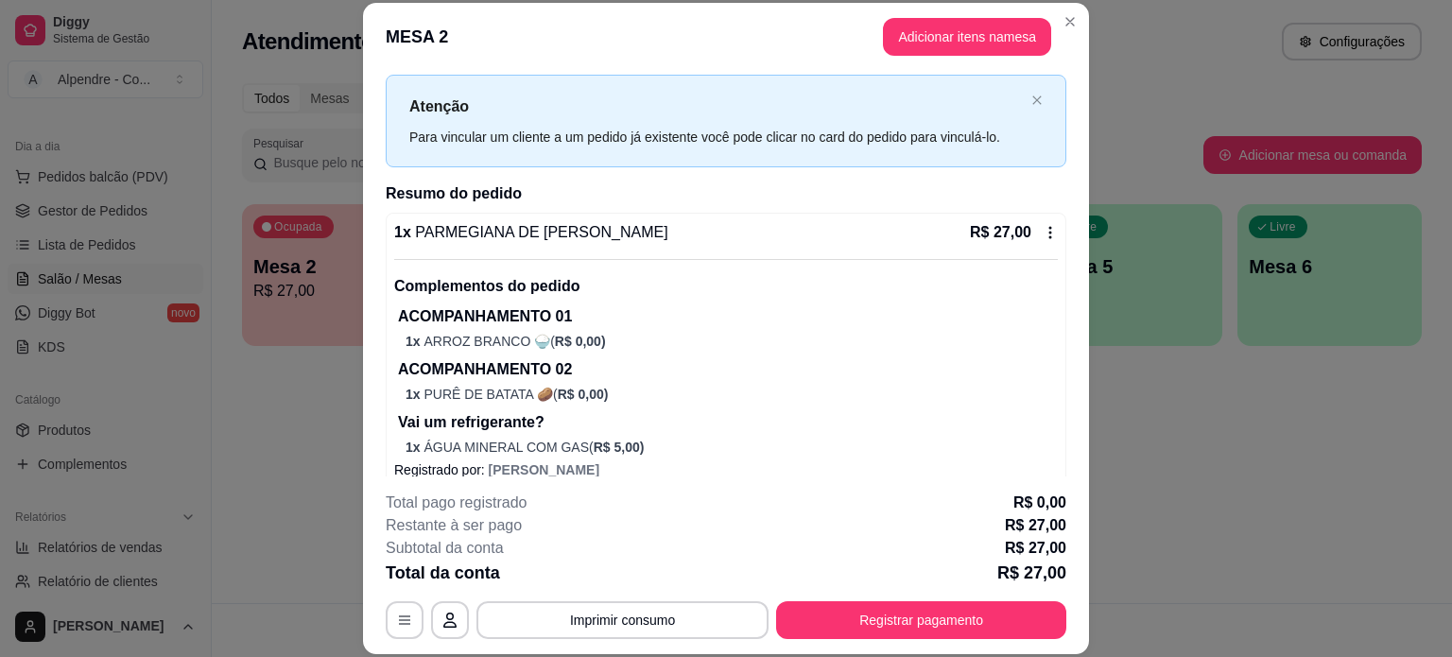
scroll to position [60, 0]
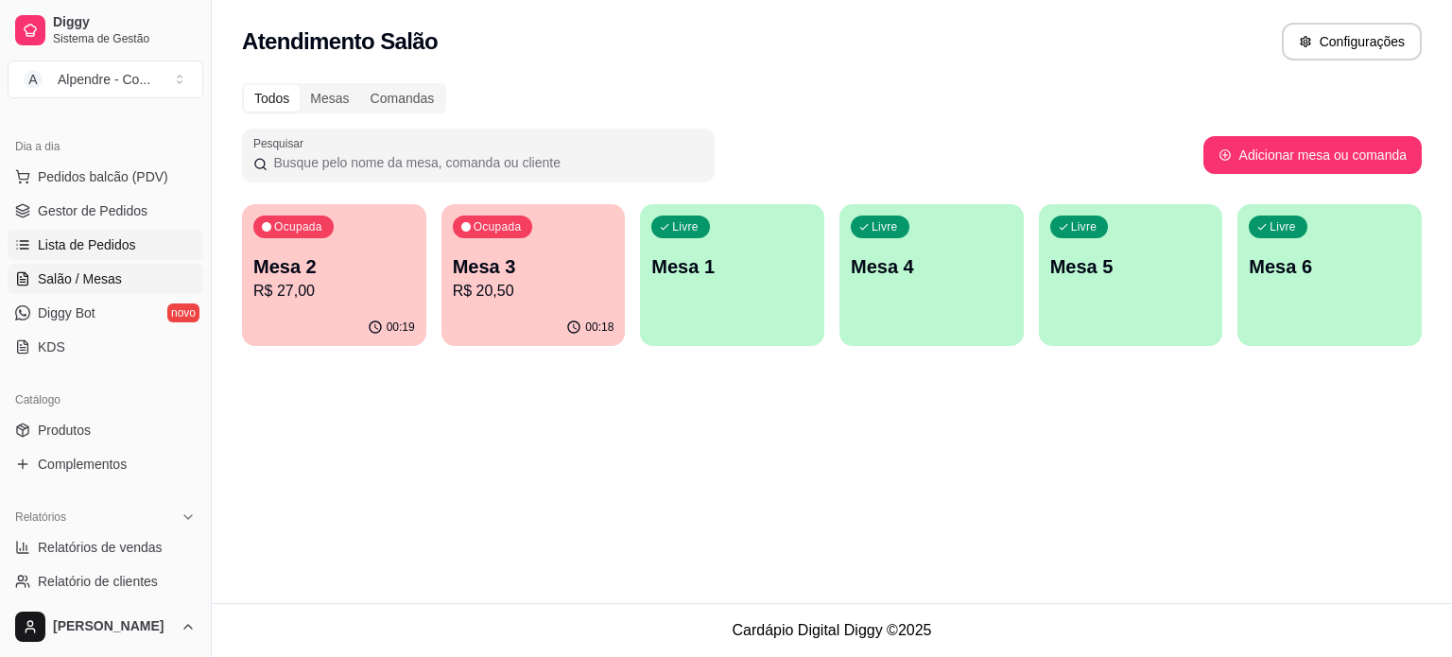
click at [83, 244] on span "Lista de Pedidos" at bounding box center [87, 244] width 98 height 19
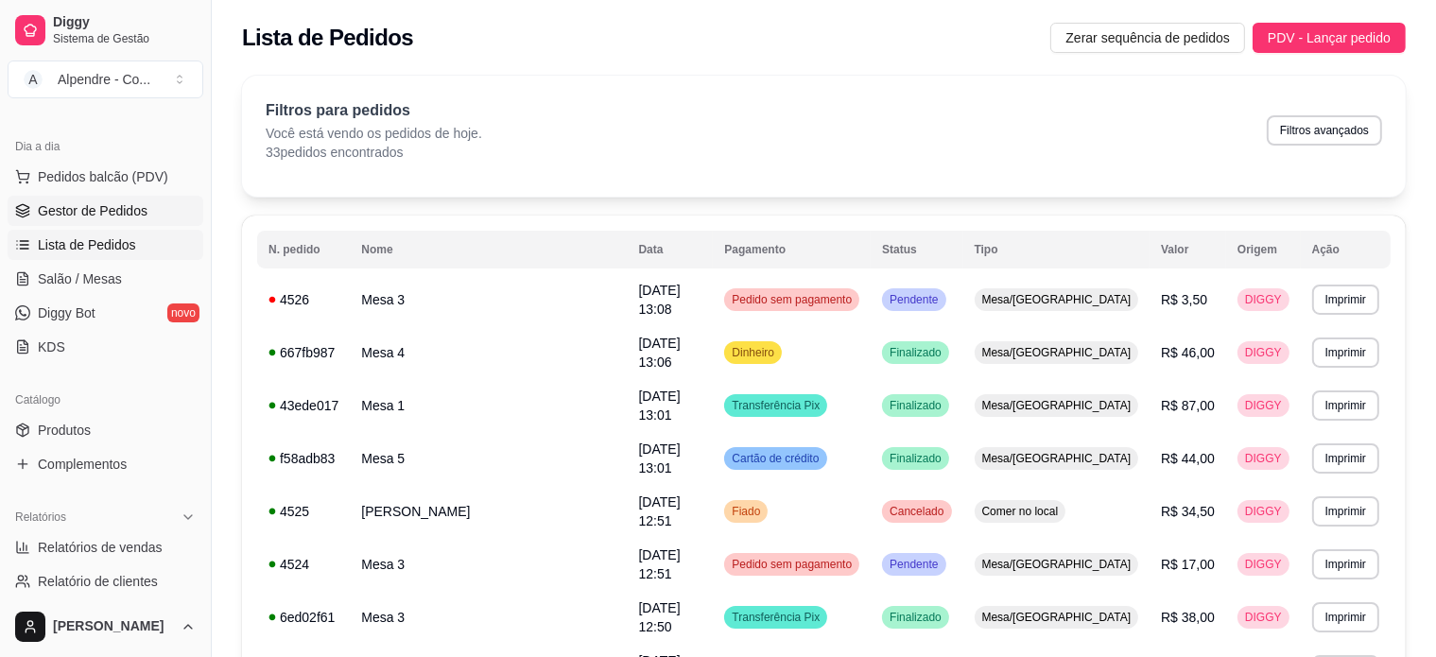
click at [71, 205] on span "Gestor de Pedidos" at bounding box center [93, 210] width 110 height 19
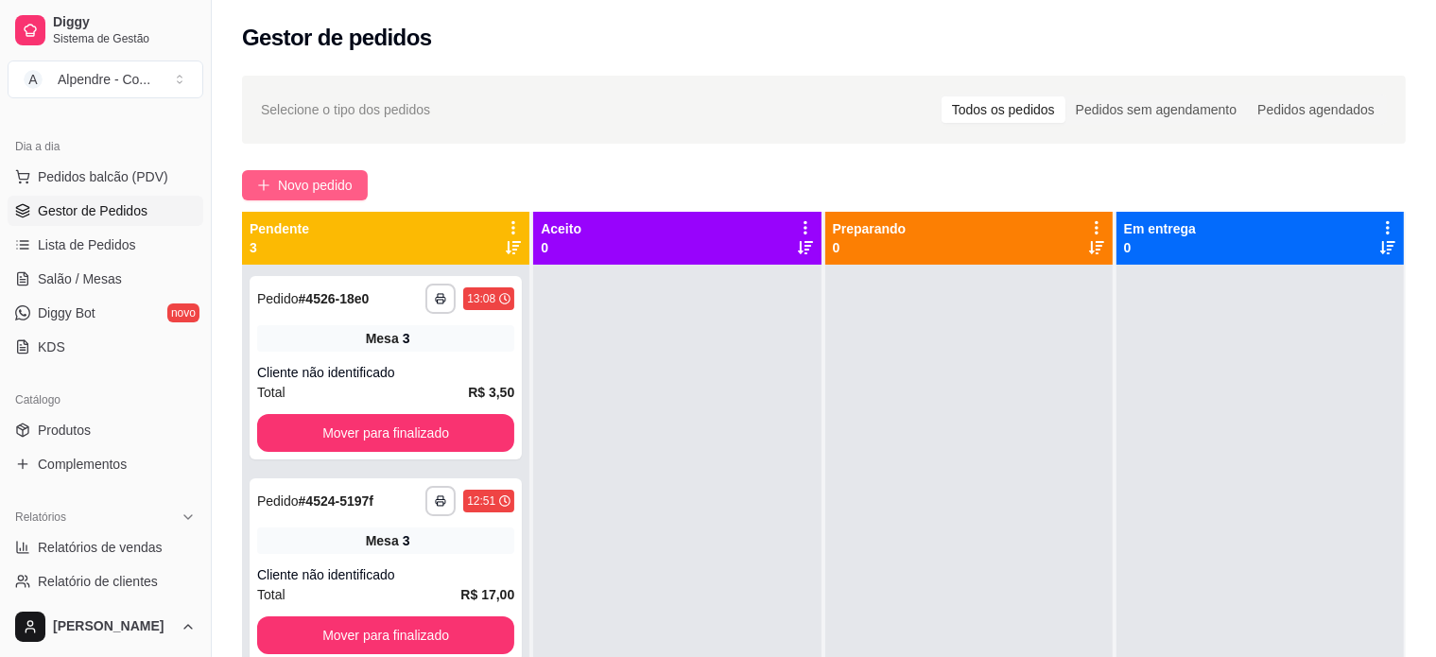
click at [327, 185] on span "Novo pedido" at bounding box center [315, 185] width 75 height 21
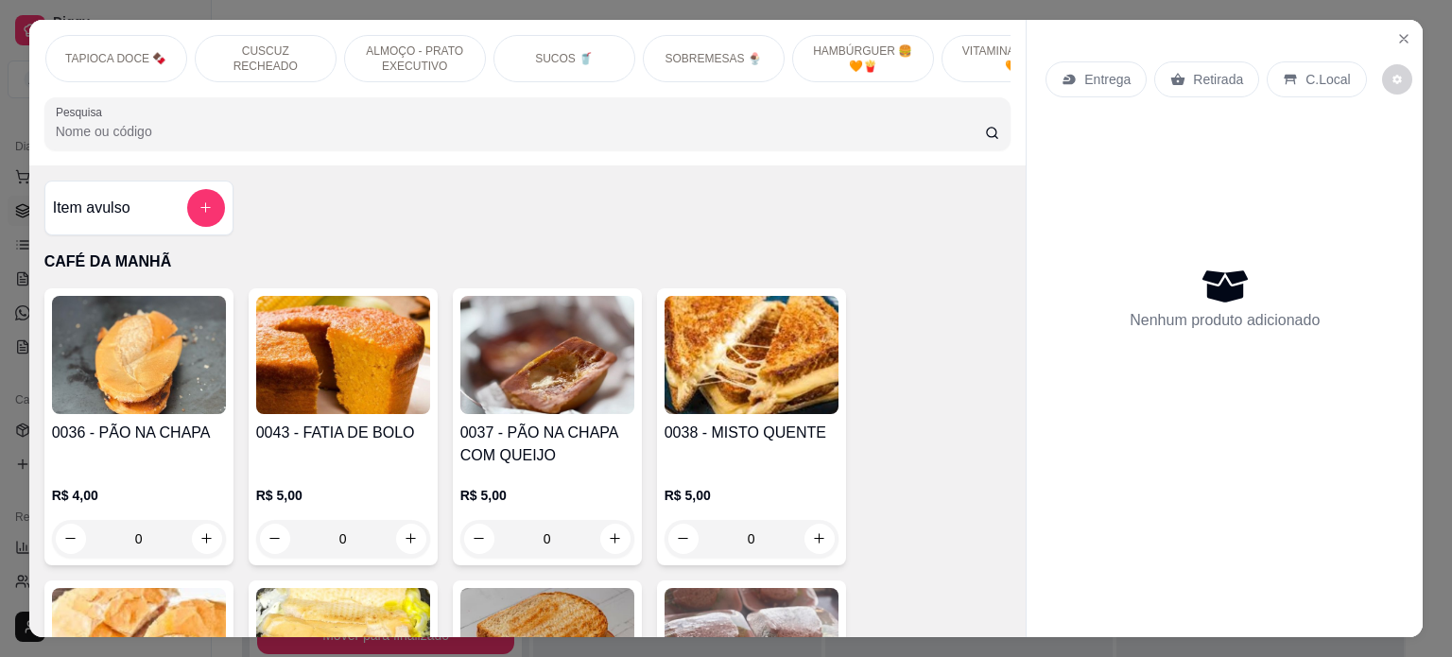
scroll to position [0, 669]
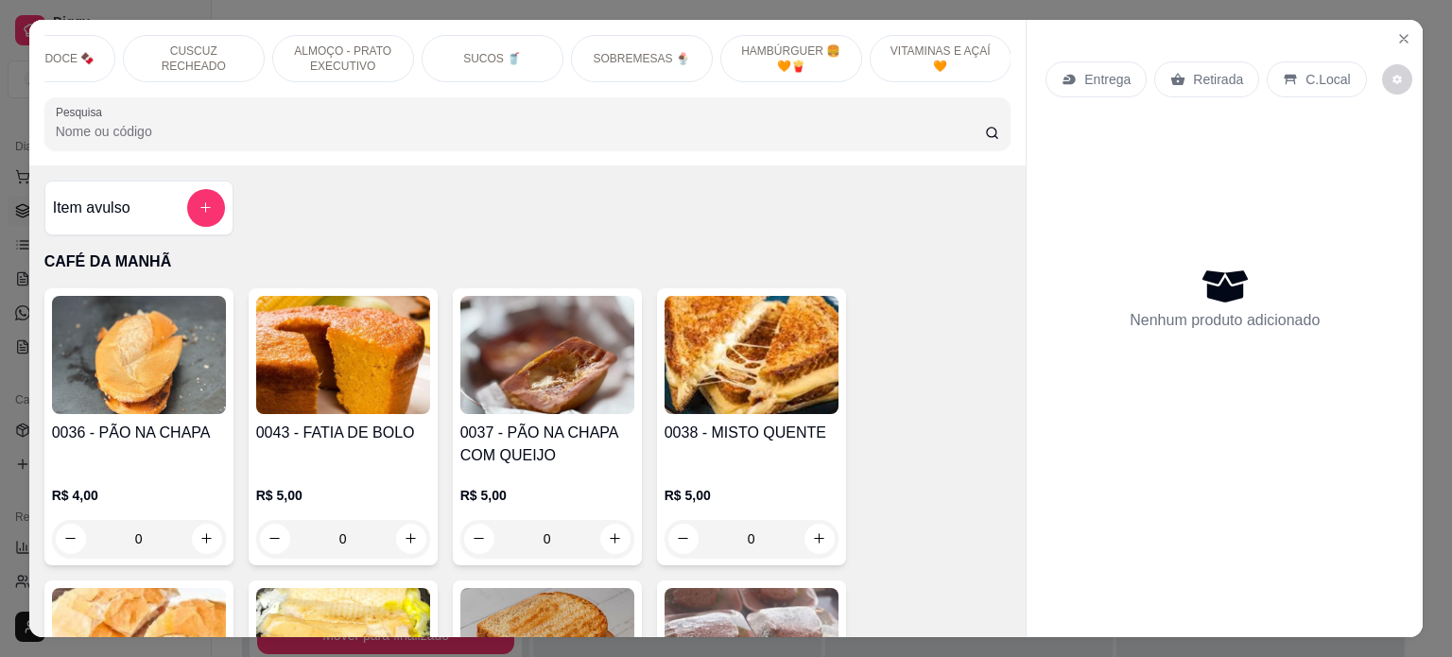
click at [617, 51] on p "SOBREMESAS 🍨" at bounding box center [642, 58] width 96 height 15
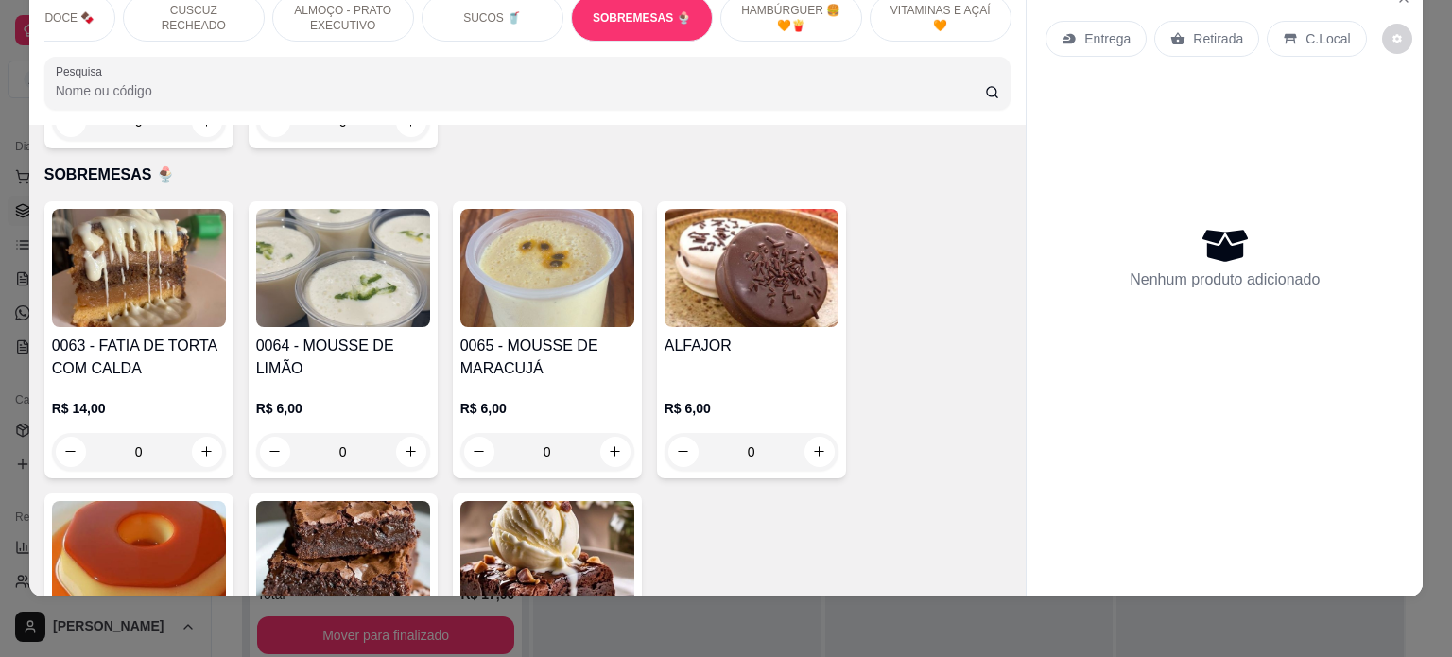
click at [406, 433] on div "0" at bounding box center [343, 452] width 174 height 38
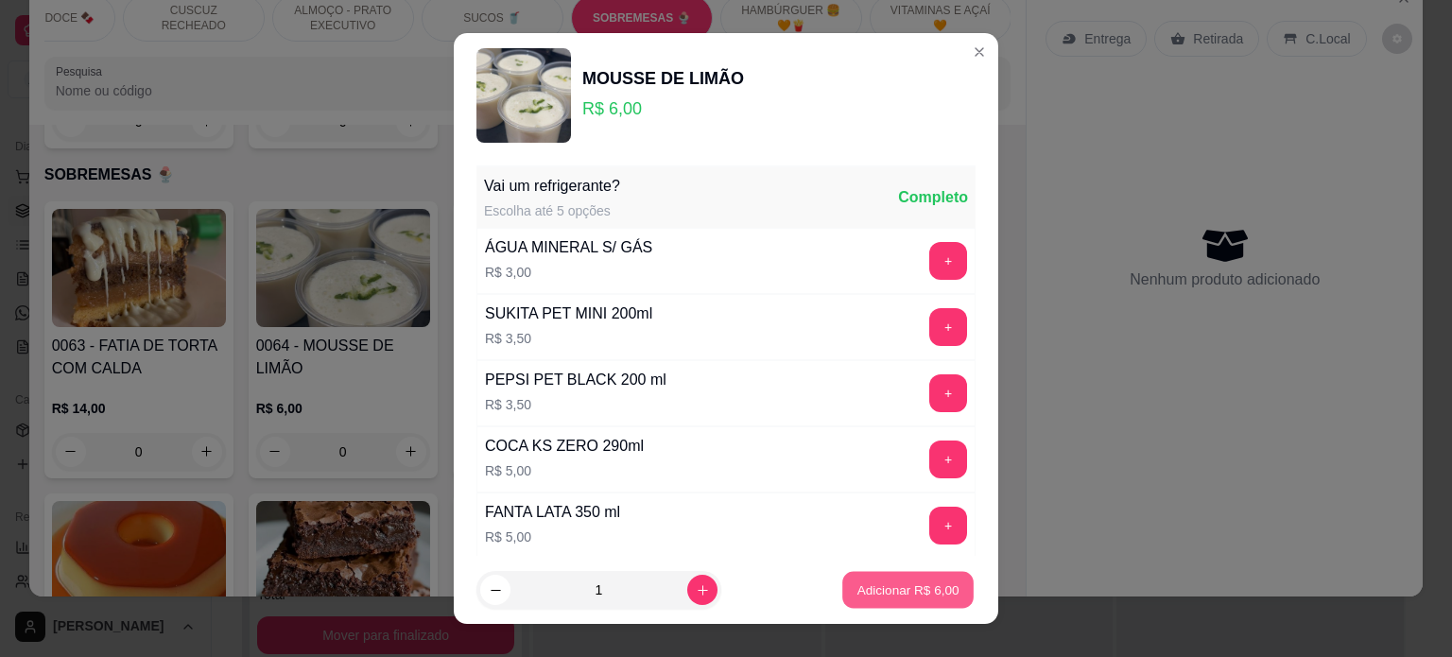
click at [889, 601] on button "Adicionar R$ 6,00" at bounding box center [908, 590] width 131 height 37
type input "1"
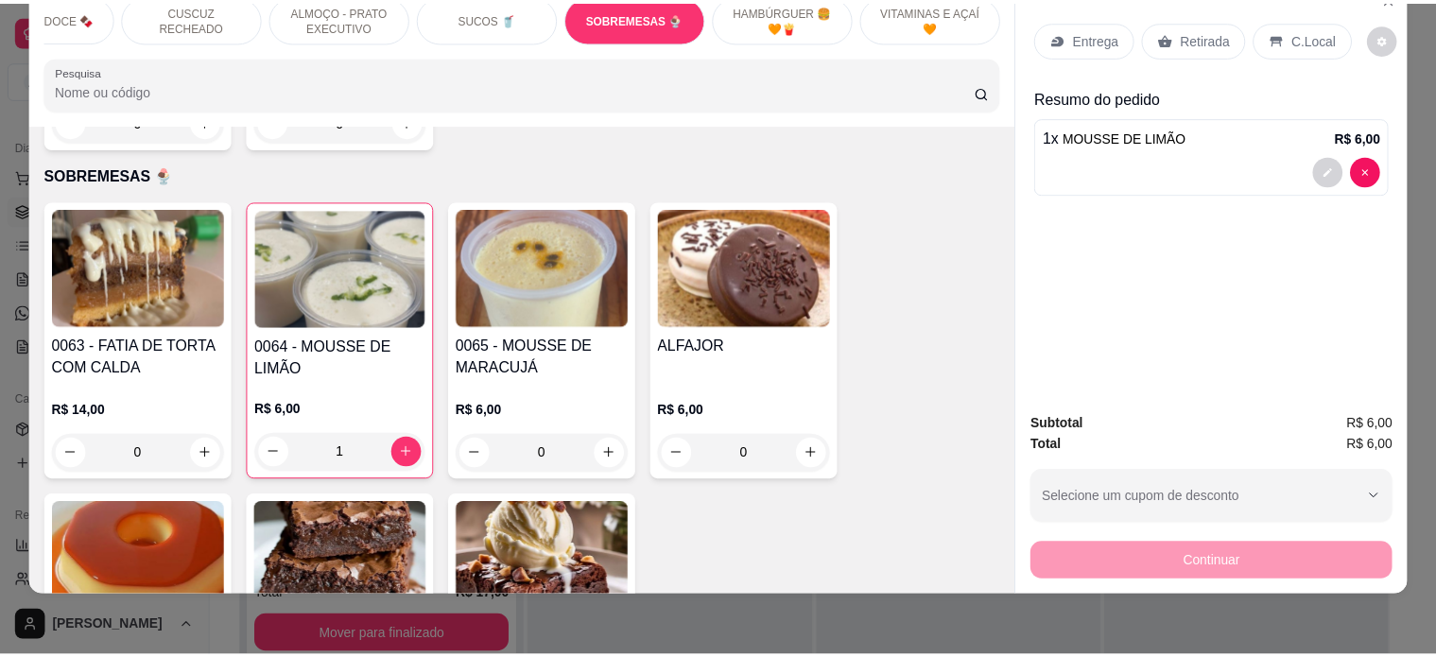
scroll to position [0, 0]
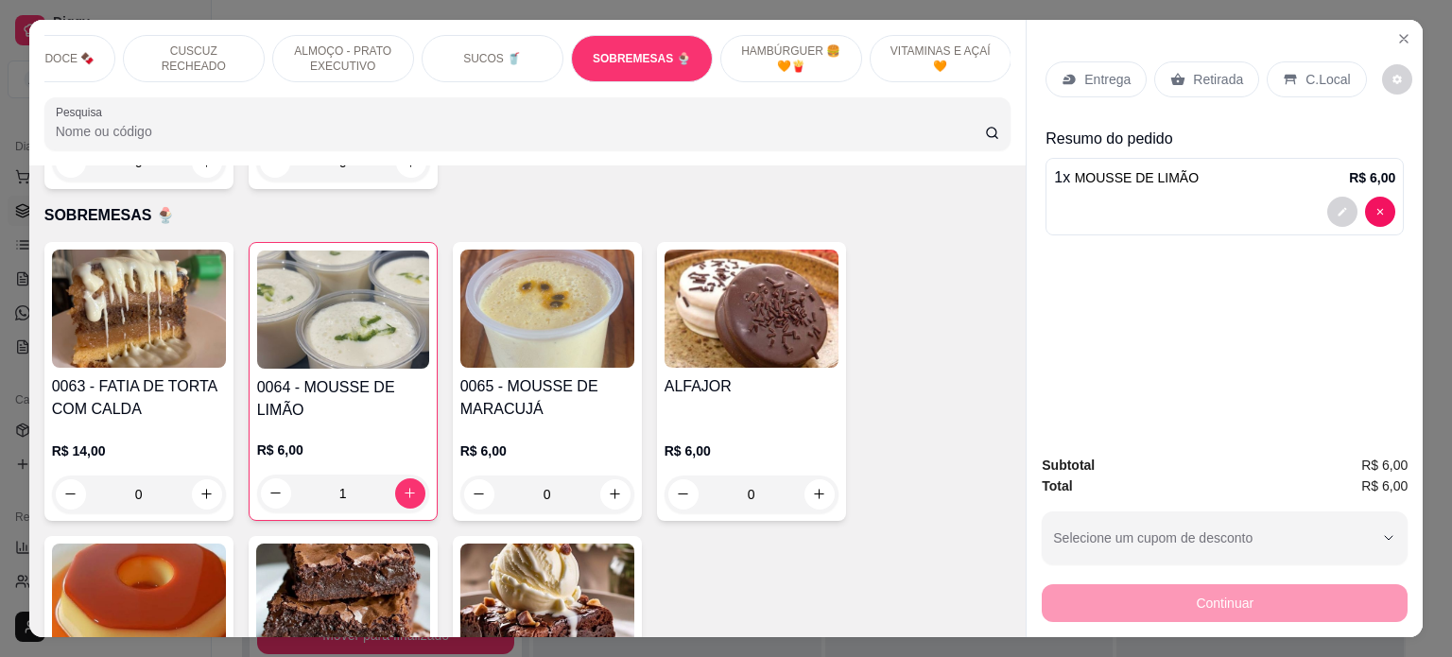
click at [1225, 81] on div "Retirada" at bounding box center [1207, 79] width 105 height 36
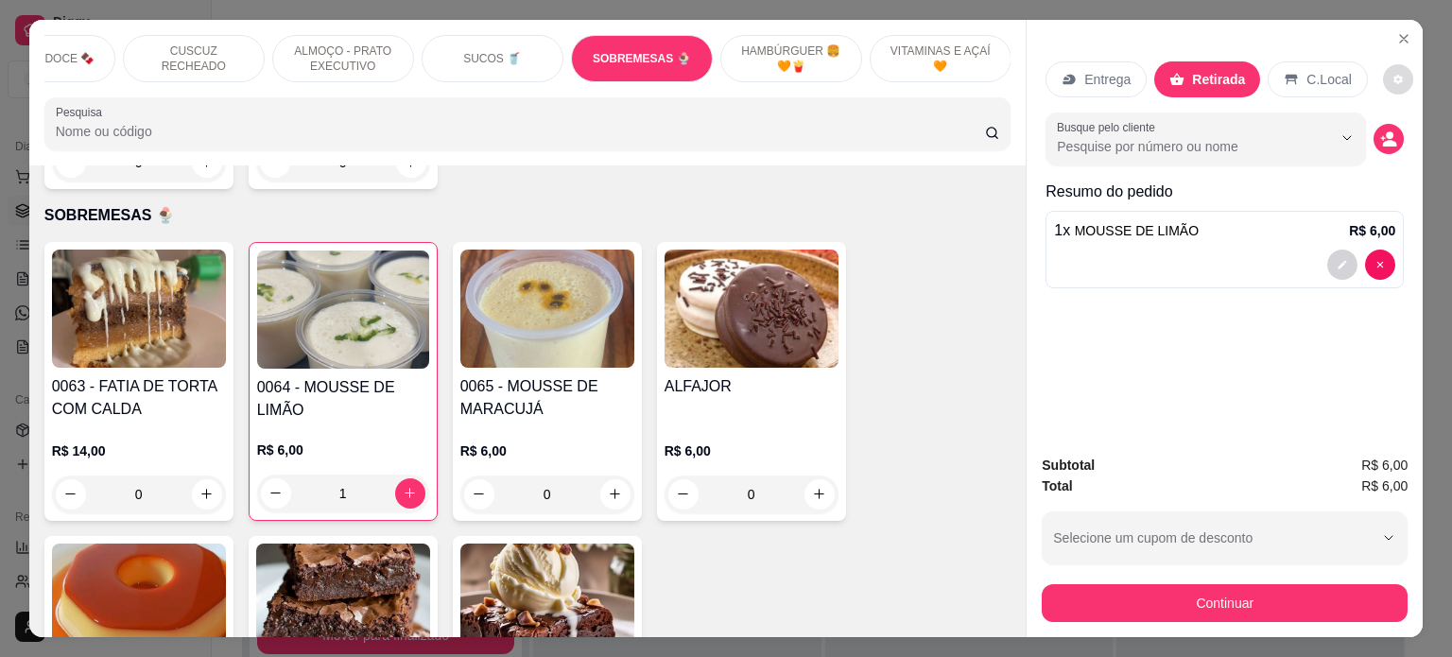
click at [1393, 76] on icon "decrease-product-quantity" at bounding box center [1398, 79] width 11 height 11
click at [1331, 196] on div "Resumo do pedido 1 x MOUSSE DE LIMÃO R$ 6,00" at bounding box center [1225, 238] width 358 height 115
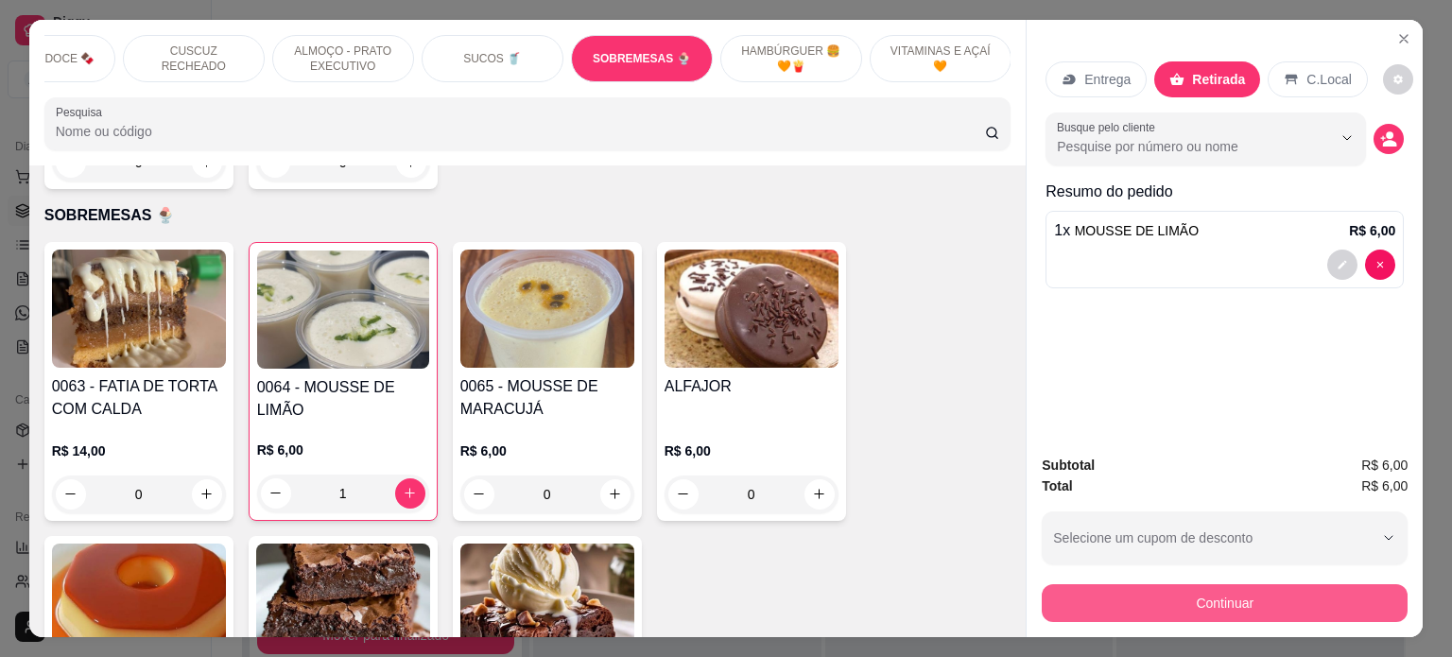
click at [1226, 612] on button "Continuar" at bounding box center [1225, 603] width 366 height 38
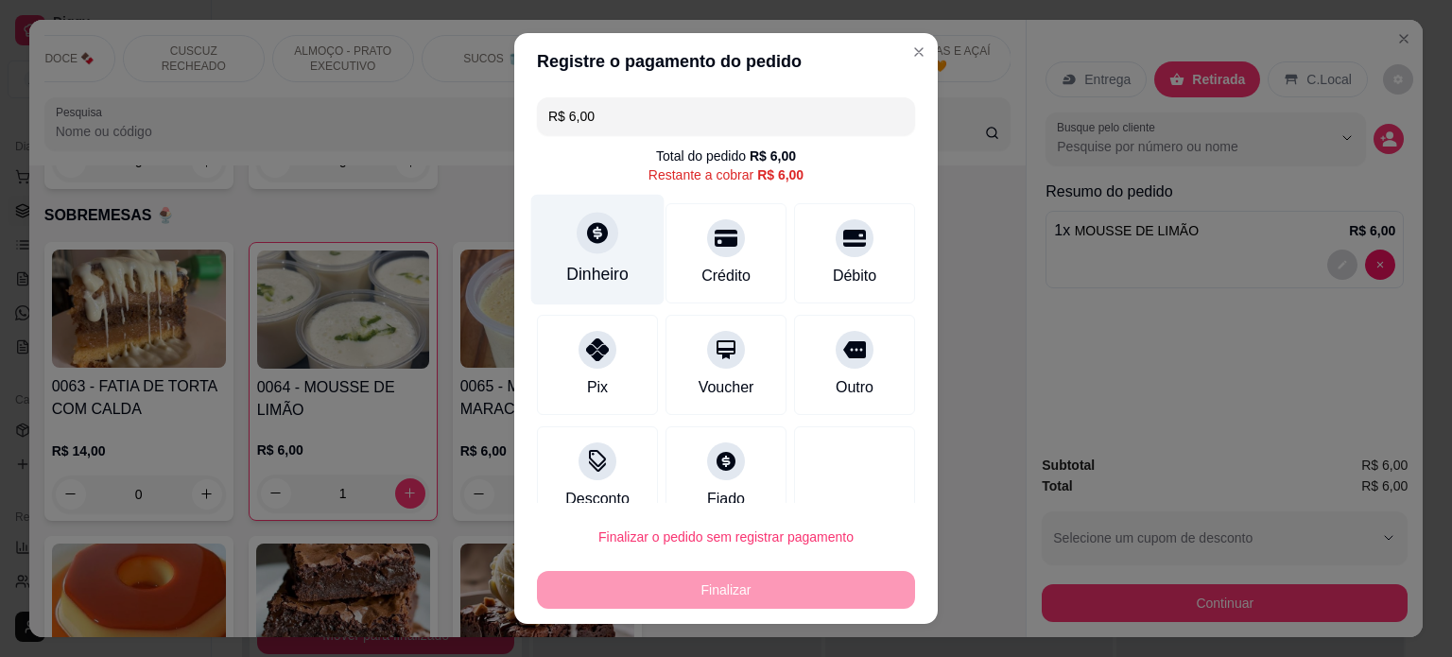
click at [590, 293] on div "Dinheiro" at bounding box center [597, 249] width 133 height 111
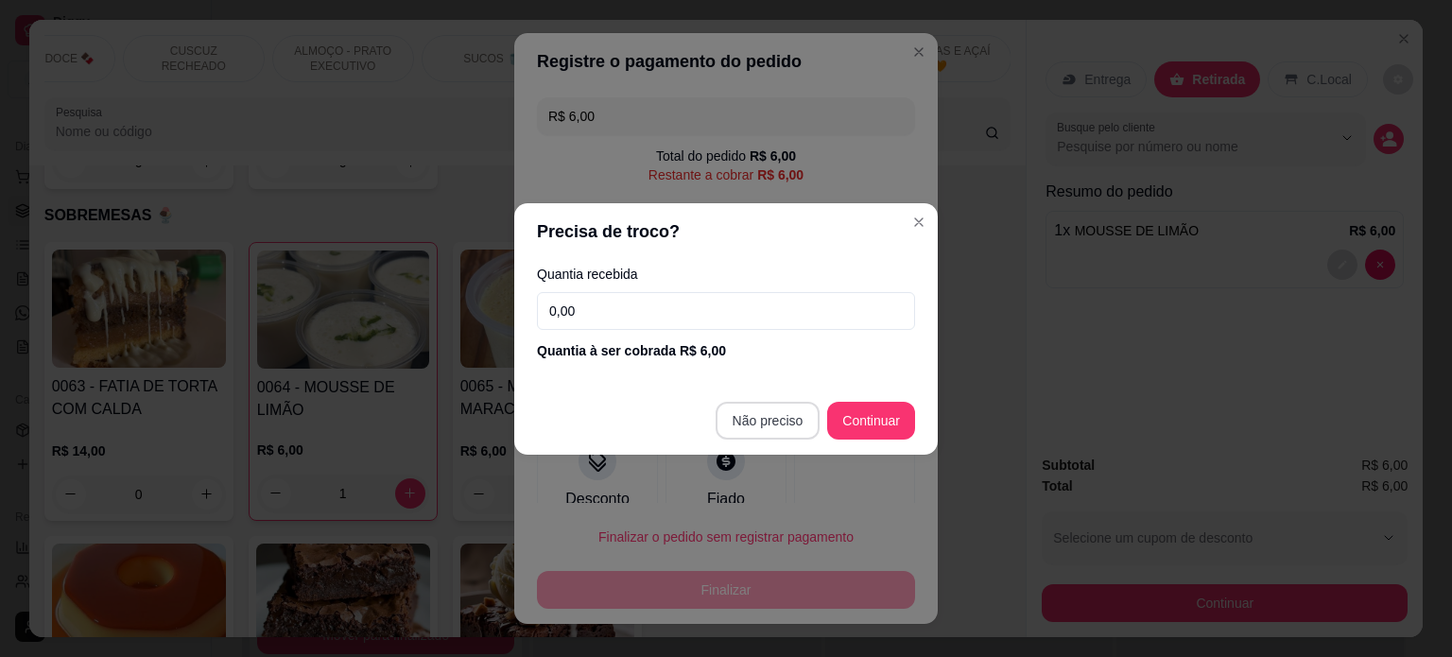
type input "R$ 0,00"
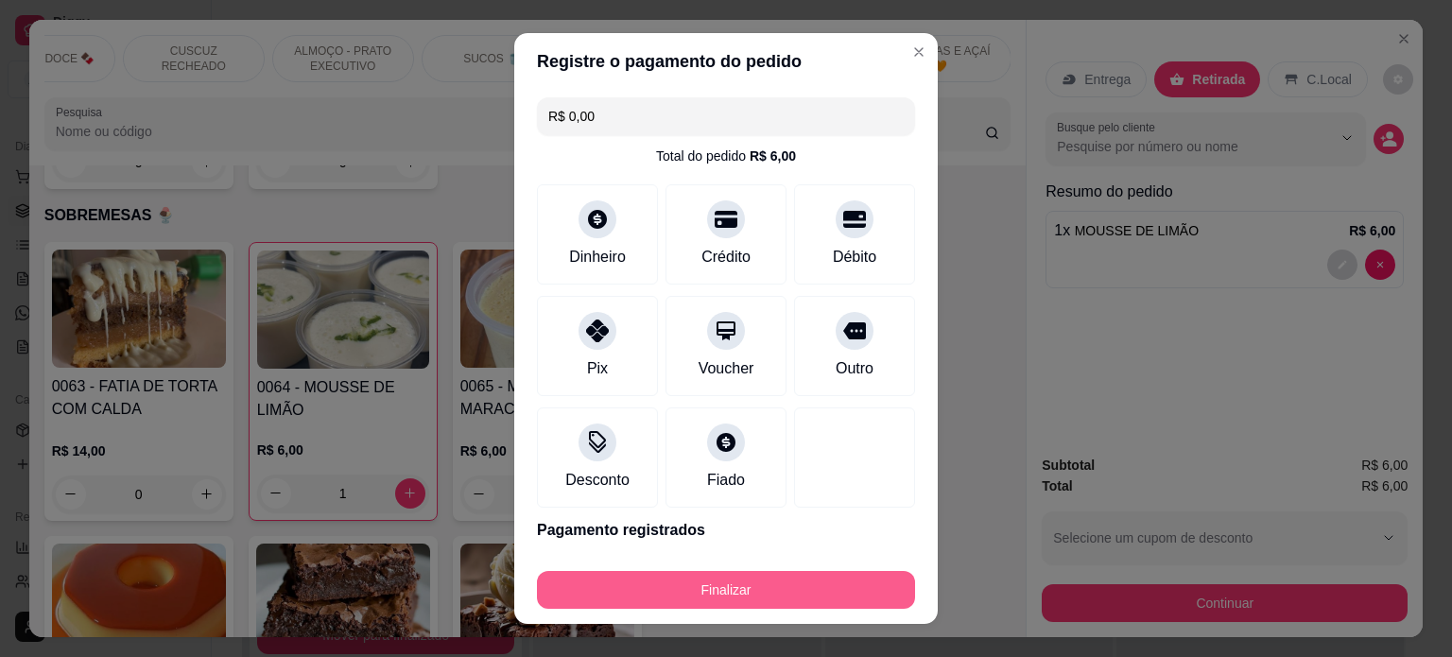
click at [738, 592] on button "Finalizar" at bounding box center [726, 590] width 378 height 38
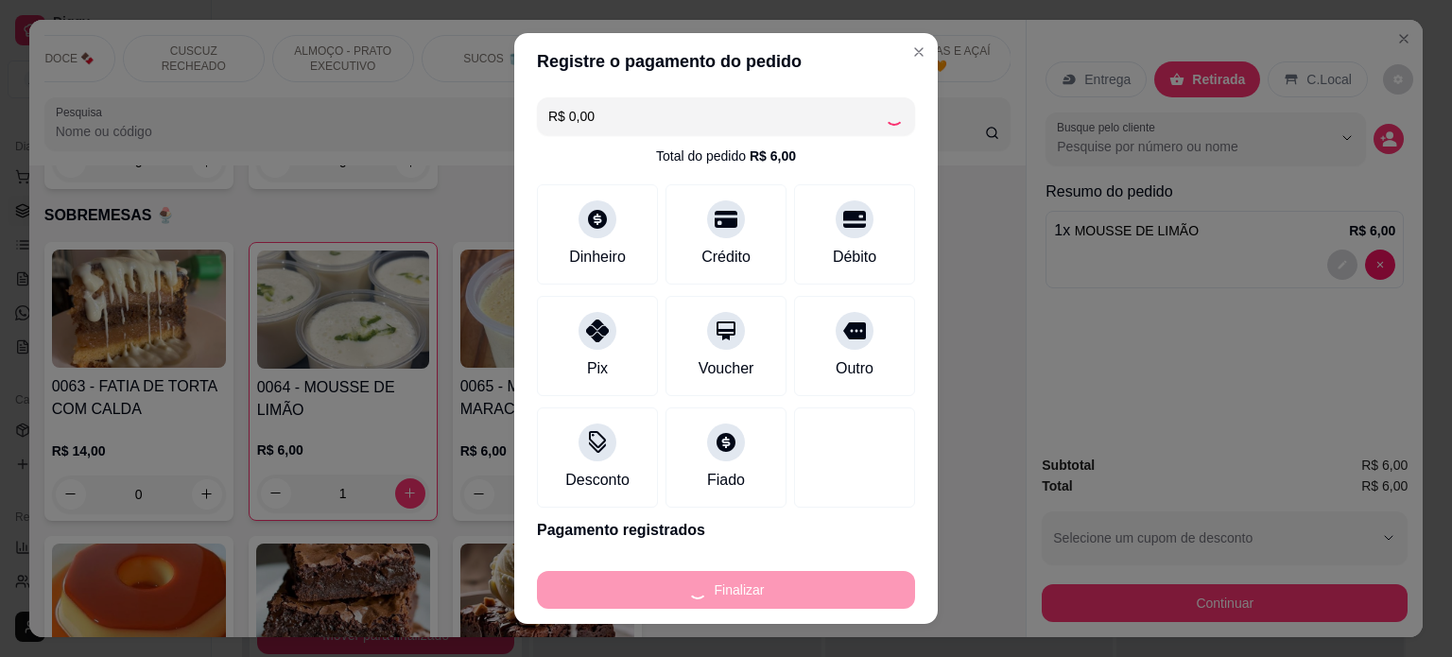
type input "0"
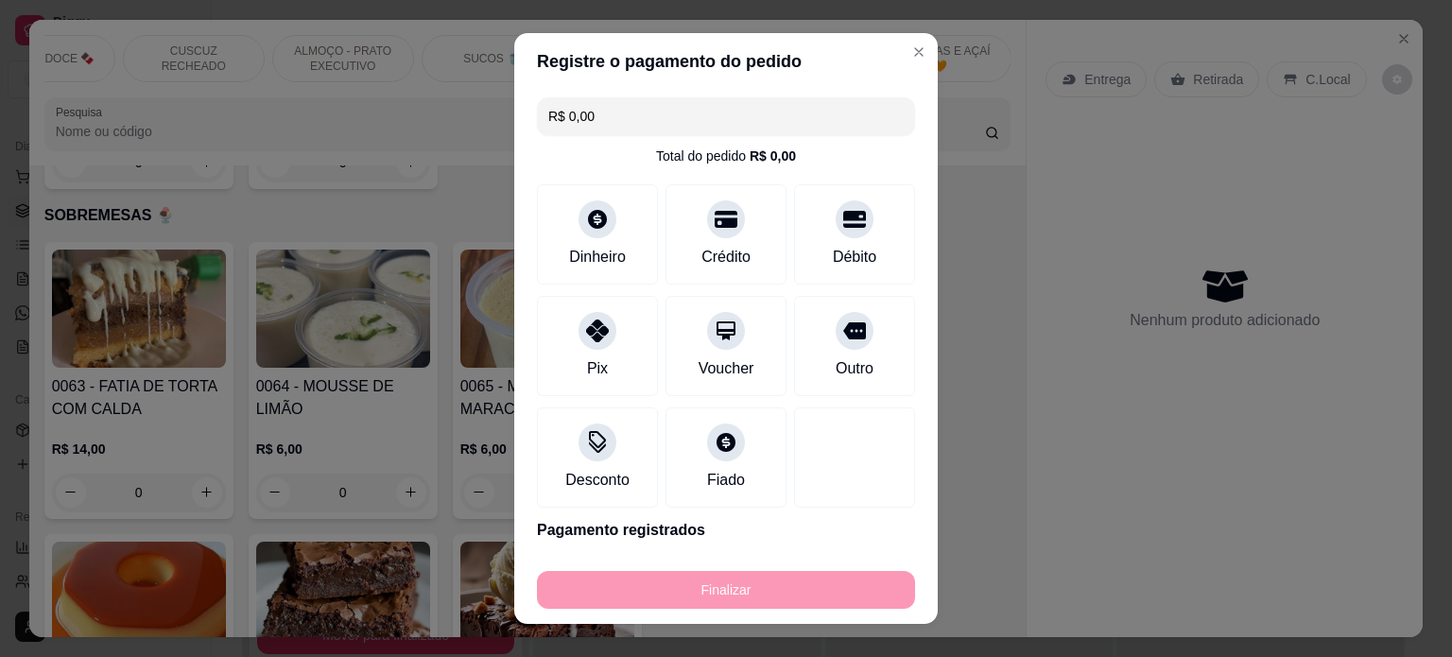
type input "-R$ 6,00"
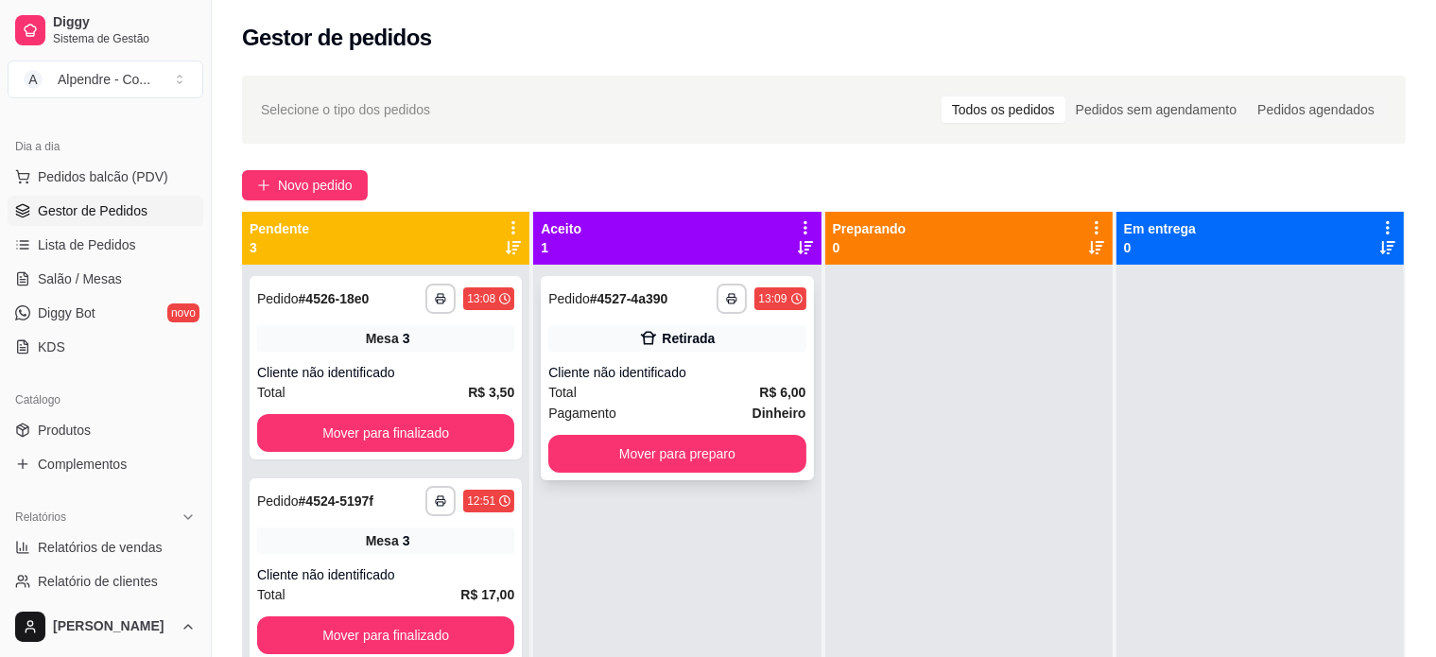
click at [677, 416] on div "Pagamento Dinheiro" at bounding box center [676, 413] width 257 height 21
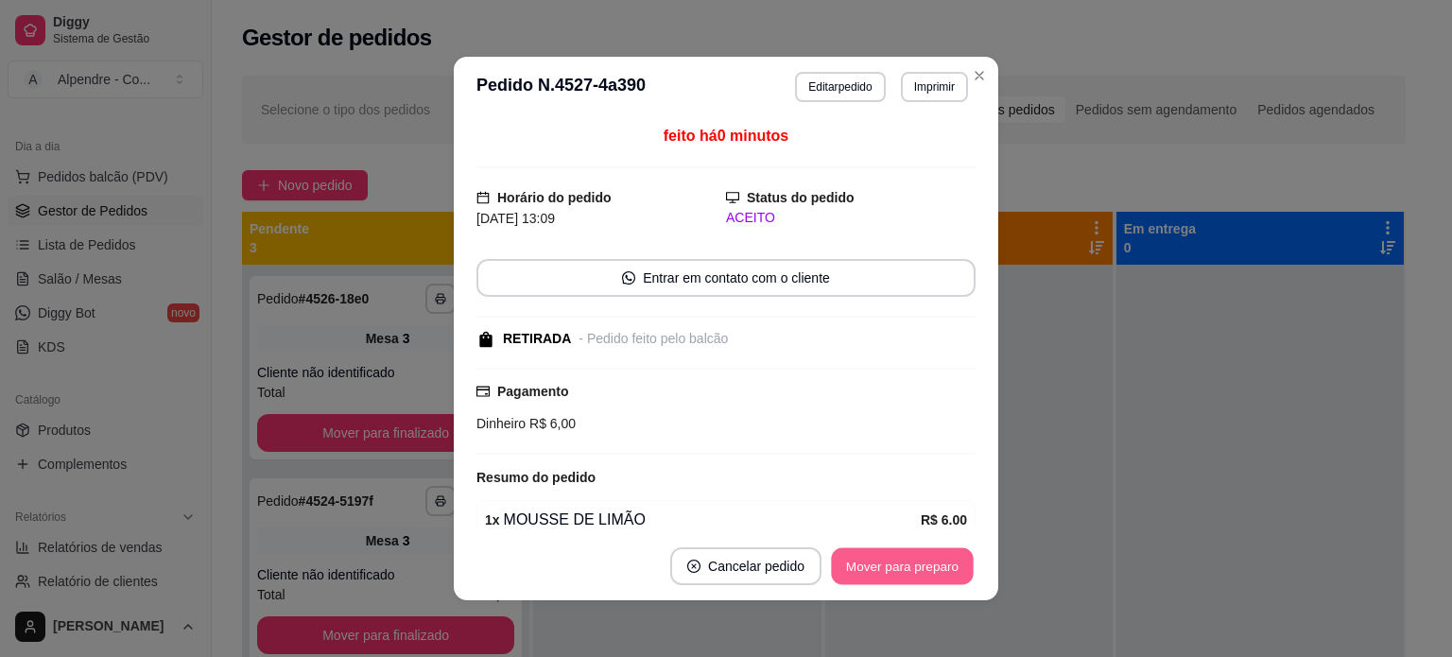
click at [892, 570] on button "Mover para preparo" at bounding box center [902, 566] width 142 height 37
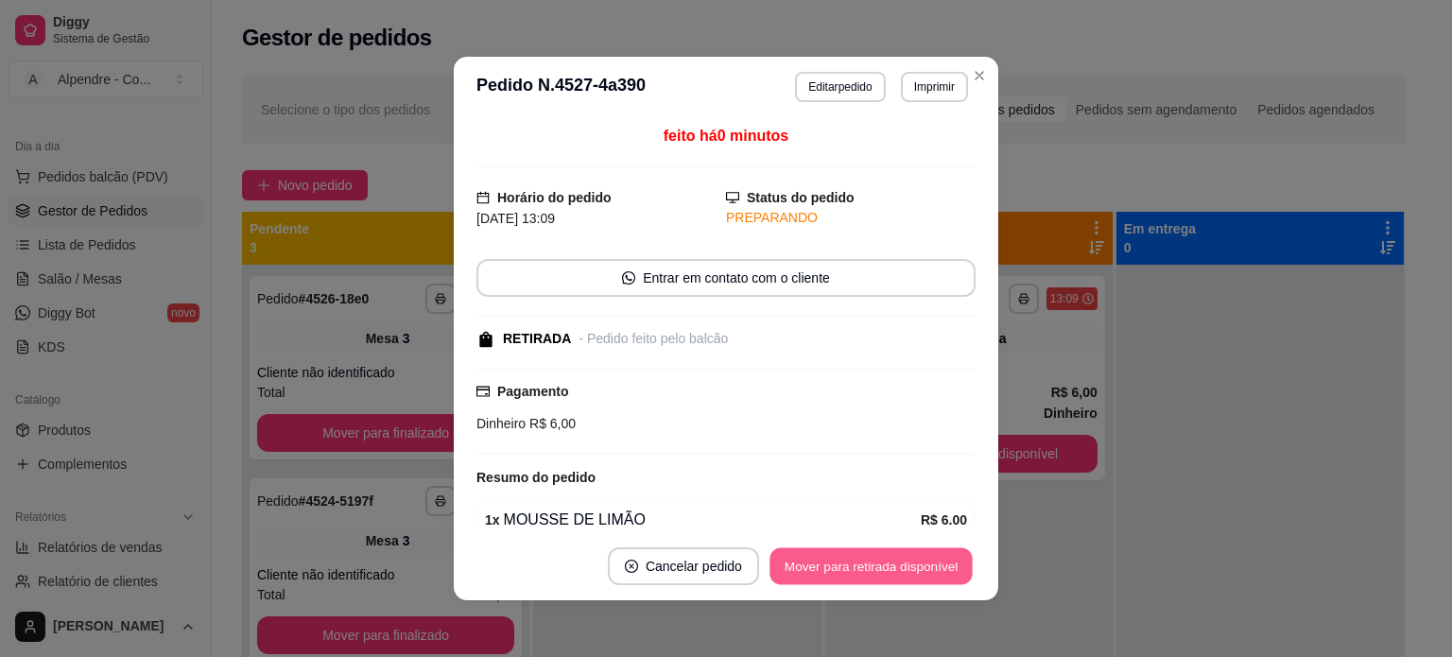
click at [859, 570] on button "Mover para retirada disponível" at bounding box center [871, 566] width 202 height 37
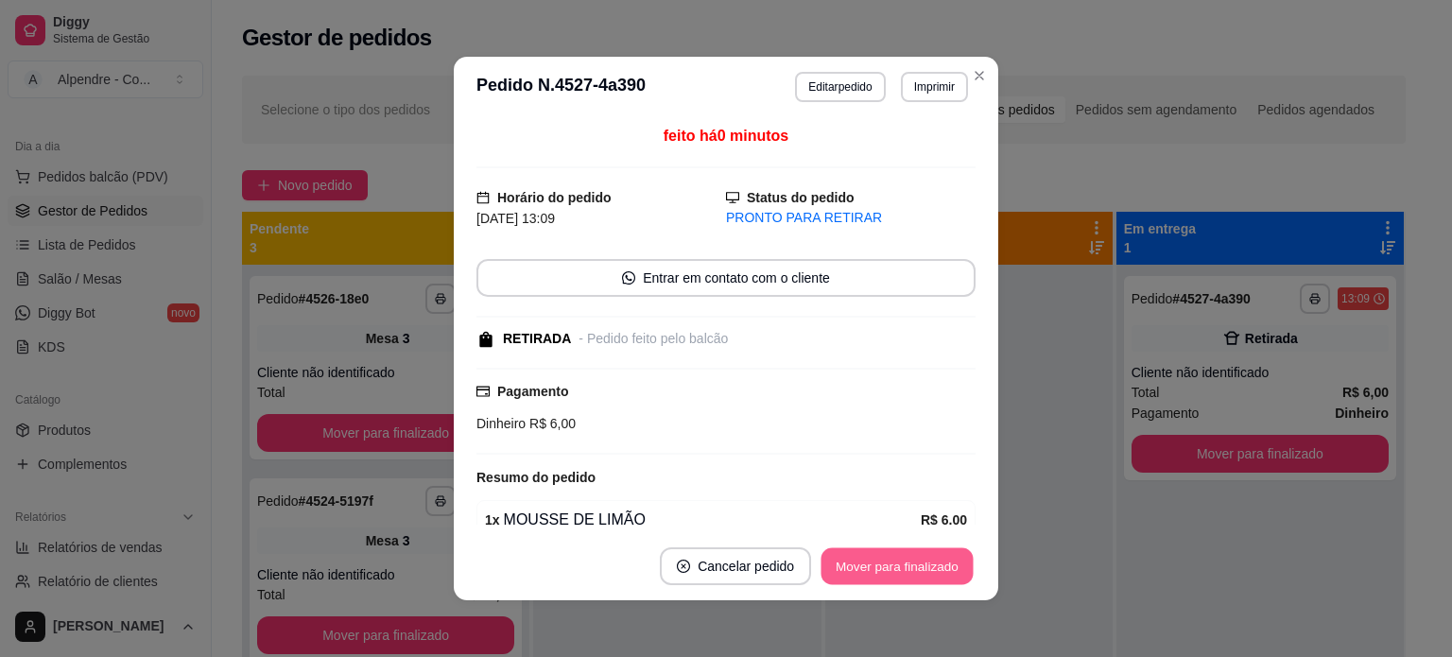
click at [859, 570] on button "Mover para finalizado" at bounding box center [898, 566] width 152 height 37
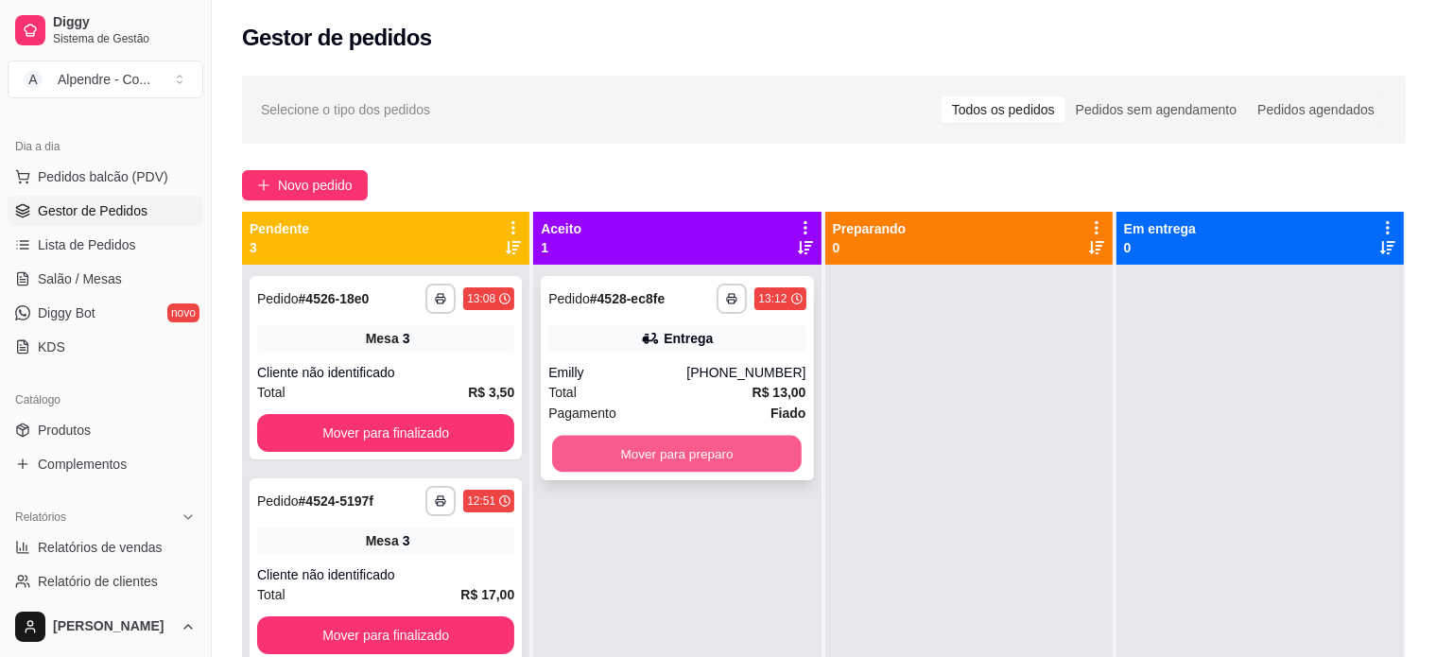
click at [692, 462] on button "Mover para preparo" at bounding box center [677, 454] width 250 height 37
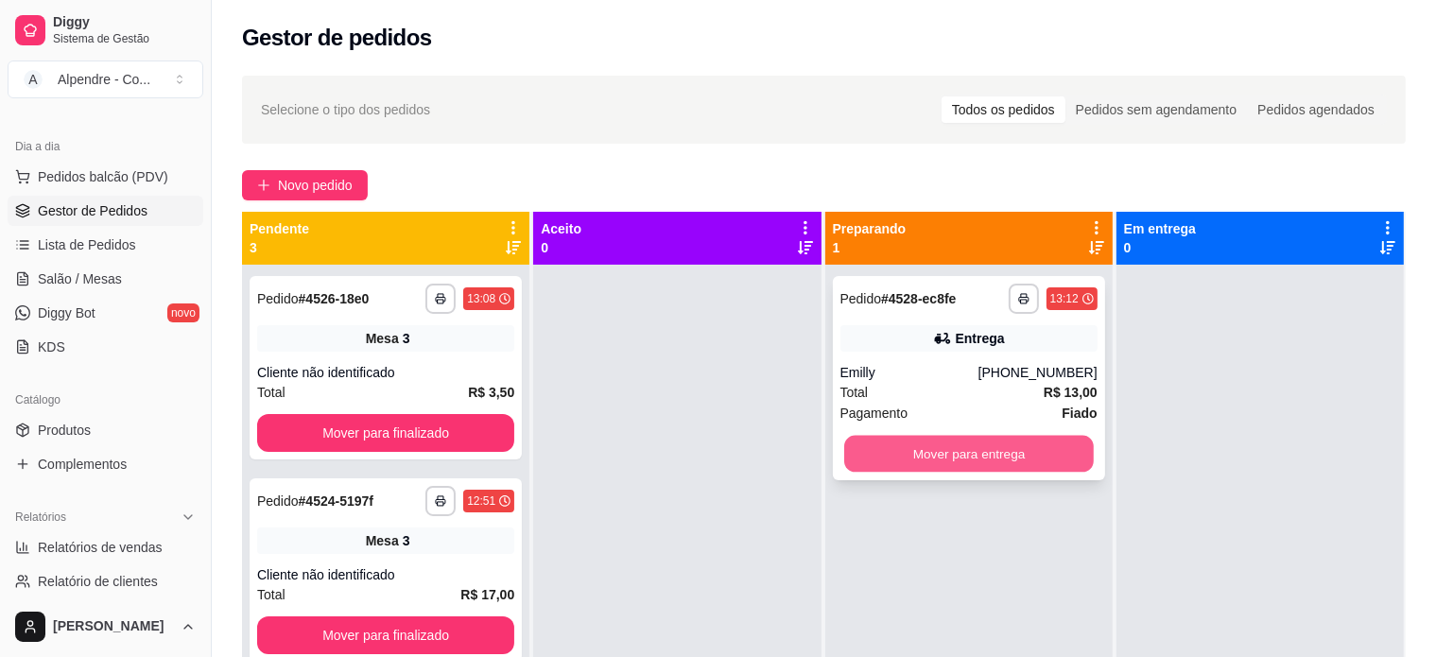
click at [942, 461] on button "Mover para entrega" at bounding box center [969, 454] width 250 height 37
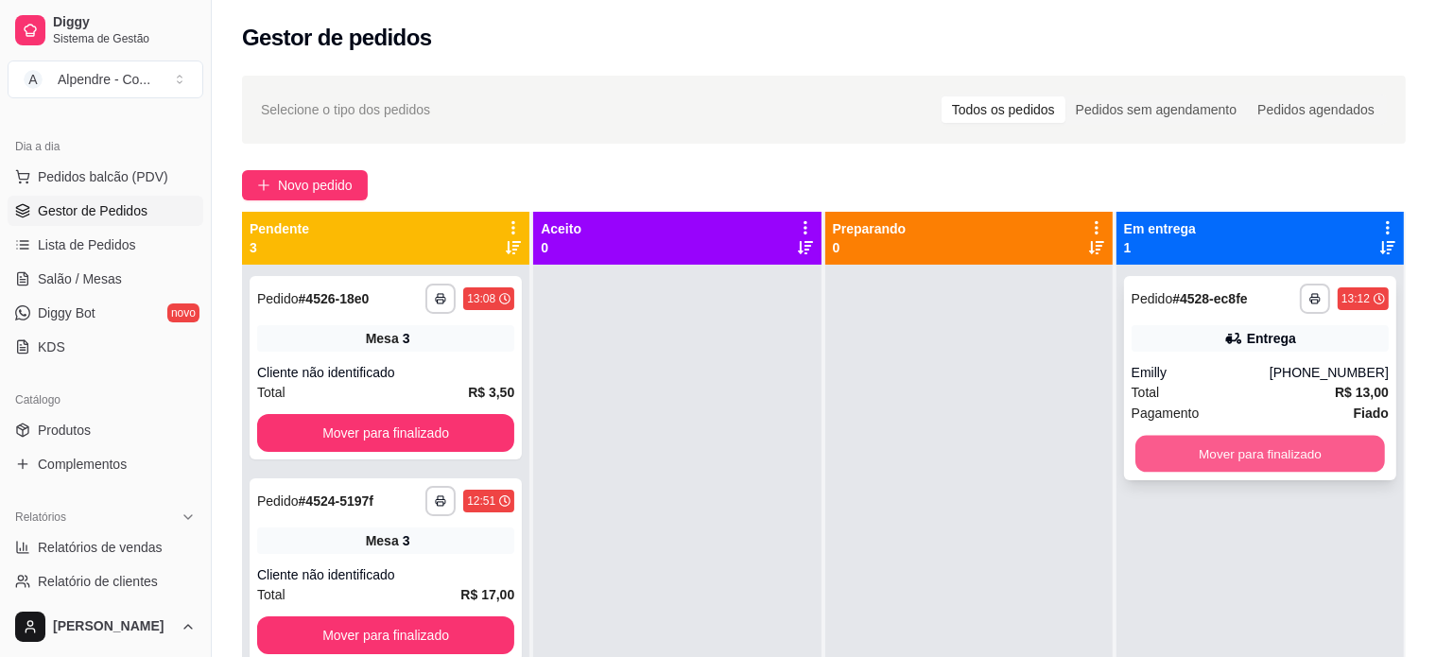
click at [1241, 436] on button "Mover para finalizado" at bounding box center [1261, 454] width 250 height 37
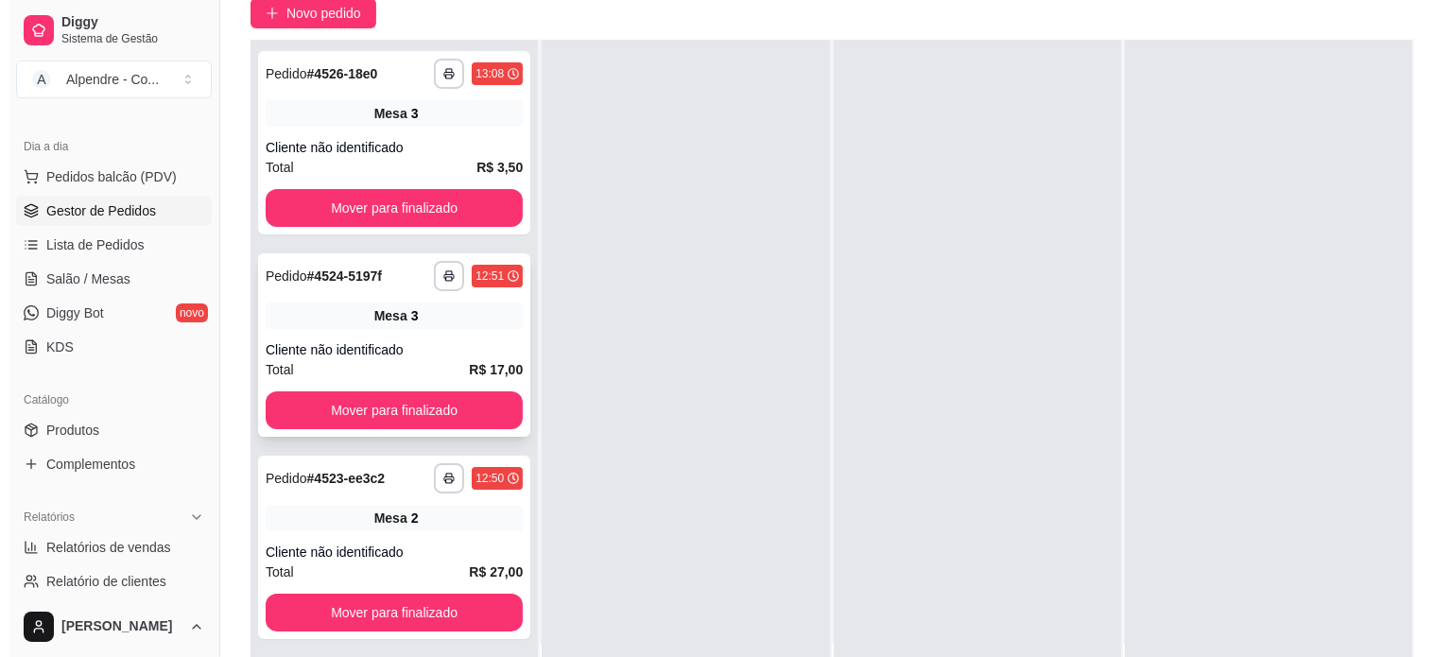
scroll to position [287, 0]
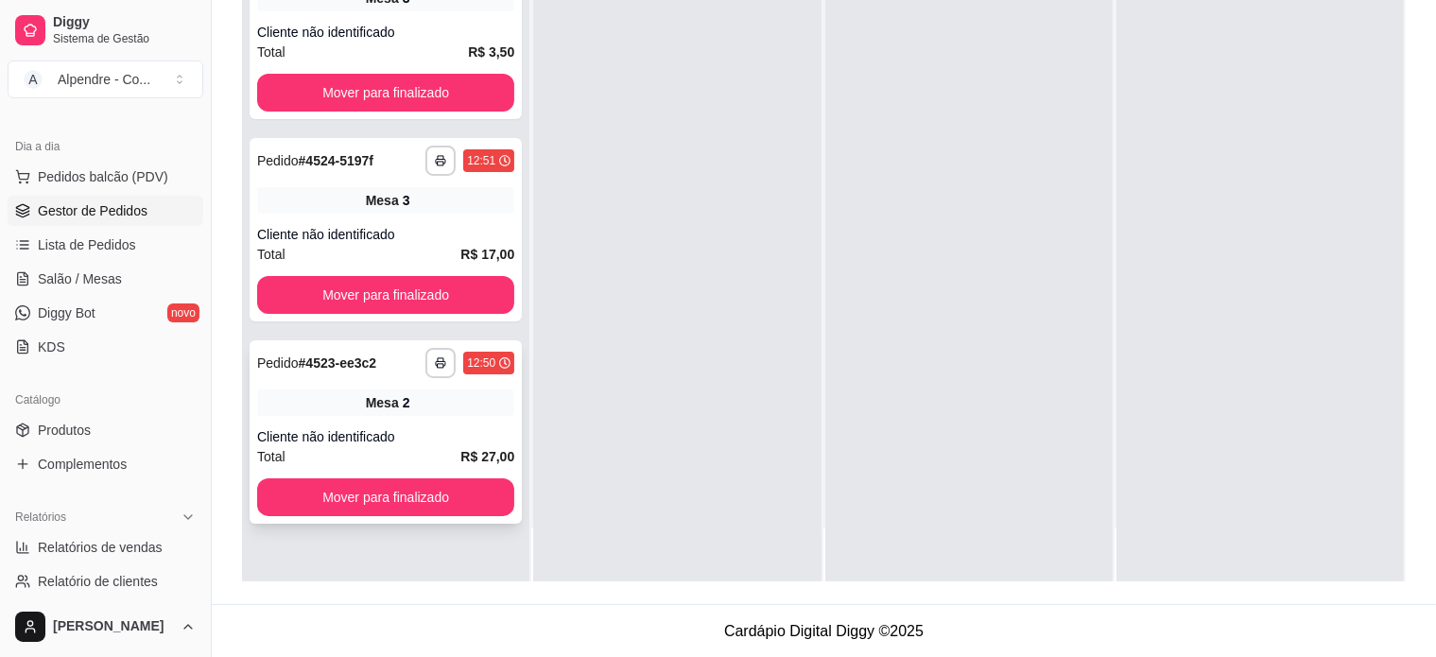
click at [301, 408] on div "Mesa 2" at bounding box center [385, 403] width 257 height 26
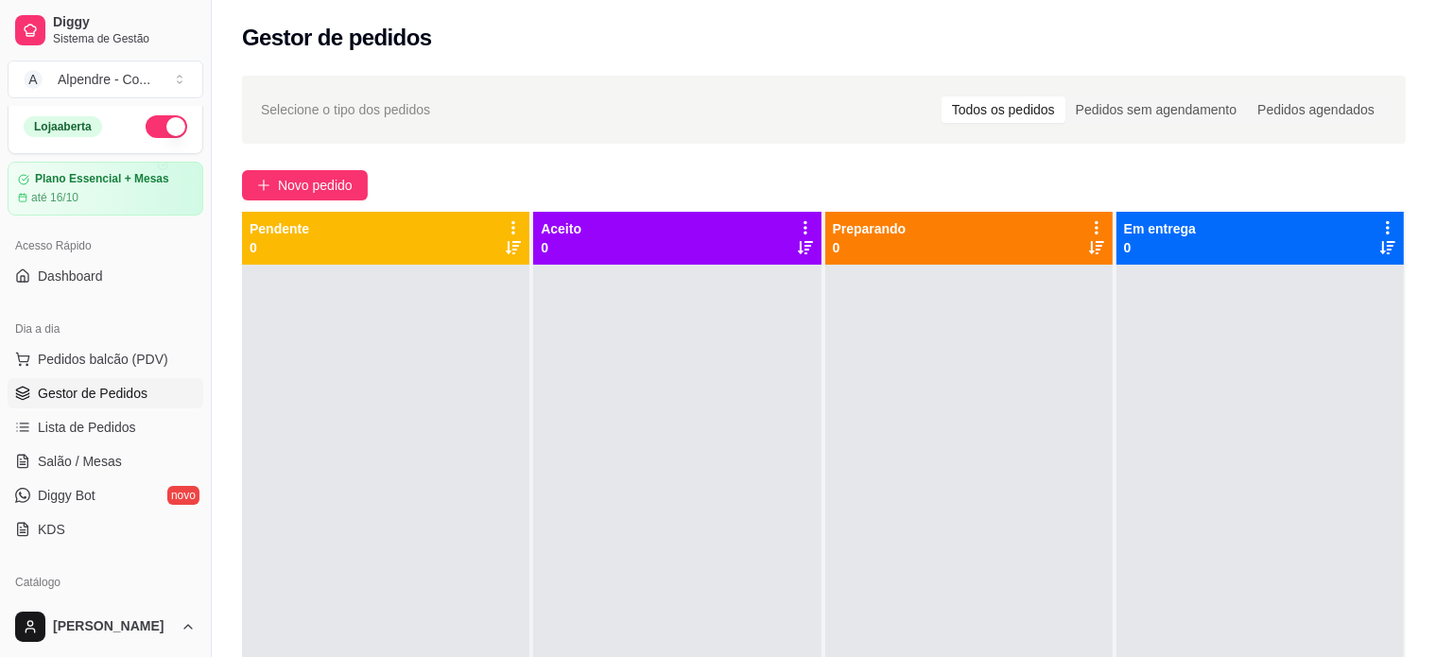
scroll to position [0, 0]
